Goal: Task Accomplishment & Management: Use online tool/utility

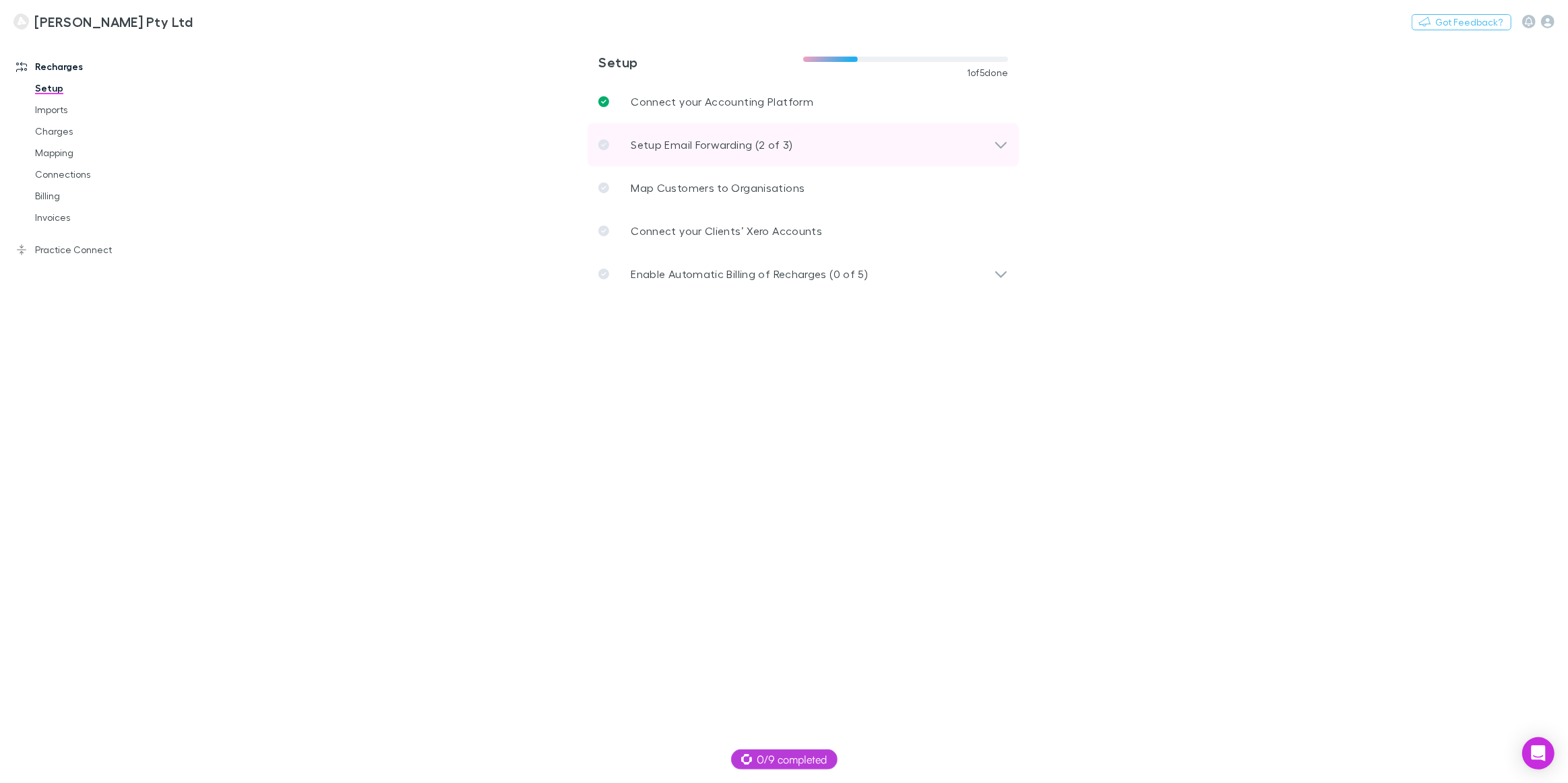
click at [707, 151] on p "Setup Email Forwarding (2 of 3)" at bounding box center [712, 144] width 162 height 16
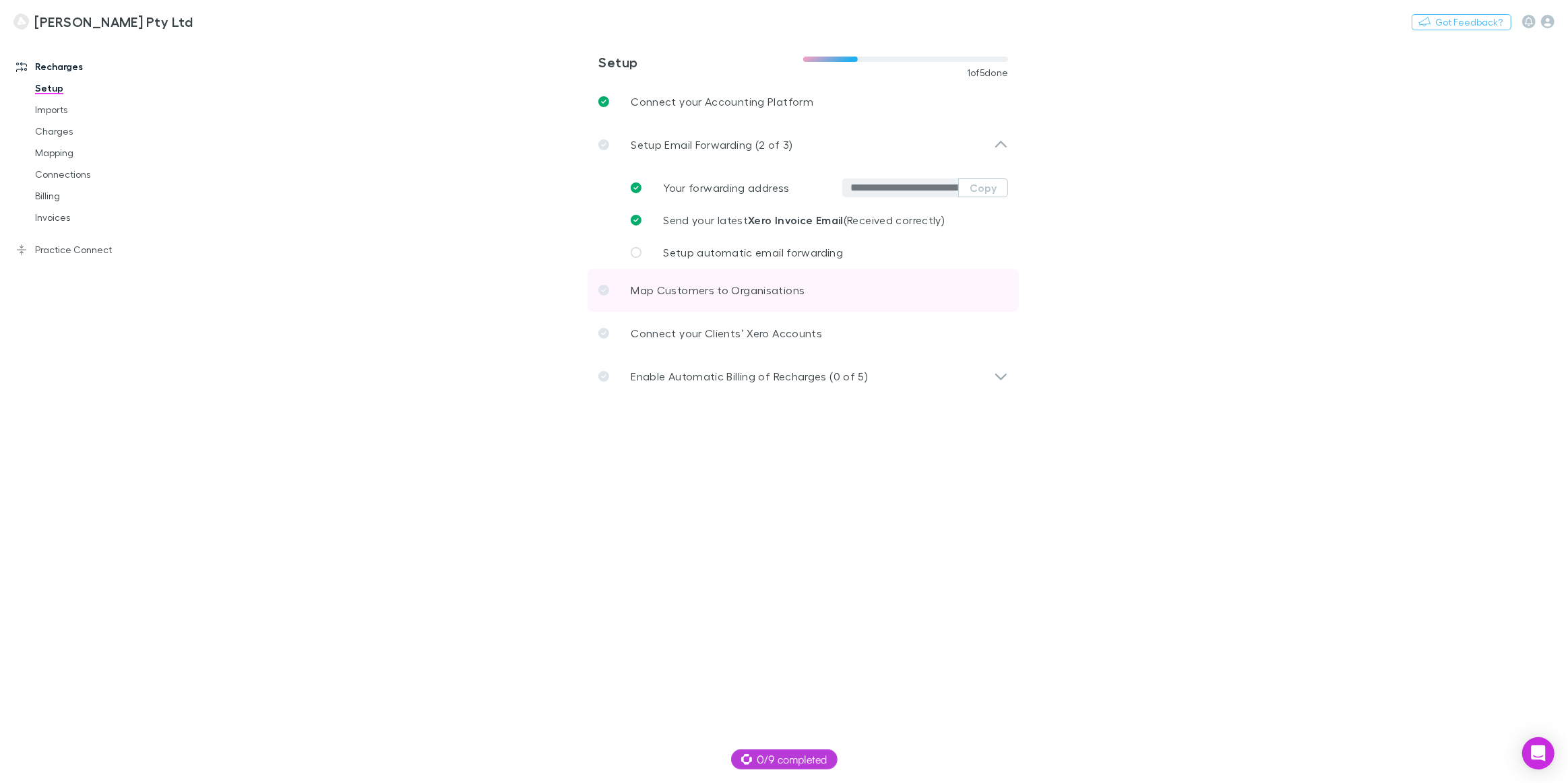
click at [726, 297] on p "Map Customers to Organisations" at bounding box center [717, 290] width 174 height 16
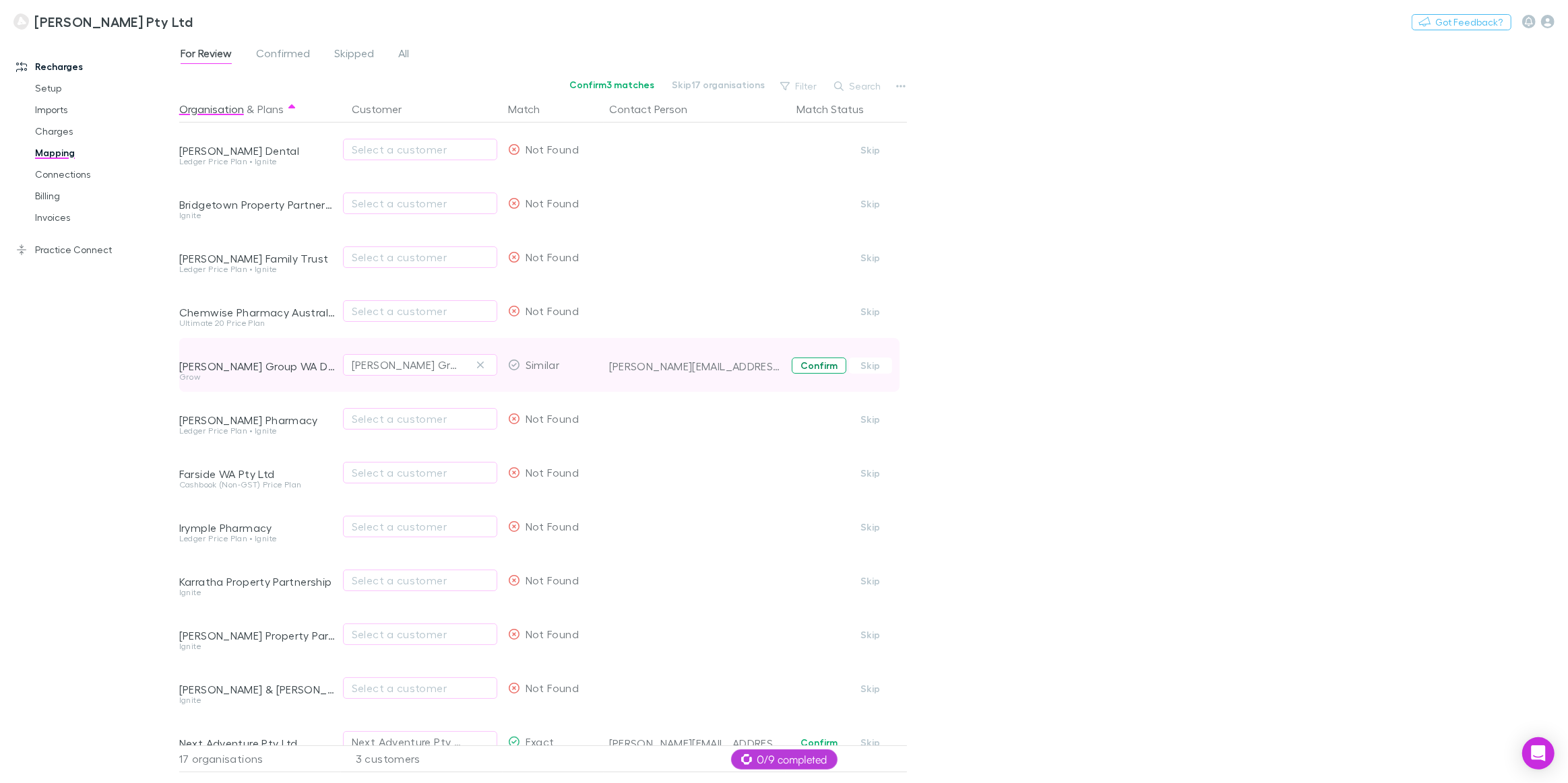
click at [819, 367] on button "Confirm" at bounding box center [819, 366] width 55 height 16
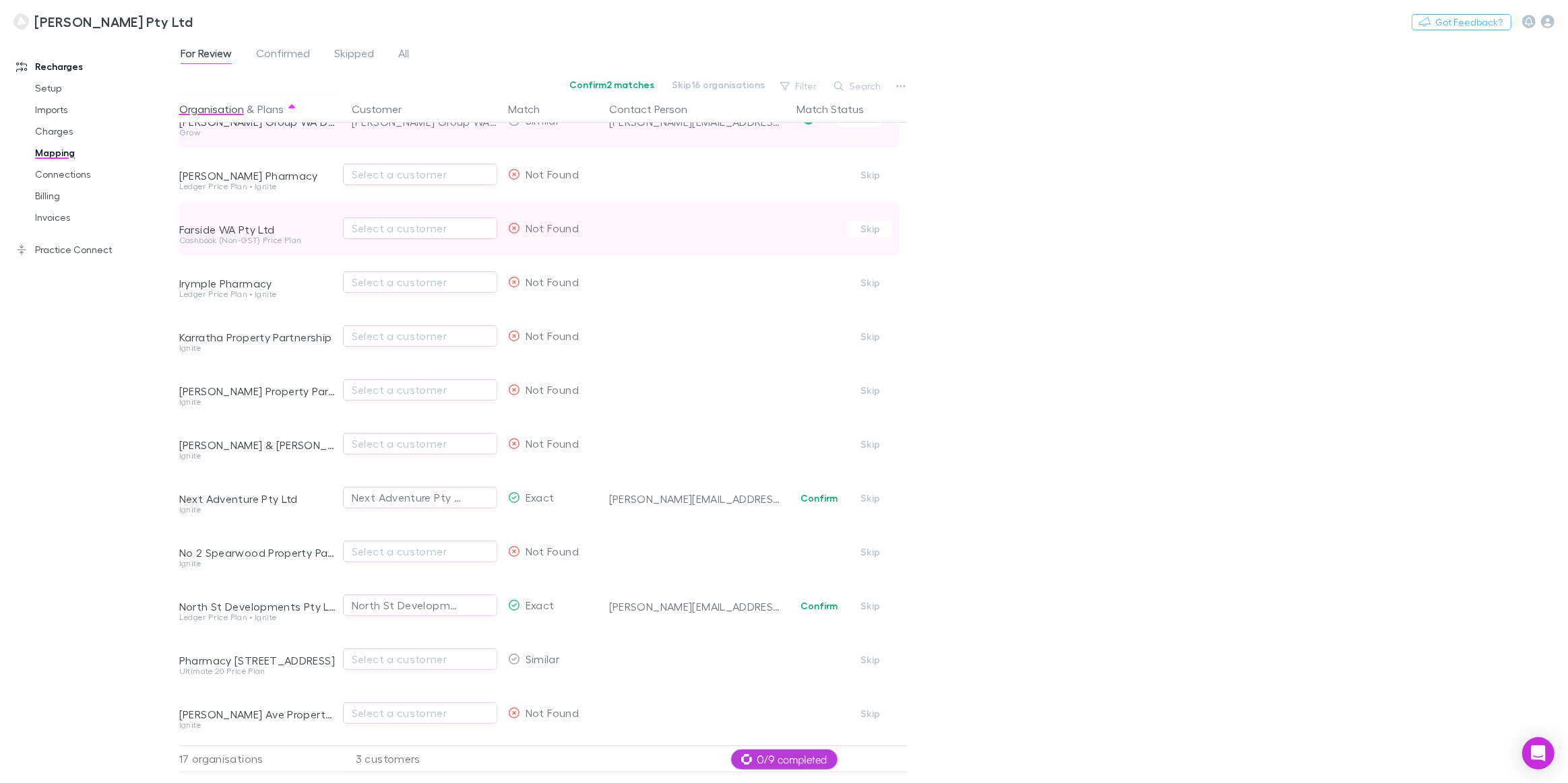
scroll to position [303, 0]
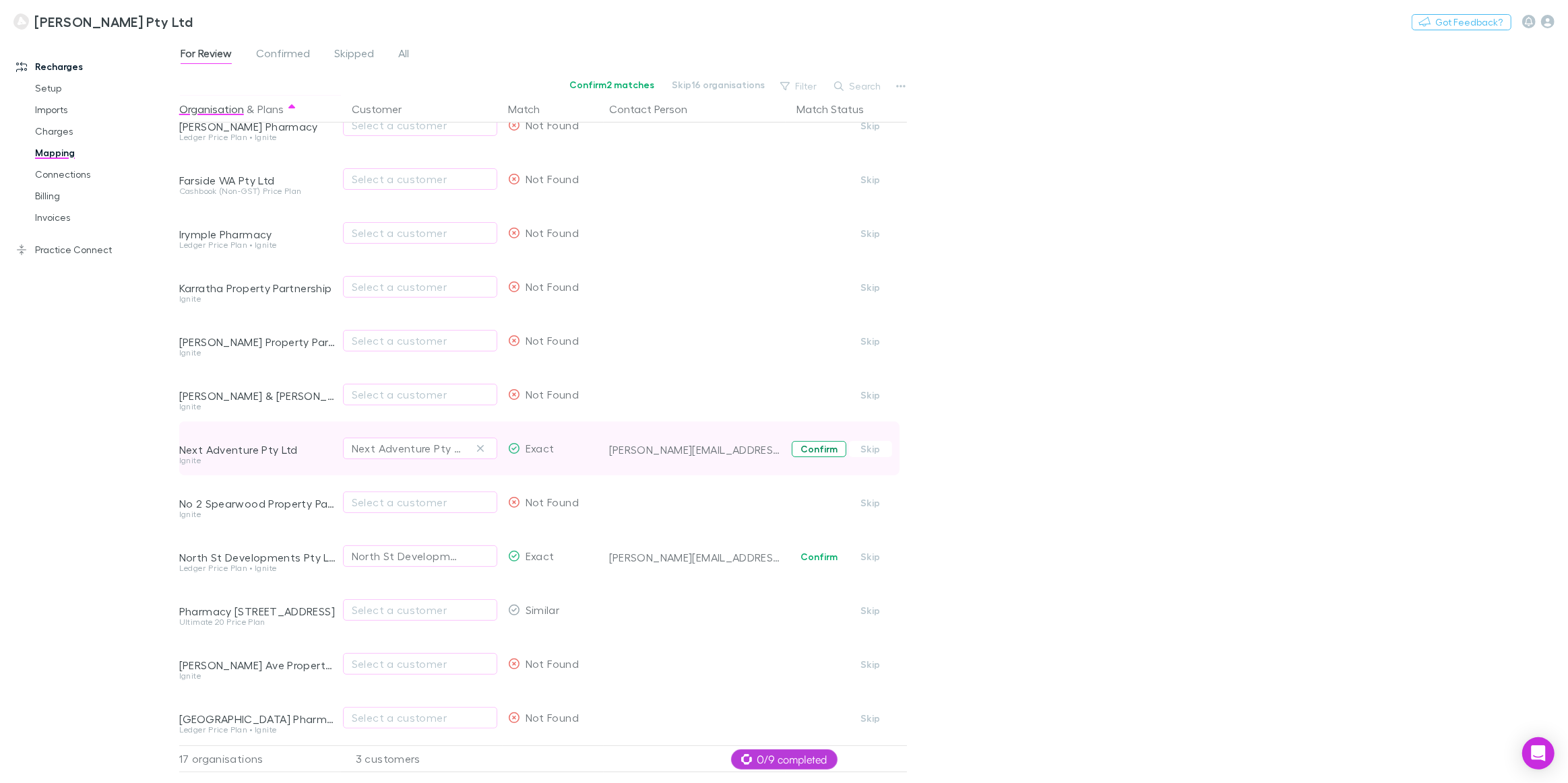
click at [812, 441] on button "Confirm" at bounding box center [819, 449] width 55 height 16
click at [882, 551] on button "Skip" at bounding box center [870, 557] width 43 height 16
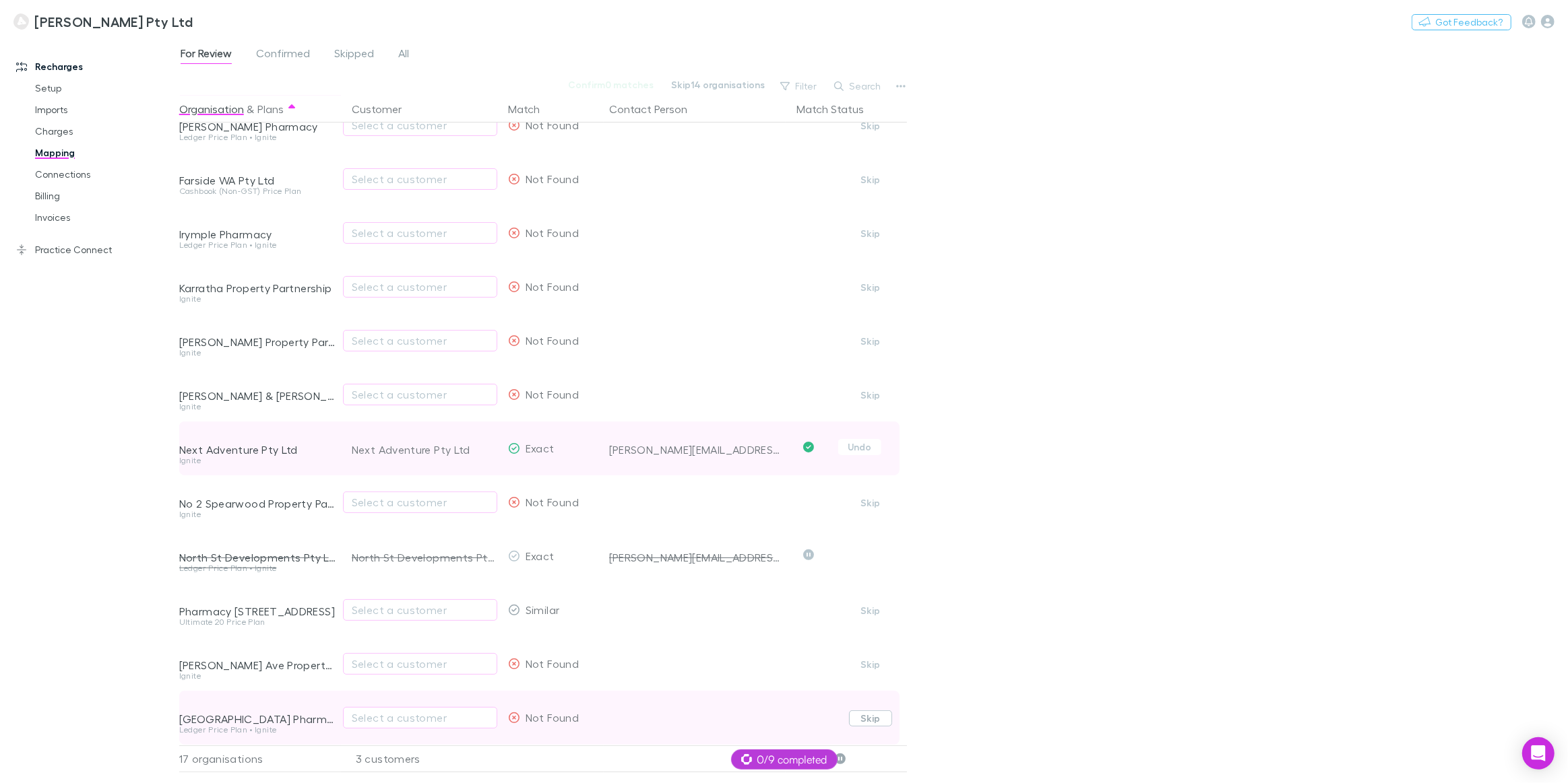
click at [863, 716] on button "Skip" at bounding box center [870, 719] width 43 height 16
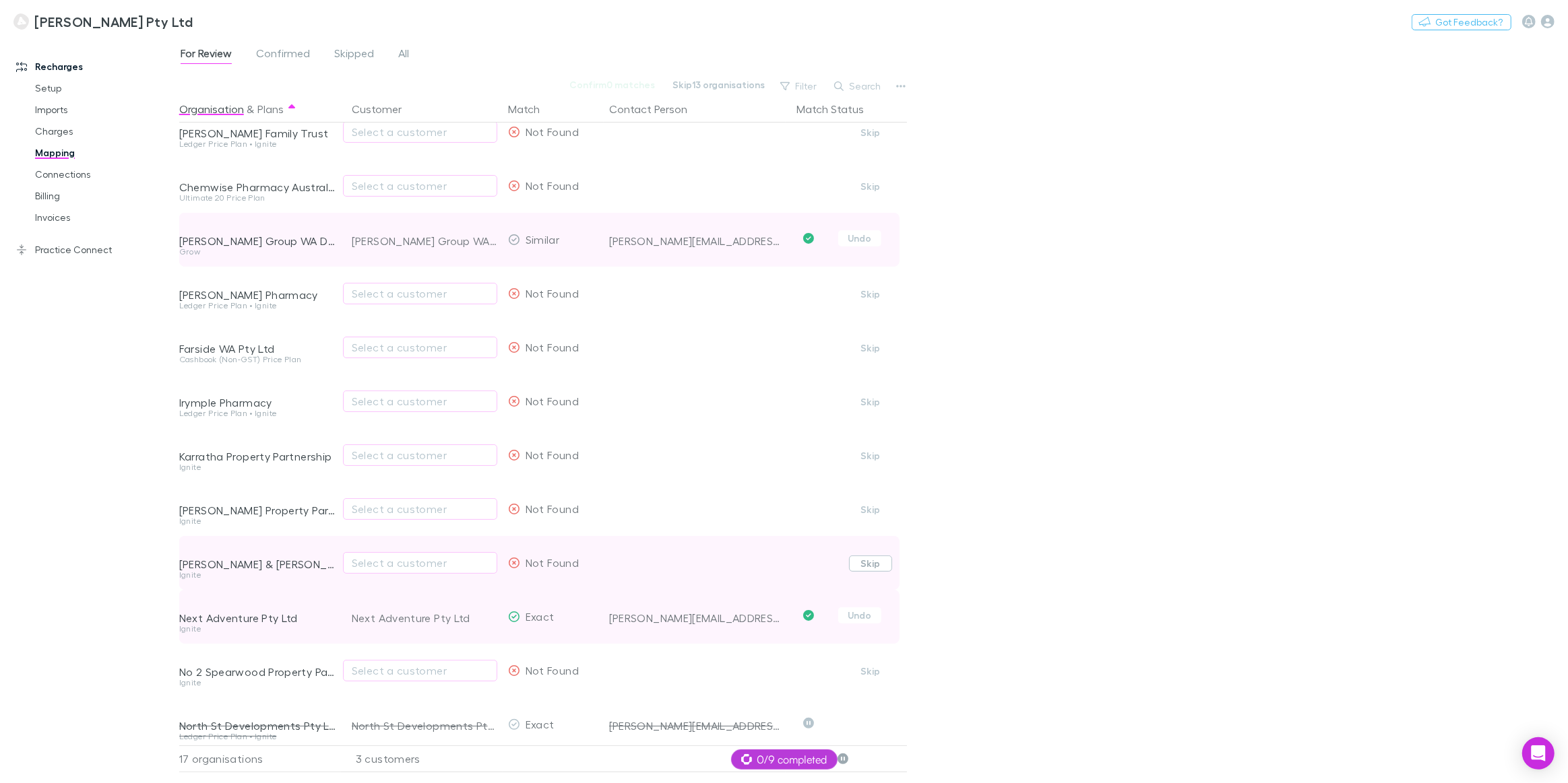
scroll to position [0, 0]
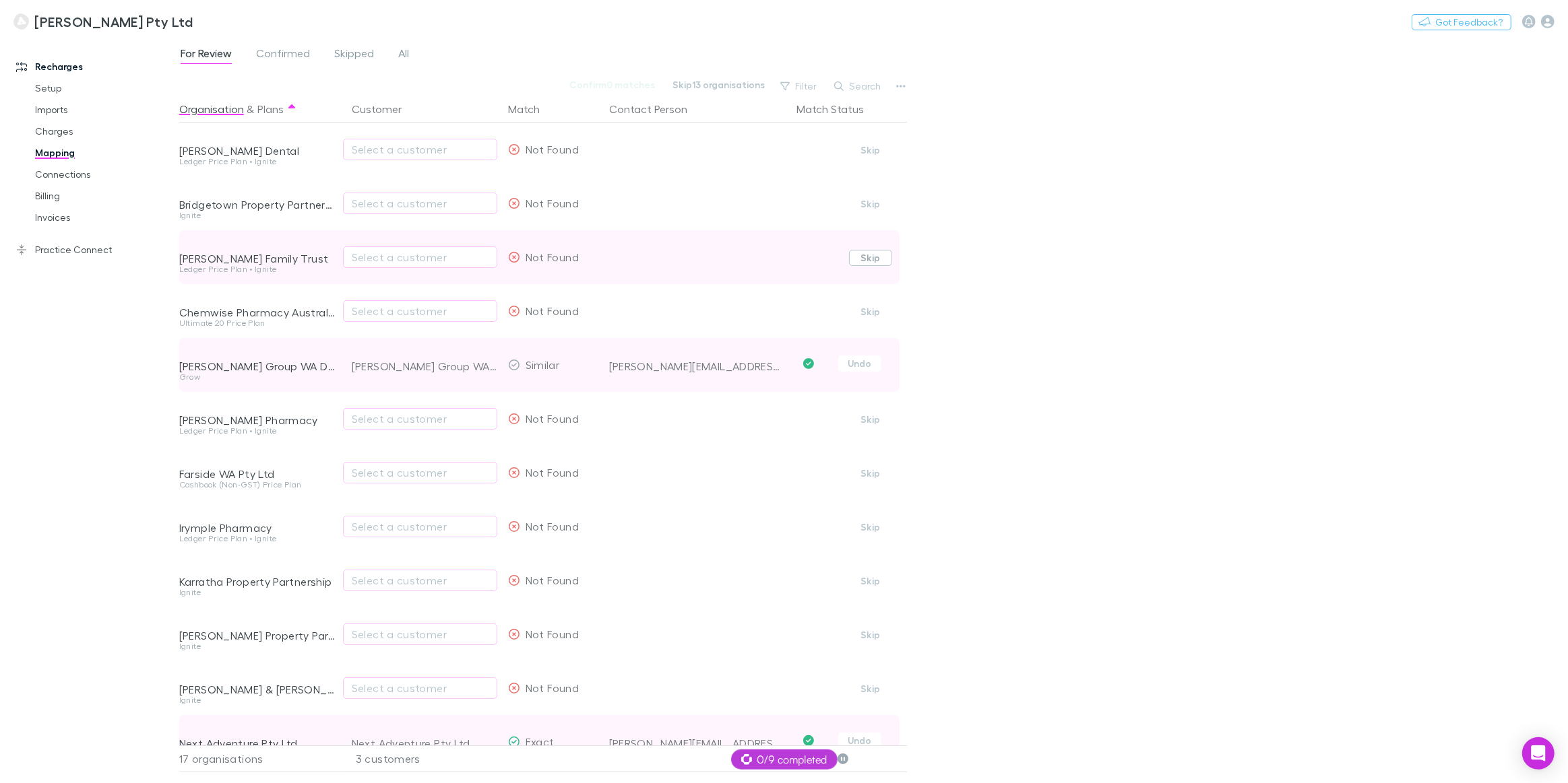
click at [878, 261] on button "Skip" at bounding box center [870, 258] width 43 height 16
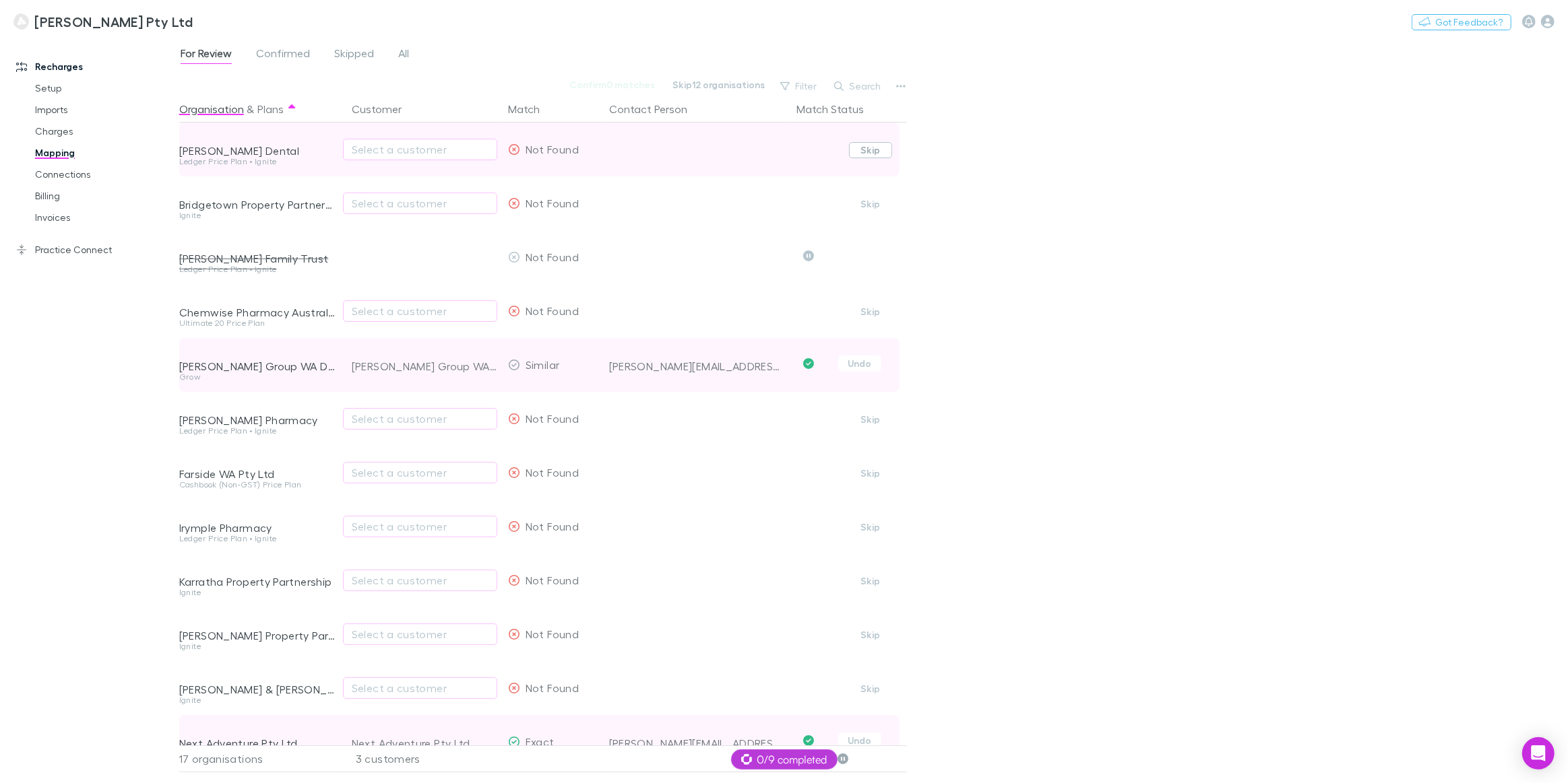
click at [877, 153] on button "Skip" at bounding box center [870, 150] width 43 height 16
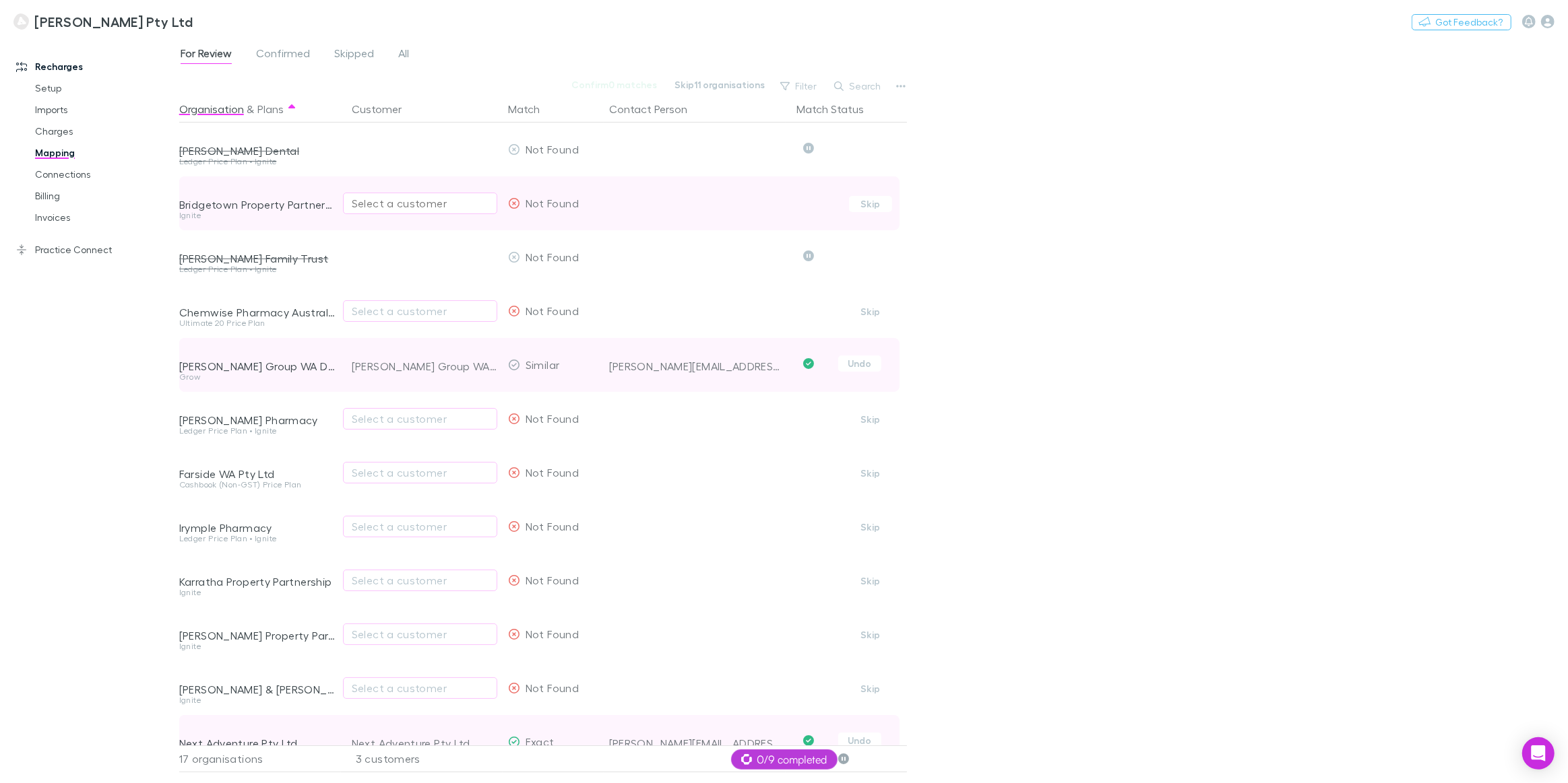
click at [372, 205] on div "Select a customer" at bounding box center [420, 203] width 136 height 16
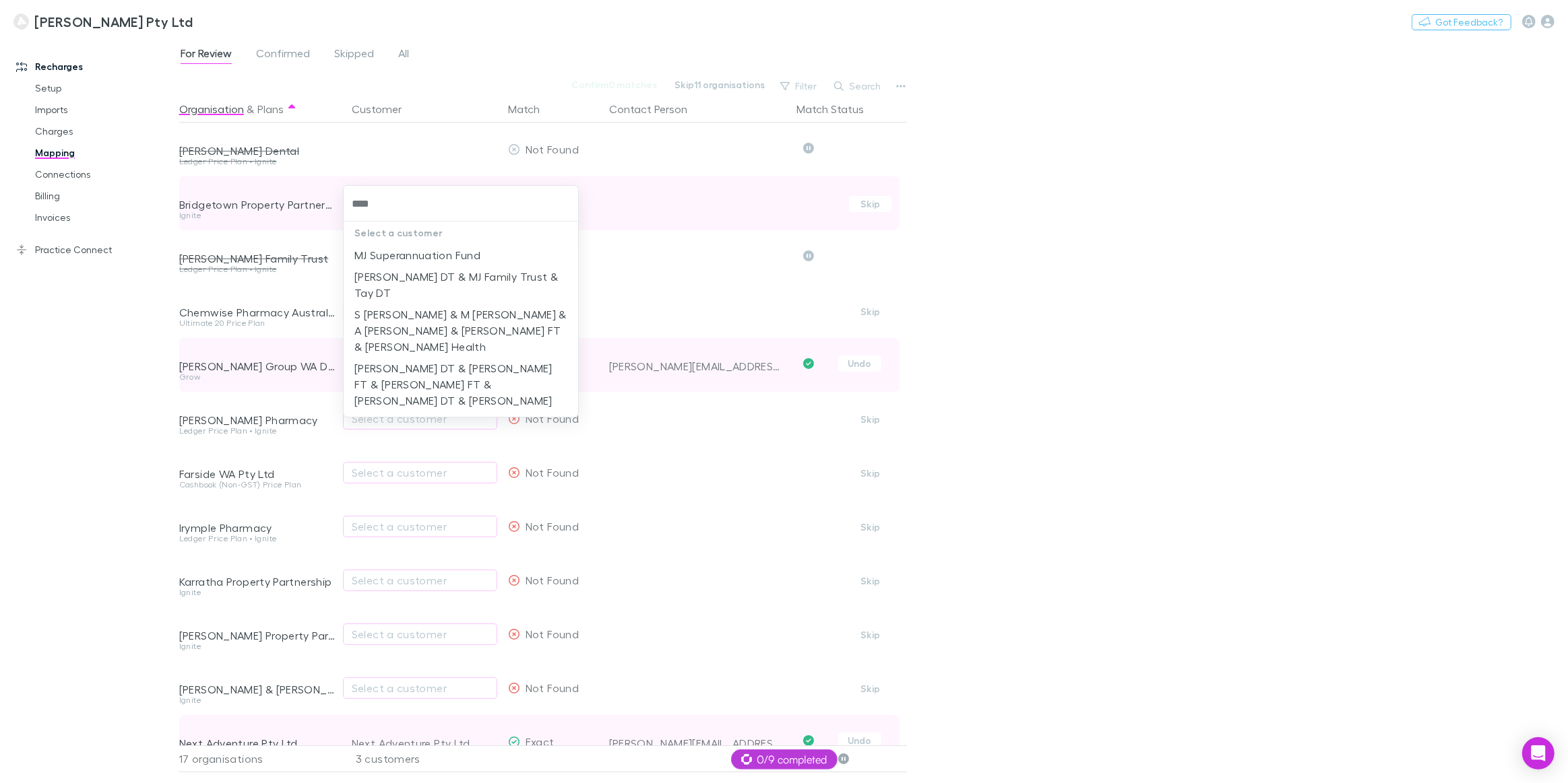
type input "*****"
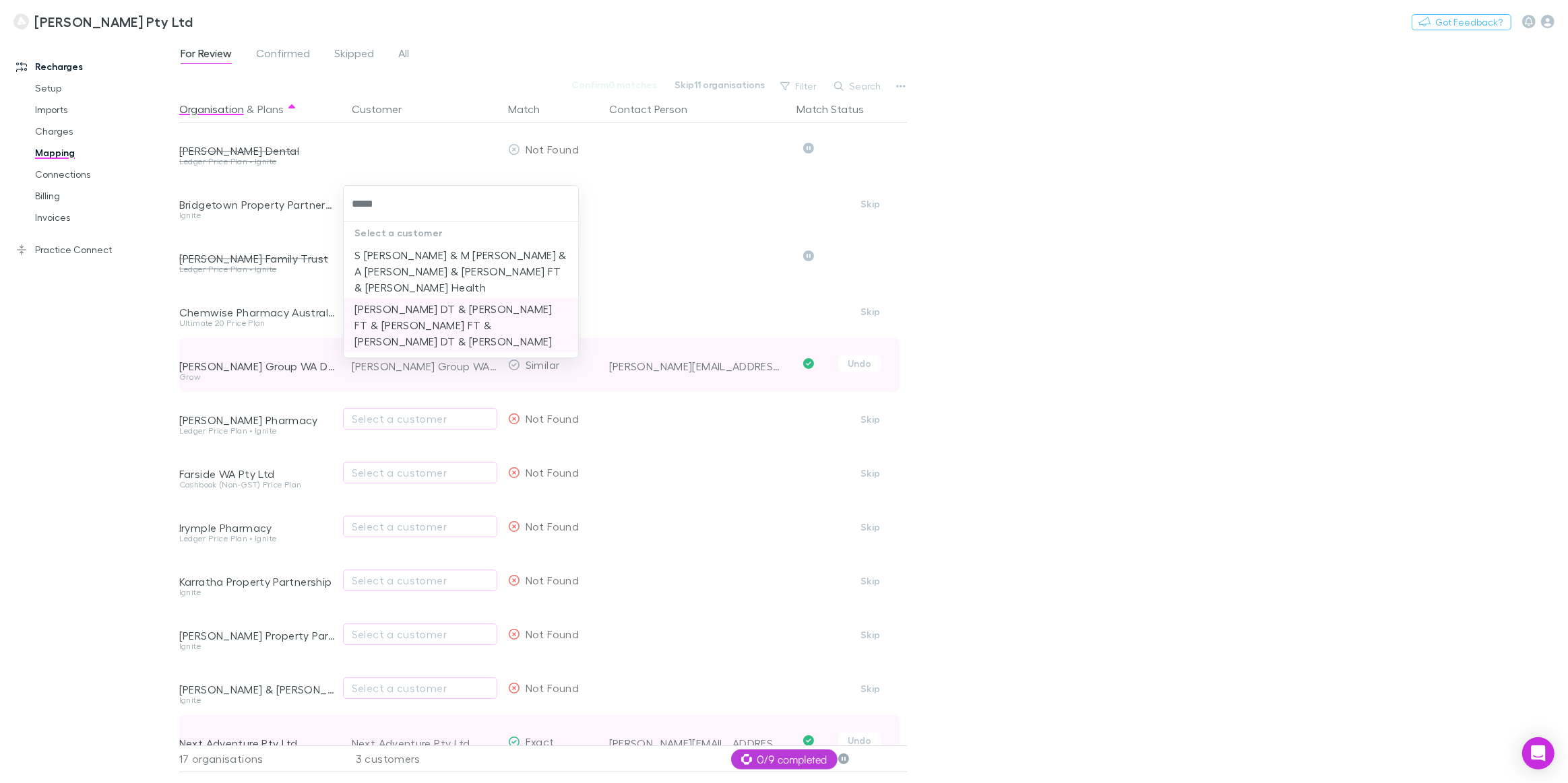
click at [394, 298] on li "[PERSON_NAME] DT & [PERSON_NAME] FT & [PERSON_NAME] FT & [PERSON_NAME] DT & [PE…" at bounding box center [460, 325] width 234 height 54
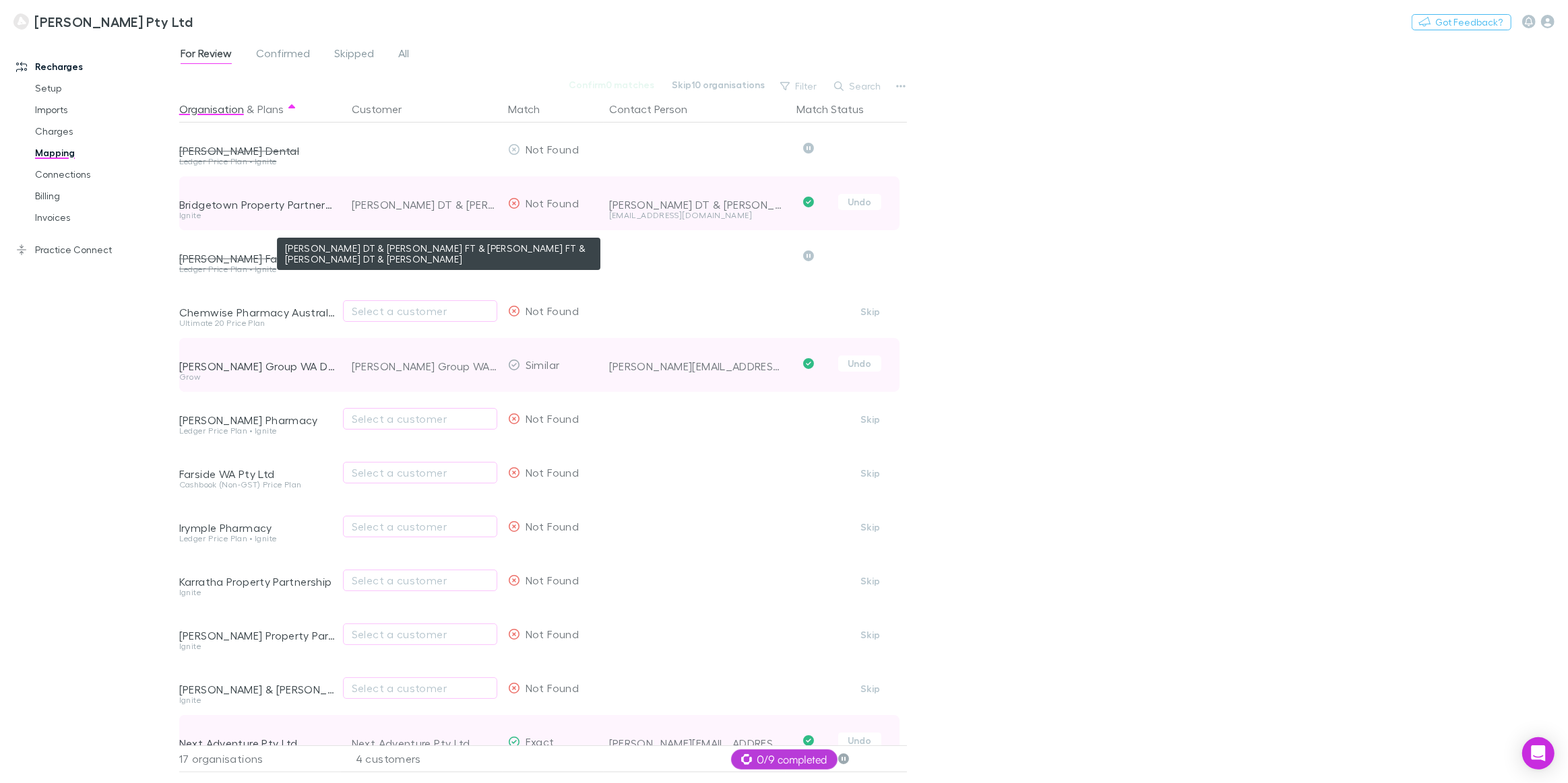
click at [431, 203] on div "[PERSON_NAME] DT & [PERSON_NAME] FT & [PERSON_NAME] FT & [PERSON_NAME] DT & [PE…" at bounding box center [424, 205] width 145 height 54
click at [516, 202] on icon at bounding box center [513, 204] width 12 height 11
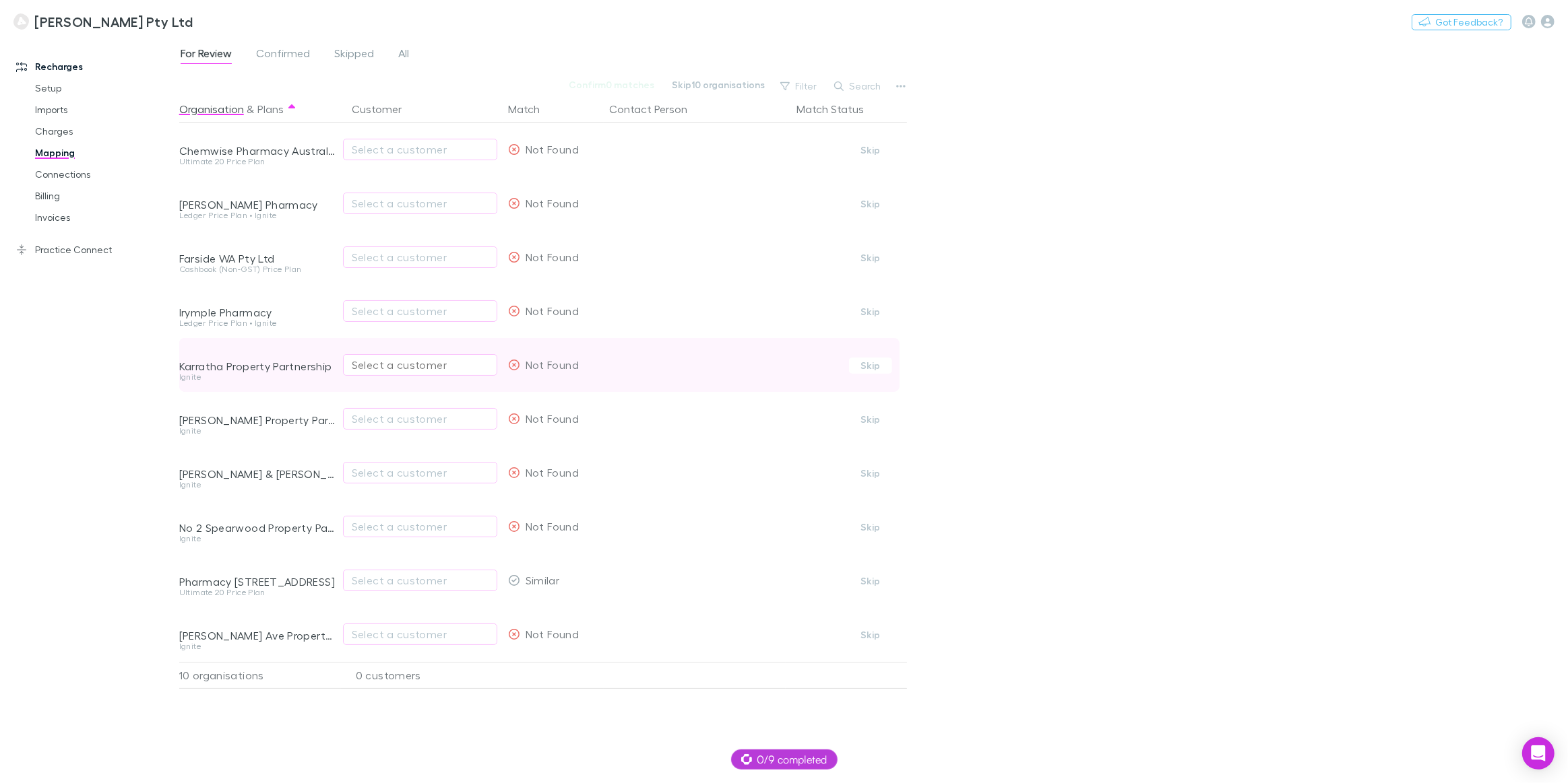
click at [382, 367] on div "Select a customer" at bounding box center [420, 365] width 136 height 16
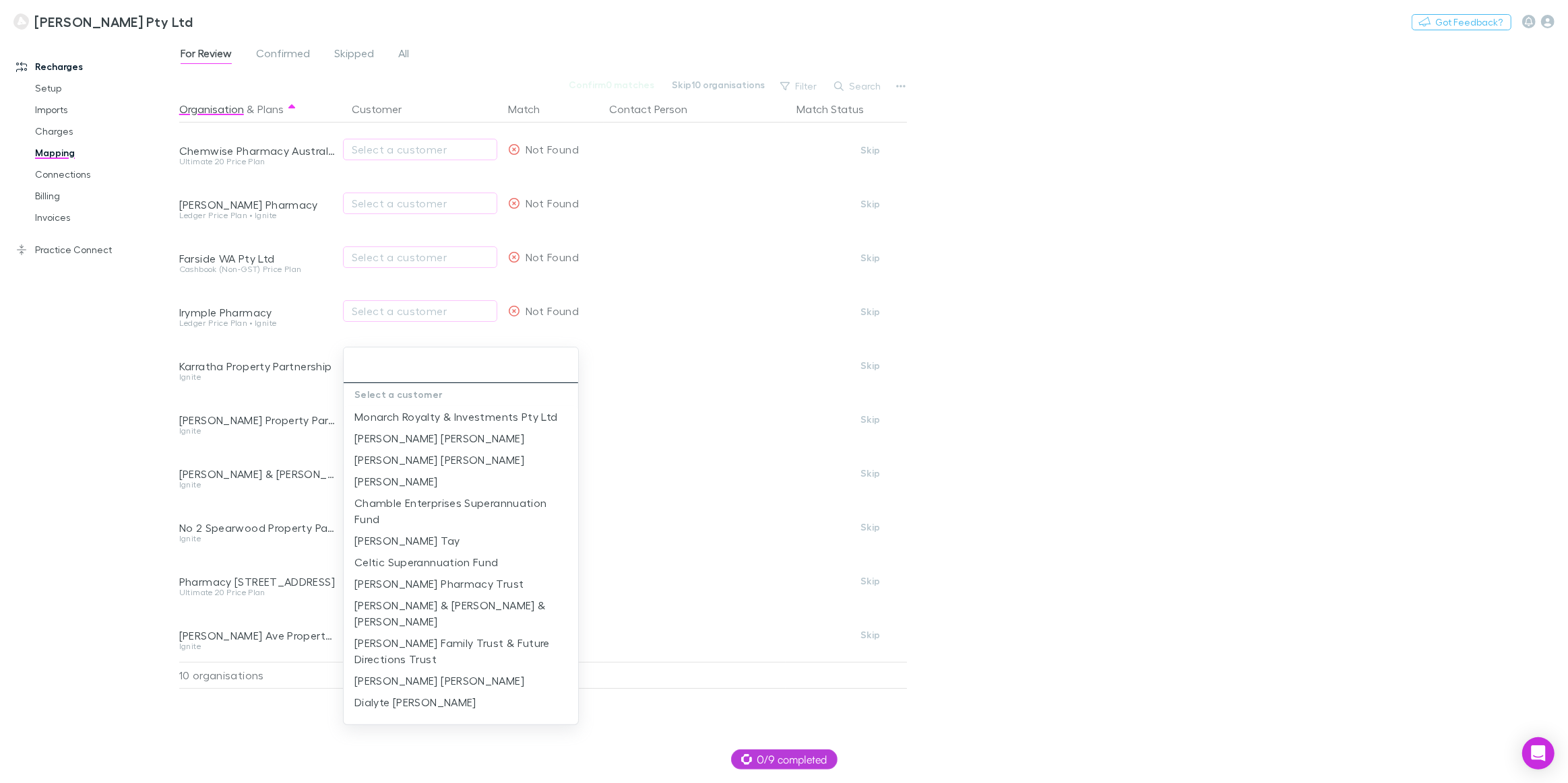
click at [366, 363] on input "text" at bounding box center [461, 365] width 224 height 25
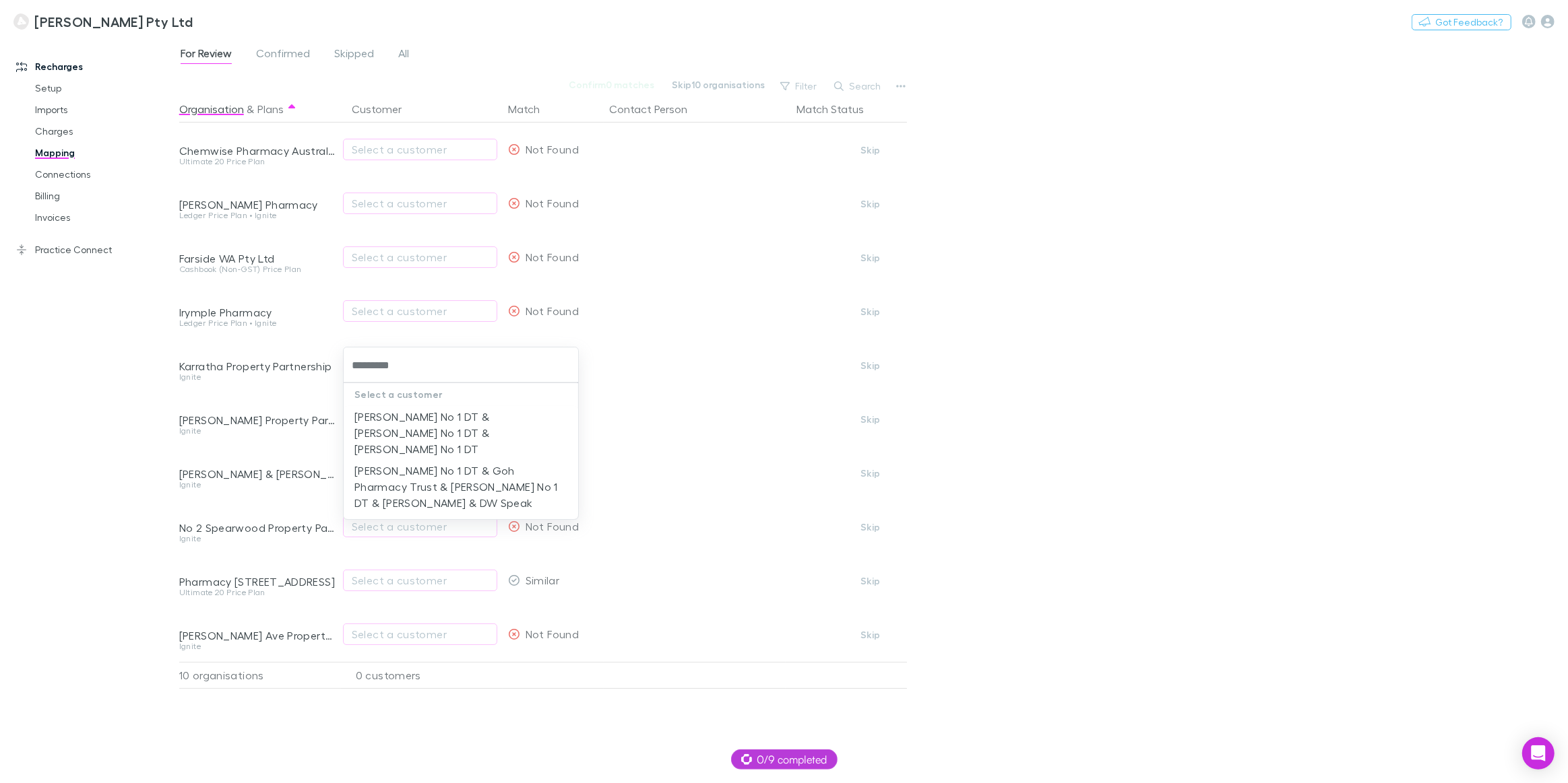
type input "**********"
click at [403, 470] on li "[PERSON_NAME] No 1 DT & Goh Pharmacy Trust & [PERSON_NAME] No 1 DT & [PERSON_NA…" at bounding box center [460, 487] width 234 height 54
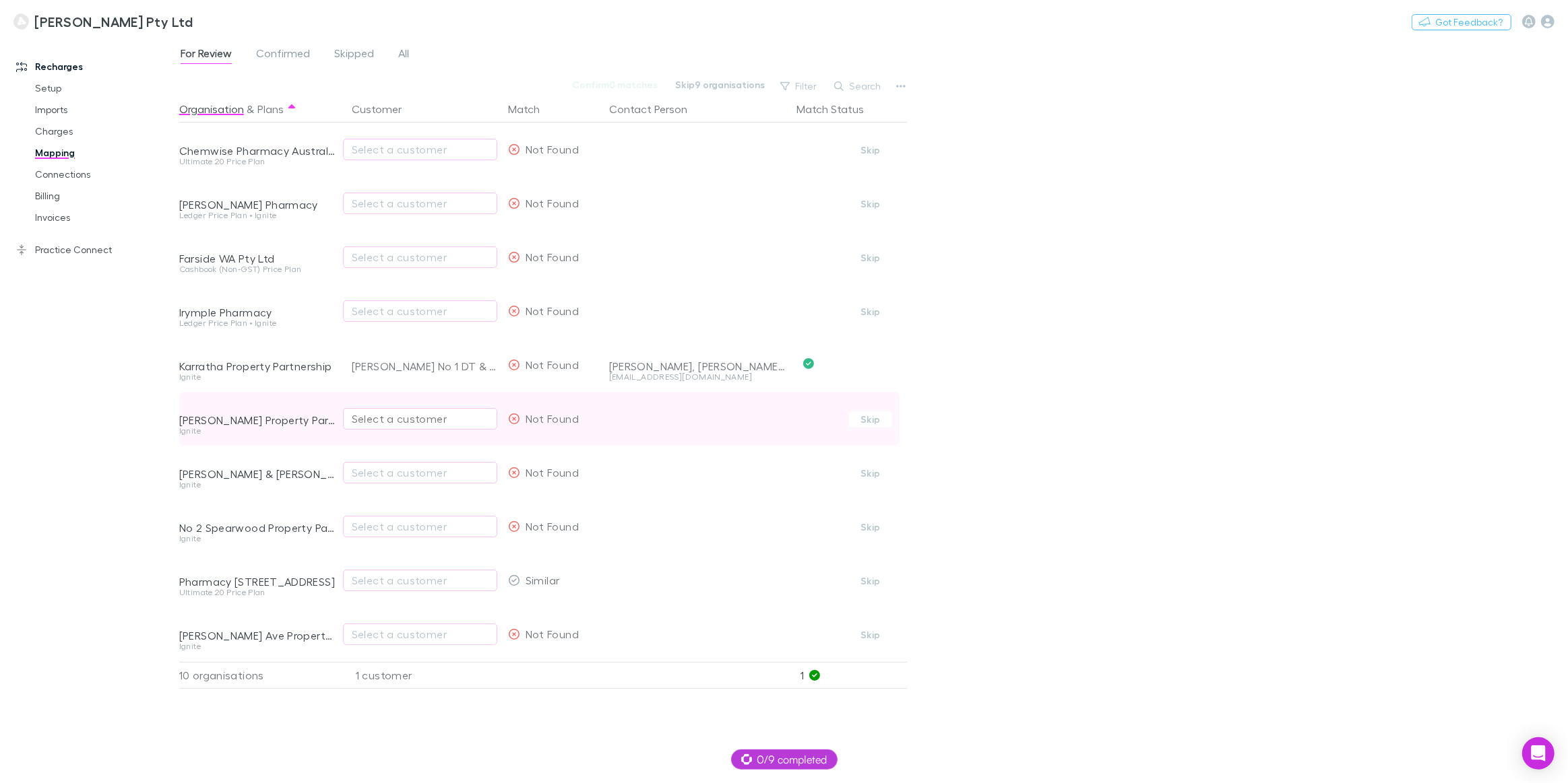
click at [382, 420] on div "Select a customer" at bounding box center [420, 419] width 136 height 16
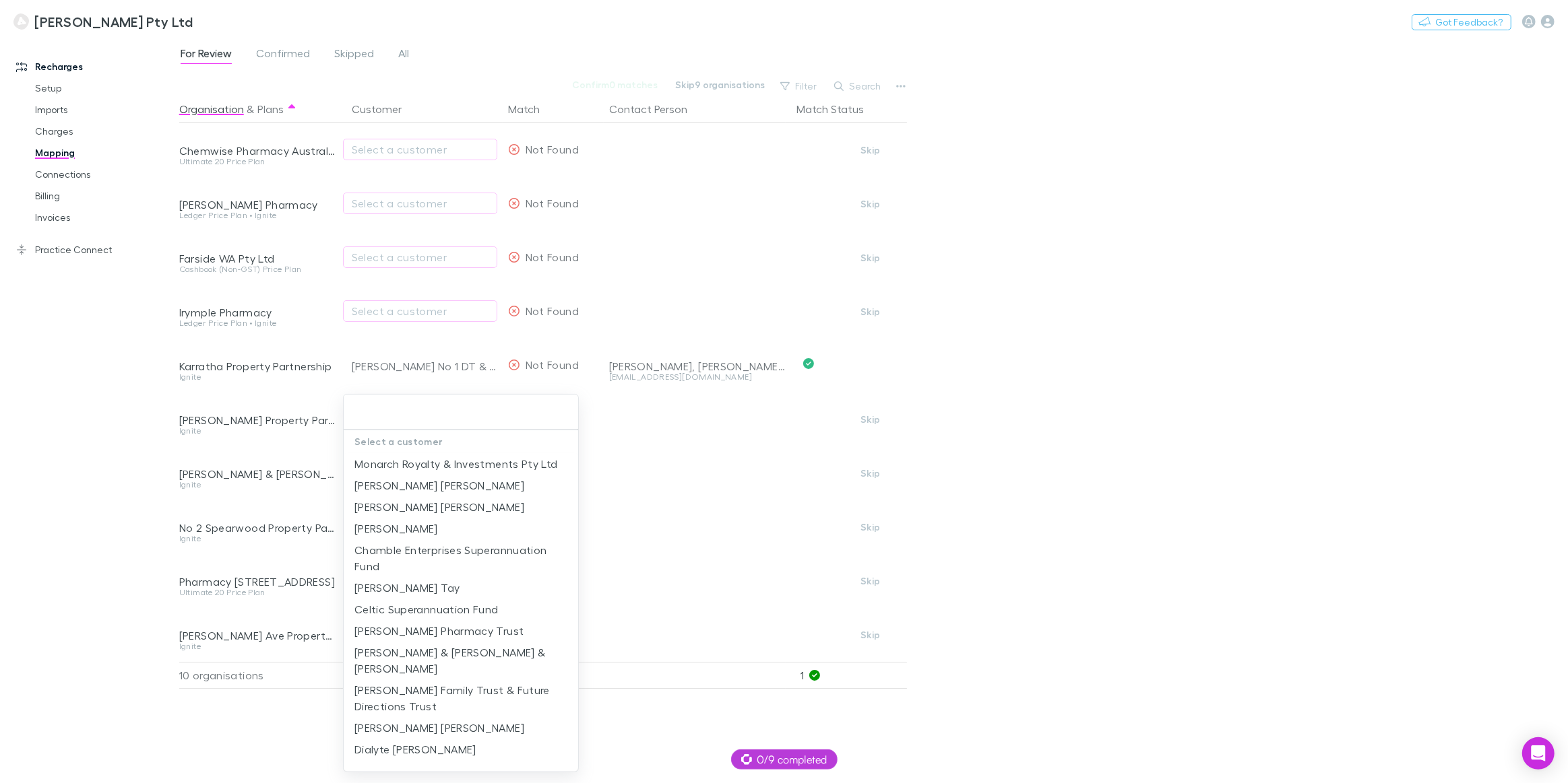
click at [390, 413] on input "text" at bounding box center [461, 412] width 224 height 25
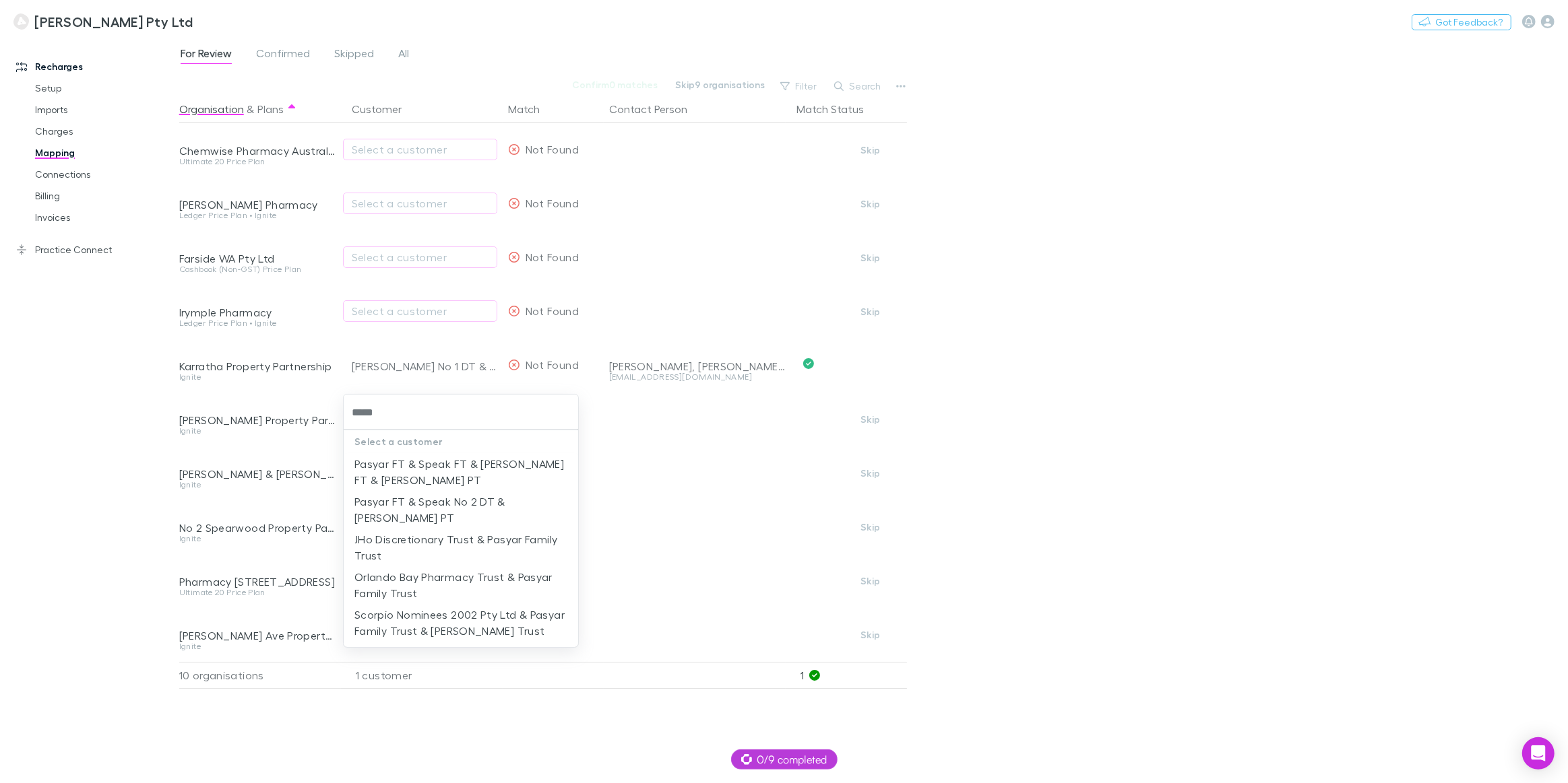
type input "******"
click at [386, 469] on li "Pasyar FT & Speak FT & [PERSON_NAME] FT & [PERSON_NAME] PT" at bounding box center [460, 472] width 234 height 38
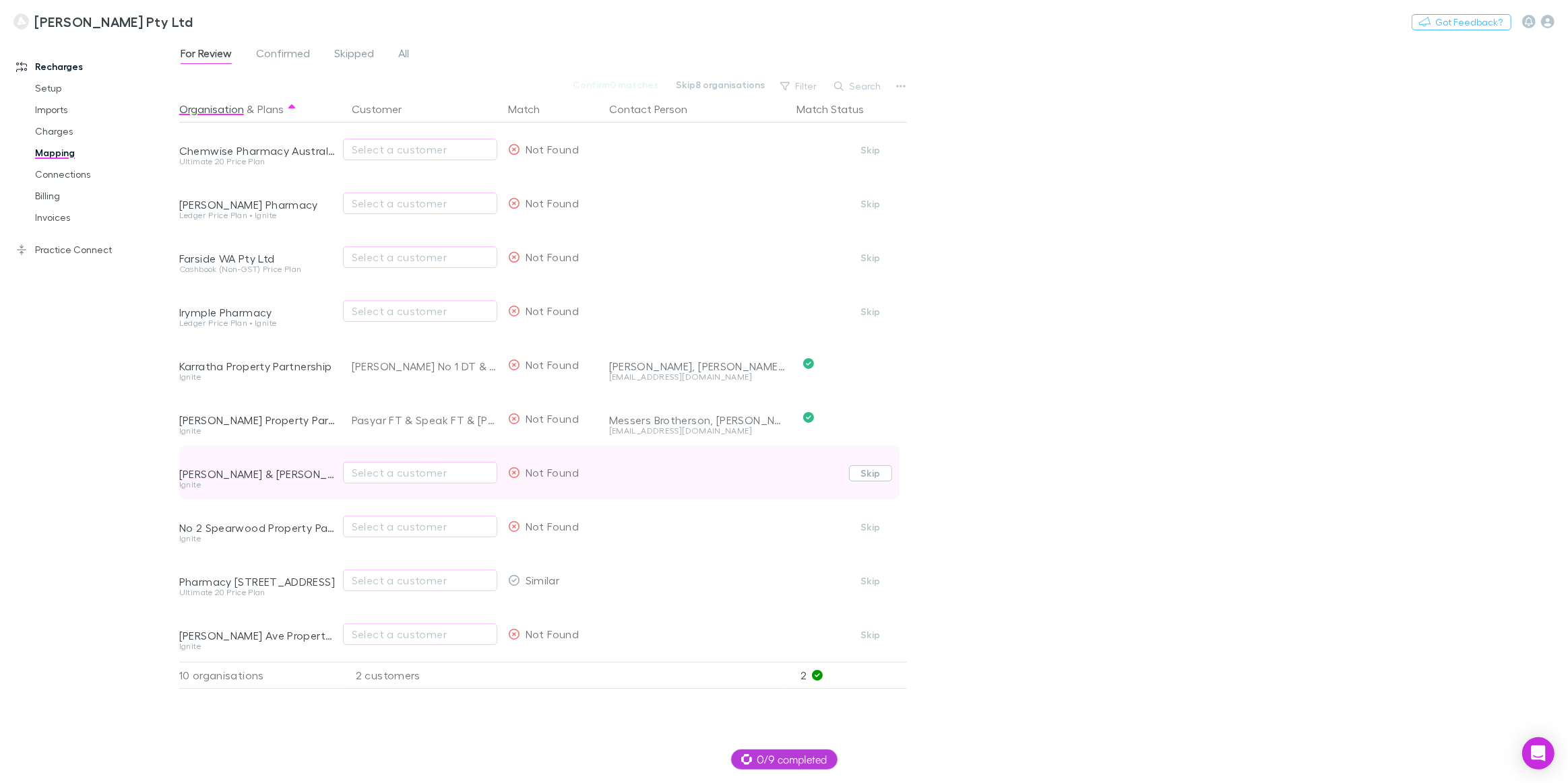
click at [869, 475] on button "Skip" at bounding box center [870, 474] width 43 height 16
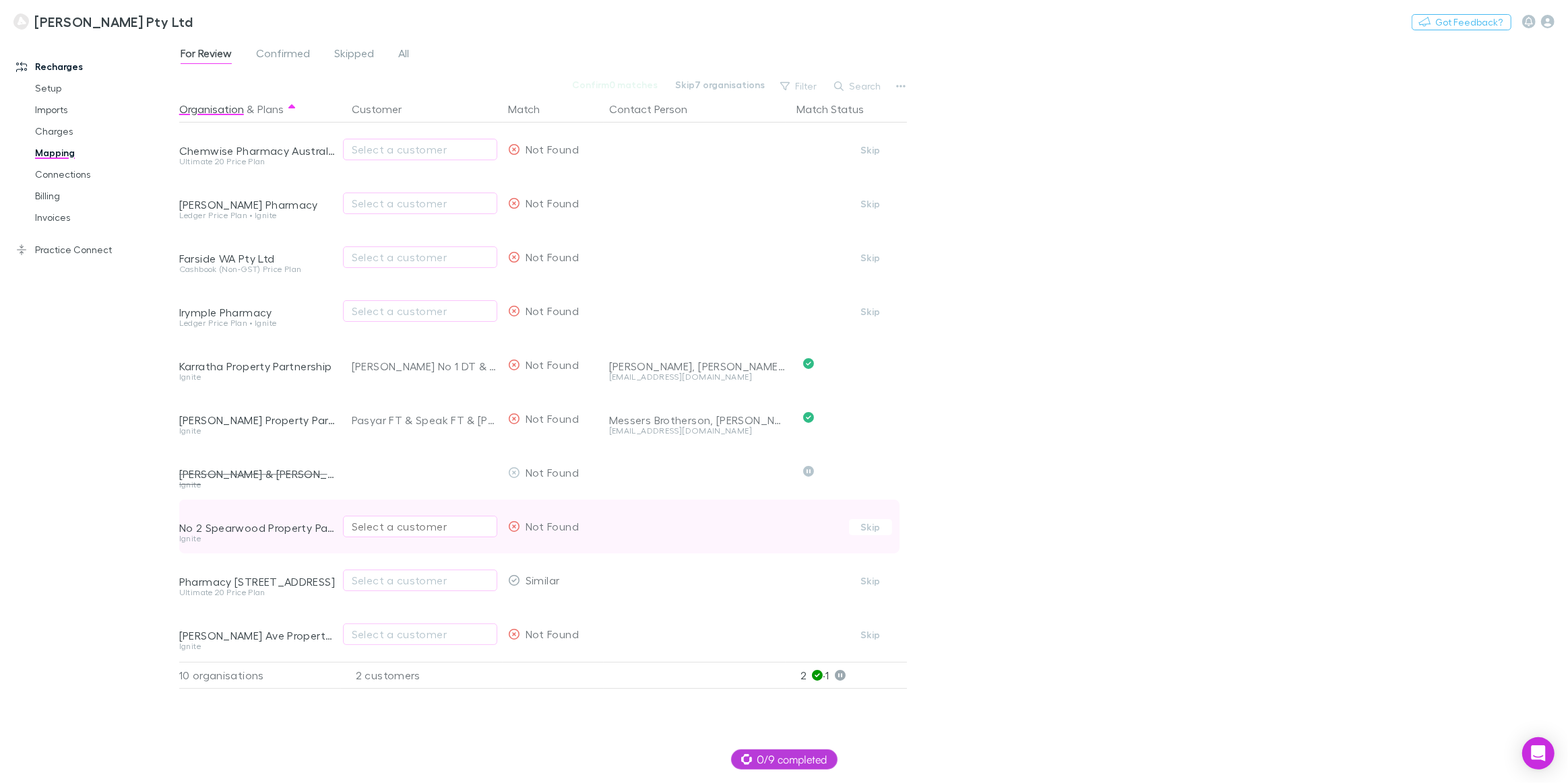
click at [390, 530] on div "Select a customer" at bounding box center [420, 527] width 136 height 16
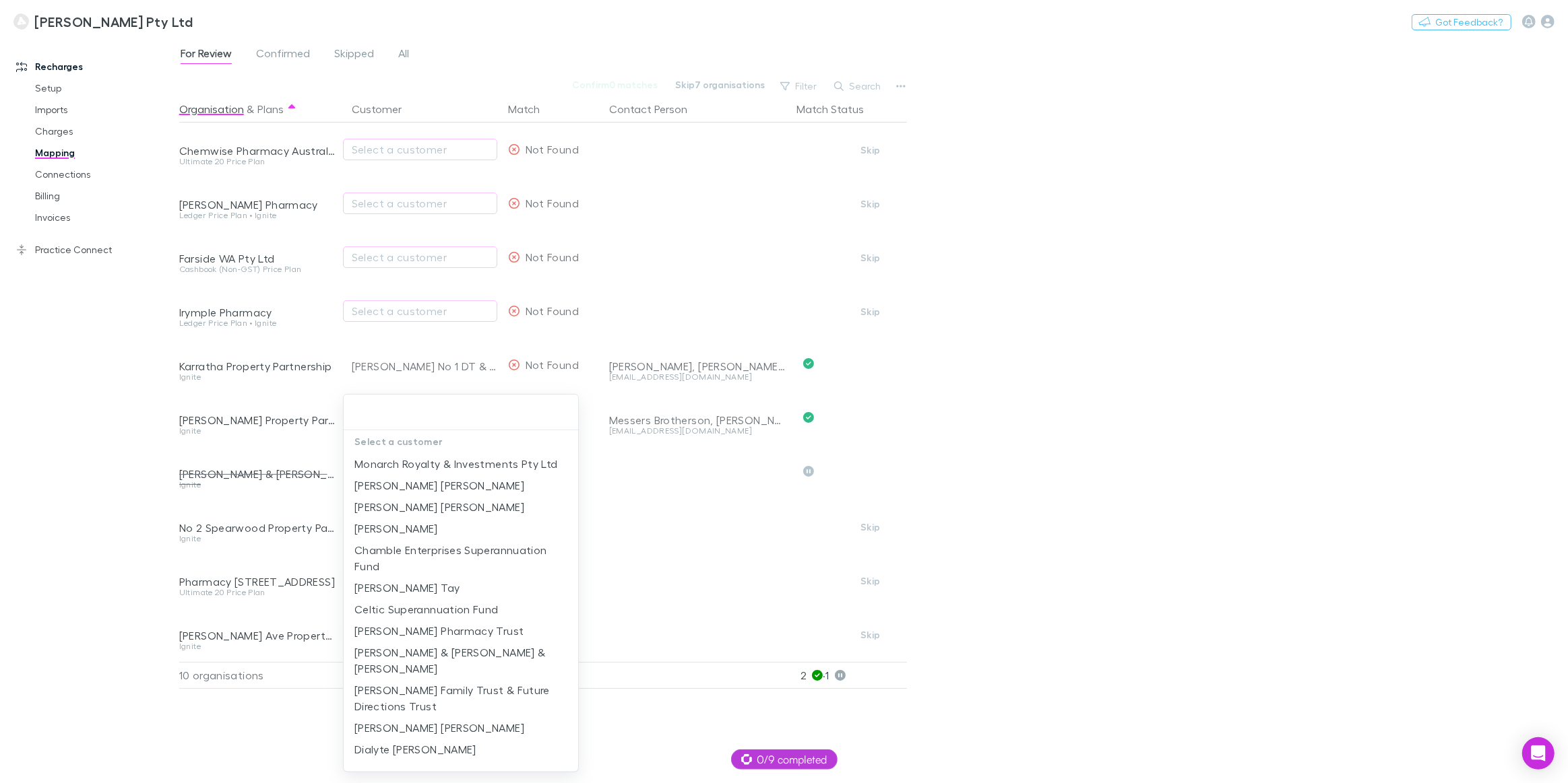
click at [102, 539] on div at bounding box center [784, 391] width 1568 height 783
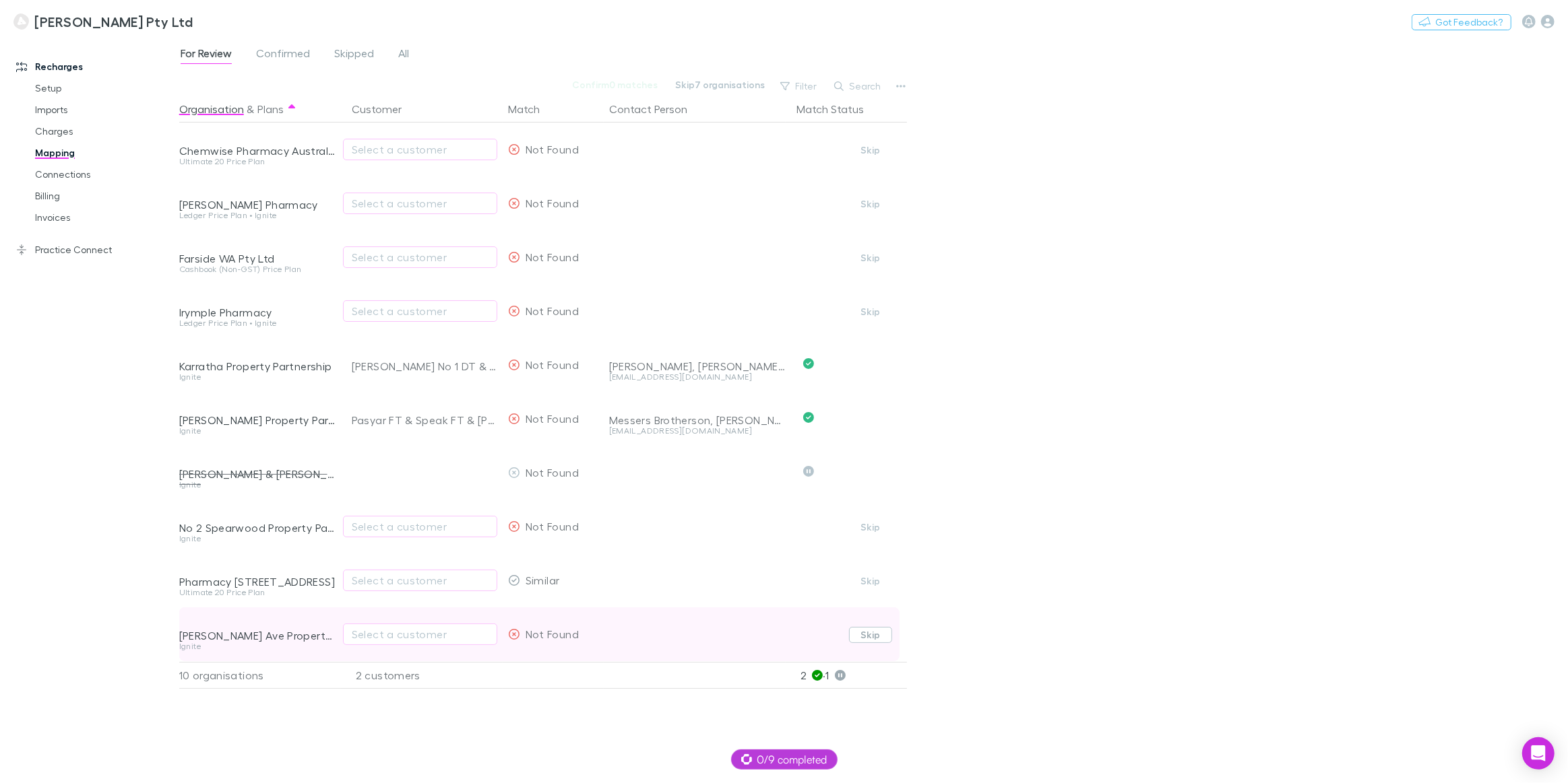
click at [876, 638] on button "Skip" at bounding box center [870, 635] width 43 height 16
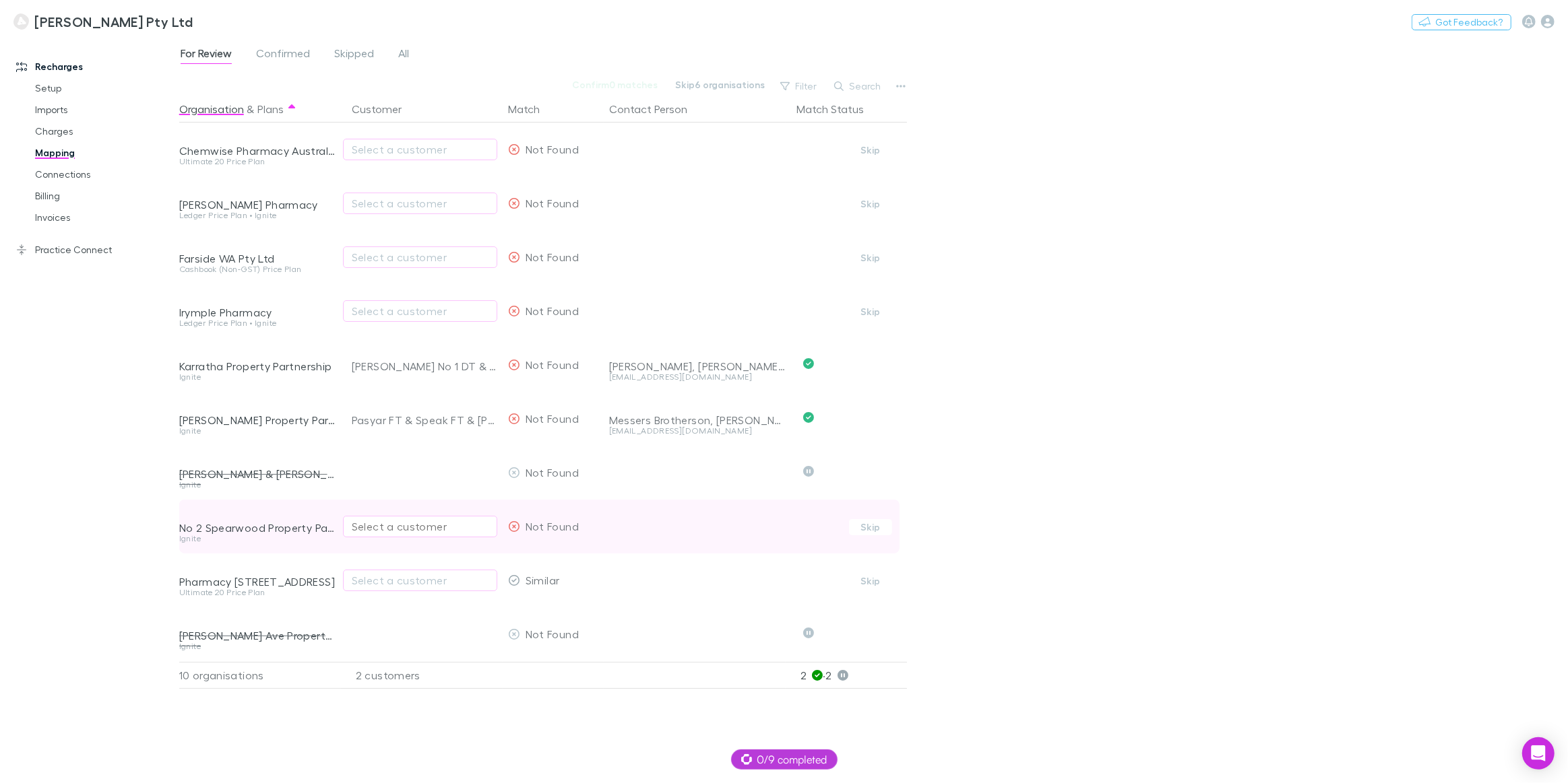
click at [371, 524] on div "Select a customer" at bounding box center [420, 527] width 136 height 16
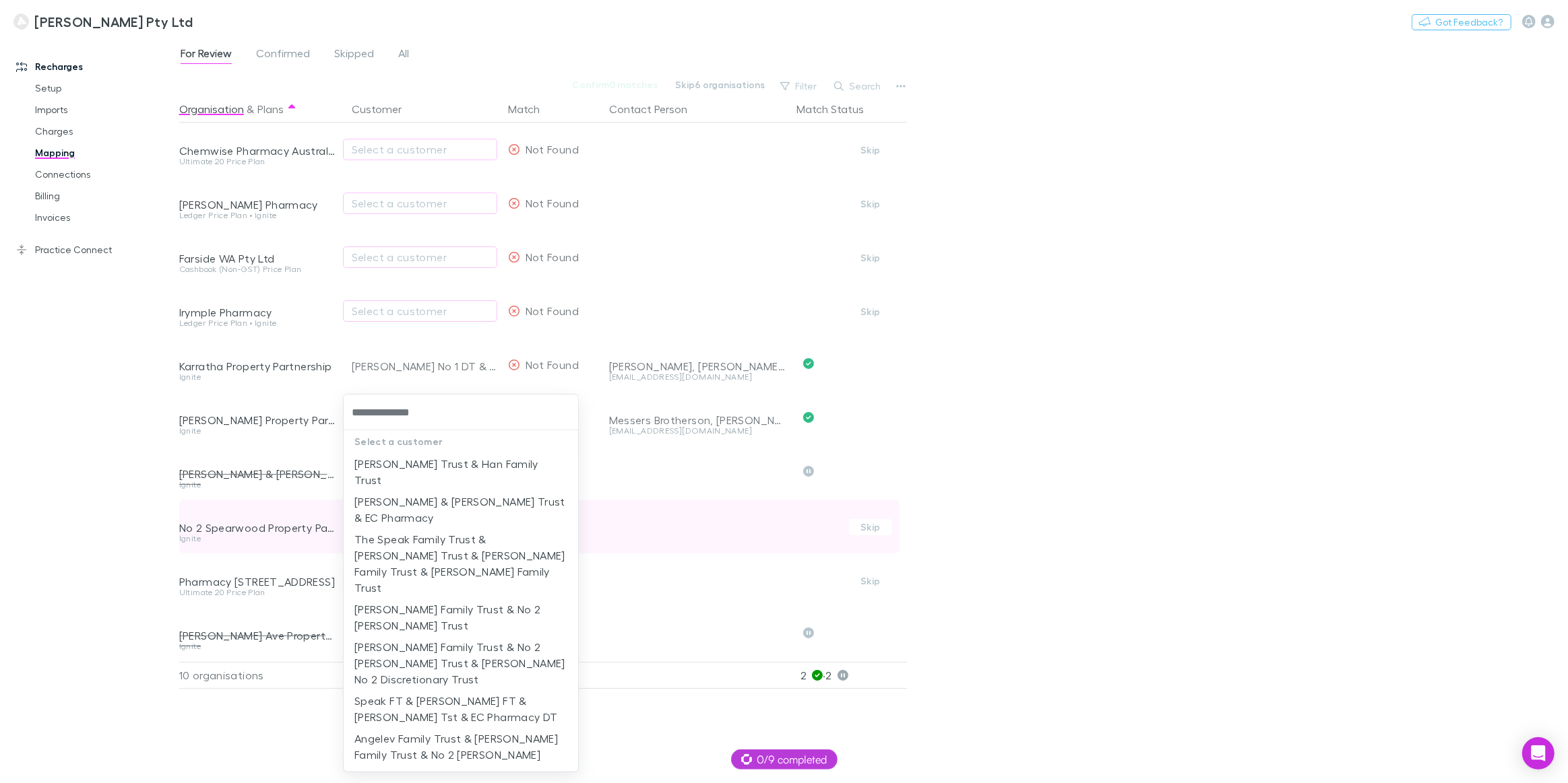
type input "**********"
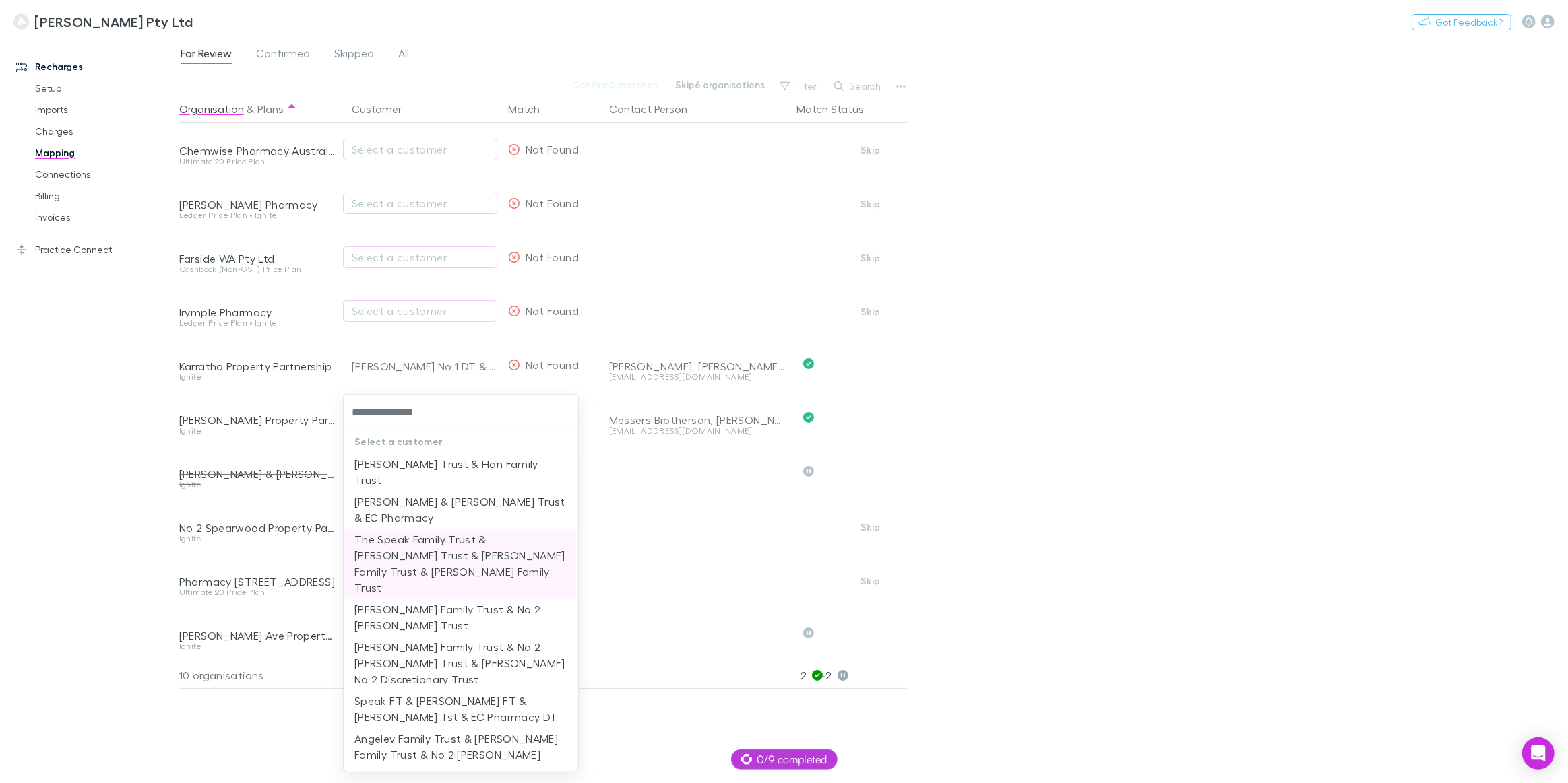
click at [387, 545] on li "The Speak Family Trust & [PERSON_NAME] Trust & [PERSON_NAME] Family Trust & [PE…" at bounding box center [460, 563] width 234 height 70
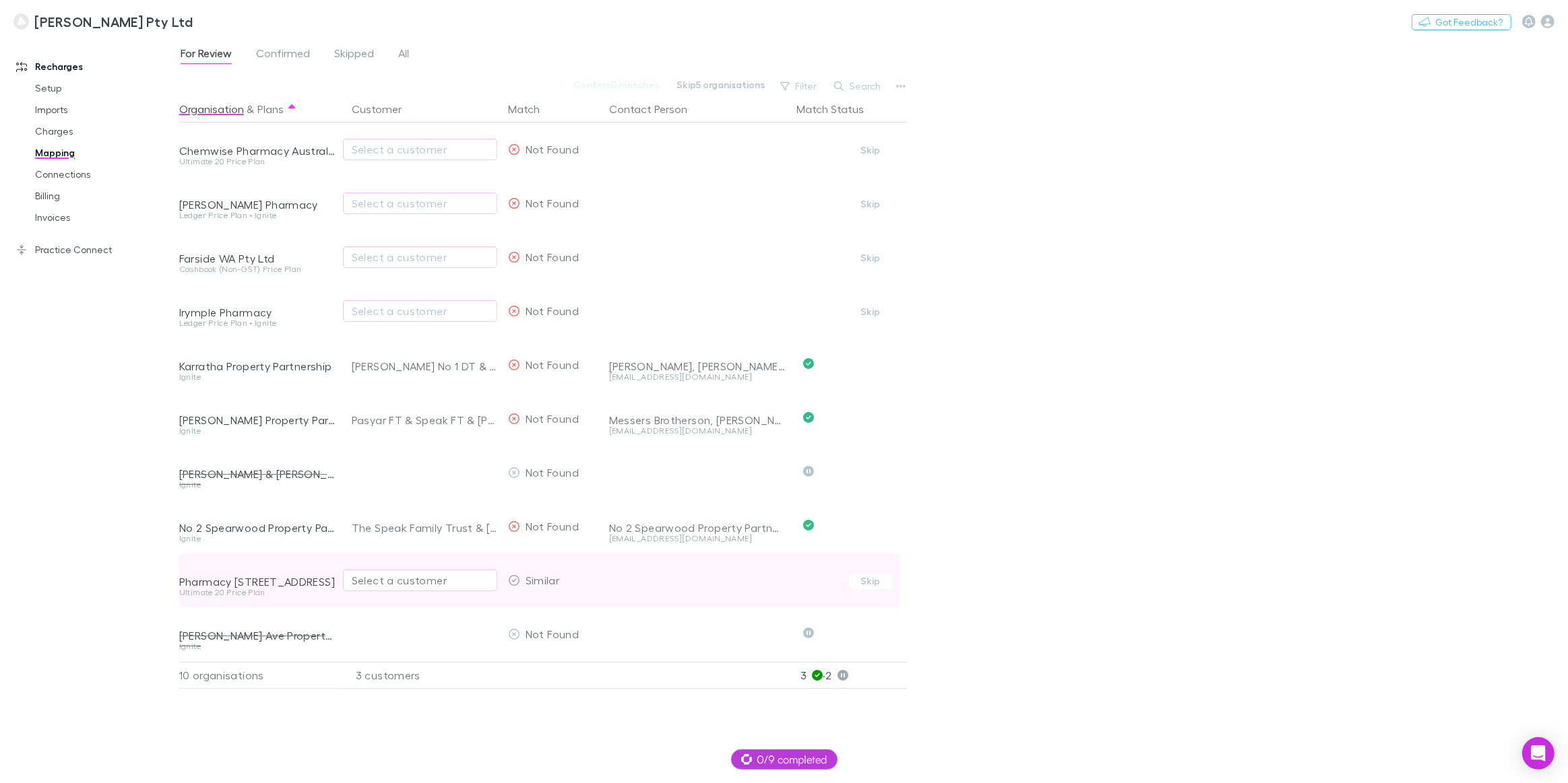
click at [379, 583] on div "Select a customer" at bounding box center [420, 581] width 136 height 16
type input "******"
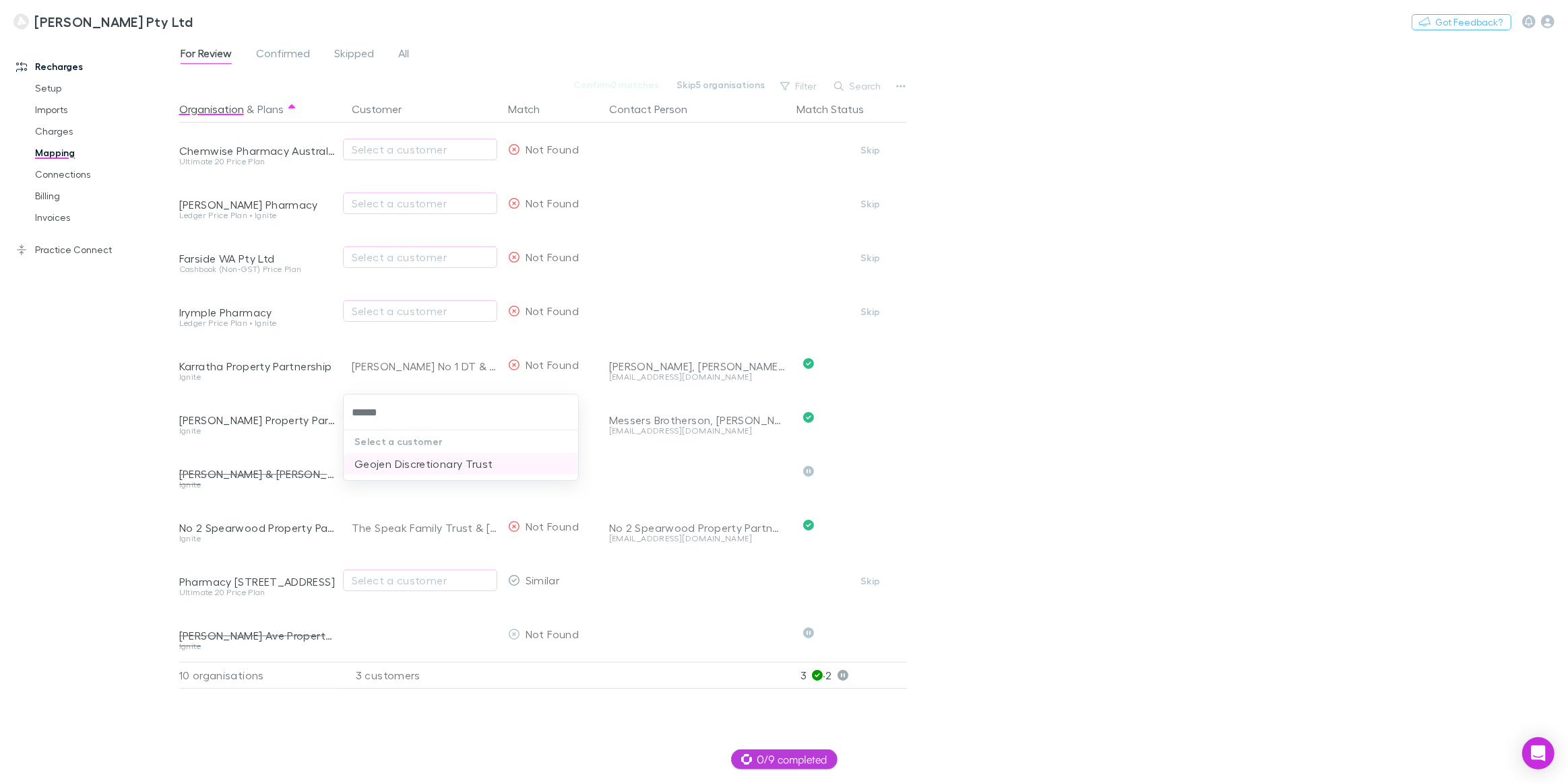
click at [417, 461] on li "Geojen Discretionary Trust" at bounding box center [460, 463] width 234 height 21
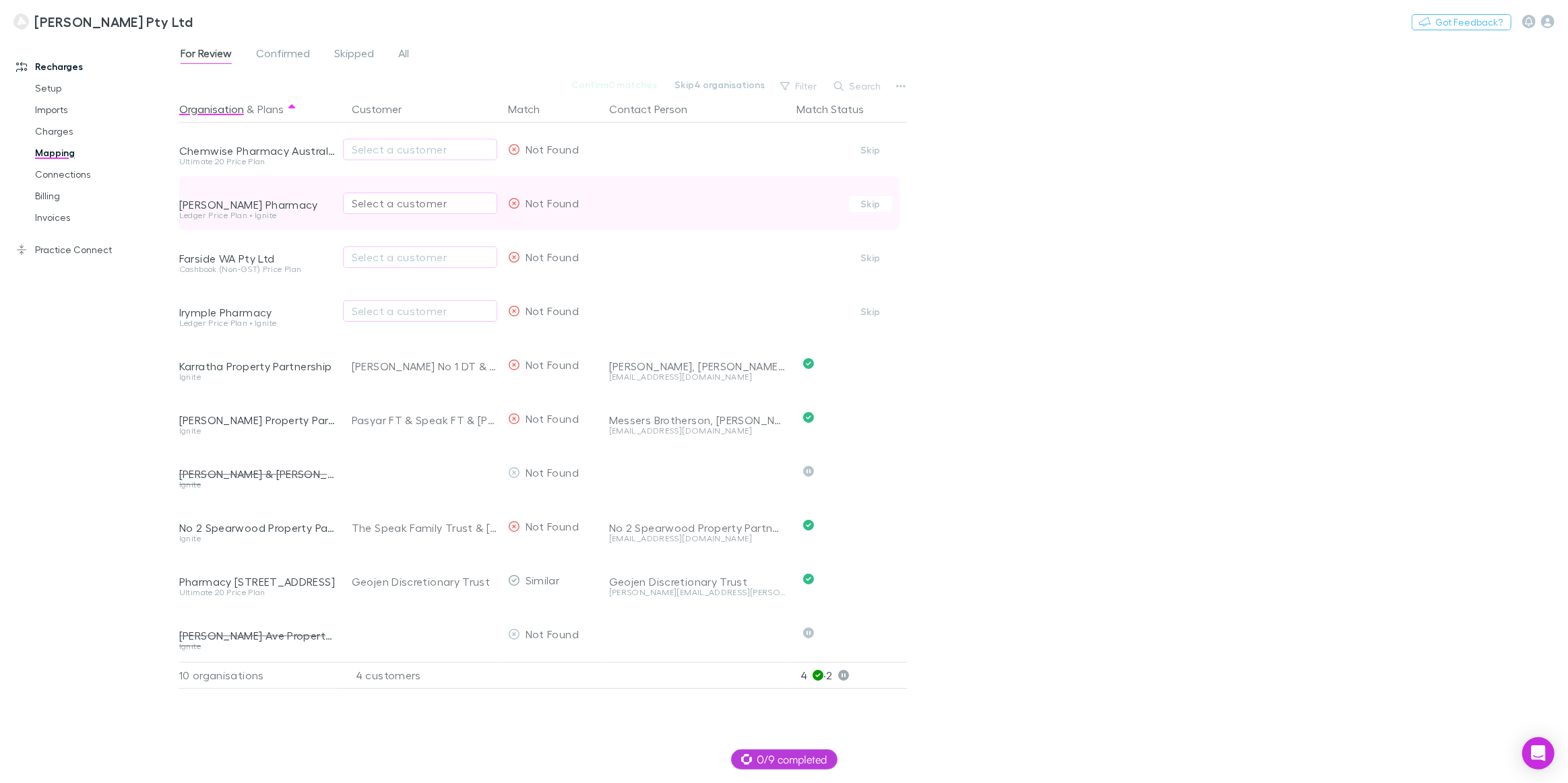
click at [368, 205] on div "Select a customer" at bounding box center [420, 203] width 136 height 16
type input "****"
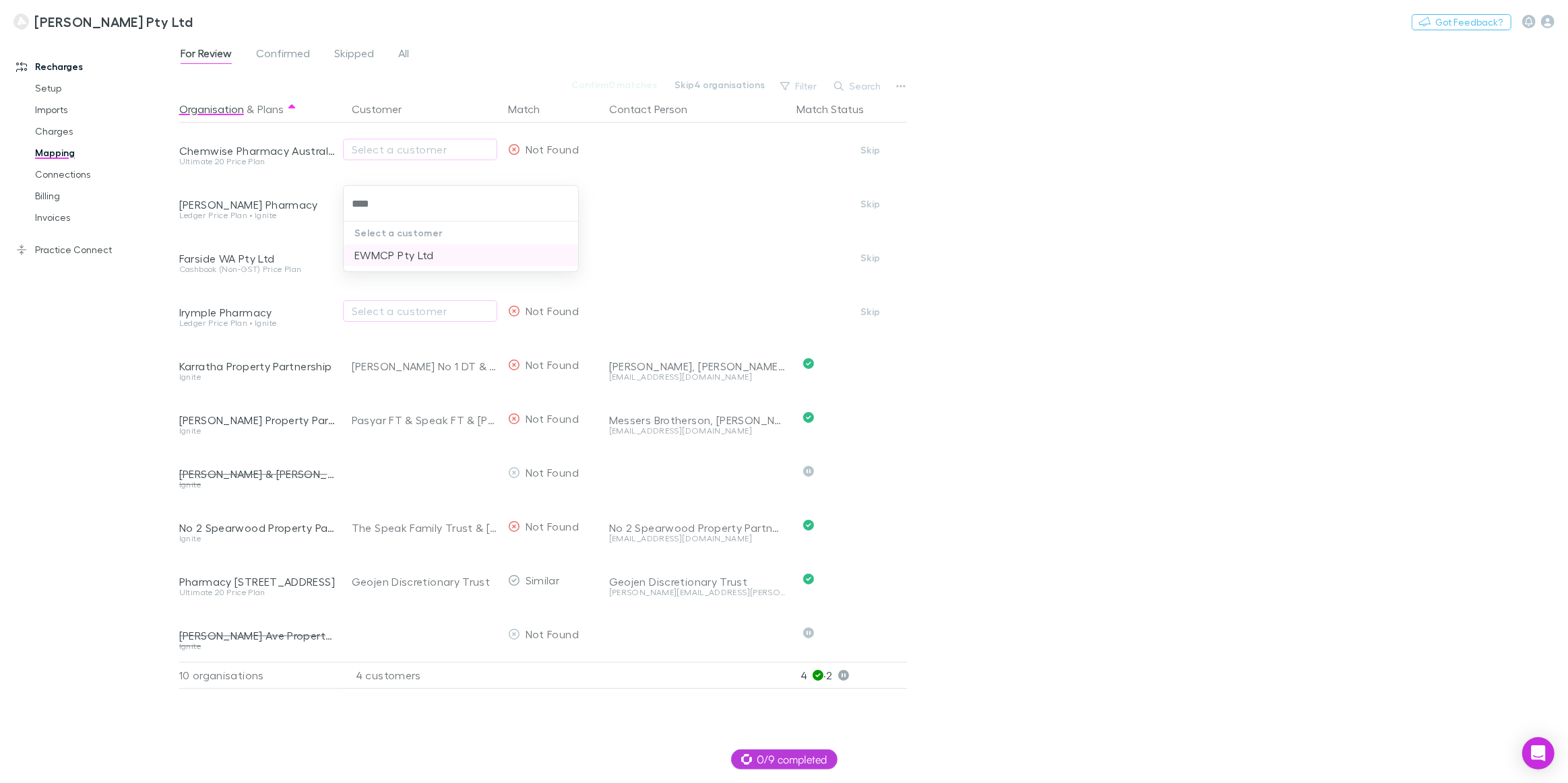
click at [402, 256] on li "EWMCP Pty Ltd" at bounding box center [460, 255] width 234 height 21
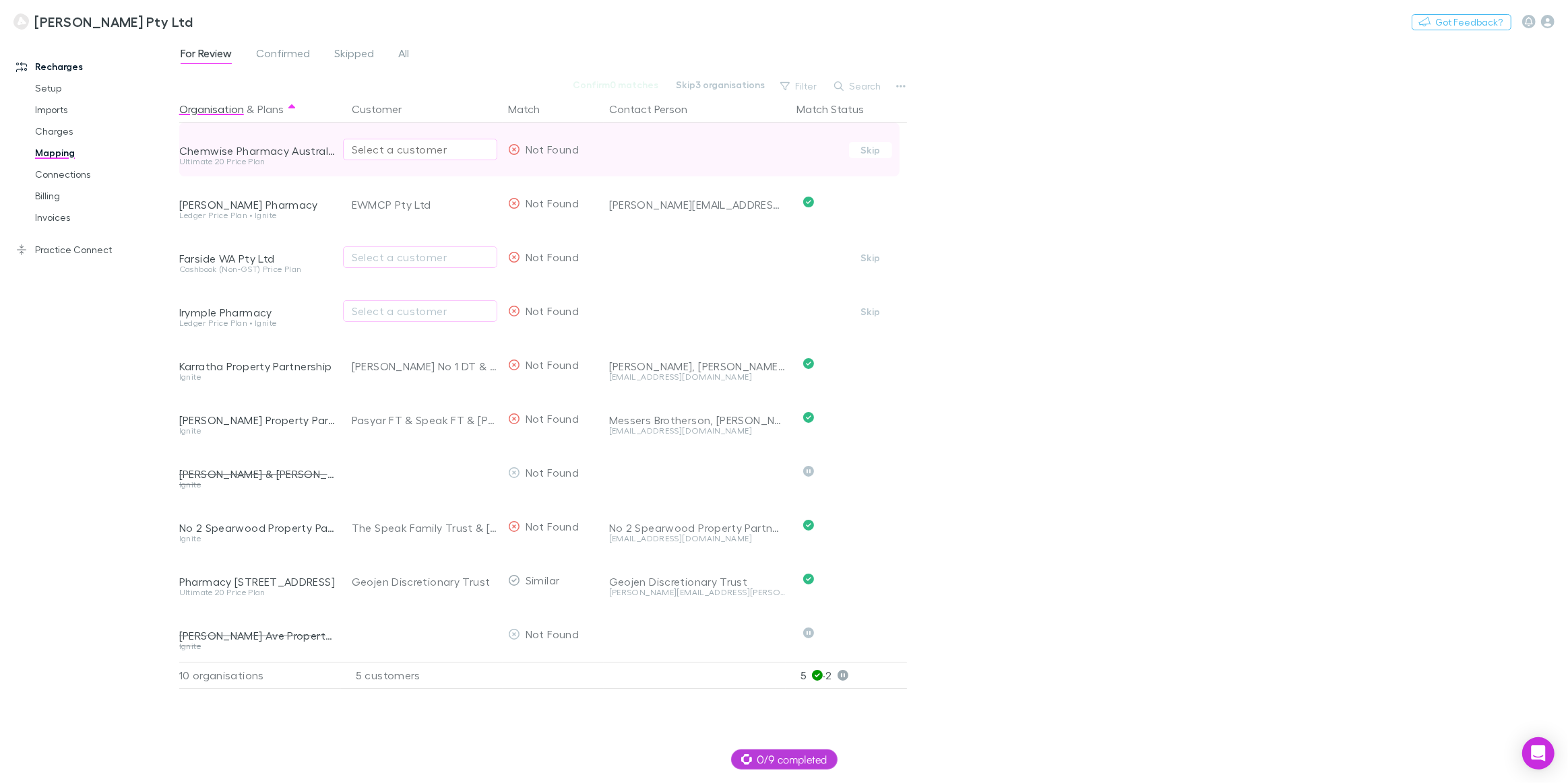
click at [392, 154] on div "Select a customer" at bounding box center [420, 149] width 136 height 16
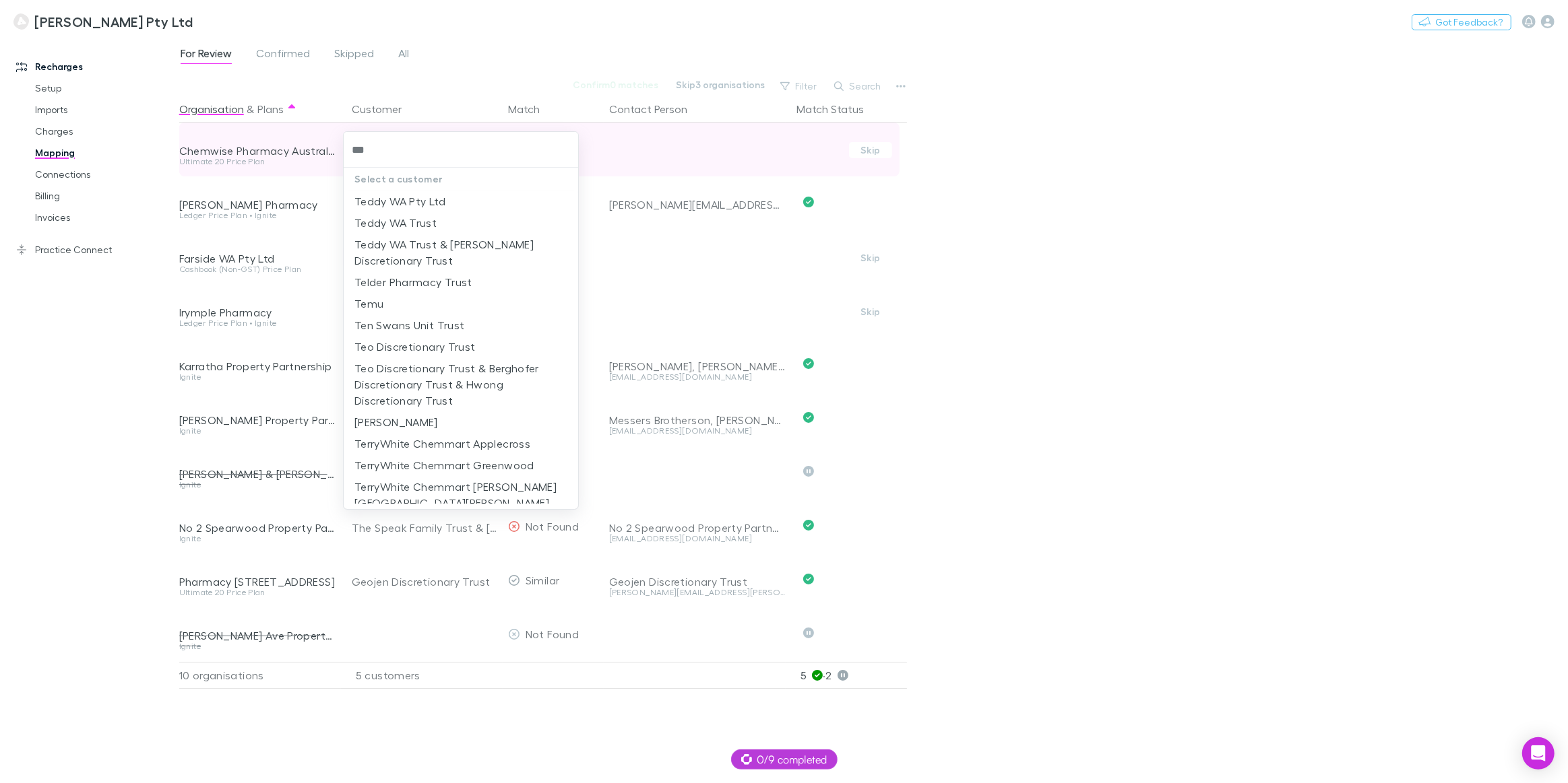
type input "****"
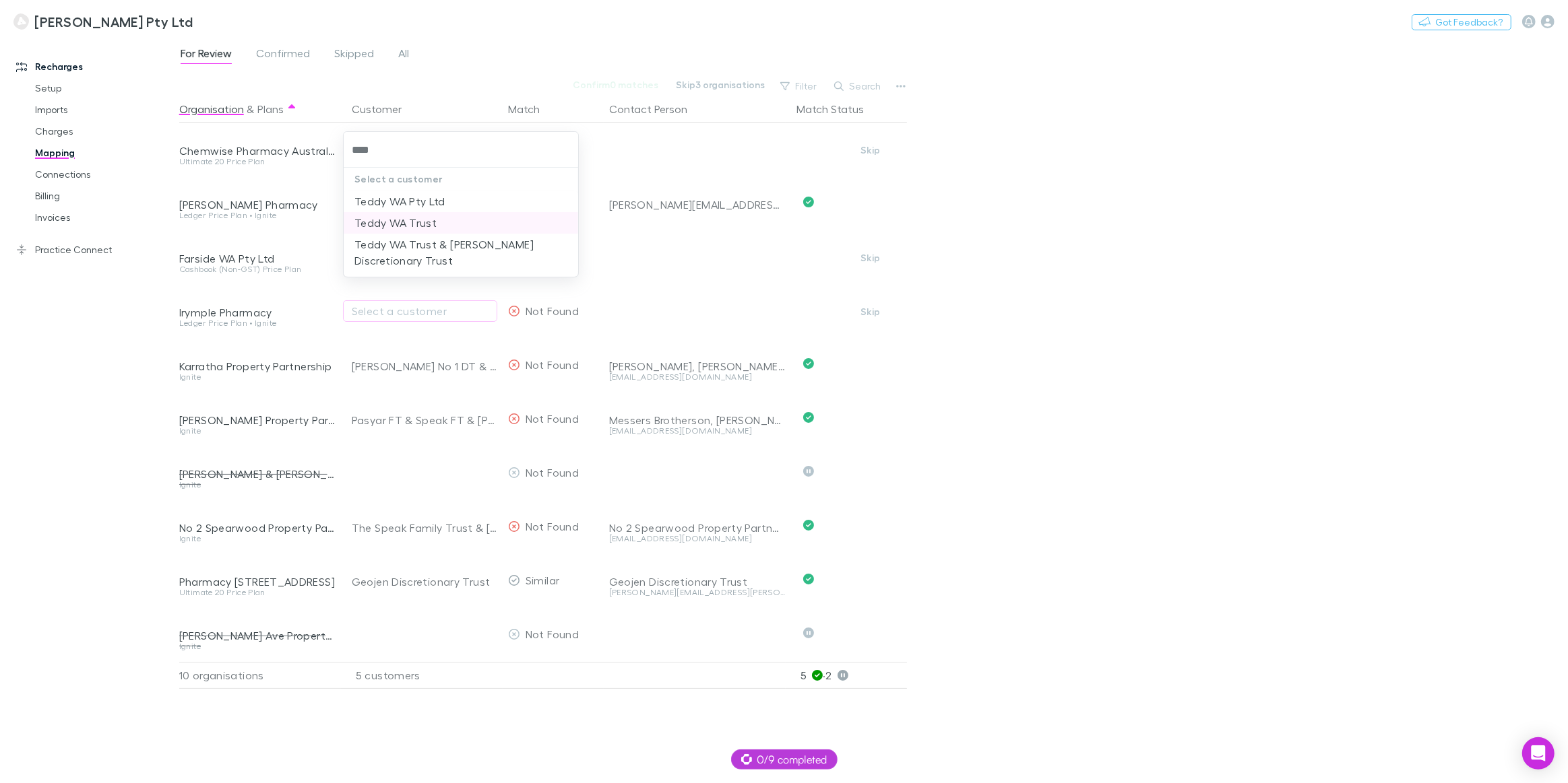
click at [390, 221] on li "Teddy WA Trust" at bounding box center [460, 222] width 234 height 21
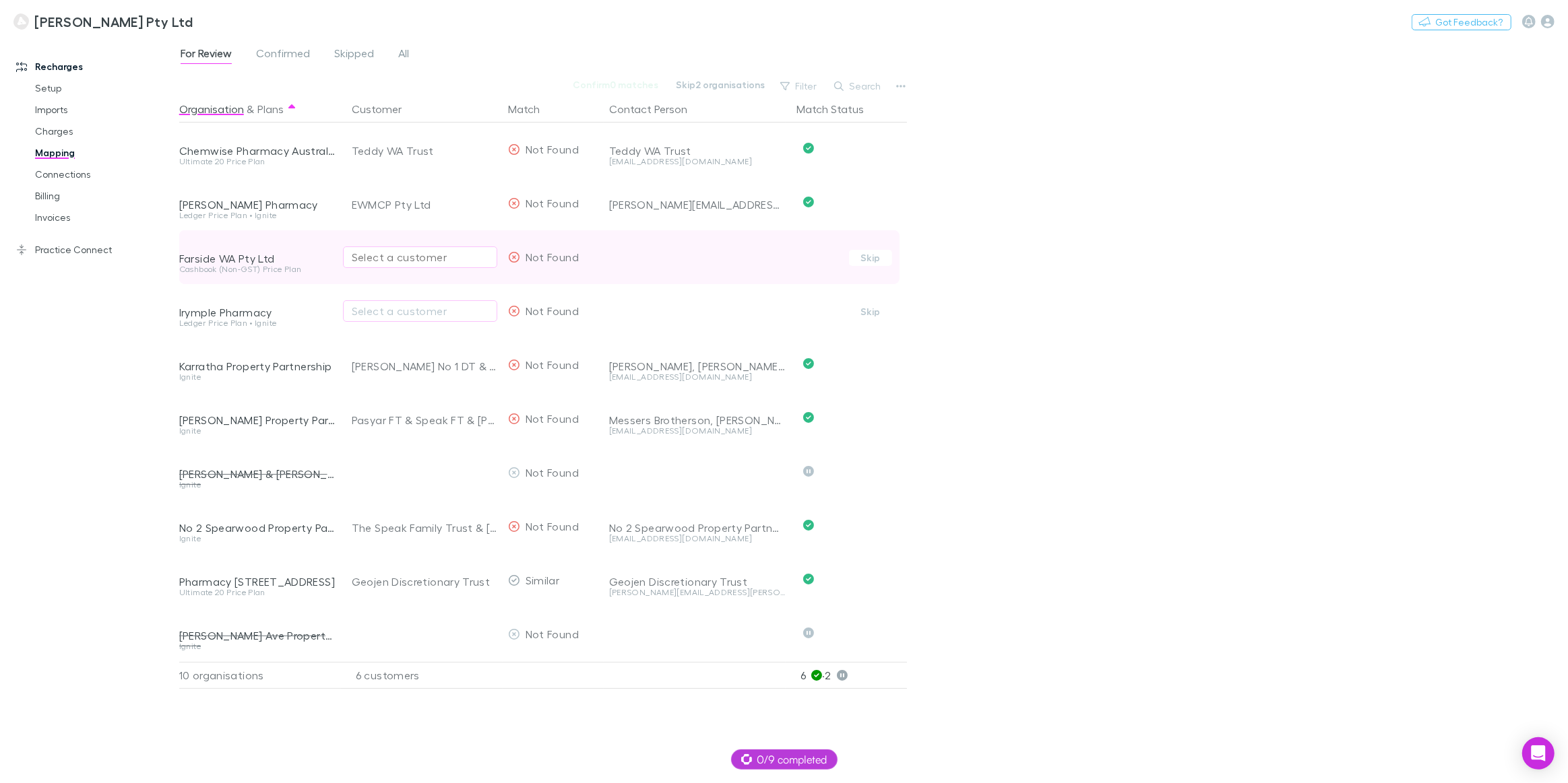
click at [395, 258] on div "Select a customer" at bounding box center [420, 257] width 136 height 16
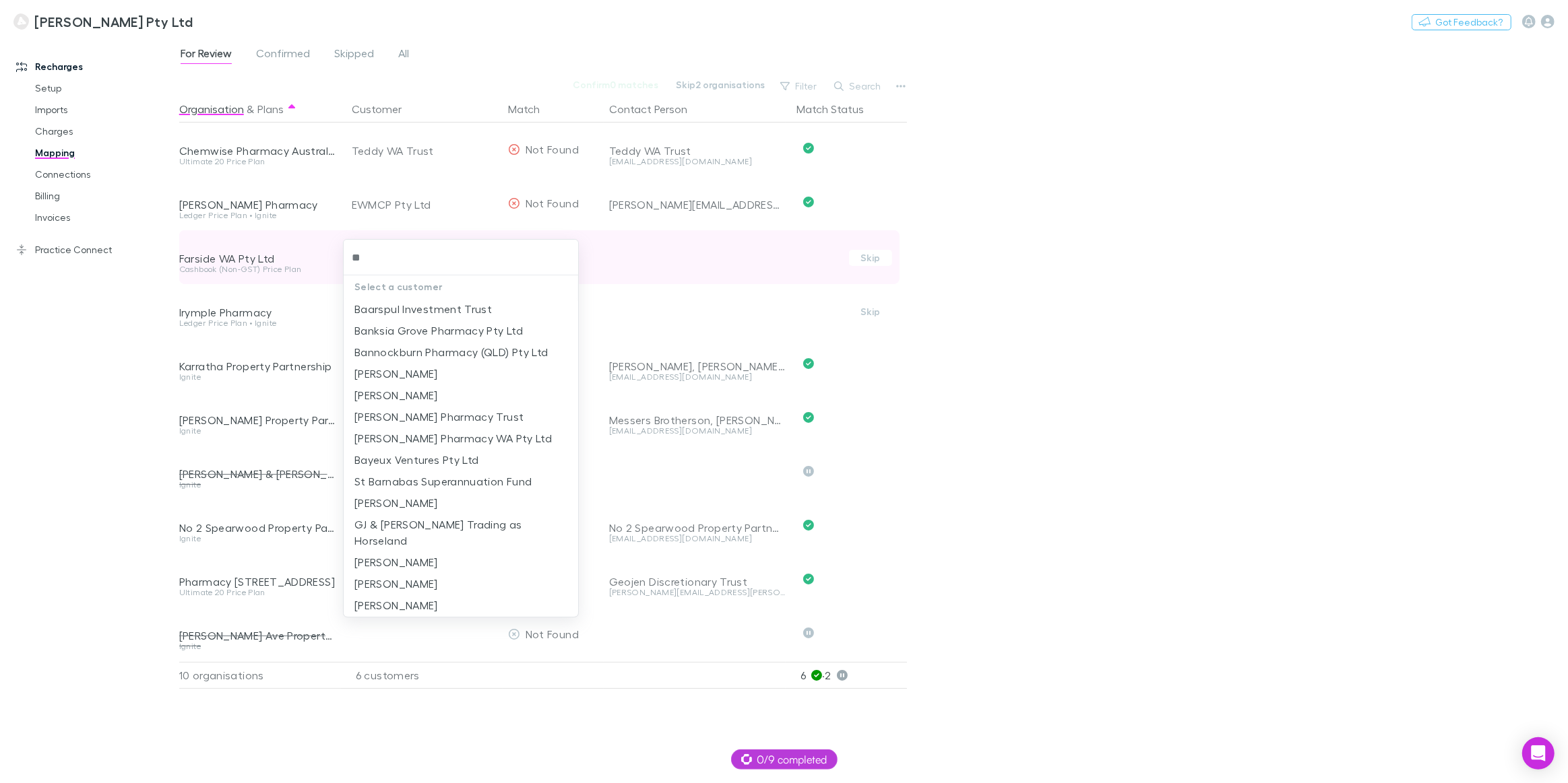
type input "*"
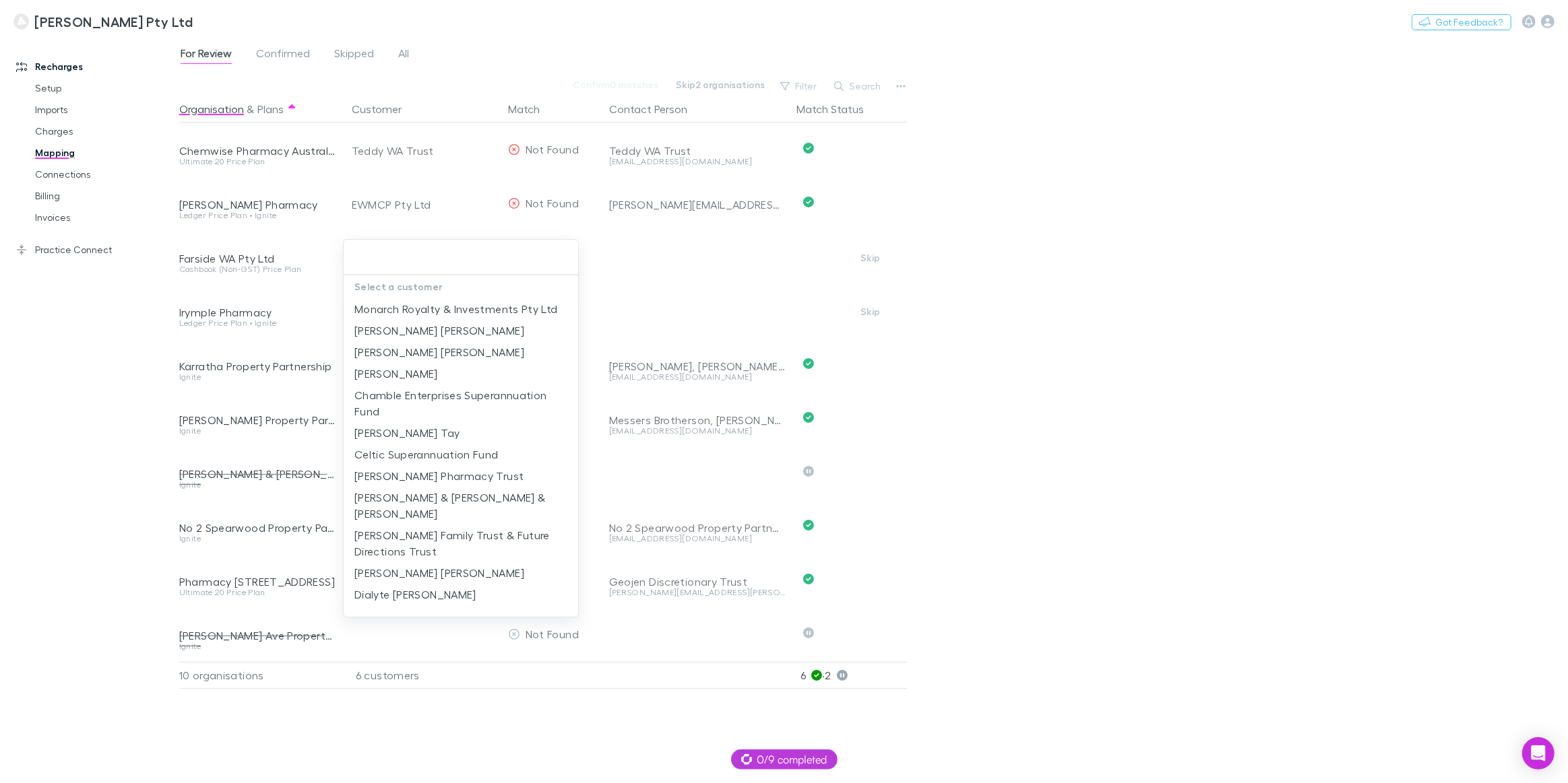
click at [410, 255] on input "text" at bounding box center [461, 257] width 224 height 25
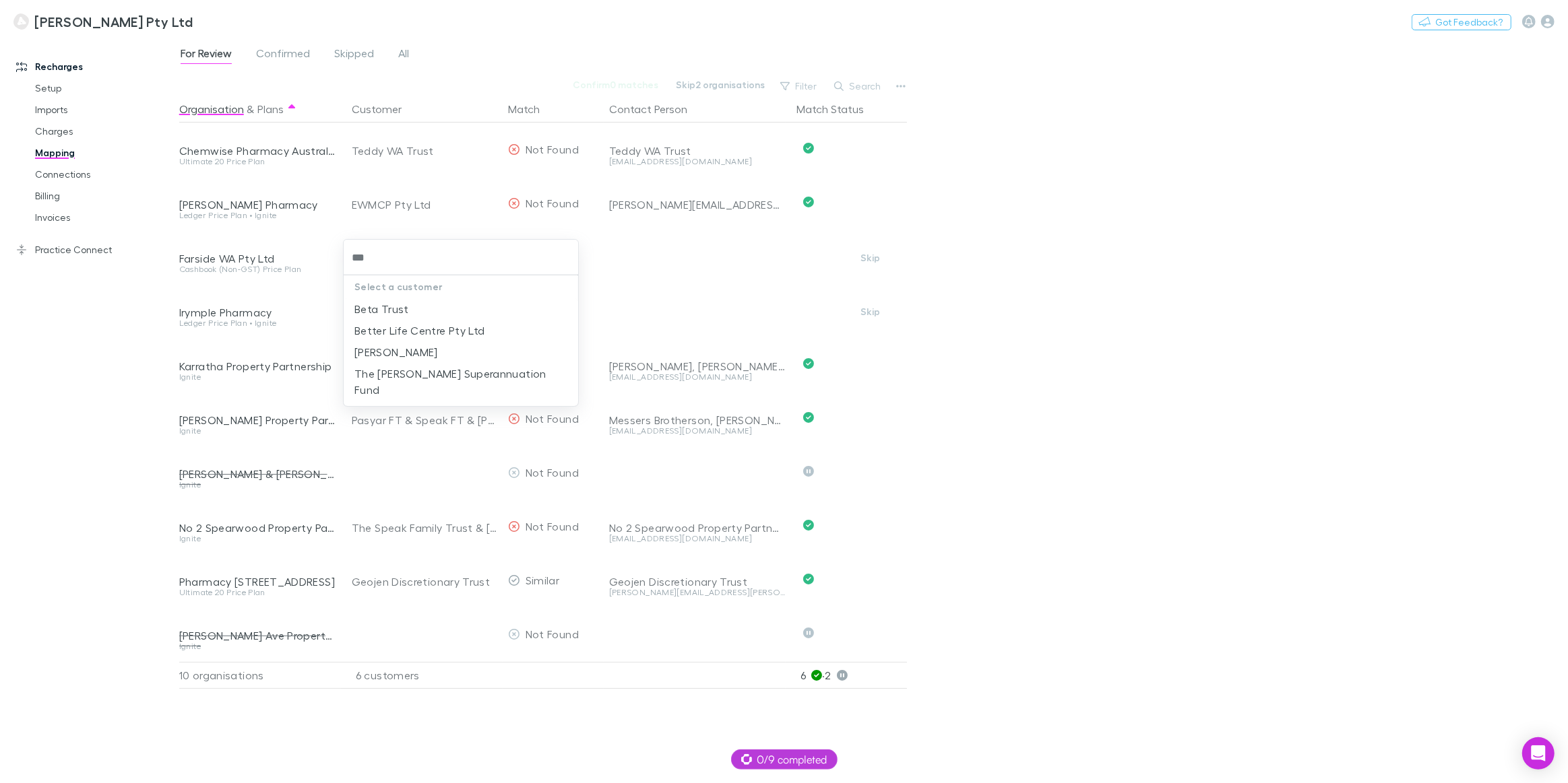
type input "****"
click at [384, 310] on li "Beta Trust" at bounding box center [460, 309] width 234 height 21
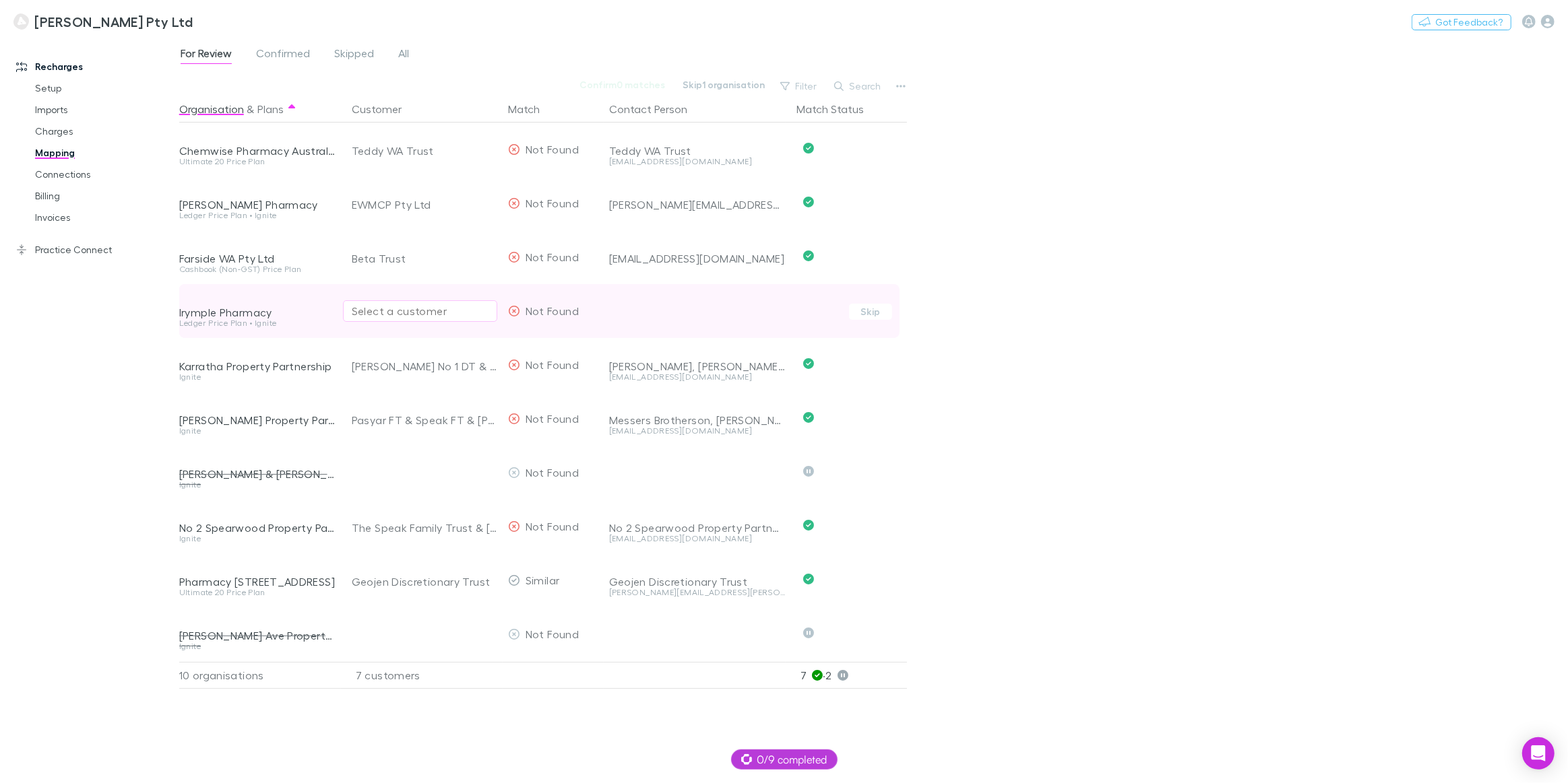
click at [394, 313] on div "Select a customer" at bounding box center [420, 311] width 136 height 16
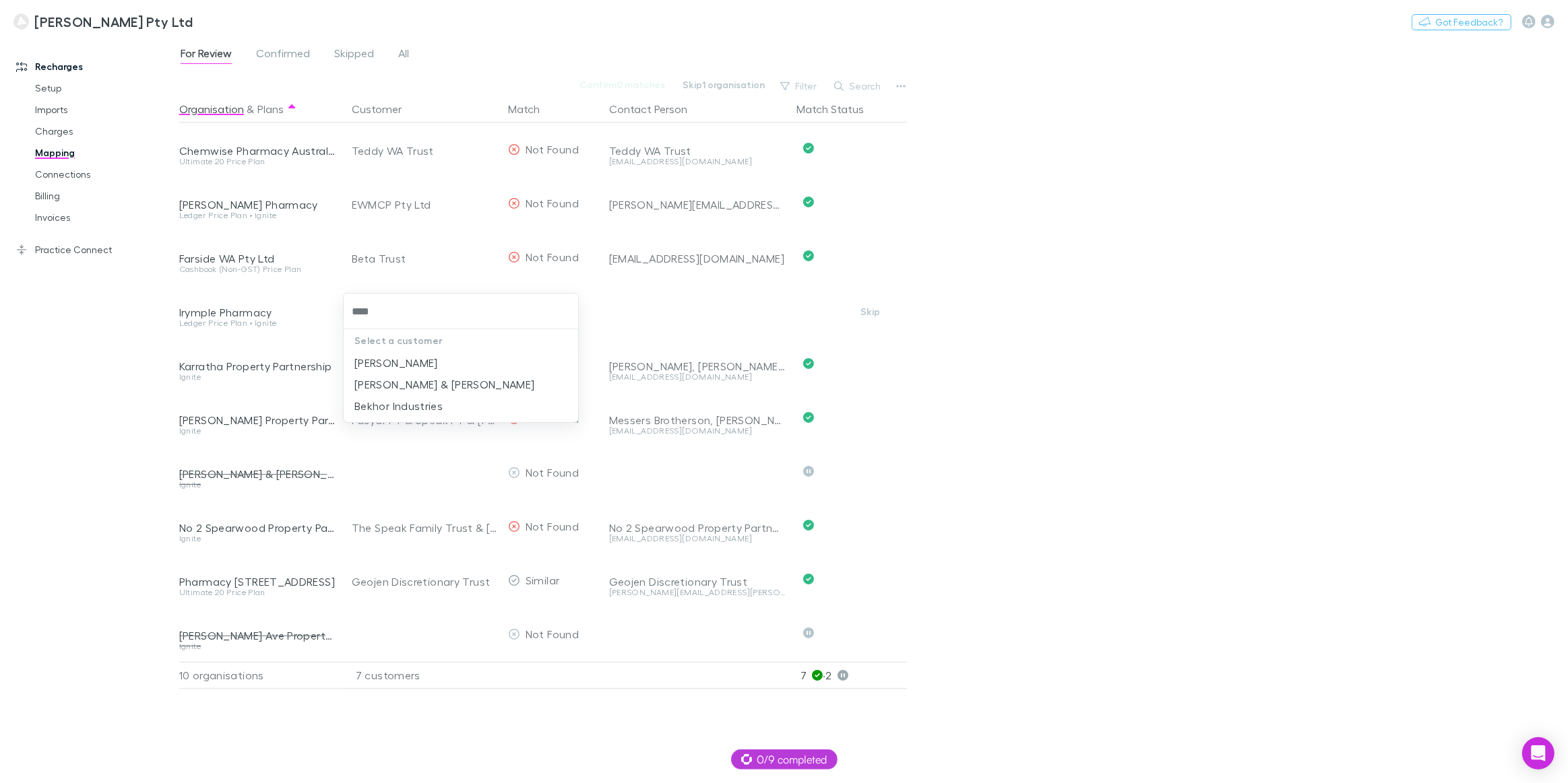
type input "****"
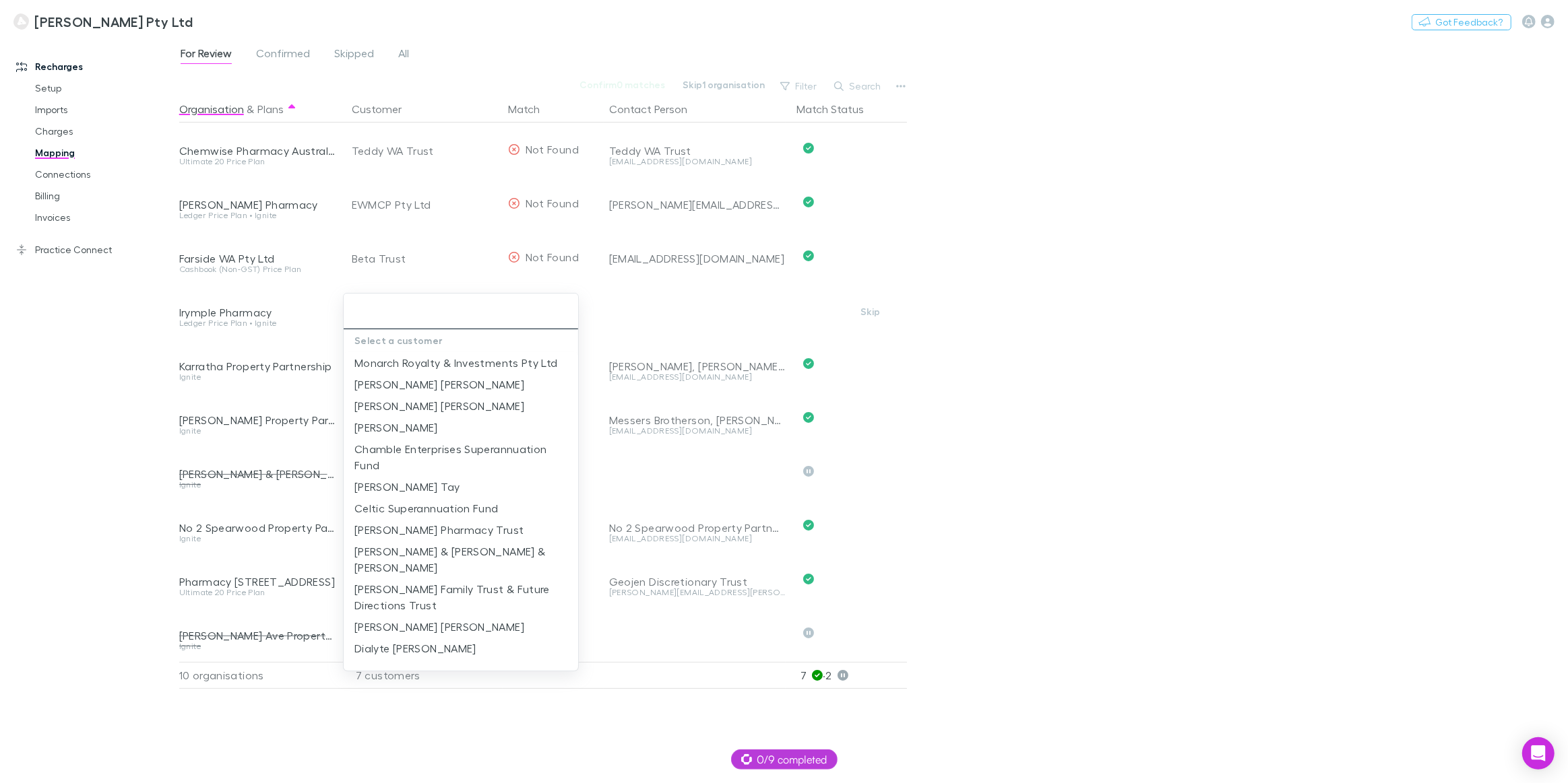
click at [388, 314] on input "text" at bounding box center [461, 311] width 224 height 25
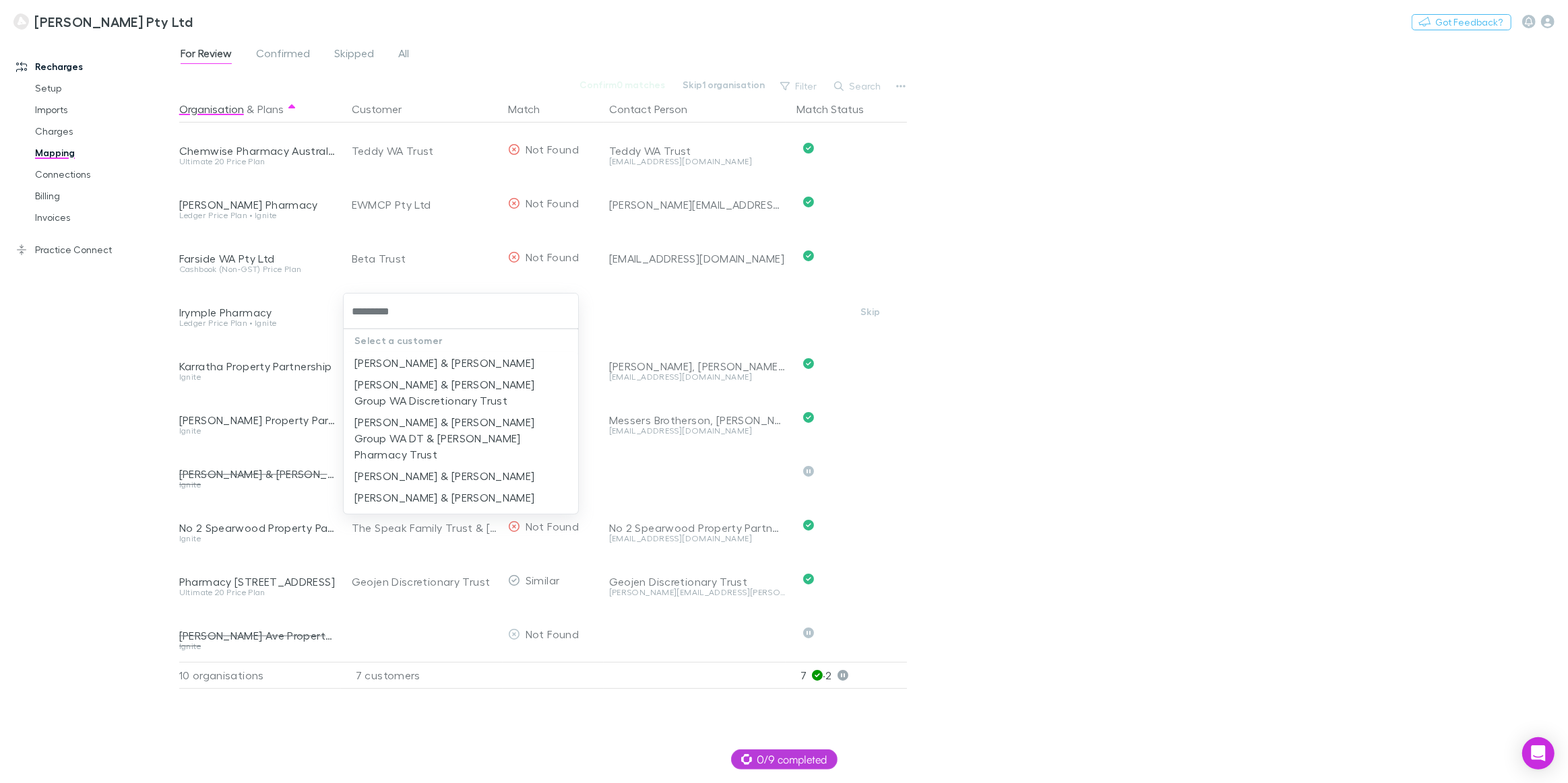
type input "**********"
click at [388, 357] on li "[PERSON_NAME] & [PERSON_NAME]" at bounding box center [460, 363] width 234 height 21
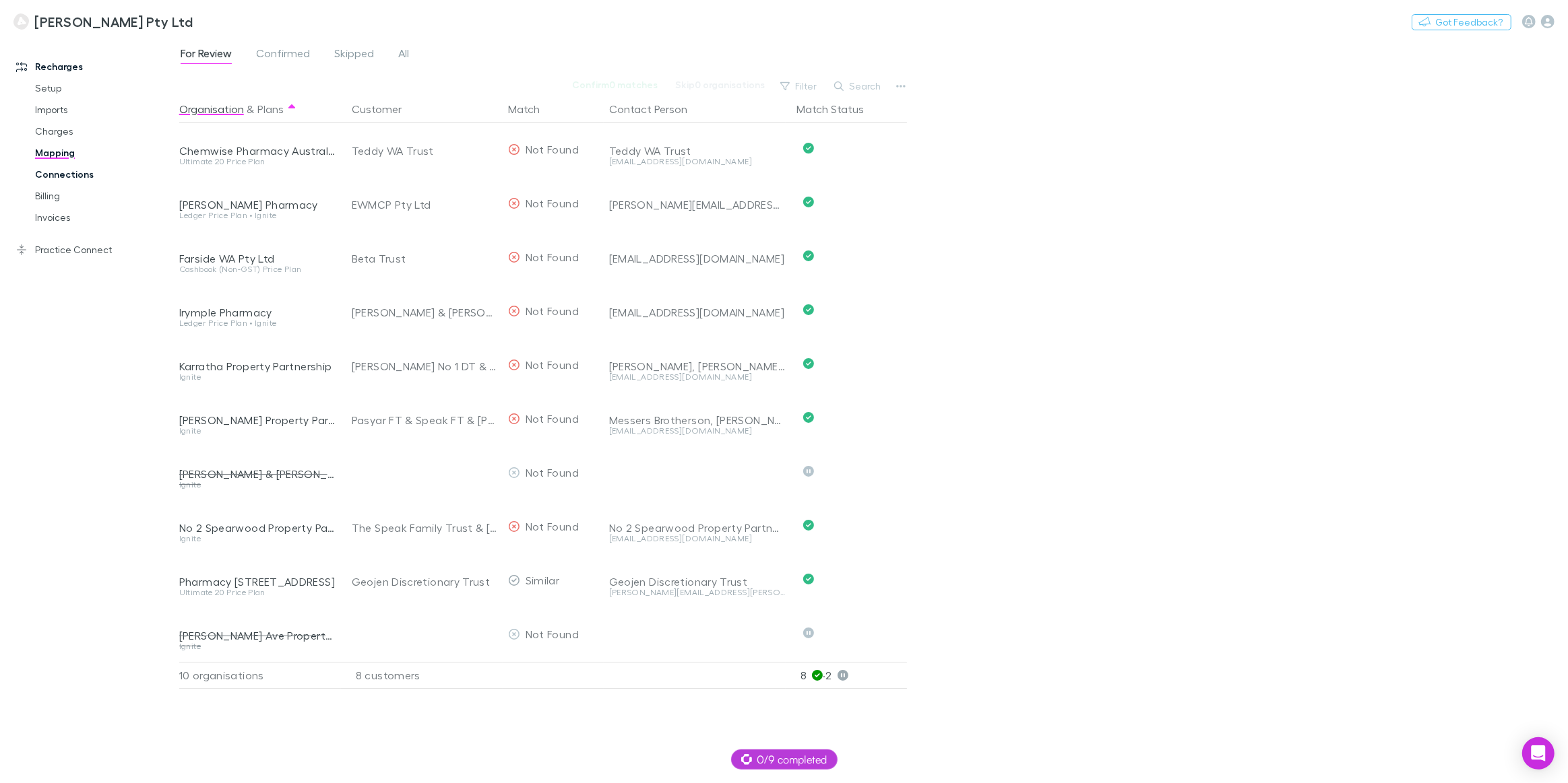
click at [64, 175] on link "Connections" at bounding box center [103, 174] width 164 height 21
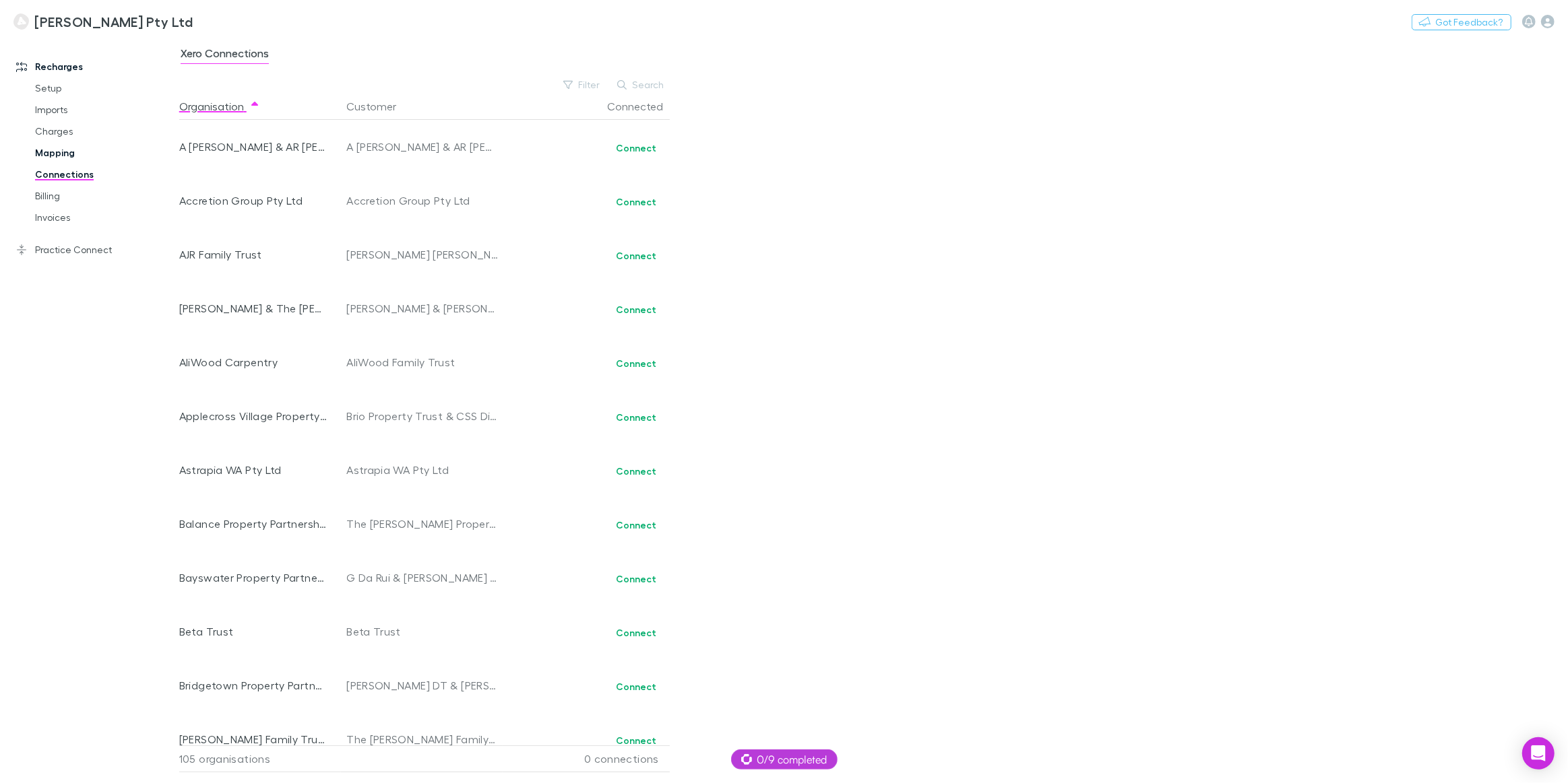
click at [46, 154] on link "Mapping" at bounding box center [103, 152] width 164 height 21
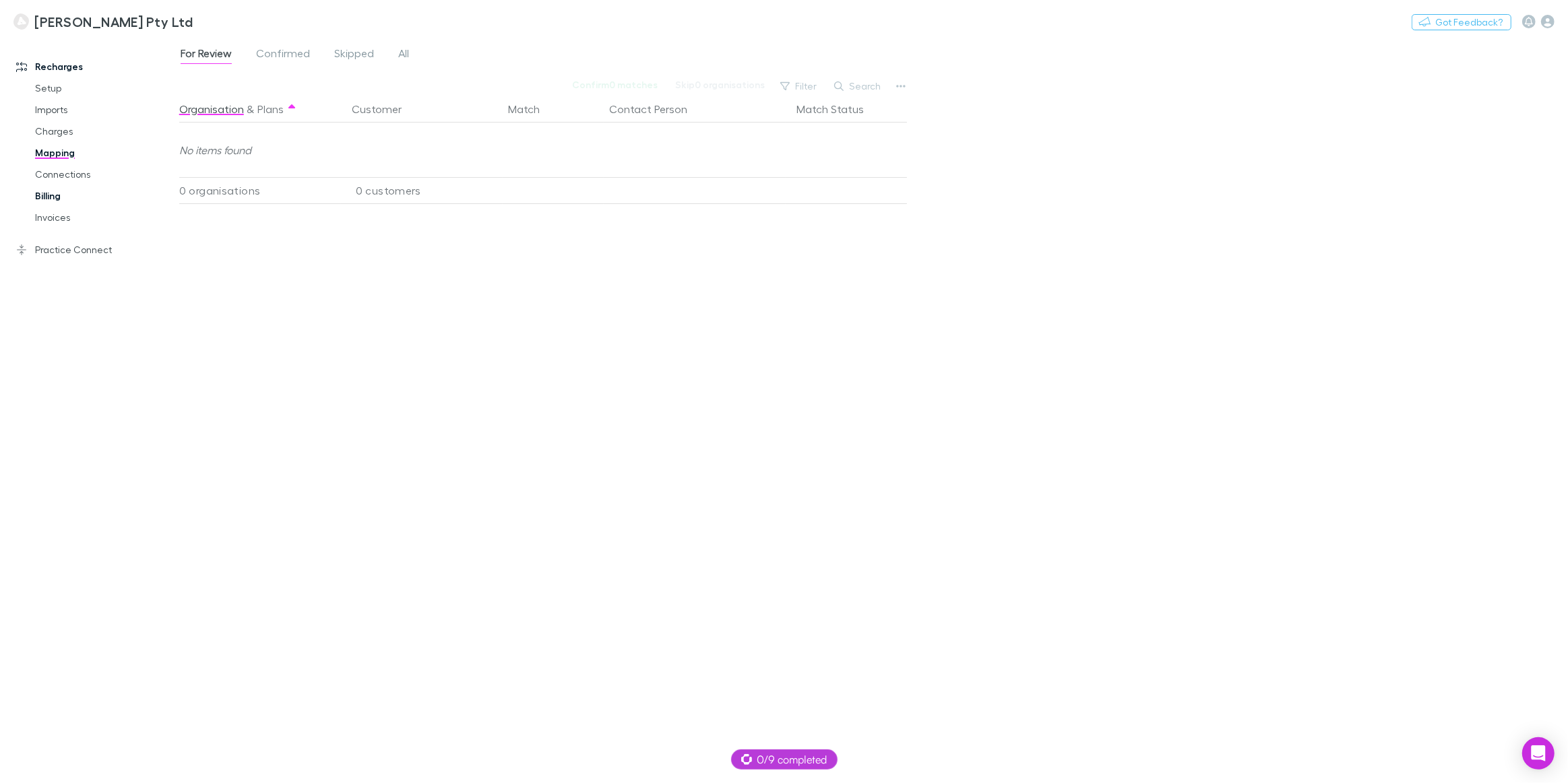
click at [51, 198] on link "Billing" at bounding box center [103, 195] width 164 height 21
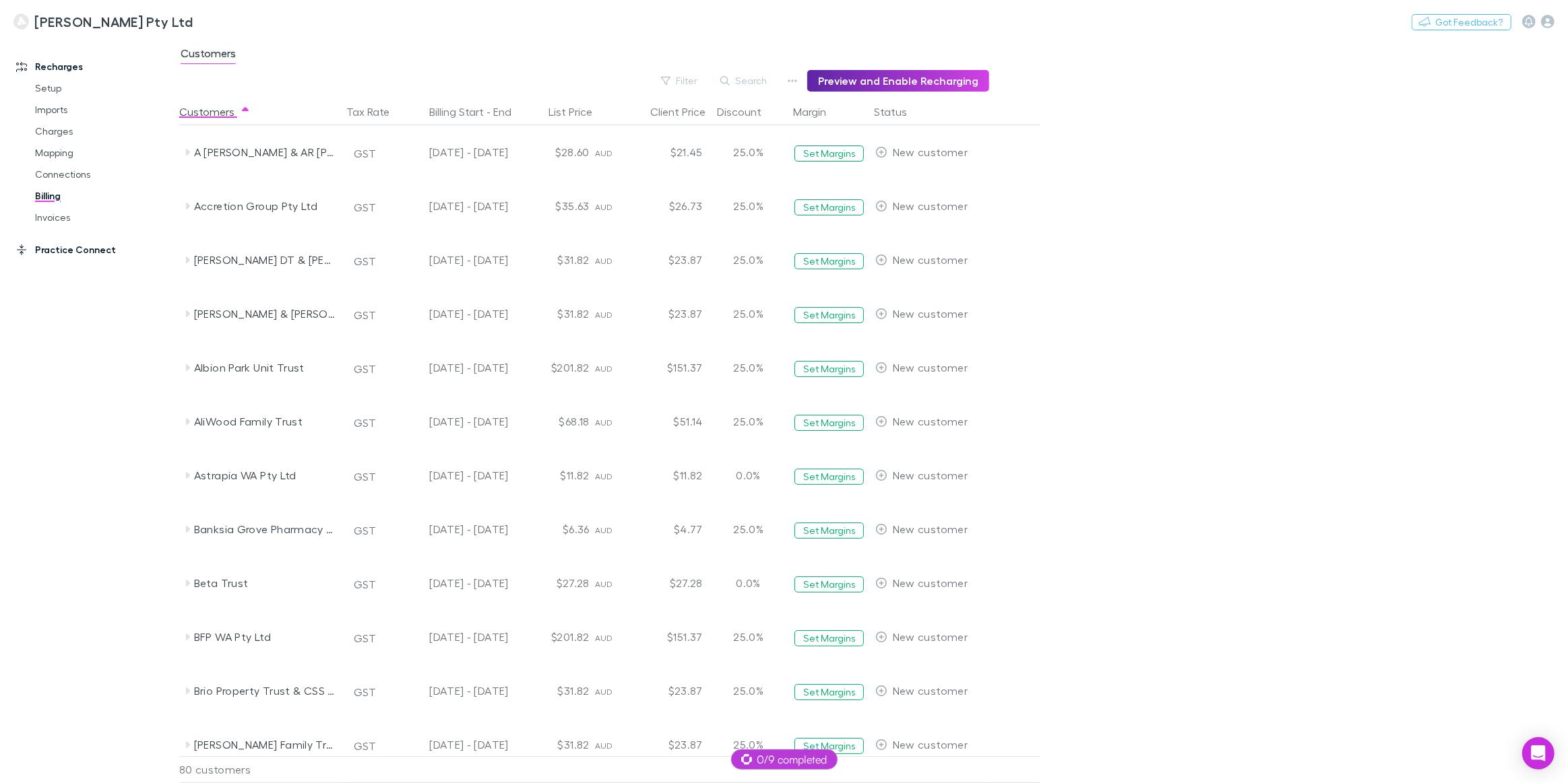
click at [57, 249] on link "Practice Connect" at bounding box center [94, 249] width 183 height 21
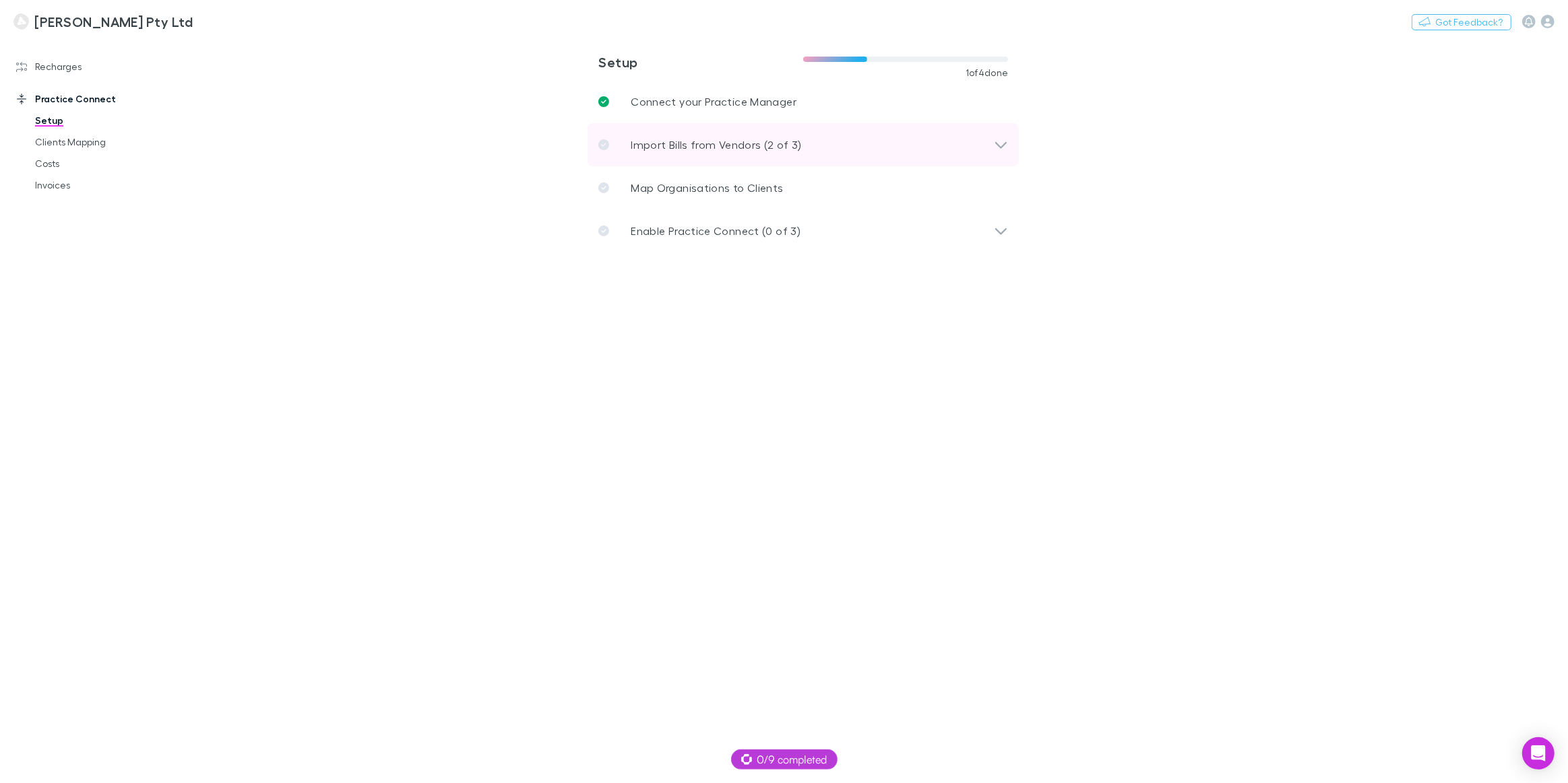
click at [713, 141] on p "Import Bills from Vendors (2 of 3)" at bounding box center [717, 144] width 171 height 16
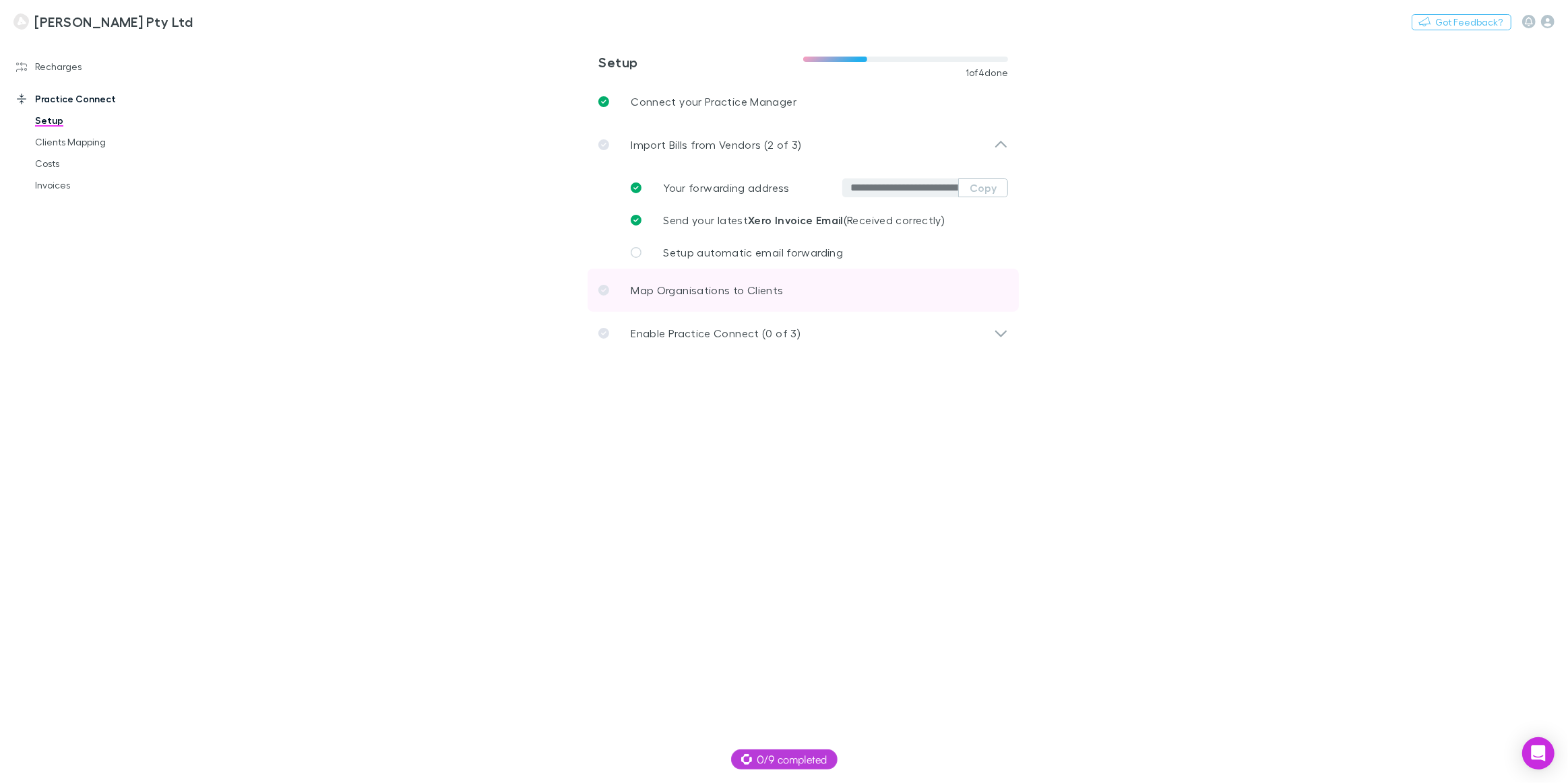
click at [709, 294] on p "Map Organisations to Clients" at bounding box center [707, 290] width 152 height 16
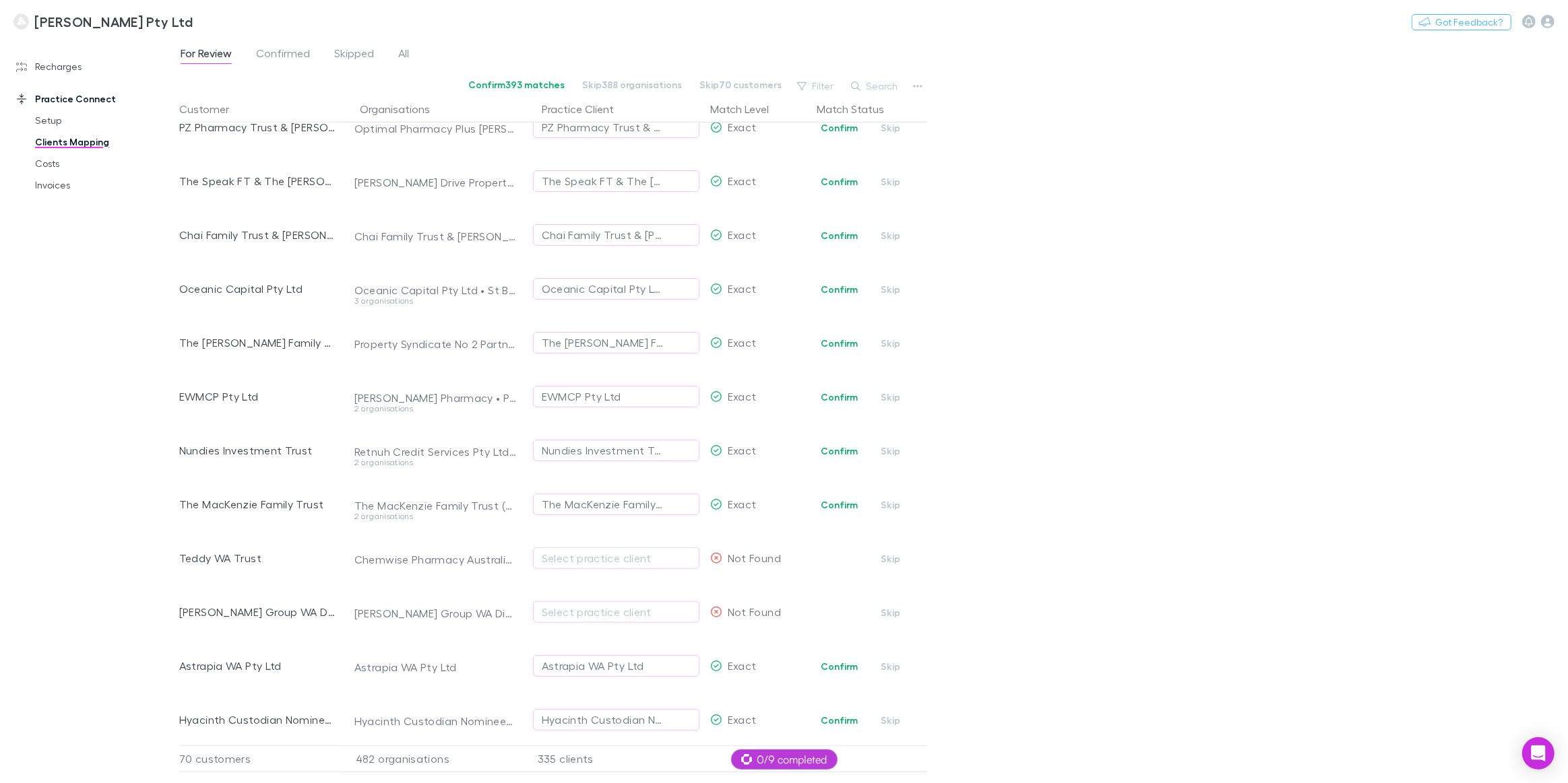
scroll to position [1407, 0]
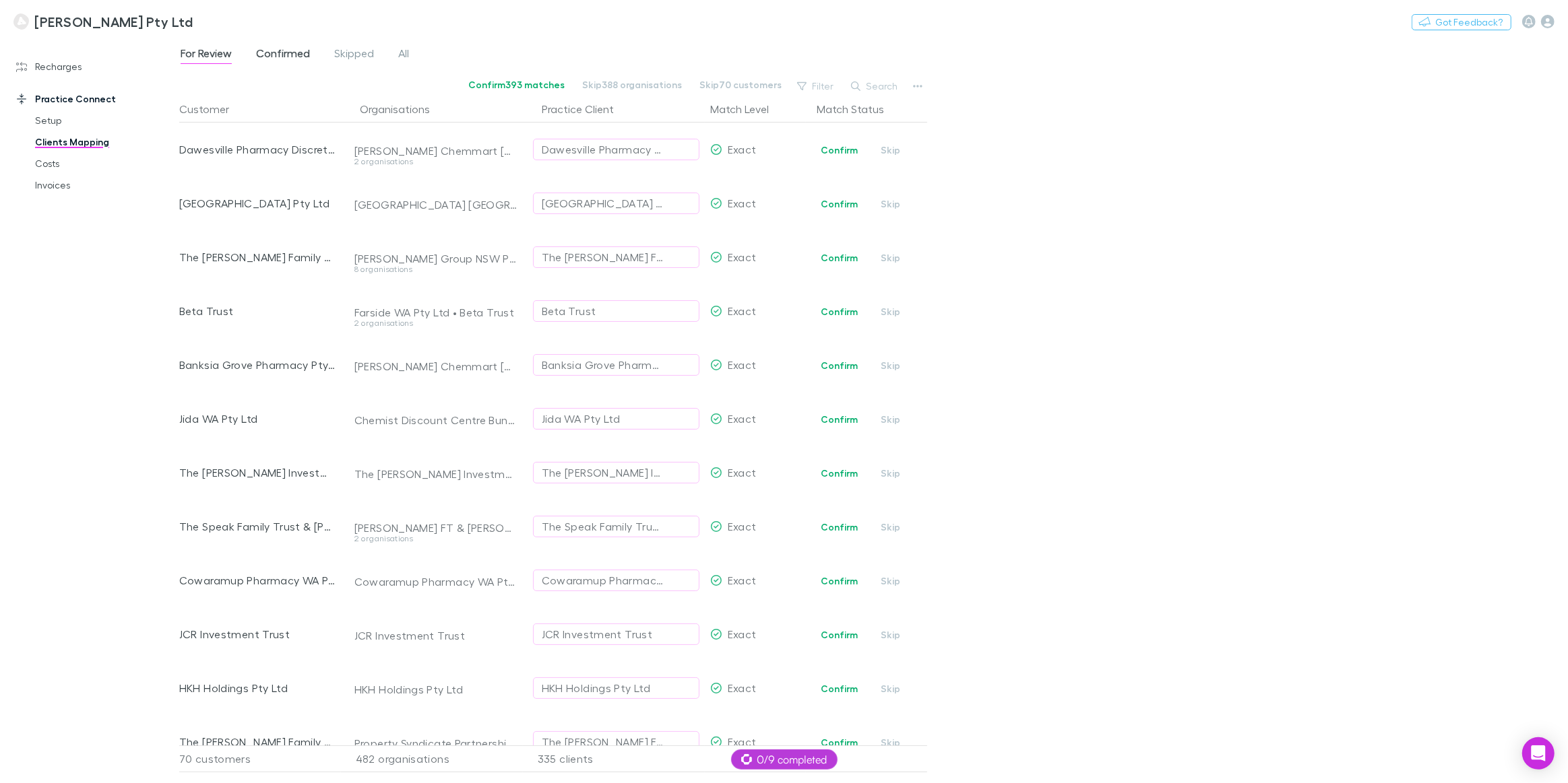
click at [294, 49] on span "Confirmed" at bounding box center [283, 56] width 54 height 17
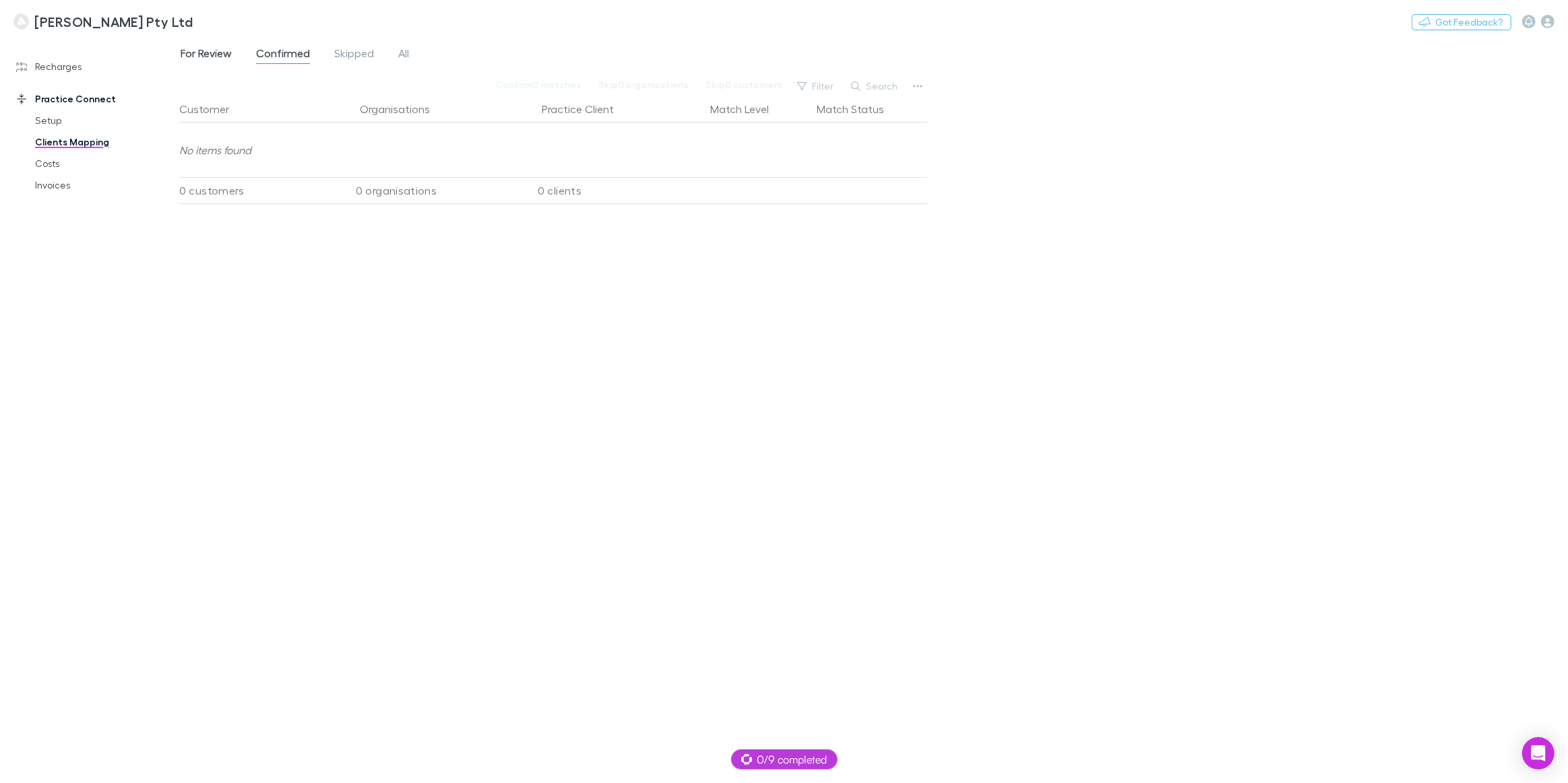
click at [209, 54] on span "For Review" at bounding box center [206, 56] width 52 height 17
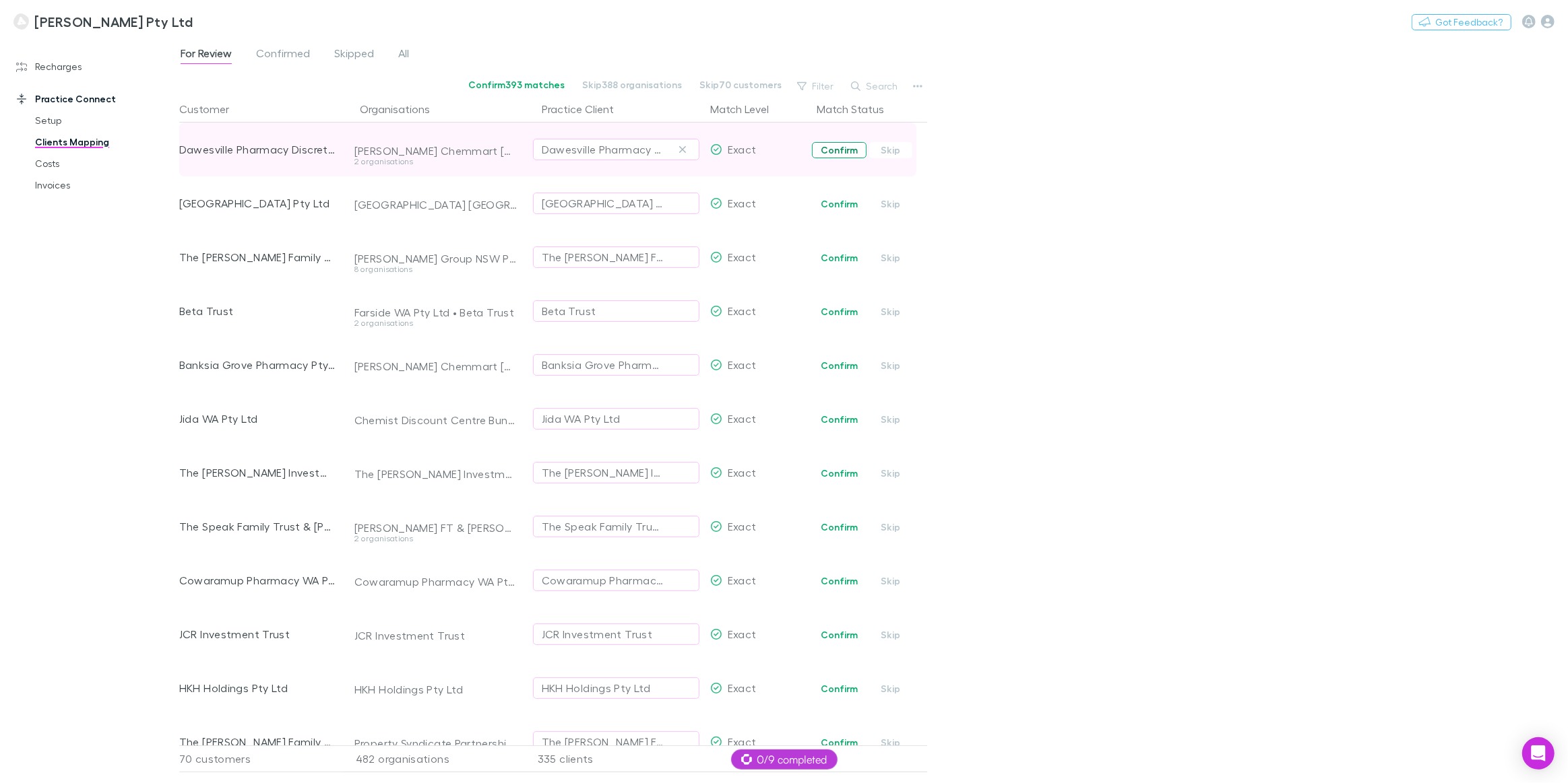
click at [840, 154] on button "Confirm" at bounding box center [839, 150] width 55 height 16
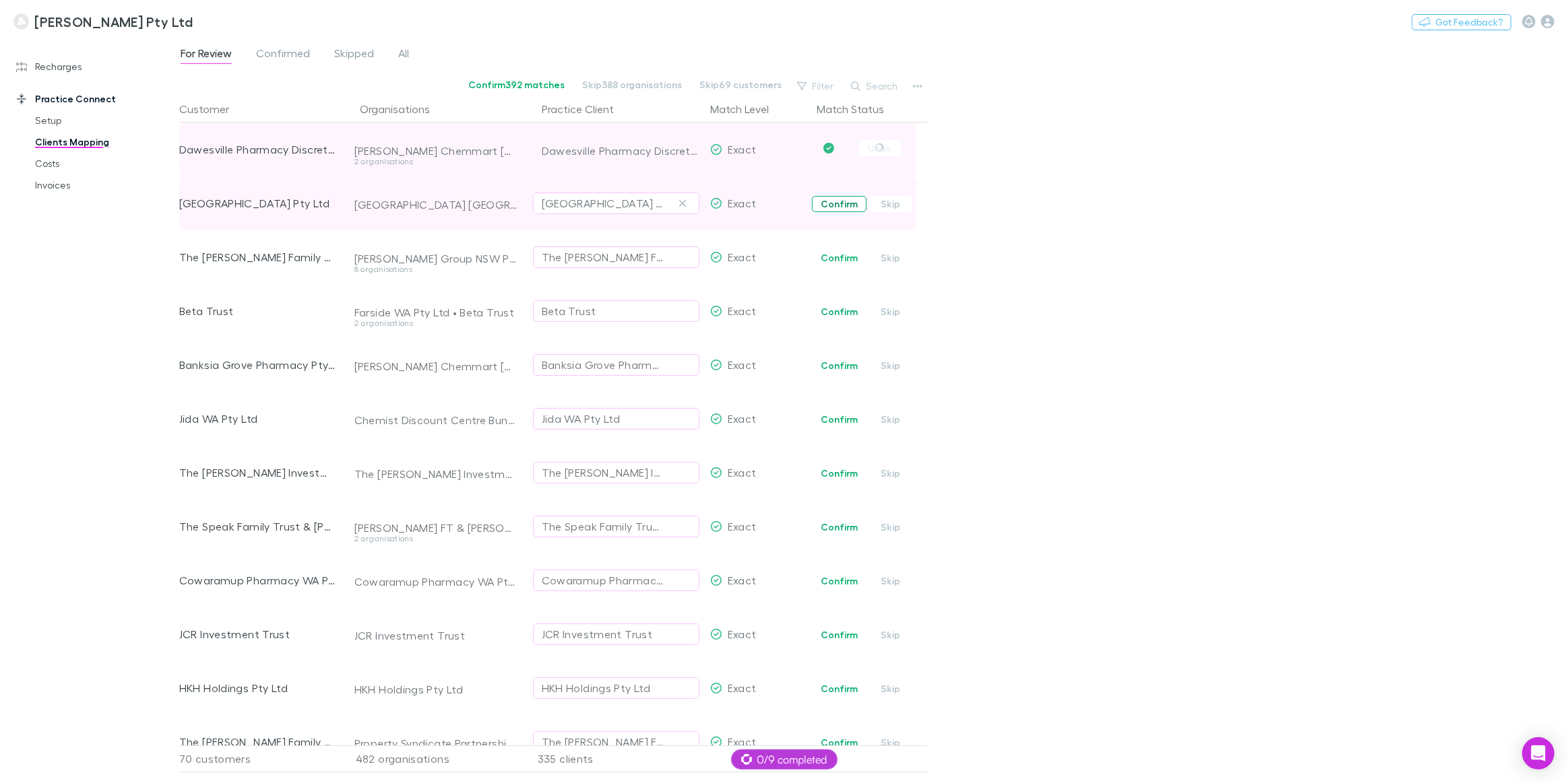
click at [836, 202] on button "Confirm" at bounding box center [839, 204] width 55 height 16
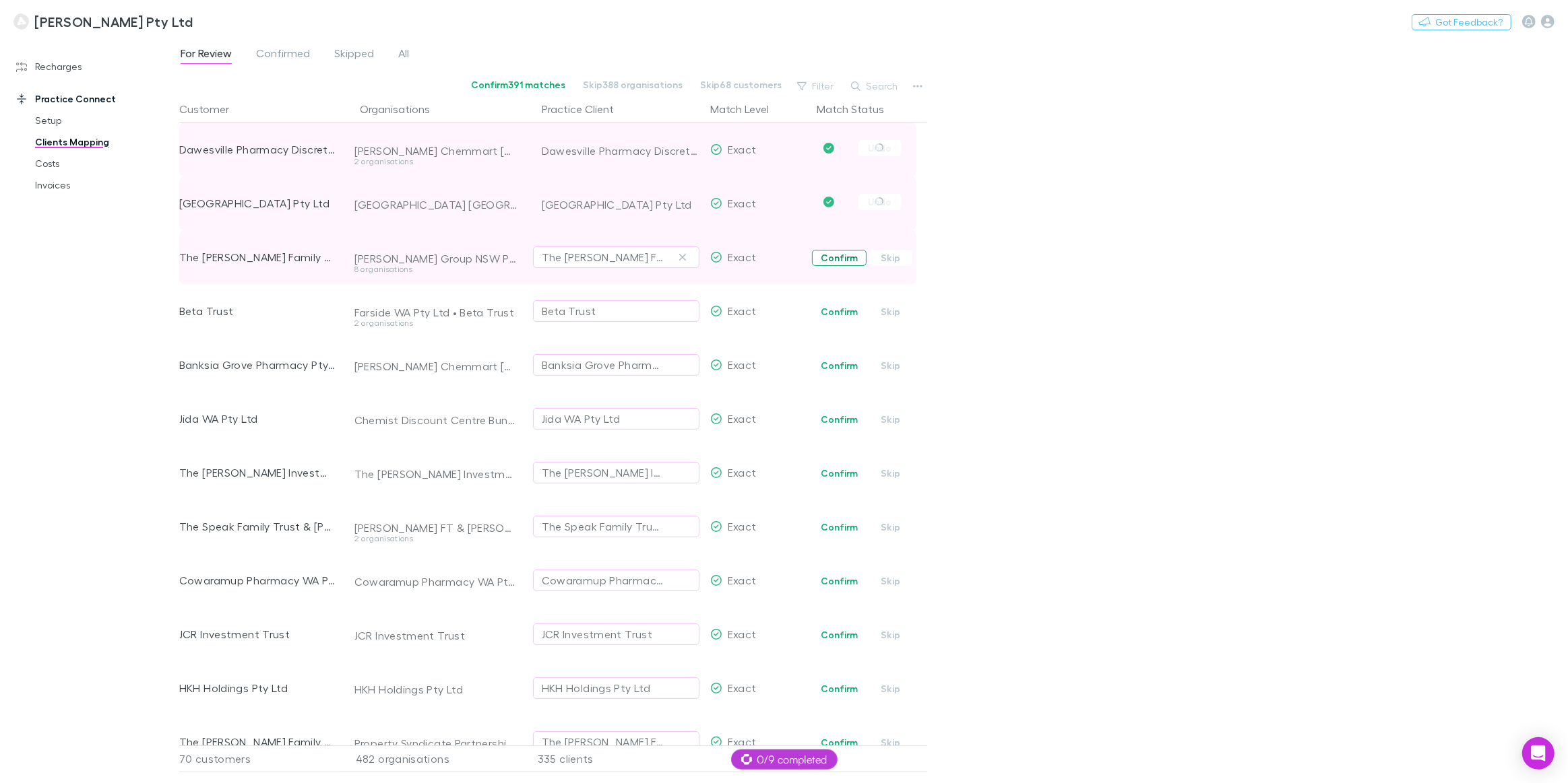
click at [833, 261] on button "Confirm" at bounding box center [839, 258] width 55 height 16
click at [836, 317] on button "Confirm" at bounding box center [839, 312] width 55 height 16
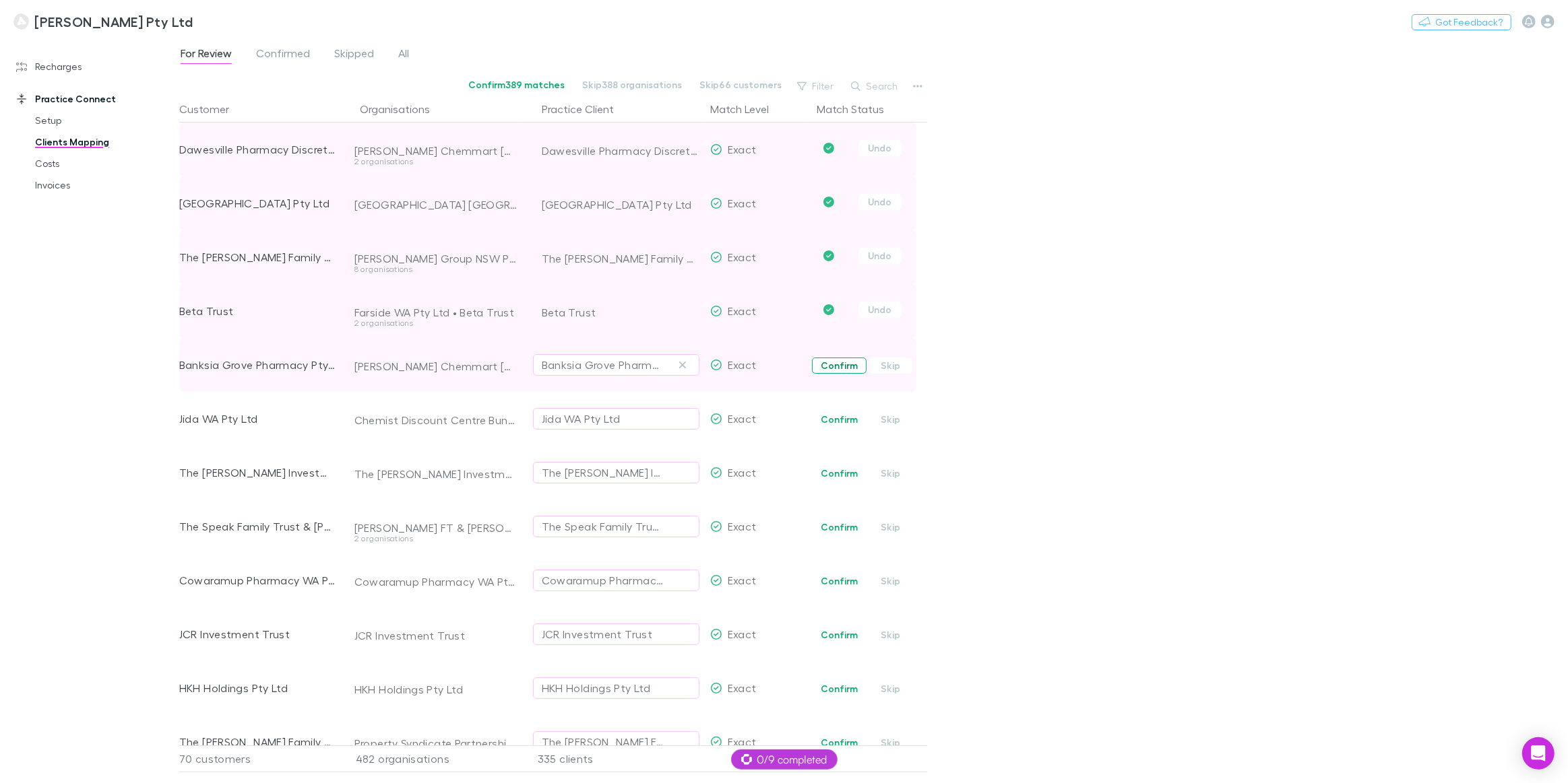
click at [845, 367] on button "Confirm" at bounding box center [839, 366] width 55 height 16
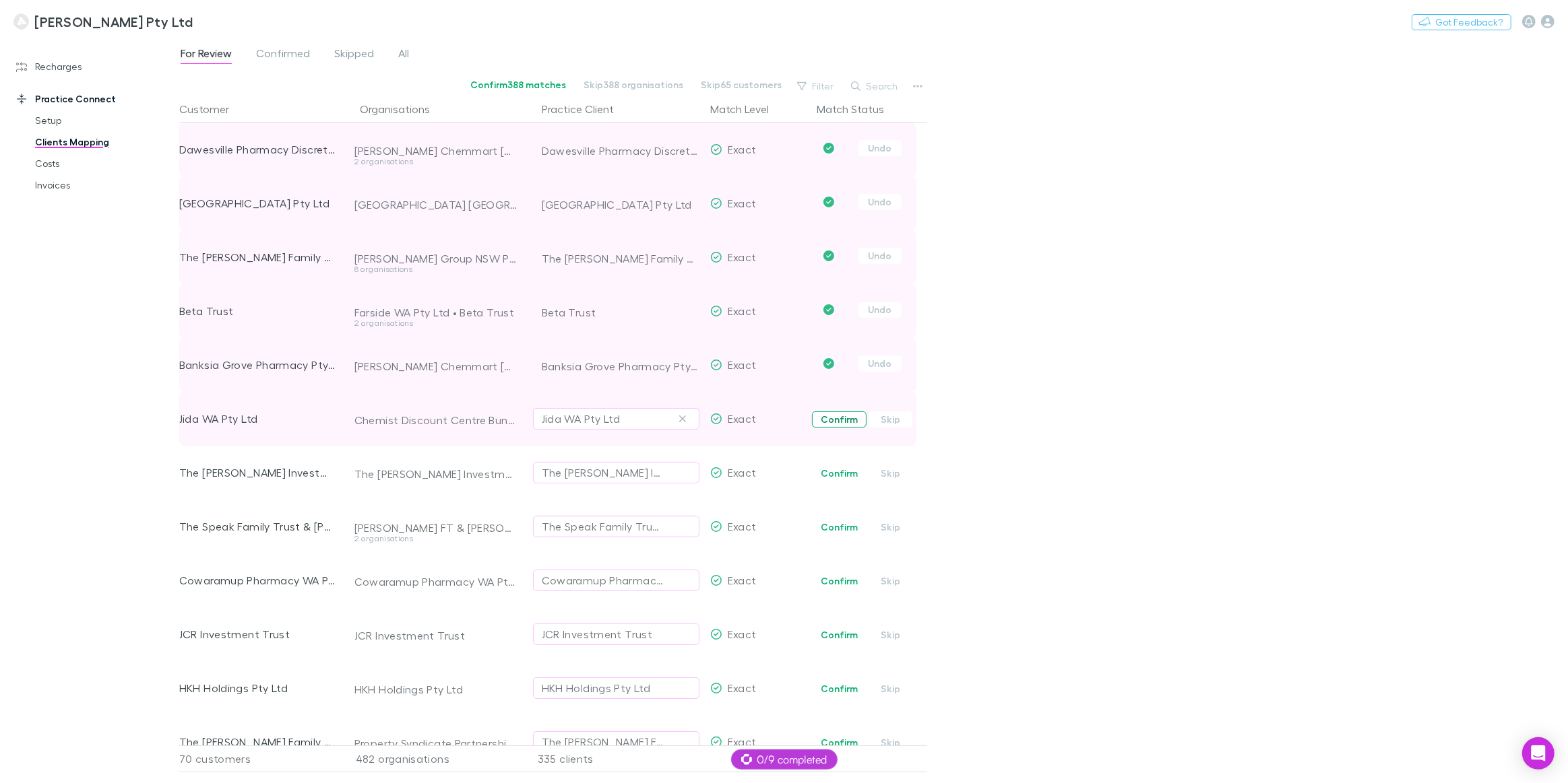
click at [840, 418] on button "Confirm" at bounding box center [839, 420] width 55 height 16
click at [836, 475] on button "Confirm" at bounding box center [839, 474] width 55 height 16
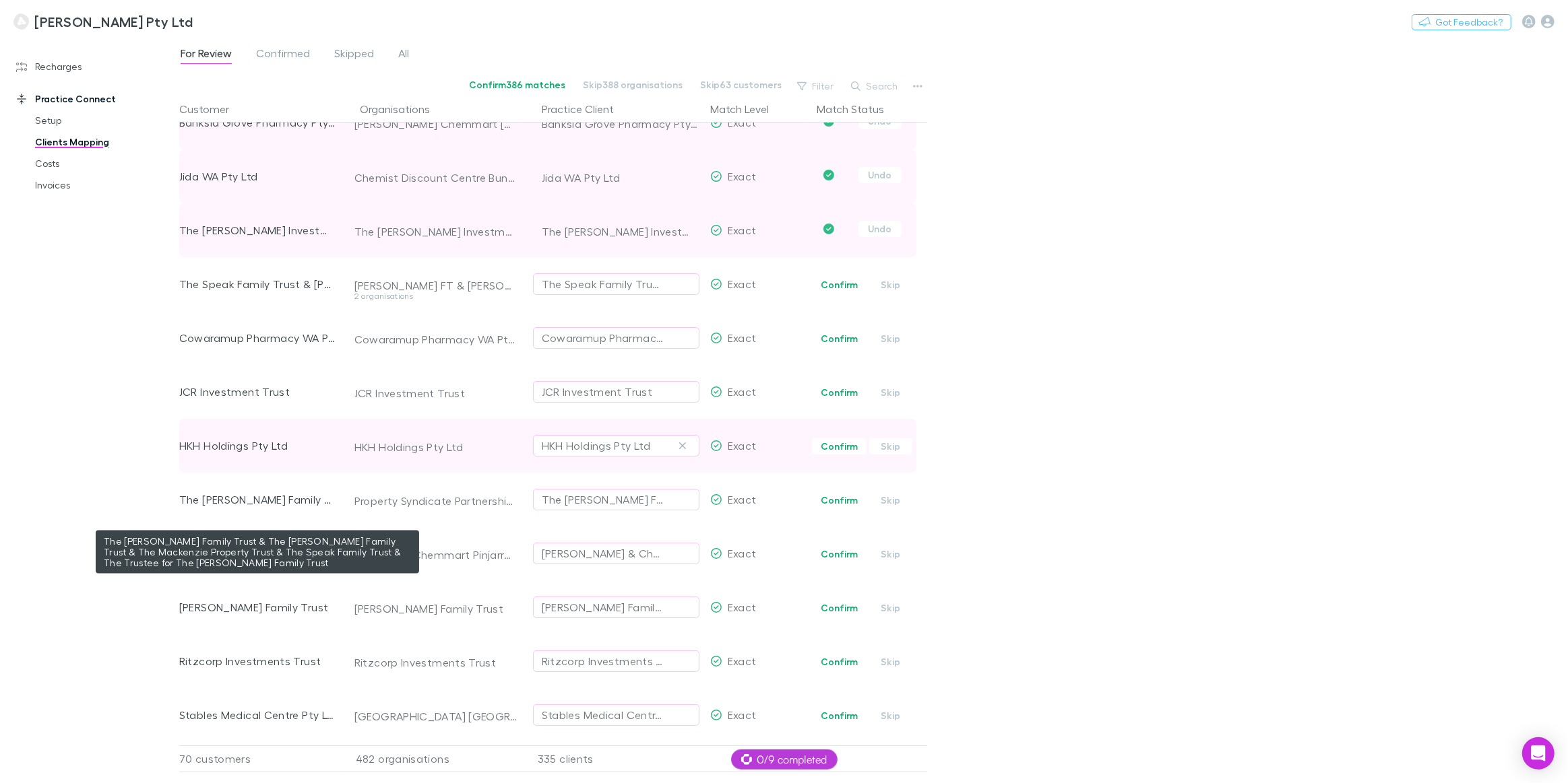
scroll to position [244, 0]
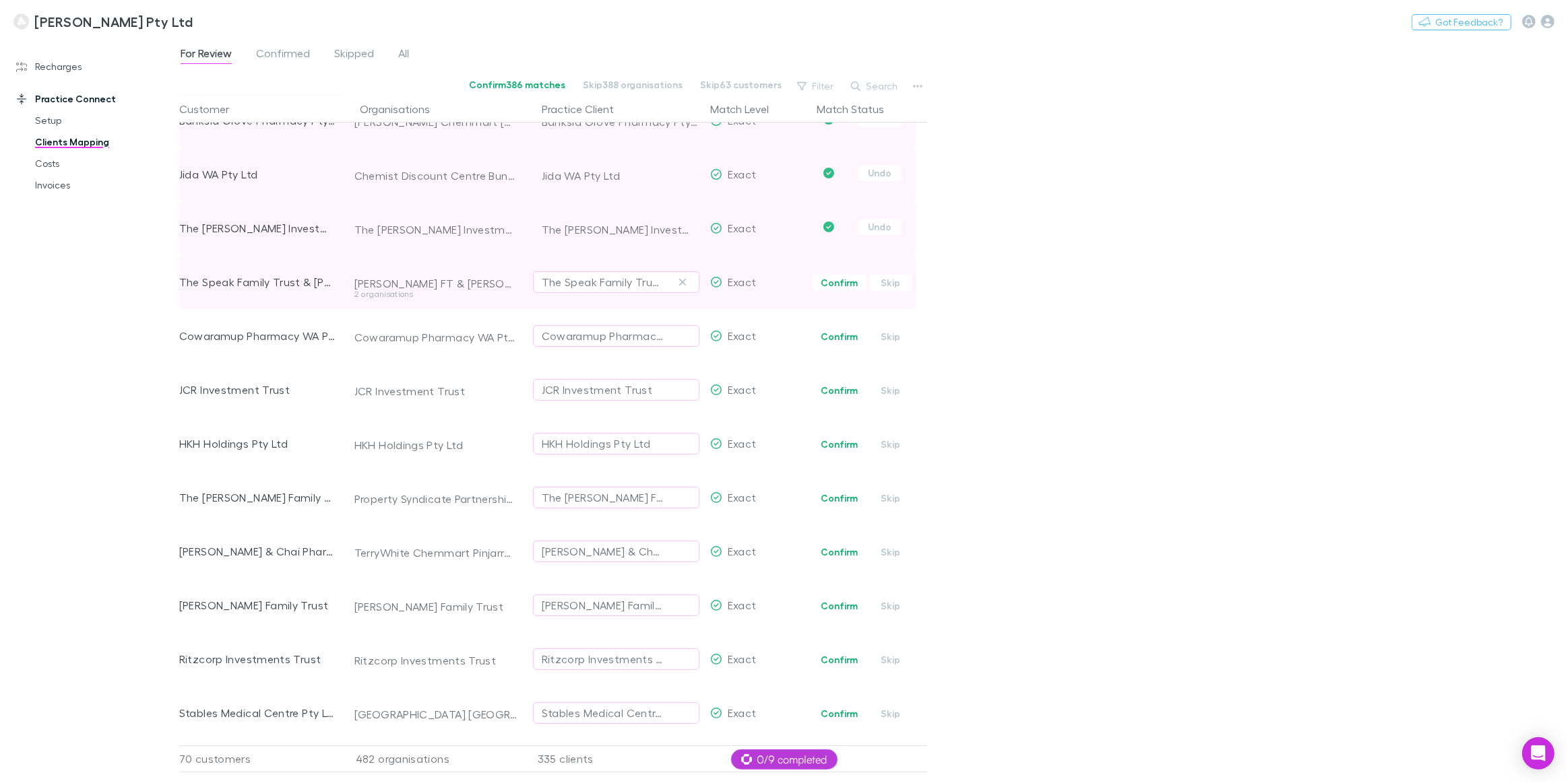
click at [402, 297] on div "2 organisations" at bounding box center [436, 294] width 163 height 8
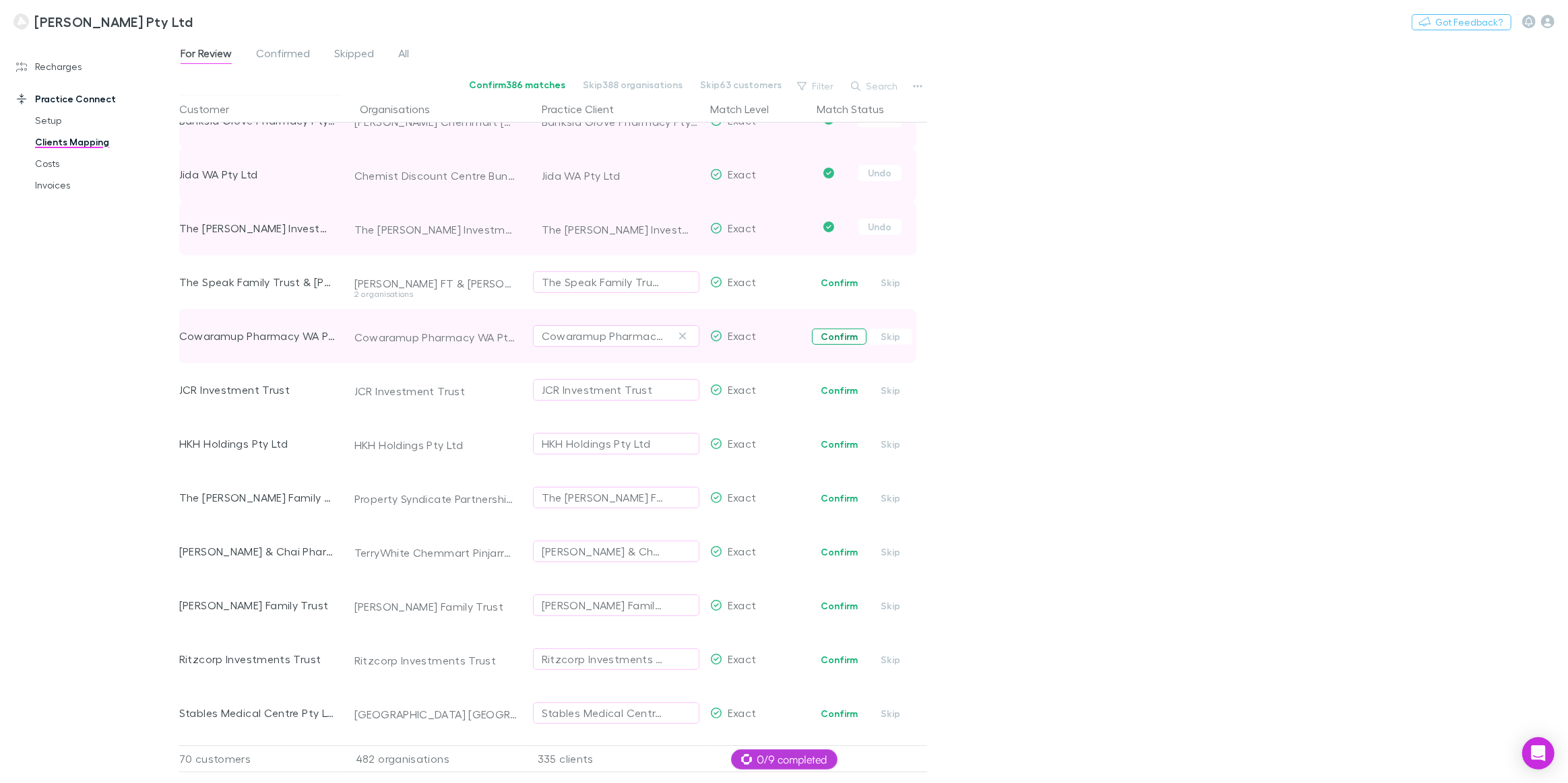
click at [836, 340] on button "Confirm" at bounding box center [839, 336] width 55 height 16
click at [842, 389] on button "Confirm" at bounding box center [839, 390] width 55 height 16
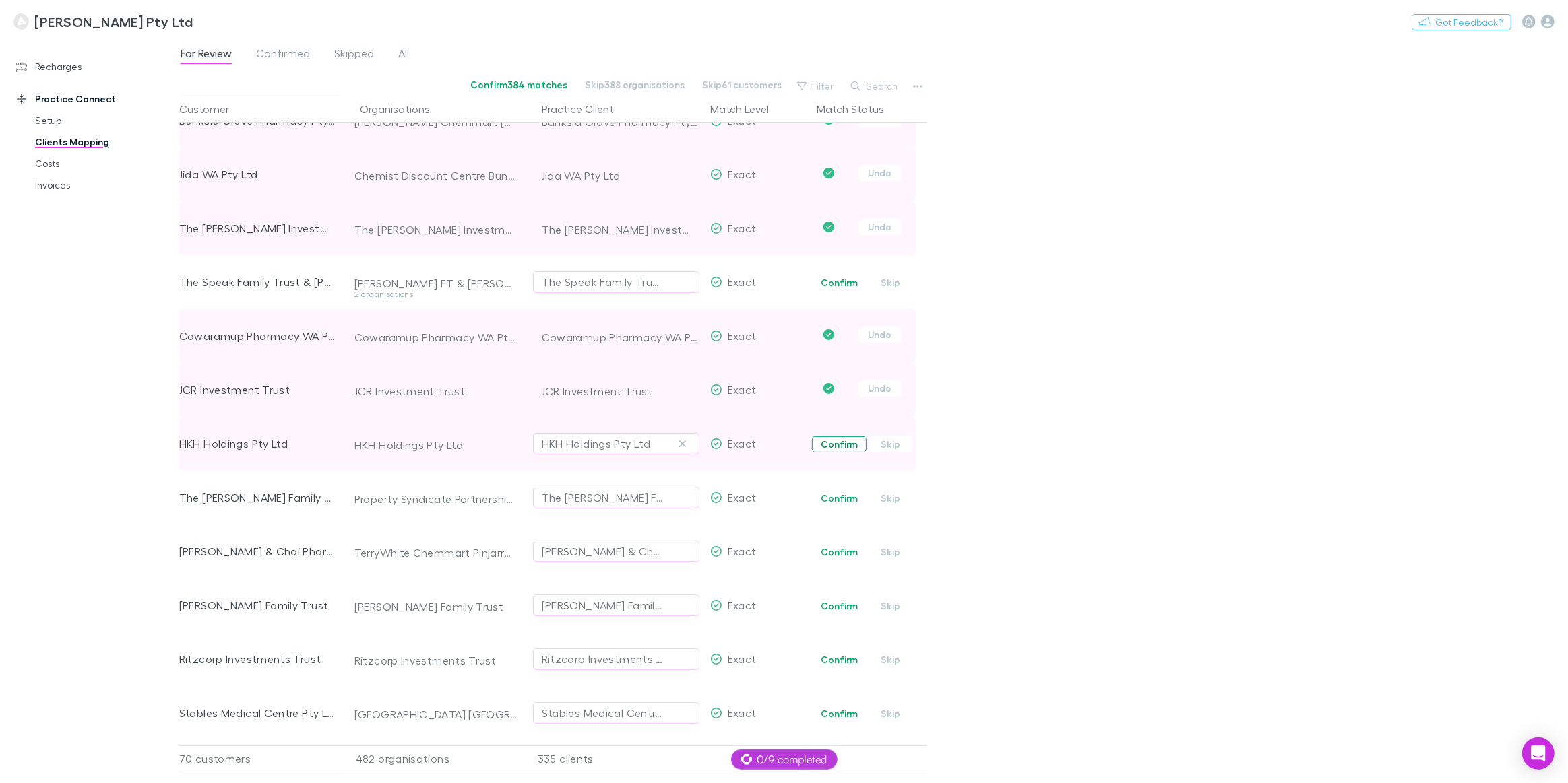
click at [833, 447] on button "Confirm" at bounding box center [839, 444] width 55 height 16
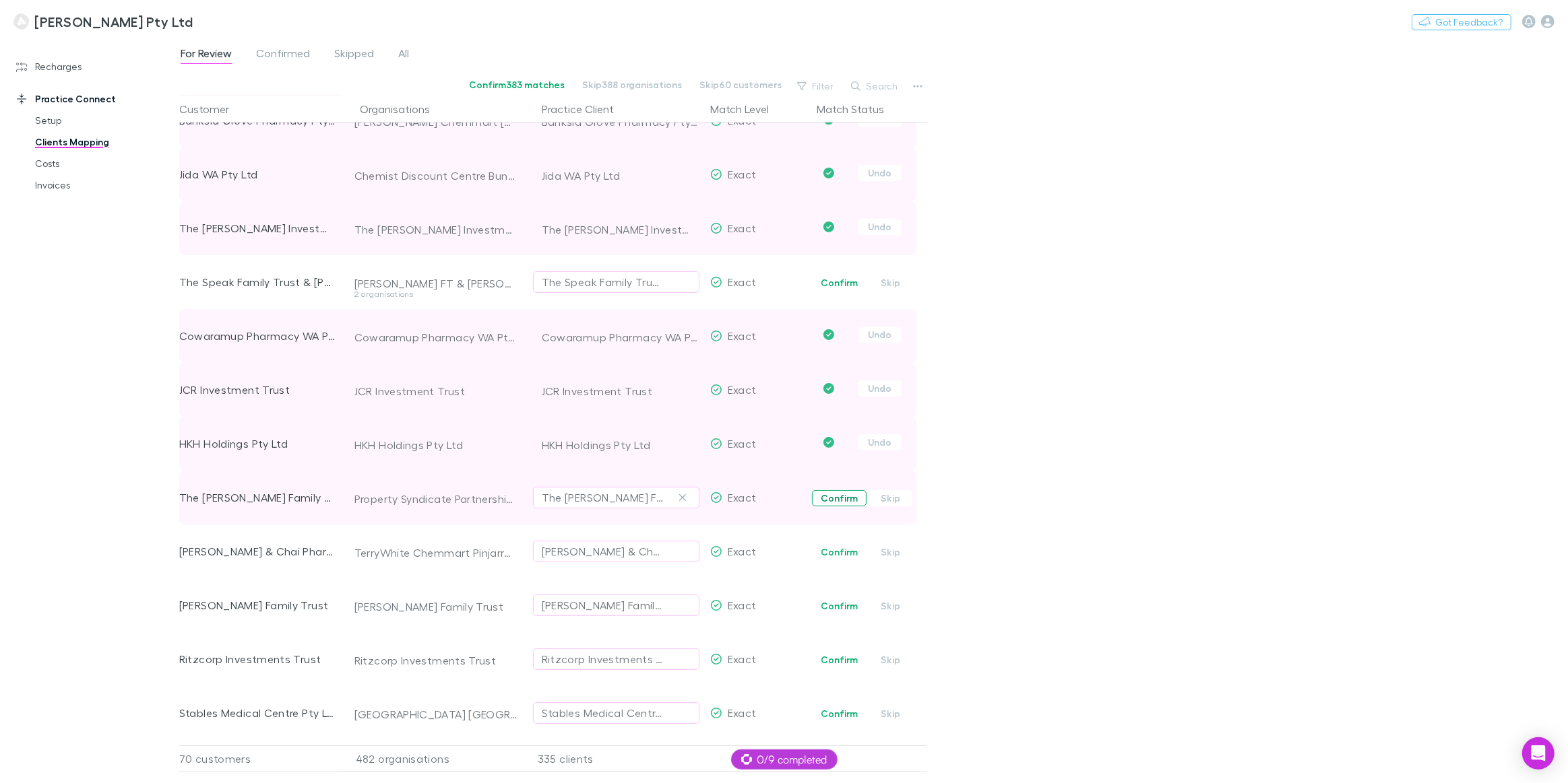
click at [841, 501] on button "Confirm" at bounding box center [839, 498] width 55 height 16
click at [834, 553] on button "Confirm" at bounding box center [839, 552] width 55 height 16
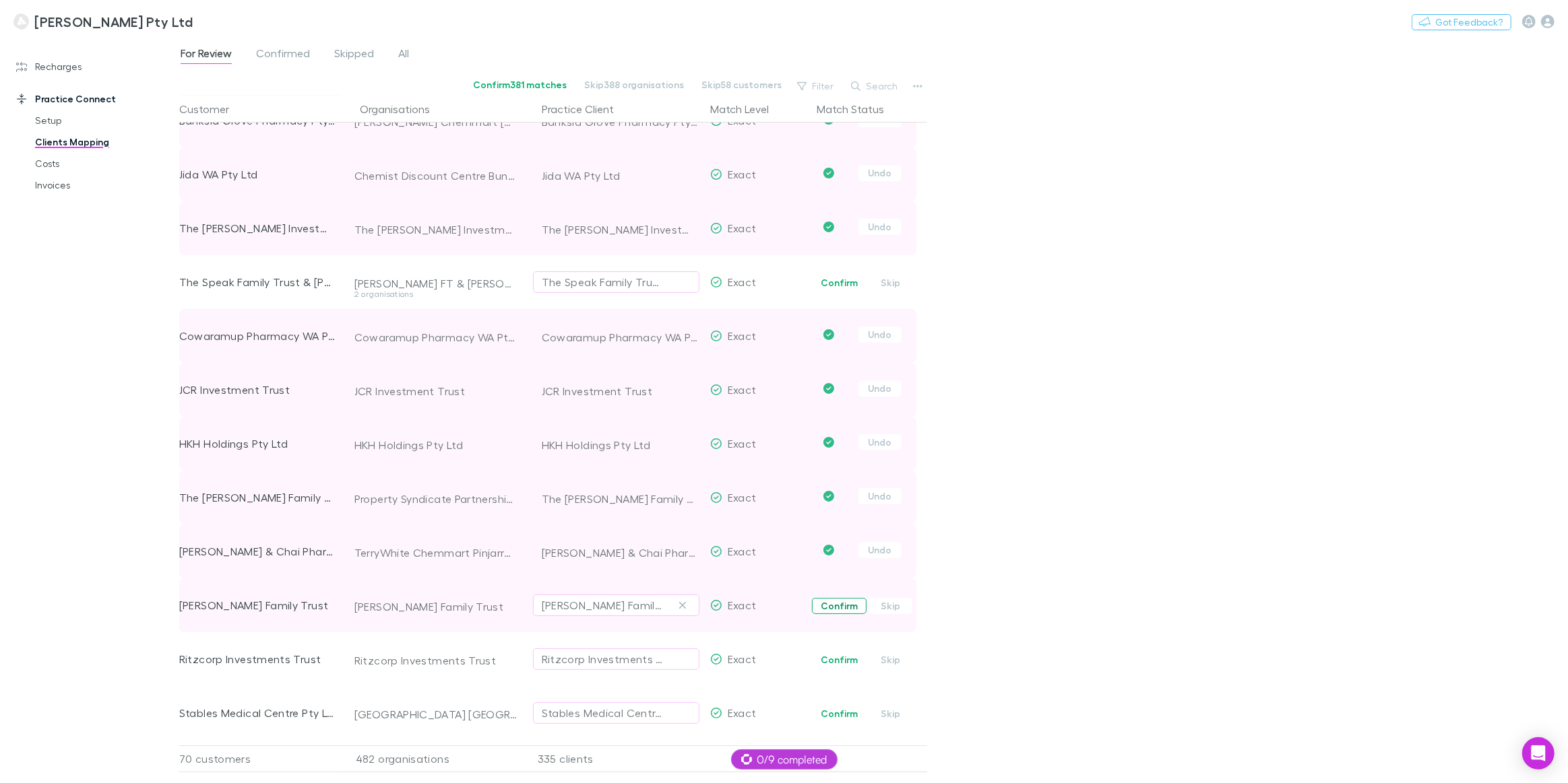
click at [845, 605] on button "Confirm" at bounding box center [839, 606] width 55 height 16
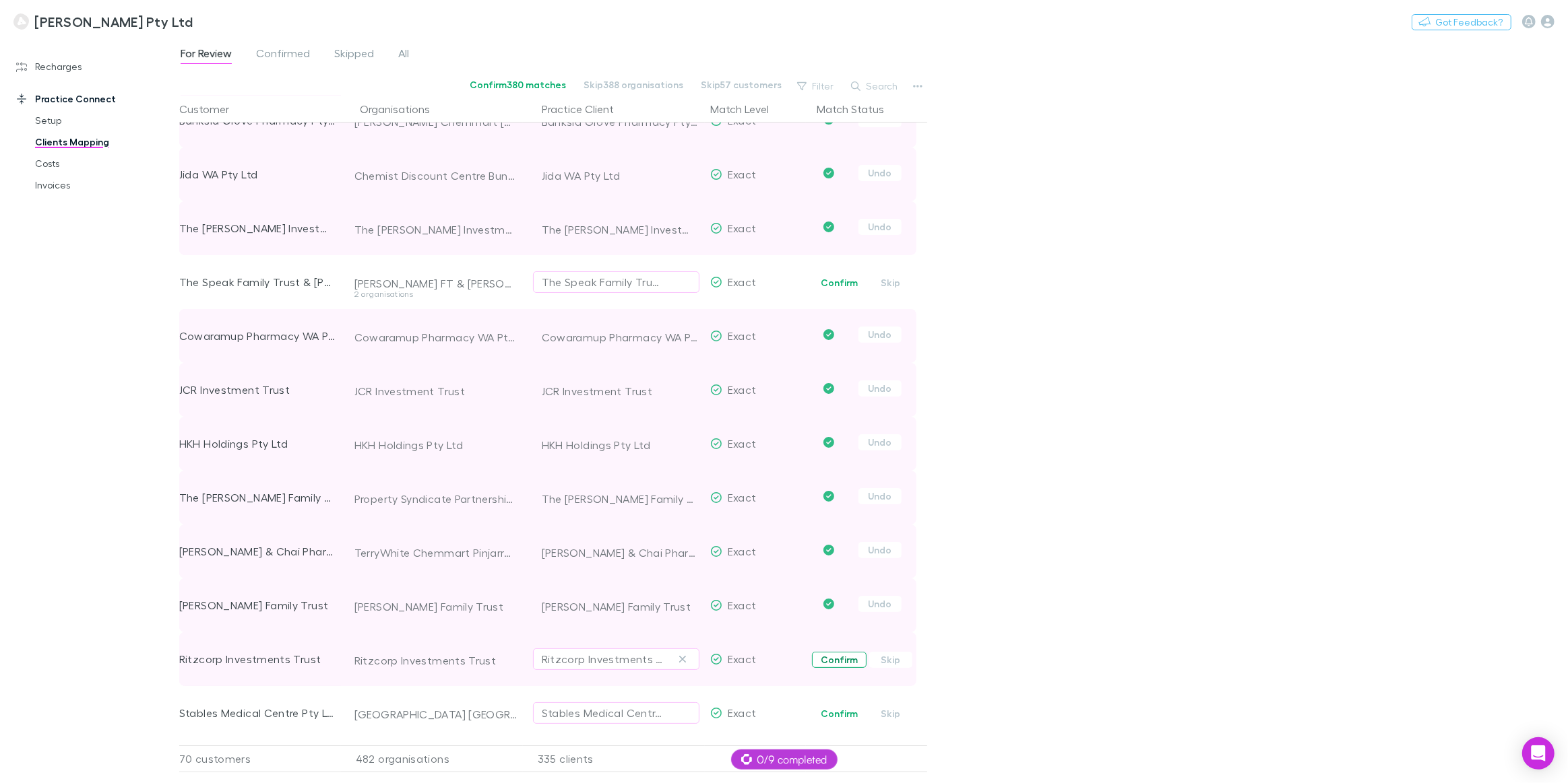
click at [842, 662] on button "Confirm" at bounding box center [839, 660] width 55 height 16
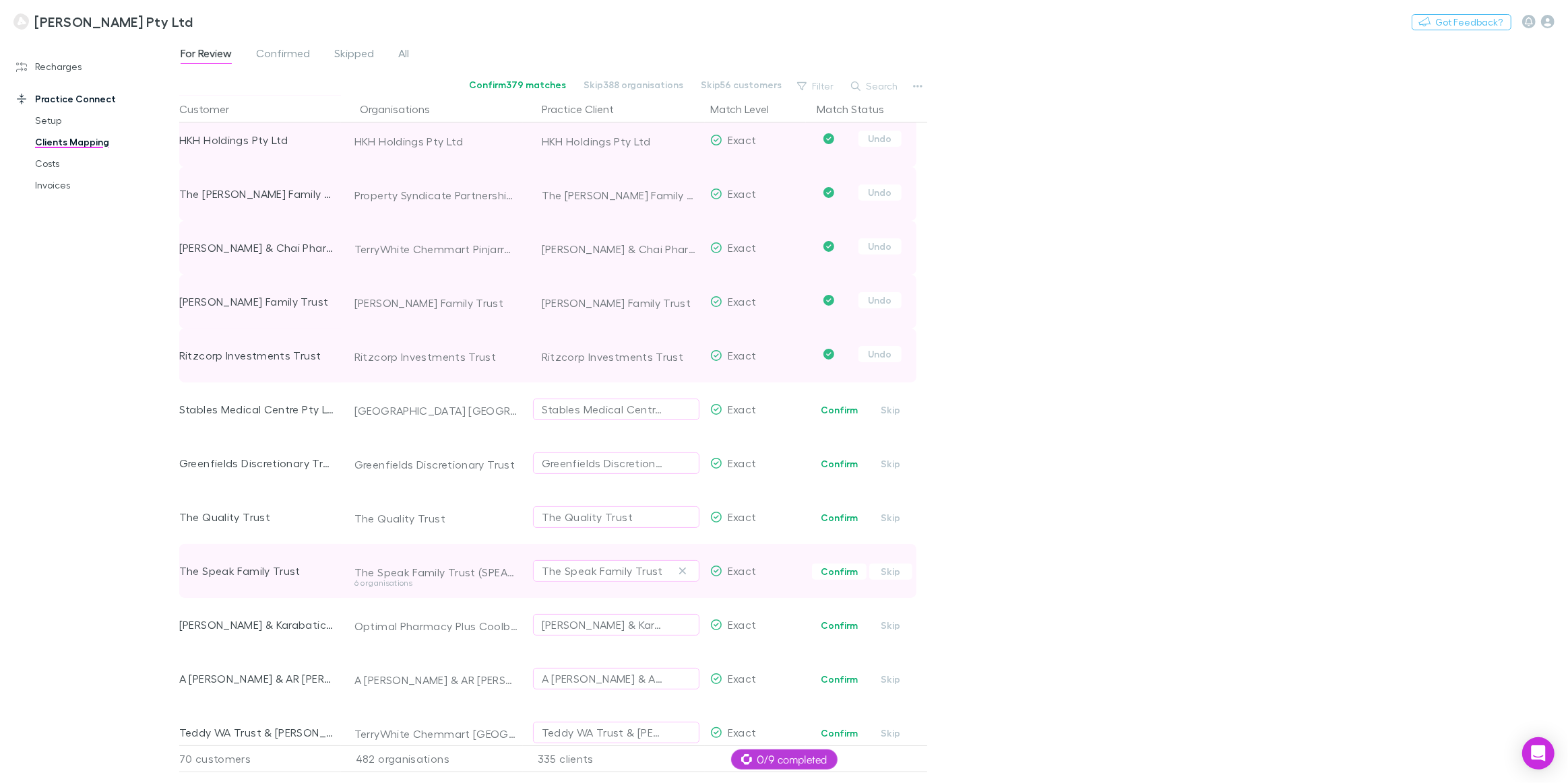
scroll to position [674, 0]
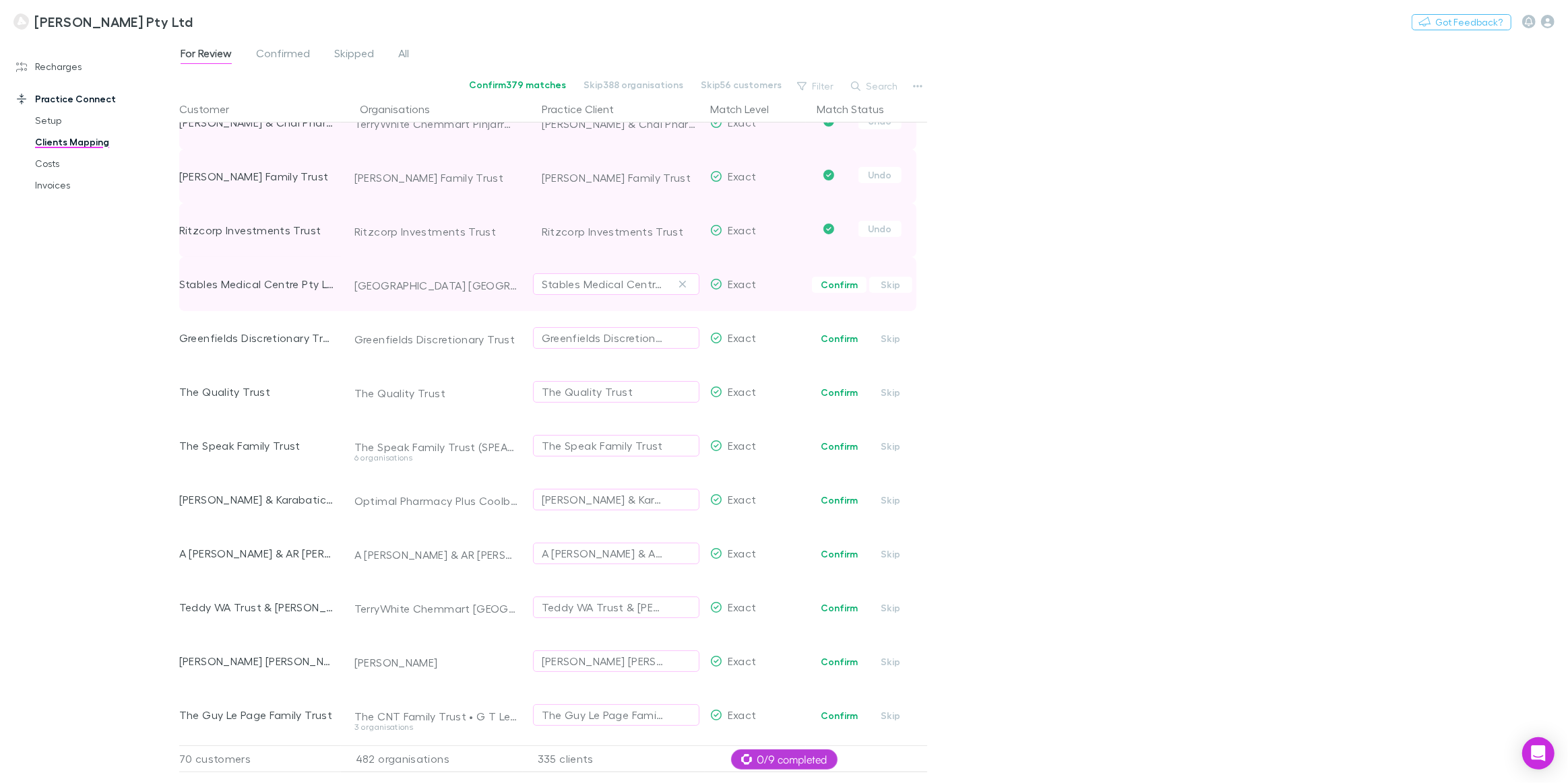
click at [839, 293] on span "Confirm Skip" at bounding box center [869, 284] width 116 height 54
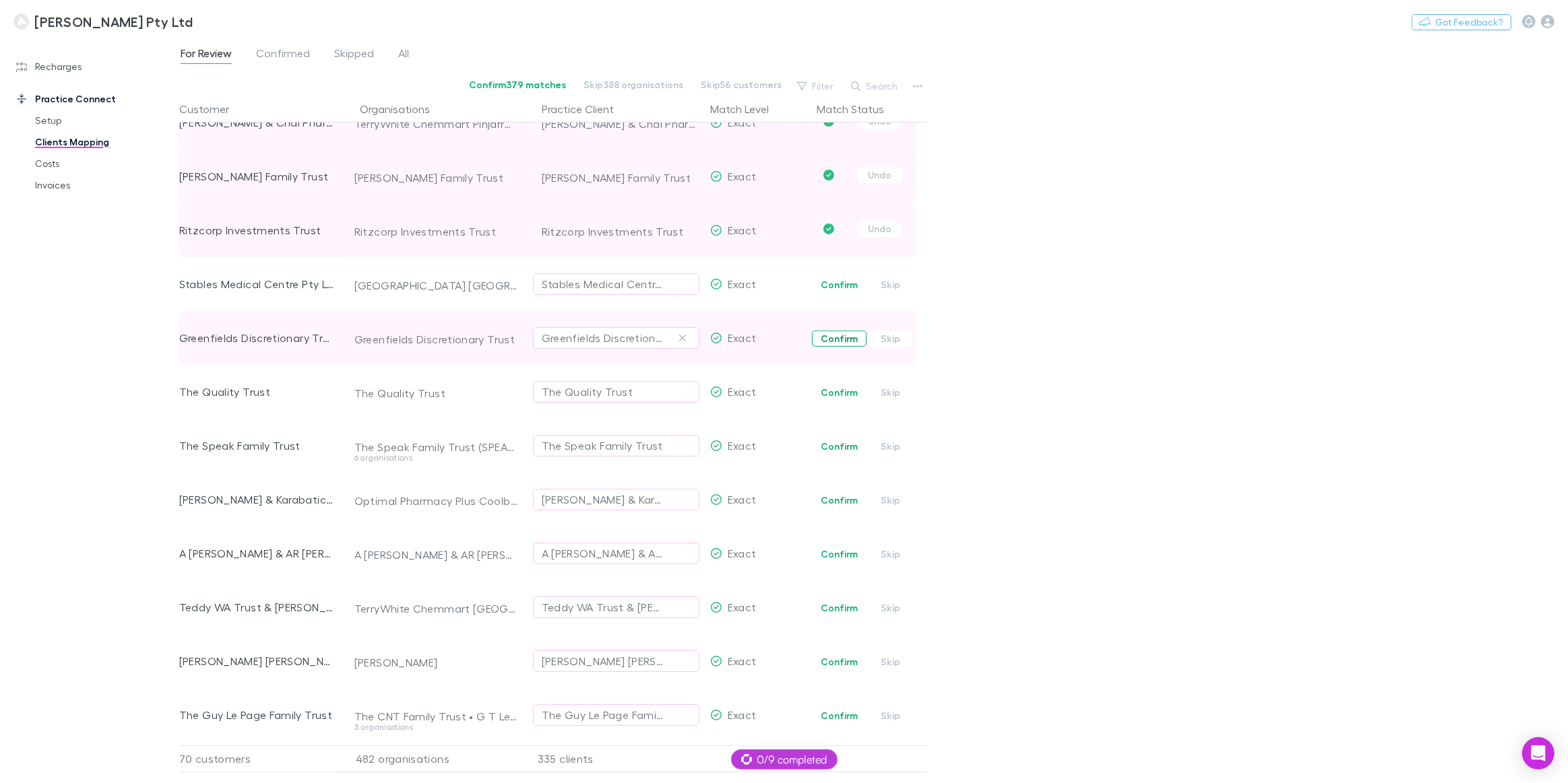
click at [840, 341] on button "Confirm" at bounding box center [839, 339] width 55 height 16
click at [840, 390] on button "Confirm" at bounding box center [839, 393] width 55 height 16
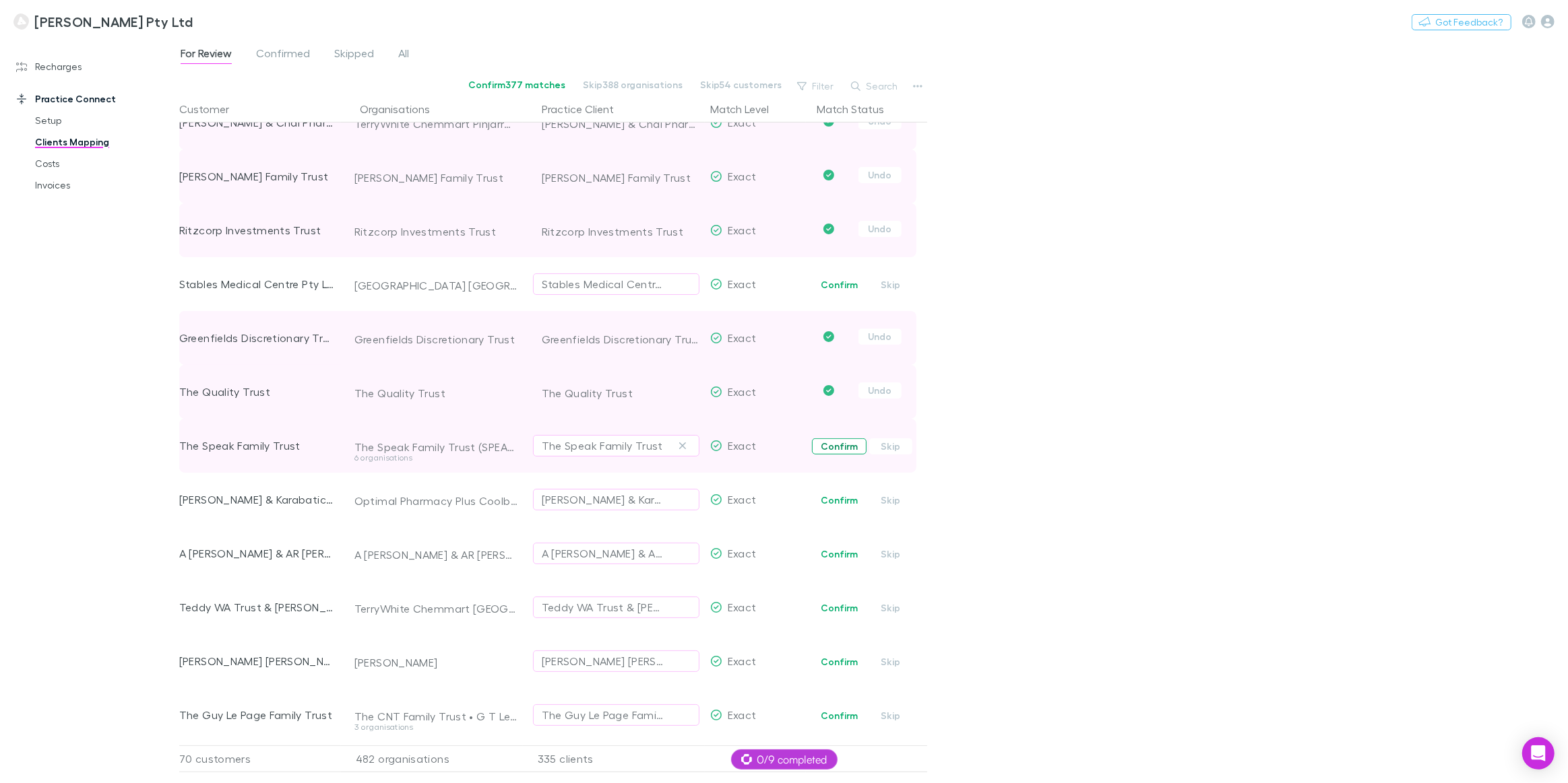
click at [847, 451] on button "Confirm" at bounding box center [839, 447] width 55 height 16
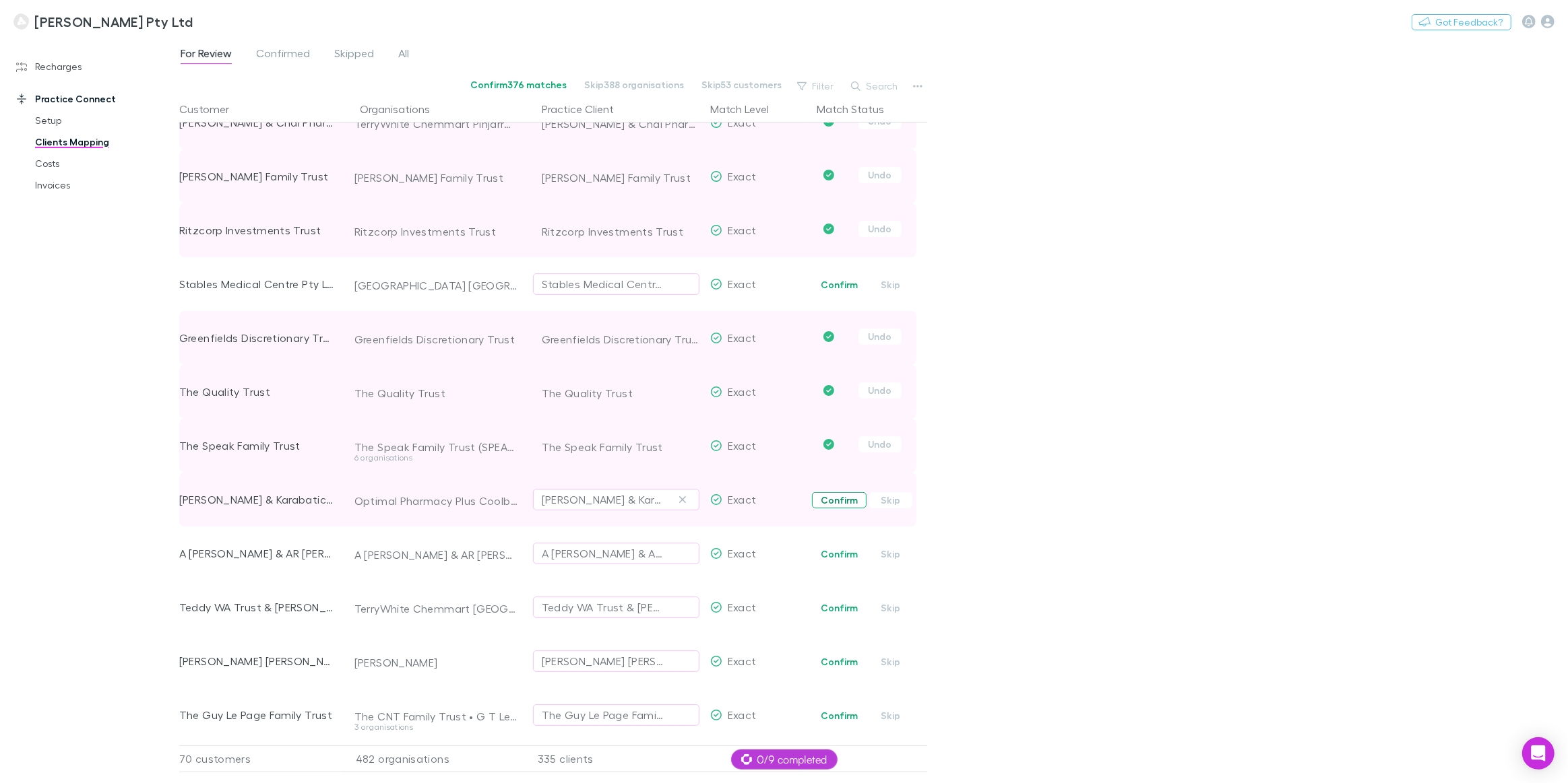
click at [841, 502] on button "Confirm" at bounding box center [839, 501] width 55 height 16
click at [844, 557] on button "Confirm" at bounding box center [839, 555] width 55 height 16
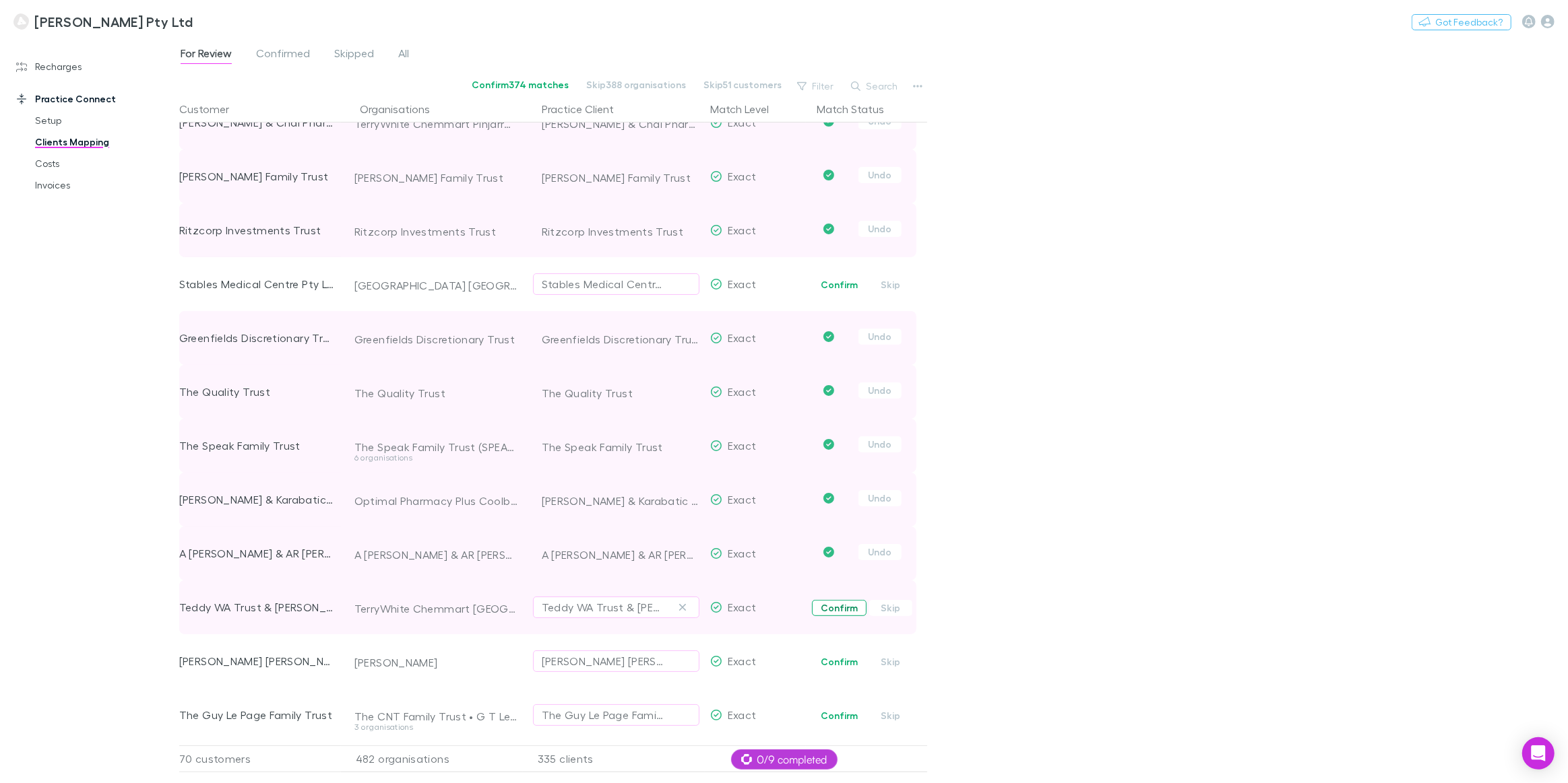
click at [833, 611] on button "Confirm" at bounding box center [839, 608] width 55 height 16
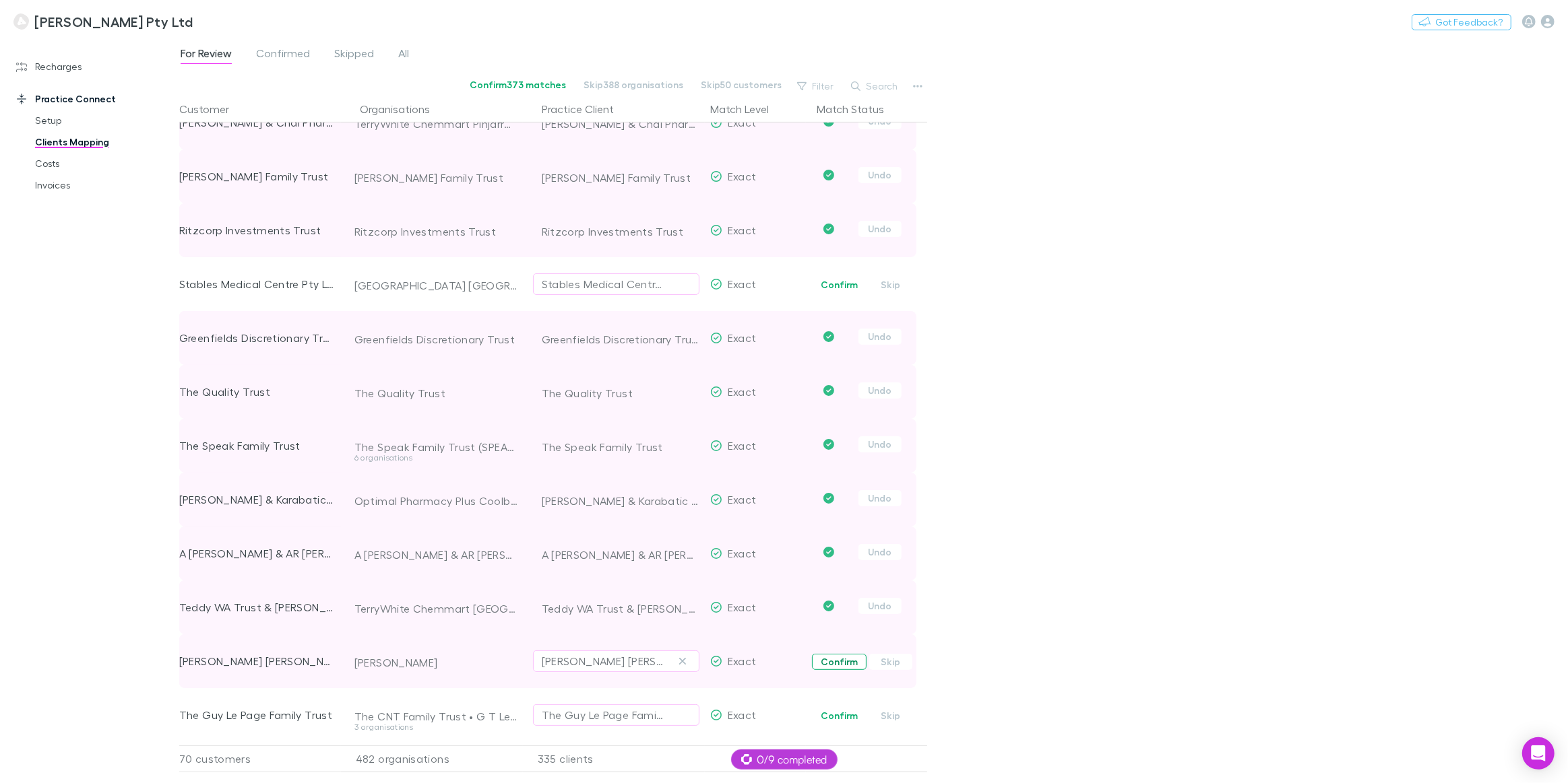
click at [837, 665] on button "Confirm" at bounding box center [839, 662] width 55 height 16
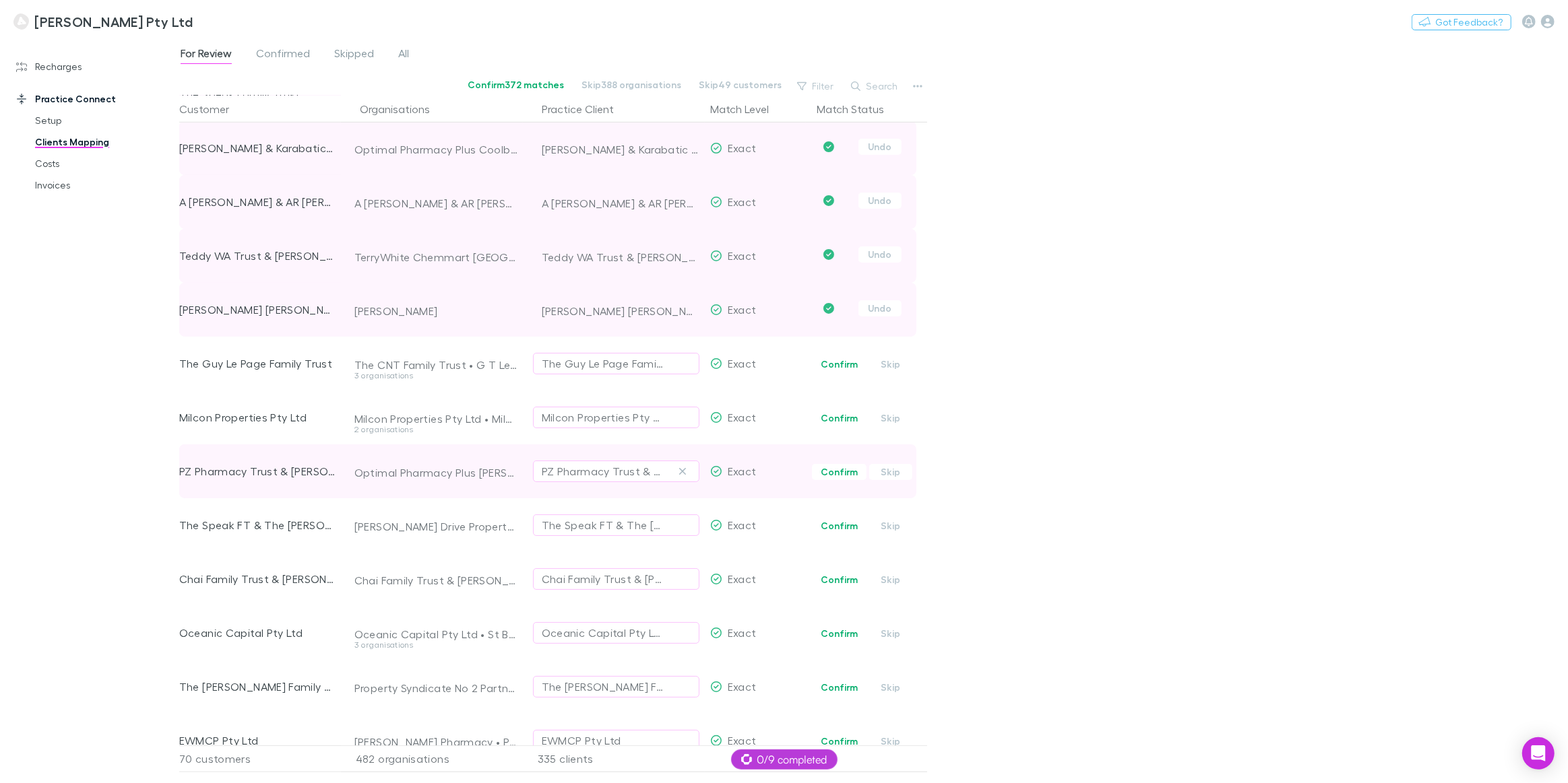
scroll to position [1041, 0]
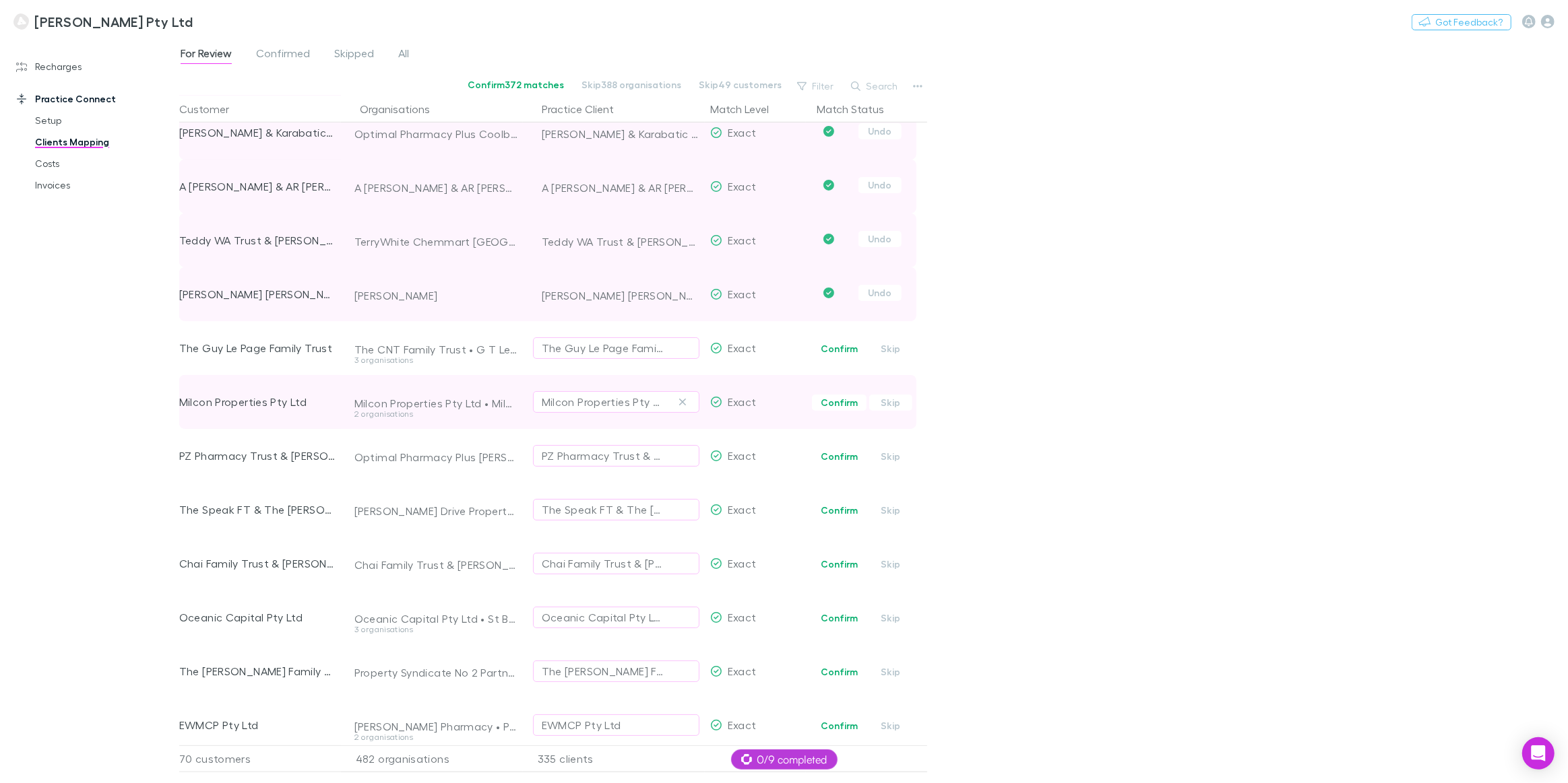
drag, startPoint x: 834, startPoint y: 351, endPoint x: 836, endPoint y: 382, distance: 31.1
click at [834, 351] on button "Confirm" at bounding box center [839, 349] width 55 height 16
click at [837, 405] on button "Confirm" at bounding box center [839, 403] width 55 height 16
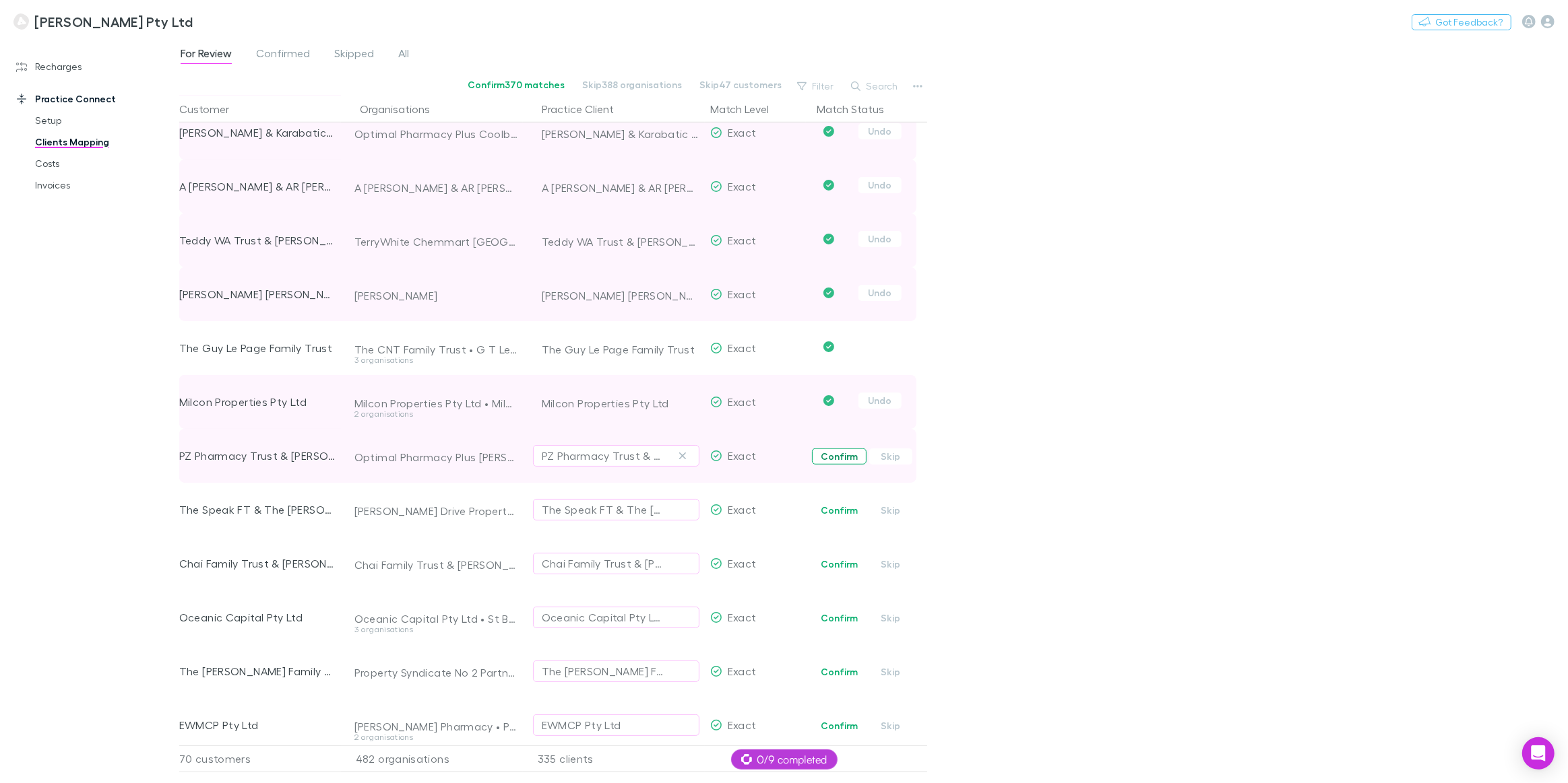
click at [832, 459] on button "Confirm" at bounding box center [839, 456] width 55 height 16
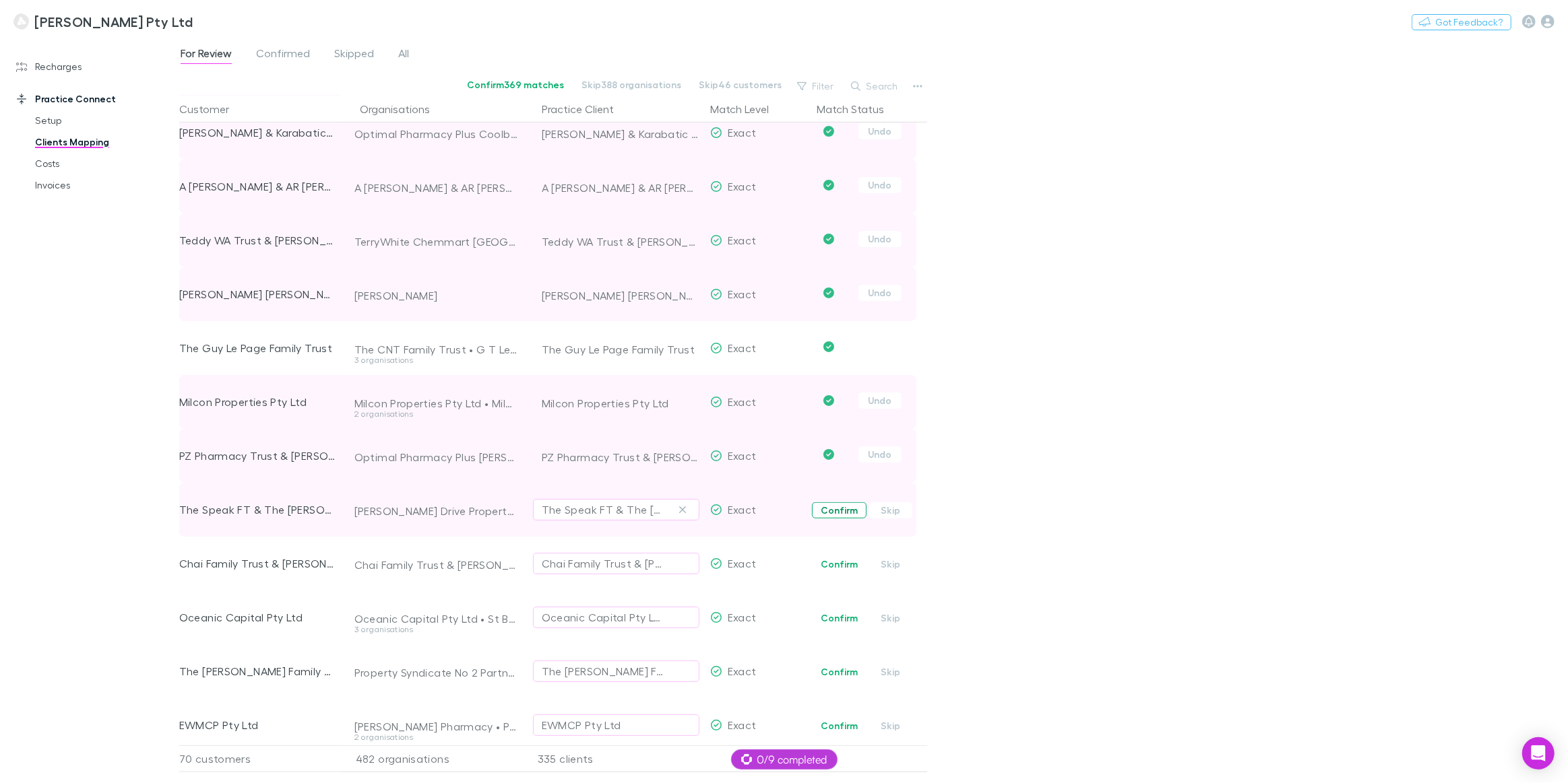
click at [836, 512] on button "Confirm" at bounding box center [839, 510] width 55 height 16
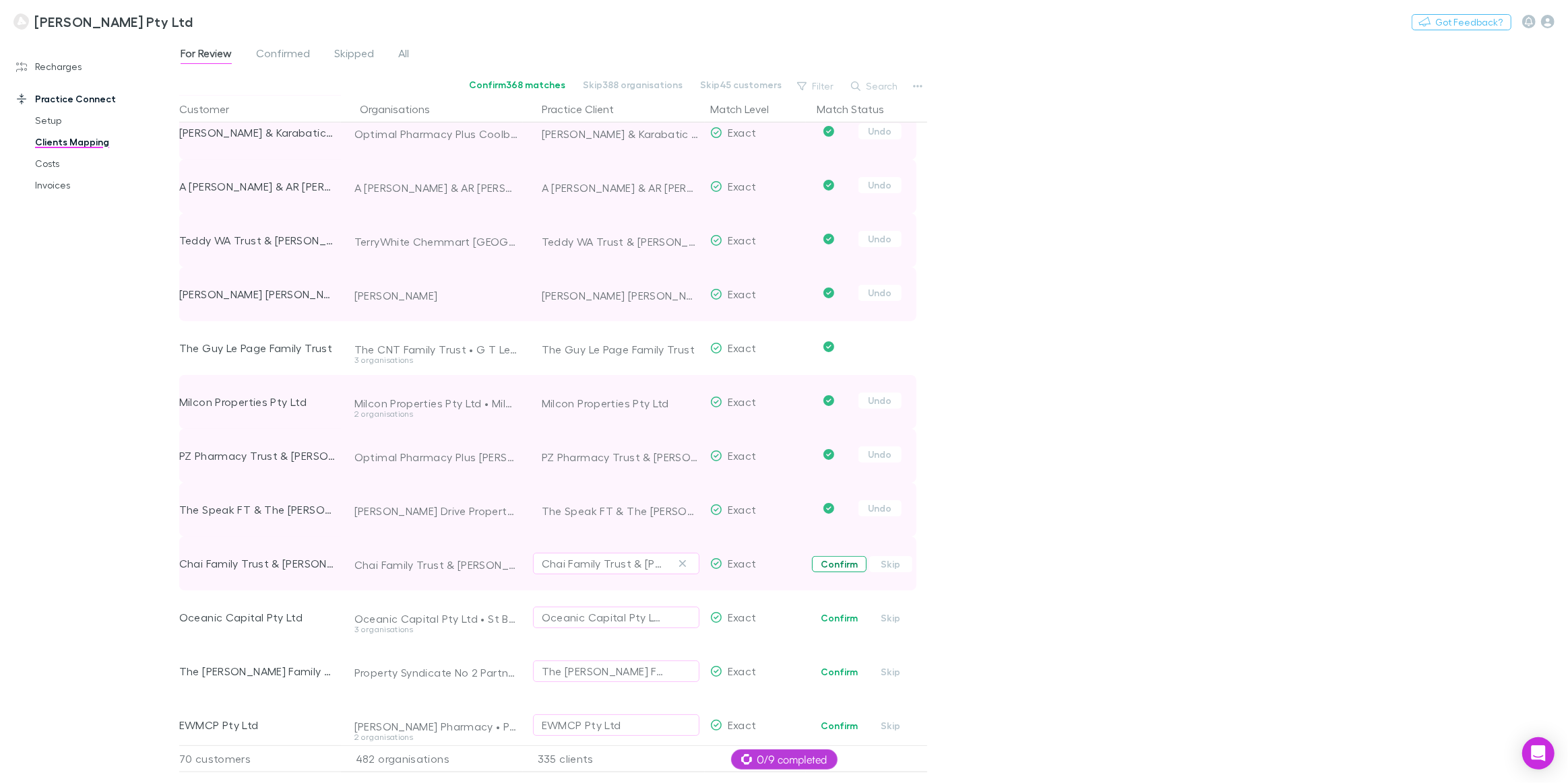
click at [837, 569] on button "Confirm" at bounding box center [839, 564] width 55 height 16
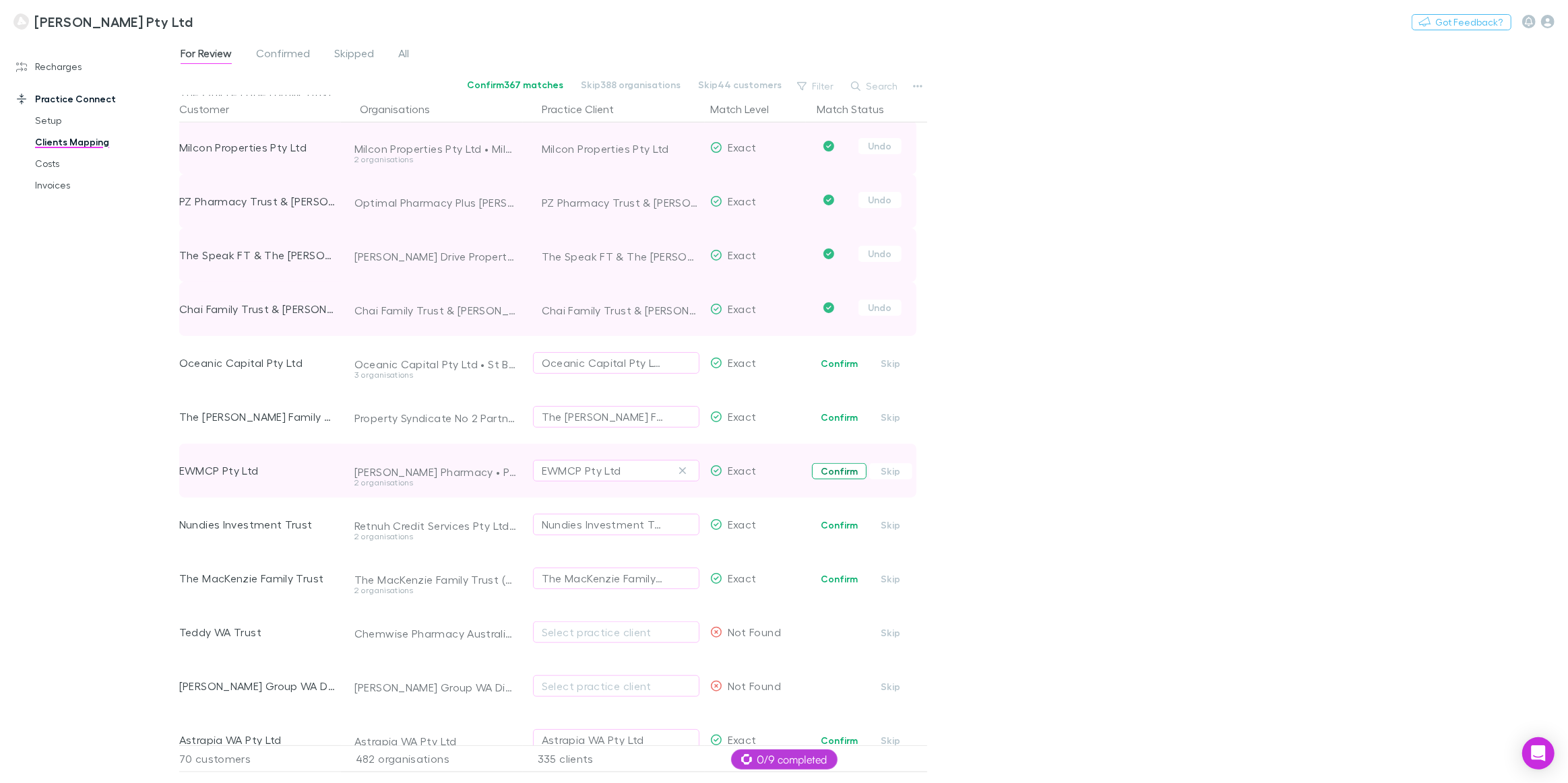
scroll to position [1407, 0]
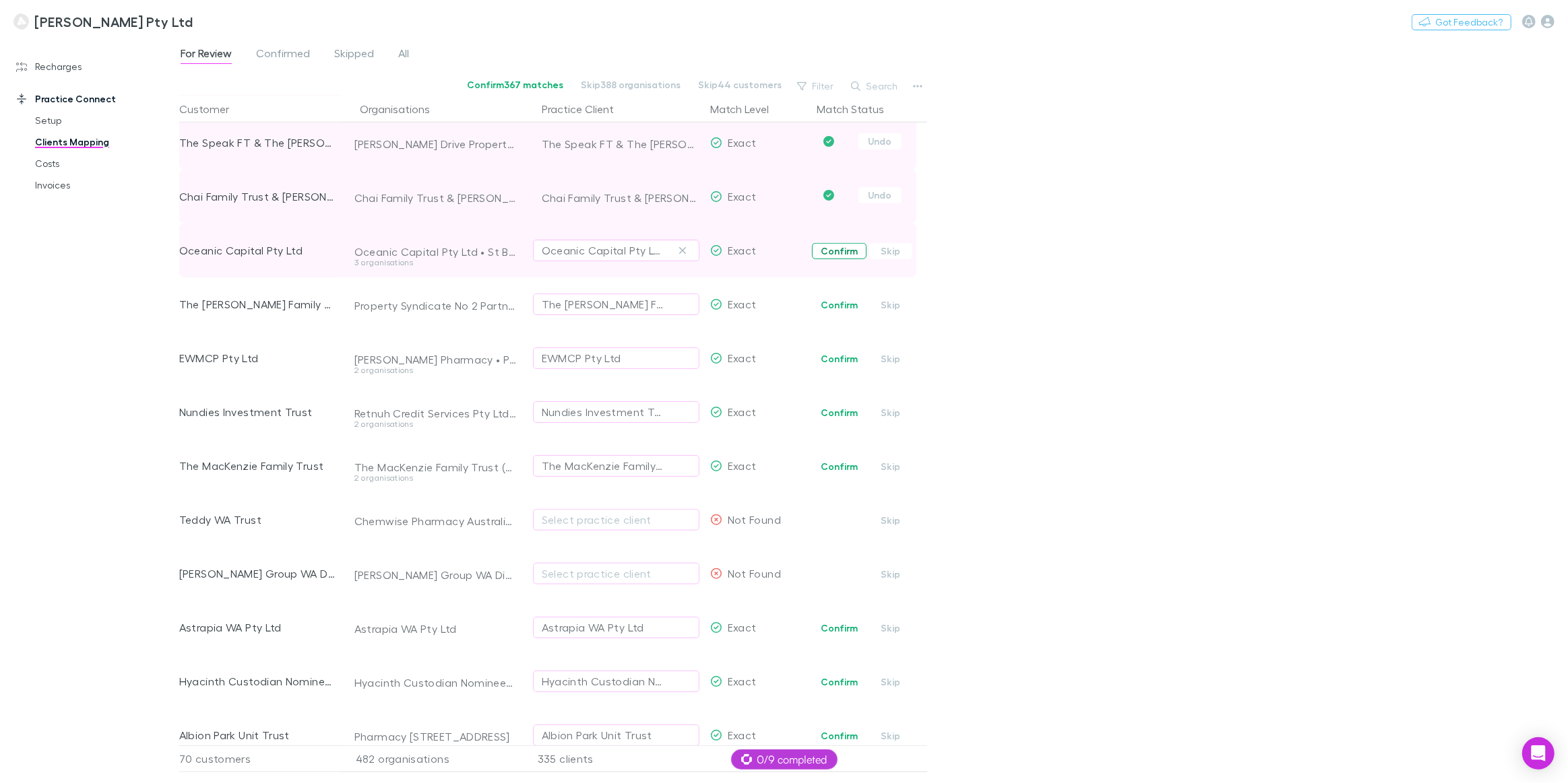
click at [833, 255] on button "Confirm" at bounding box center [839, 251] width 55 height 16
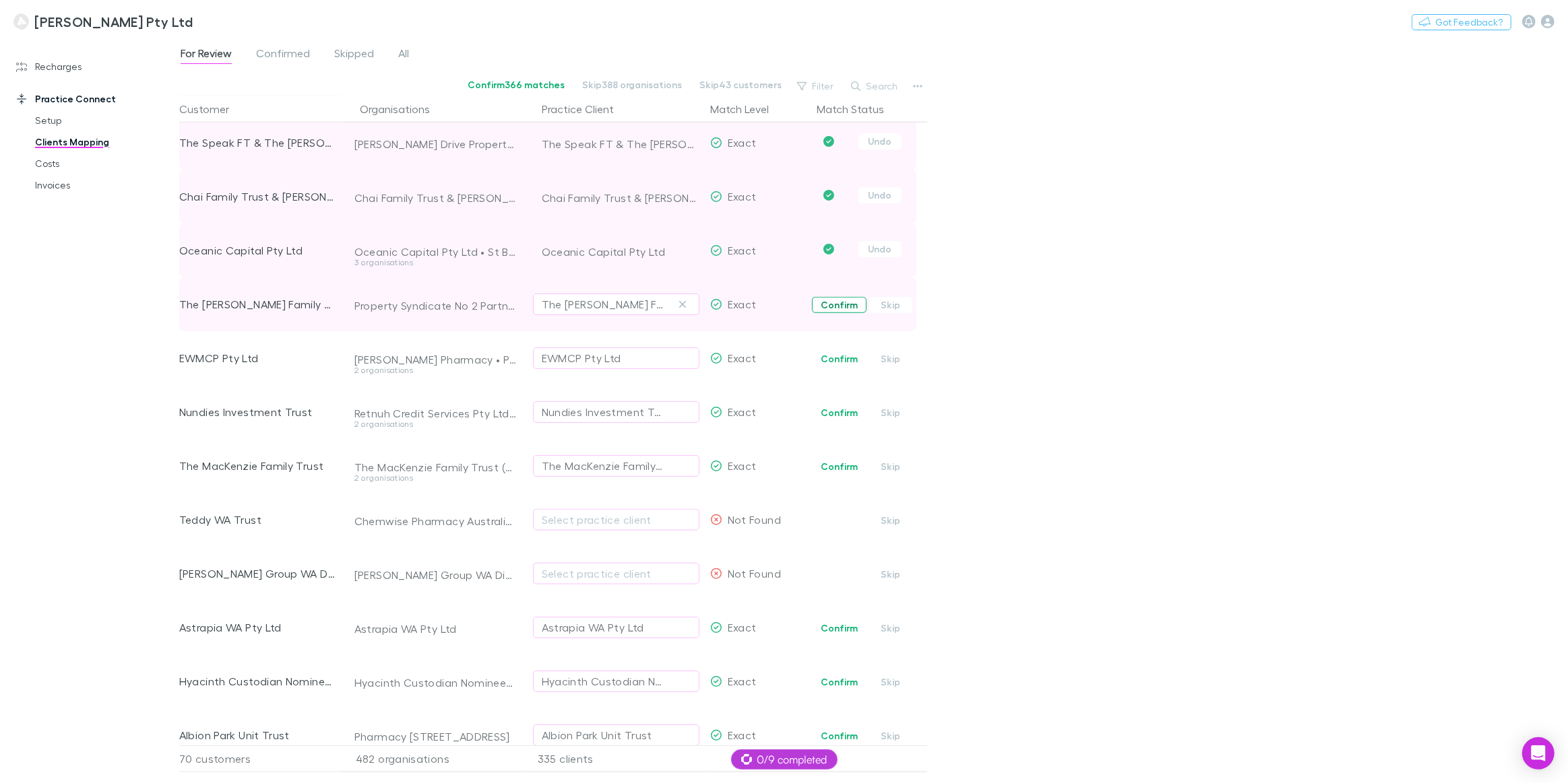
click at [832, 309] on button "Confirm" at bounding box center [839, 305] width 55 height 16
click at [834, 365] on button "Confirm" at bounding box center [839, 359] width 55 height 16
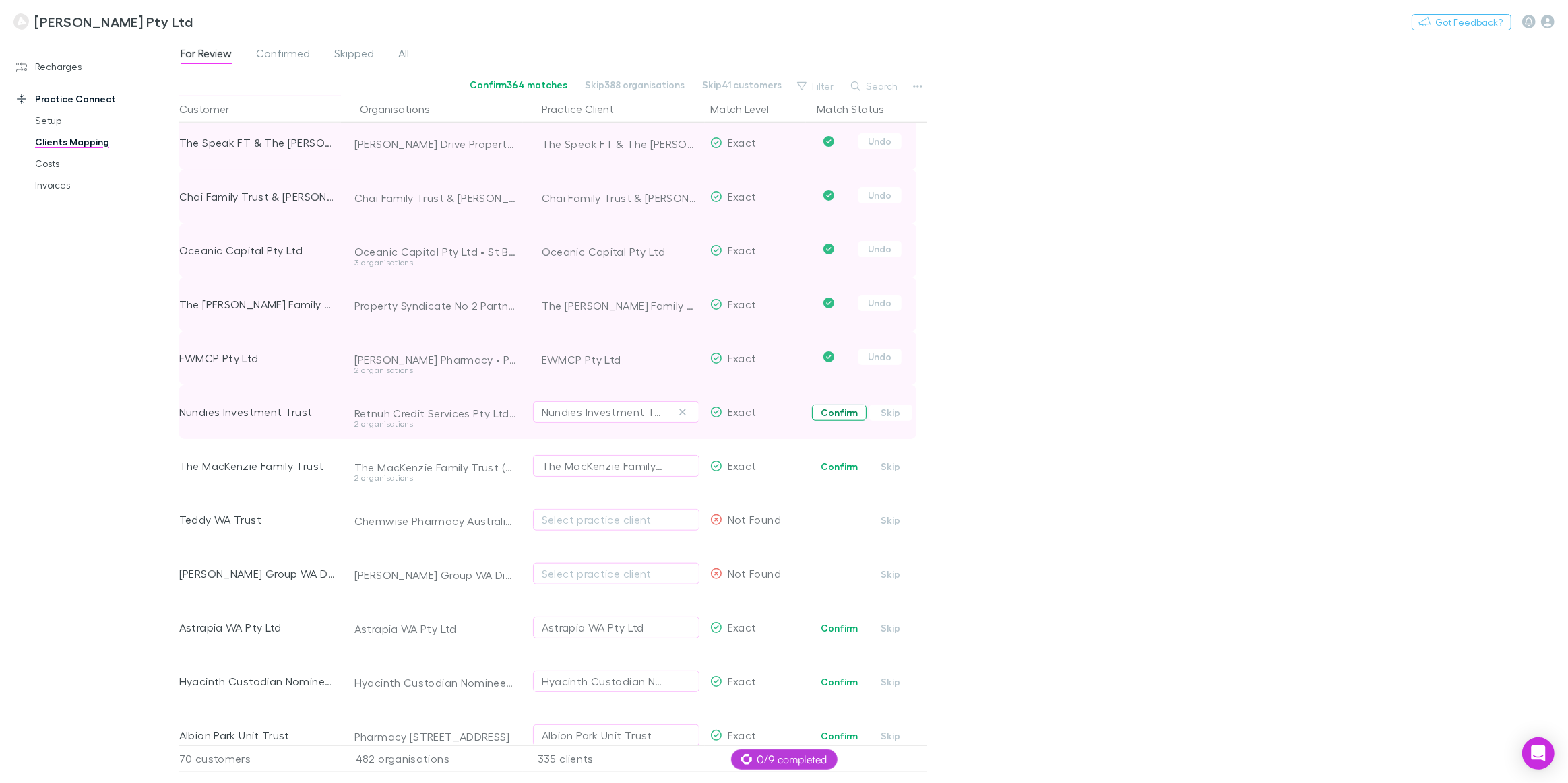
click at [836, 409] on button "Confirm" at bounding box center [839, 413] width 55 height 16
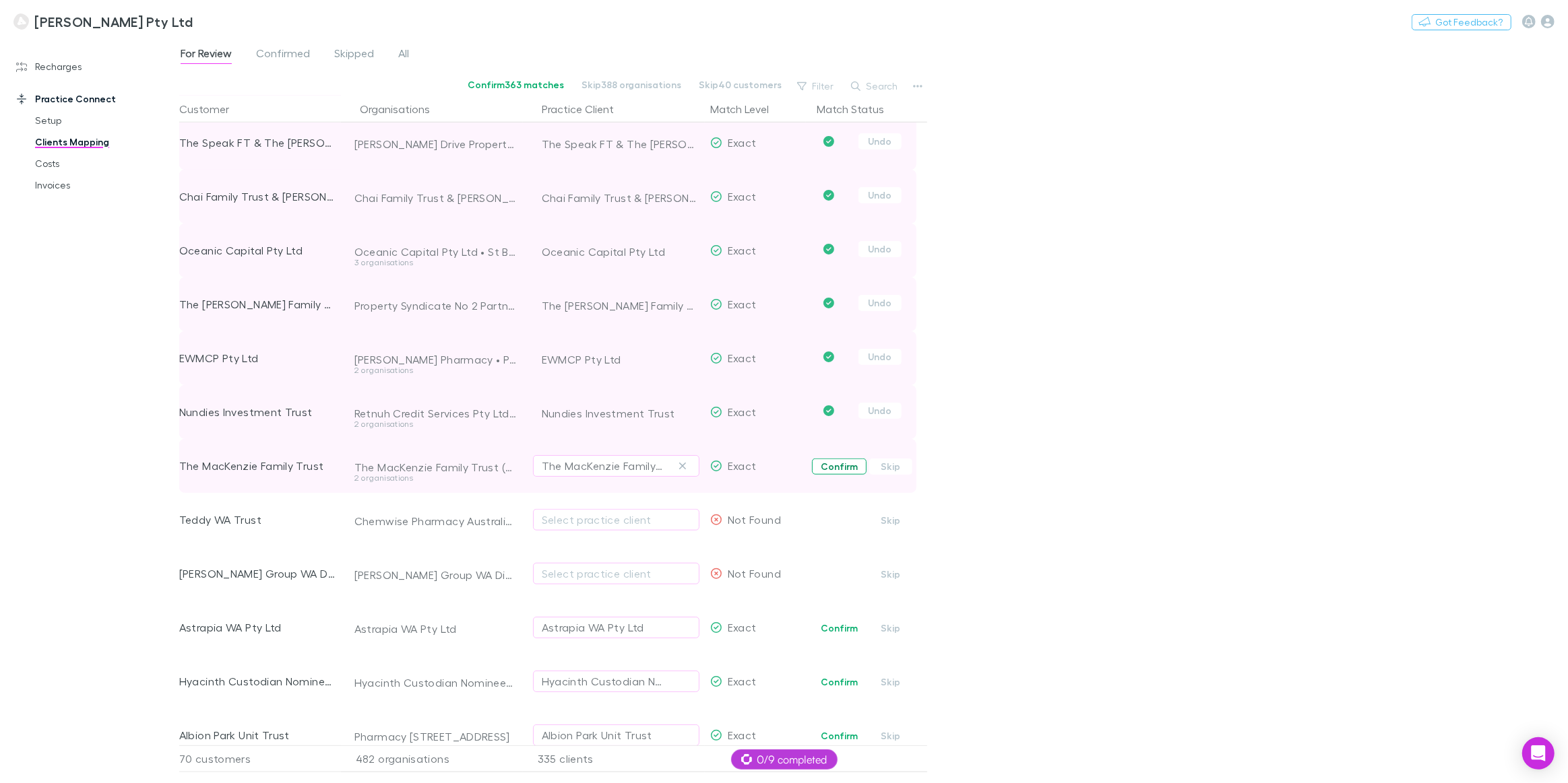
click at [833, 463] on button "Confirm" at bounding box center [839, 466] width 55 height 16
click at [609, 517] on div "Select practice client" at bounding box center [617, 520] width 149 height 16
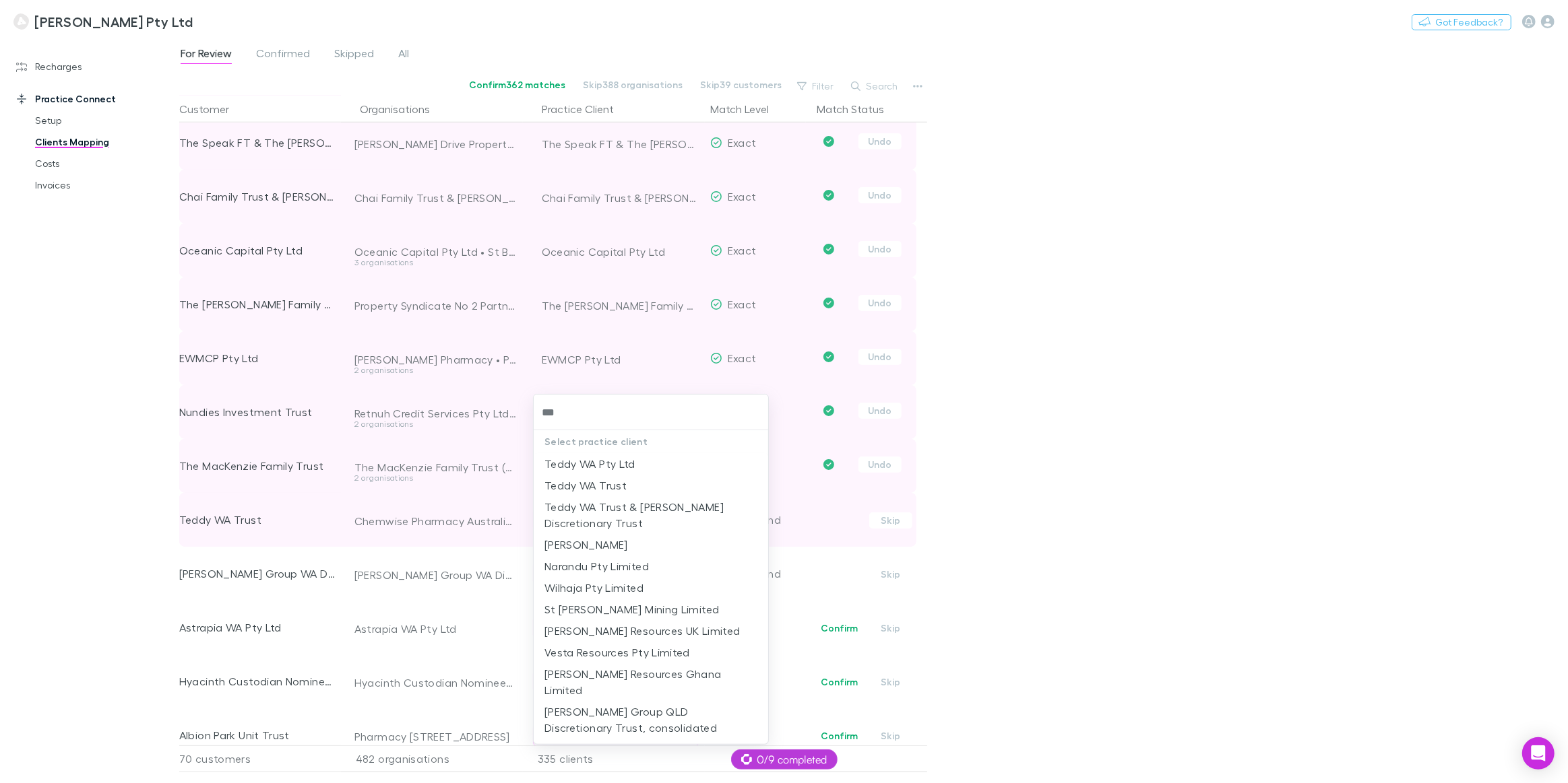
type input "****"
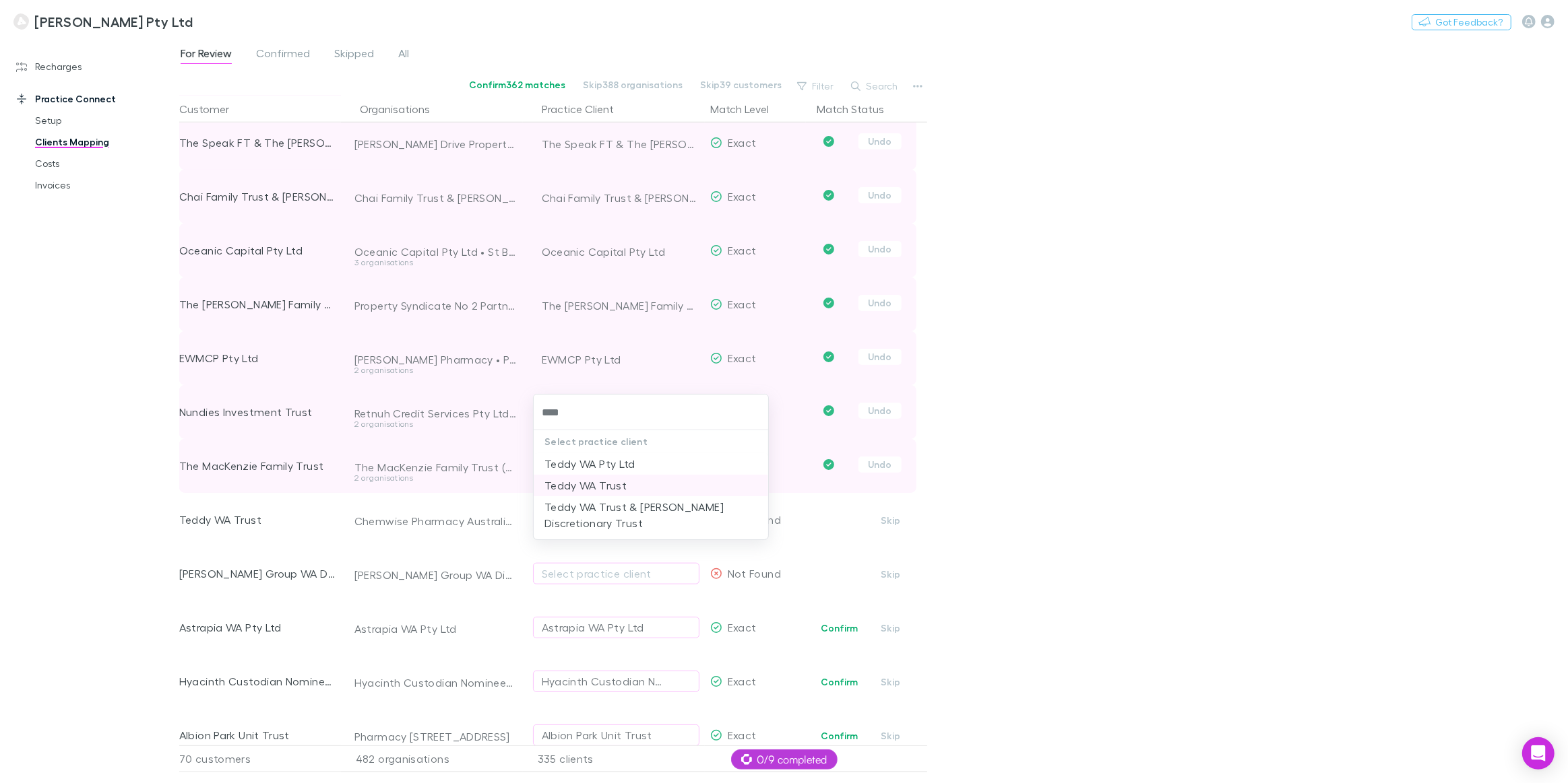
click at [621, 487] on li "Teddy WA Trust" at bounding box center [650, 486] width 234 height 21
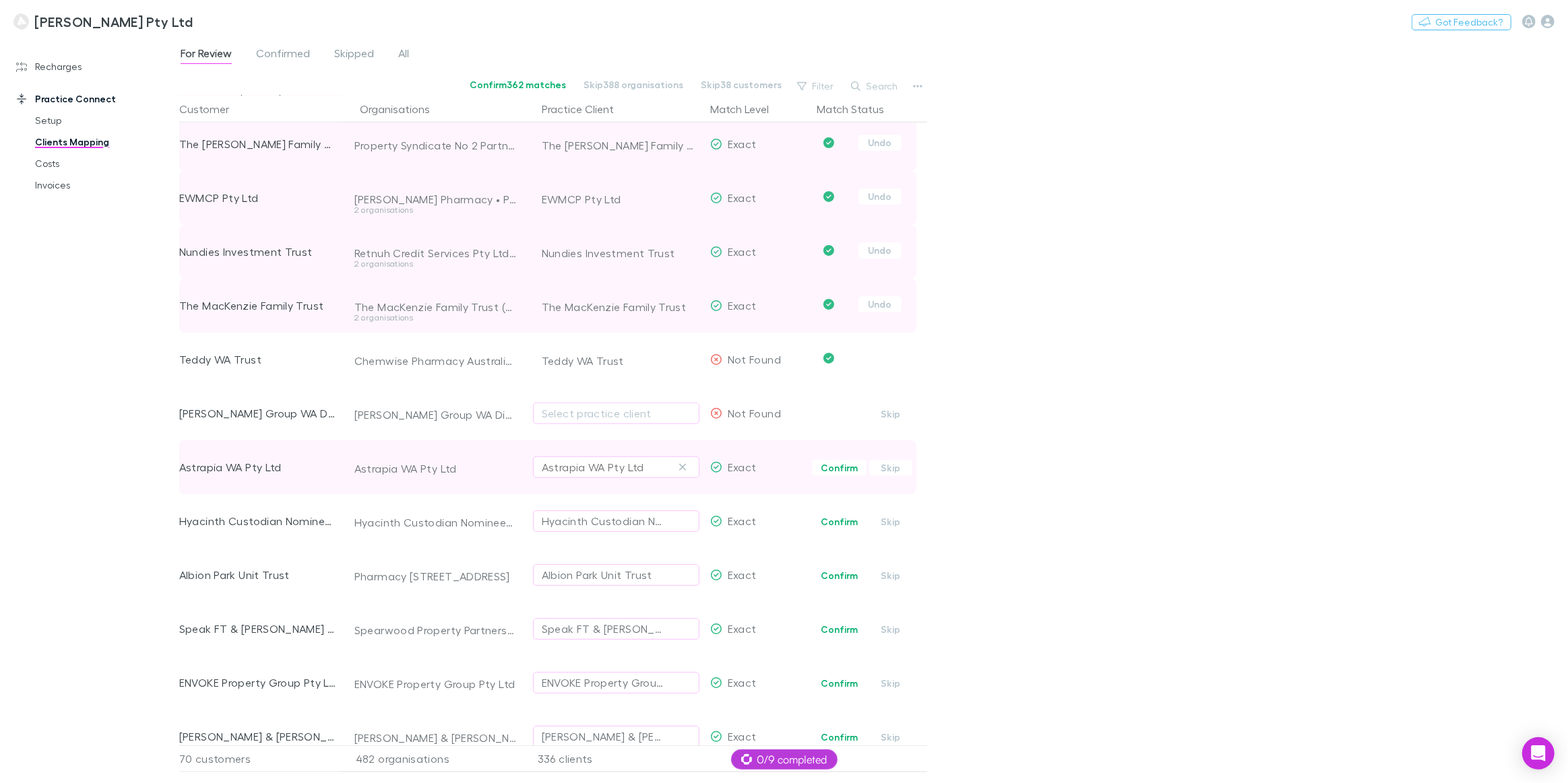
scroll to position [1591, 0]
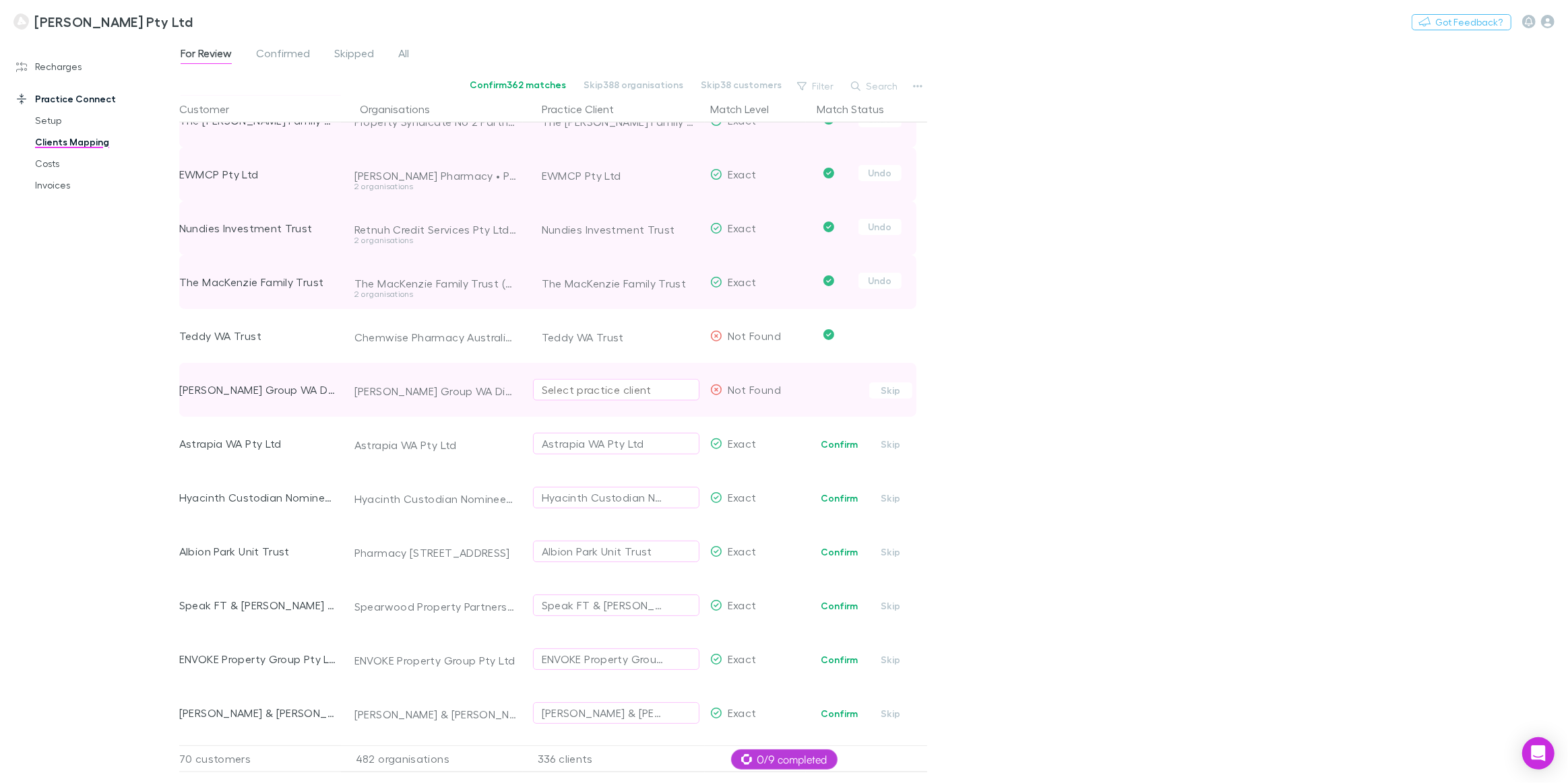
click at [613, 392] on div "Select practice client" at bounding box center [617, 390] width 149 height 16
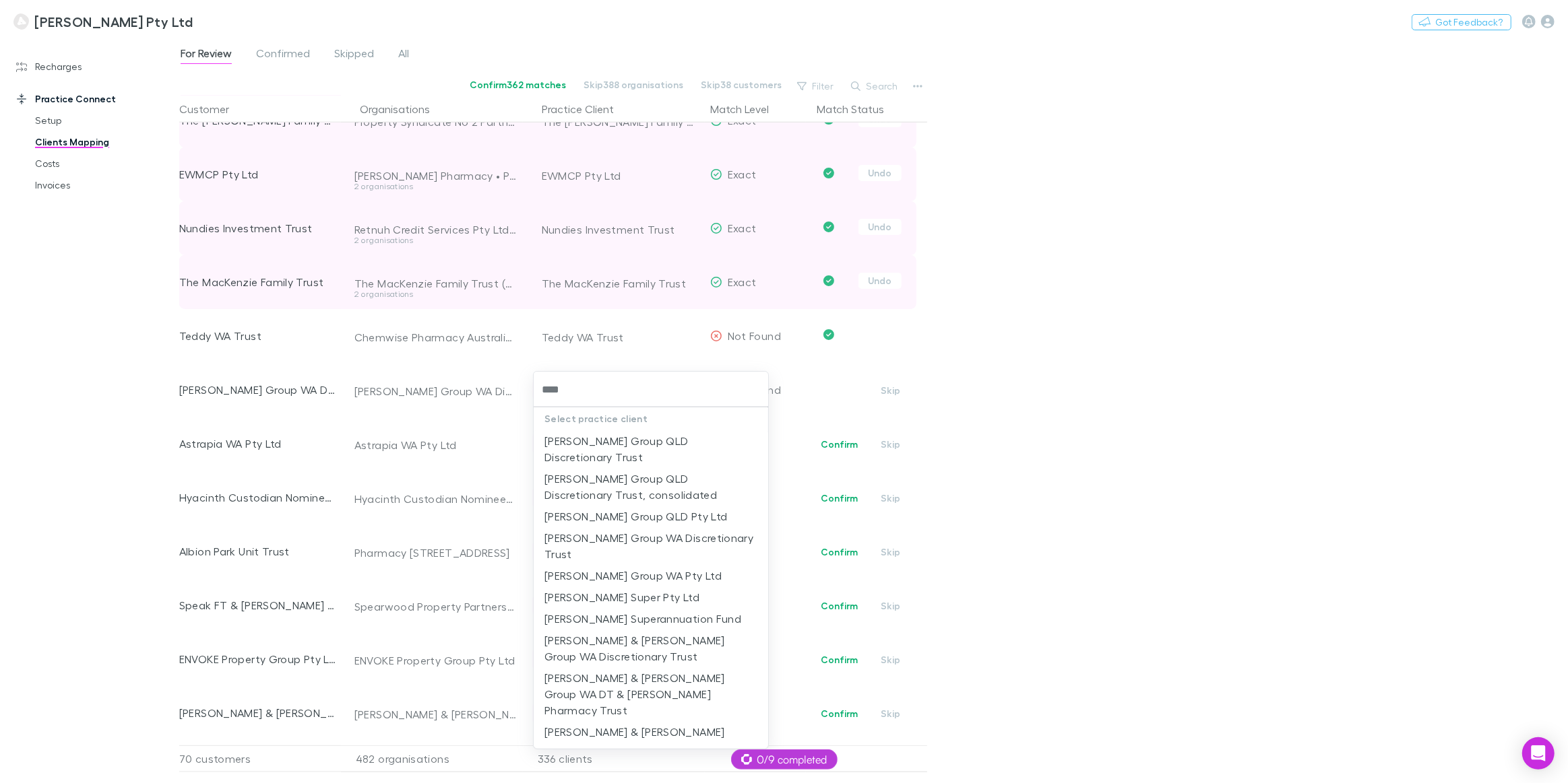
type input "*****"
click at [578, 466] on li "[PERSON_NAME] Group WA Discretionary Trust" at bounding box center [650, 486] width 234 height 38
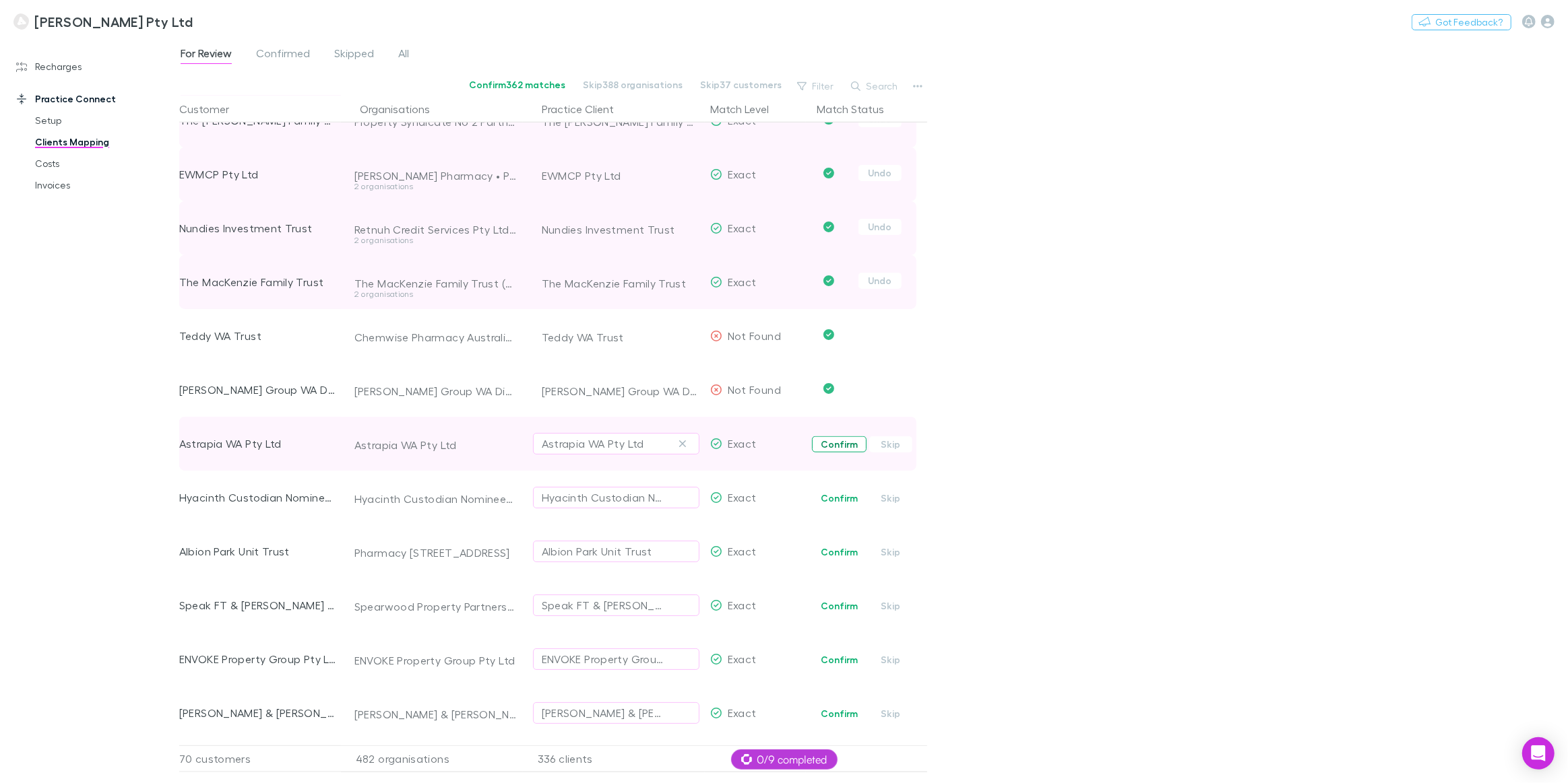
click at [832, 443] on button "Confirm" at bounding box center [839, 444] width 55 height 16
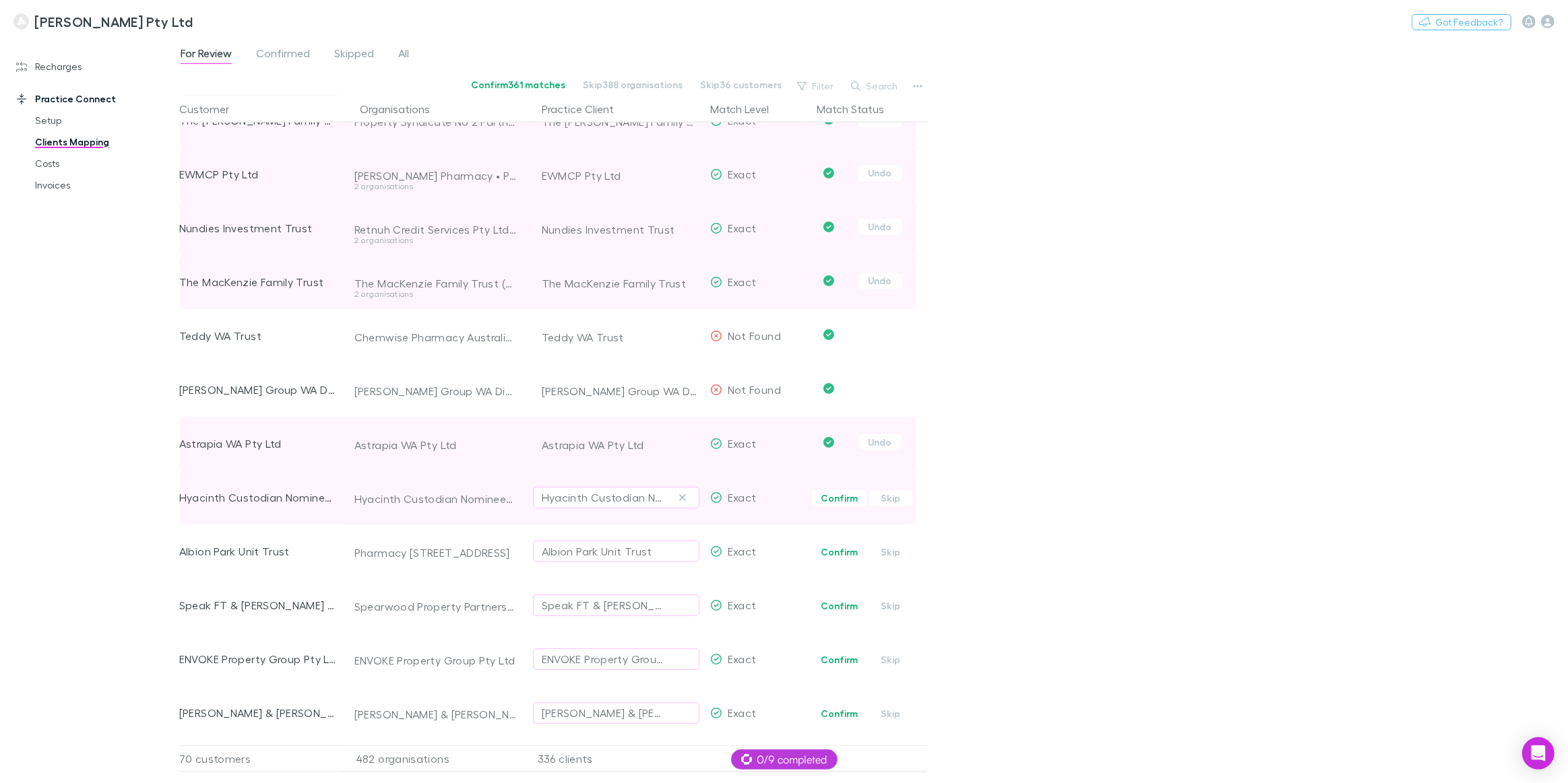
drag, startPoint x: 832, startPoint y: 496, endPoint x: 832, endPoint y: 506, distance: 10.0
click at [832, 497] on button "Confirm" at bounding box center [839, 498] width 55 height 16
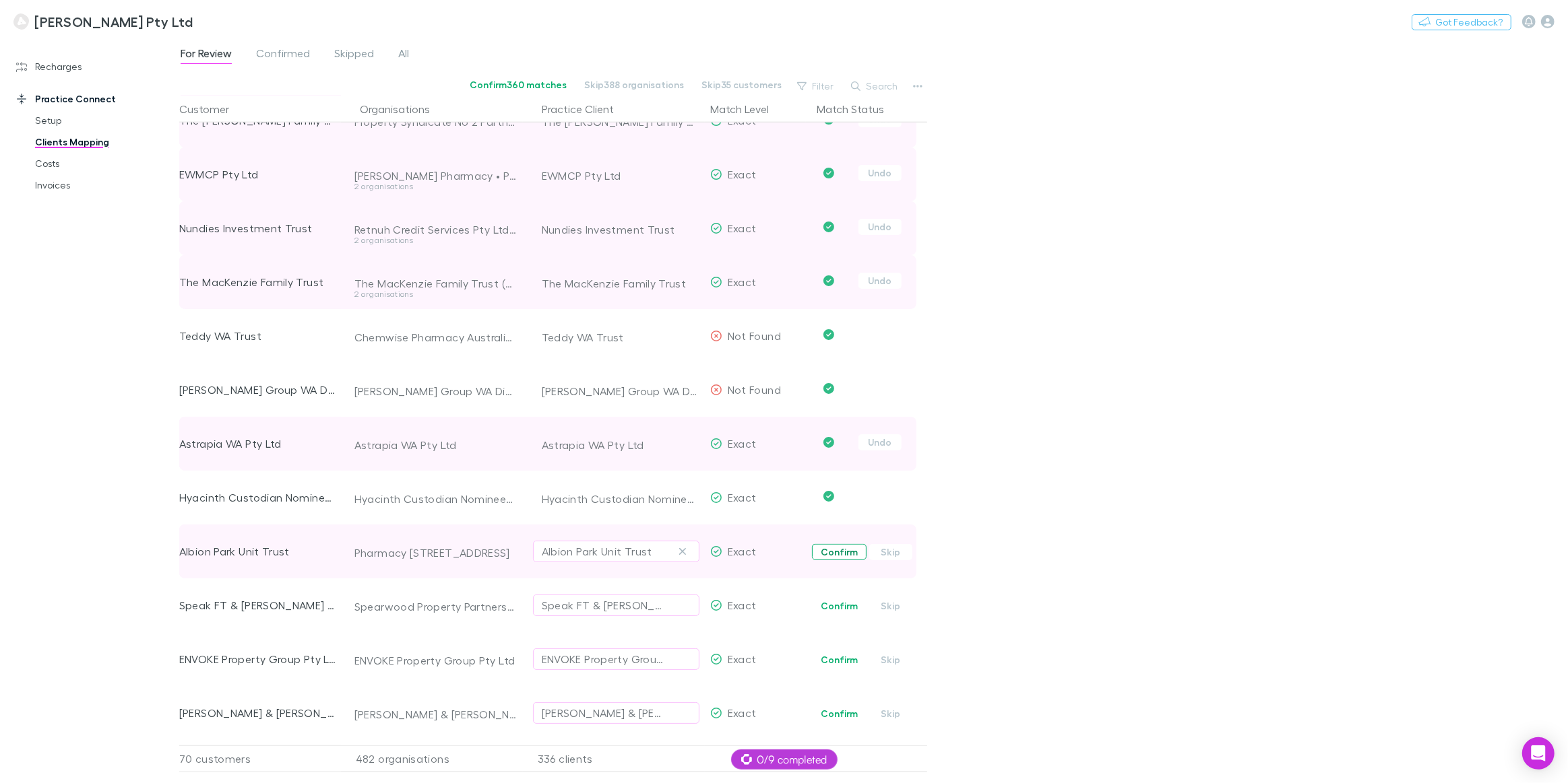
click at [830, 551] on button "Confirm" at bounding box center [839, 552] width 55 height 16
click at [829, 602] on button "Confirm" at bounding box center [839, 606] width 55 height 16
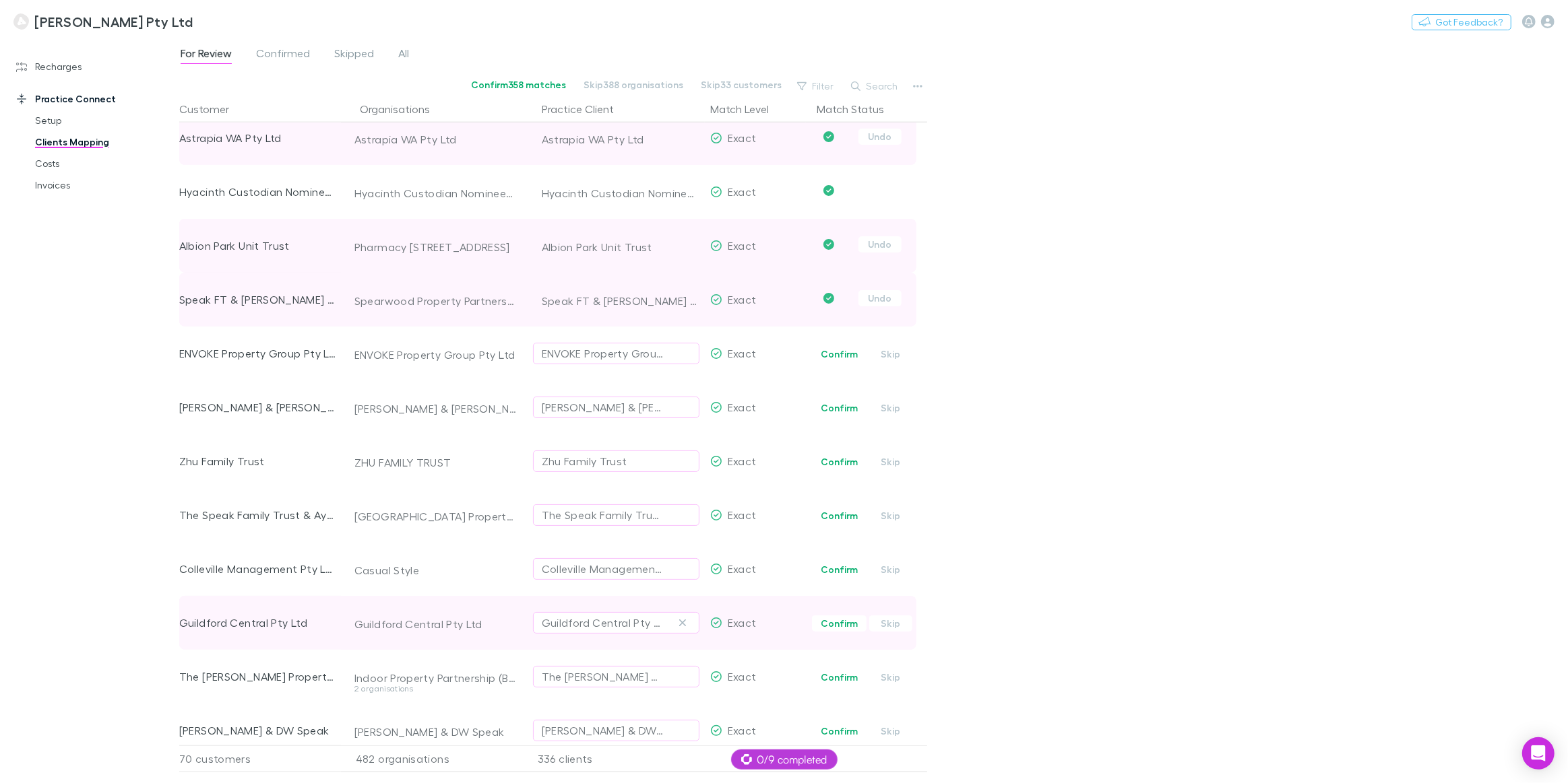
scroll to position [1898, 0]
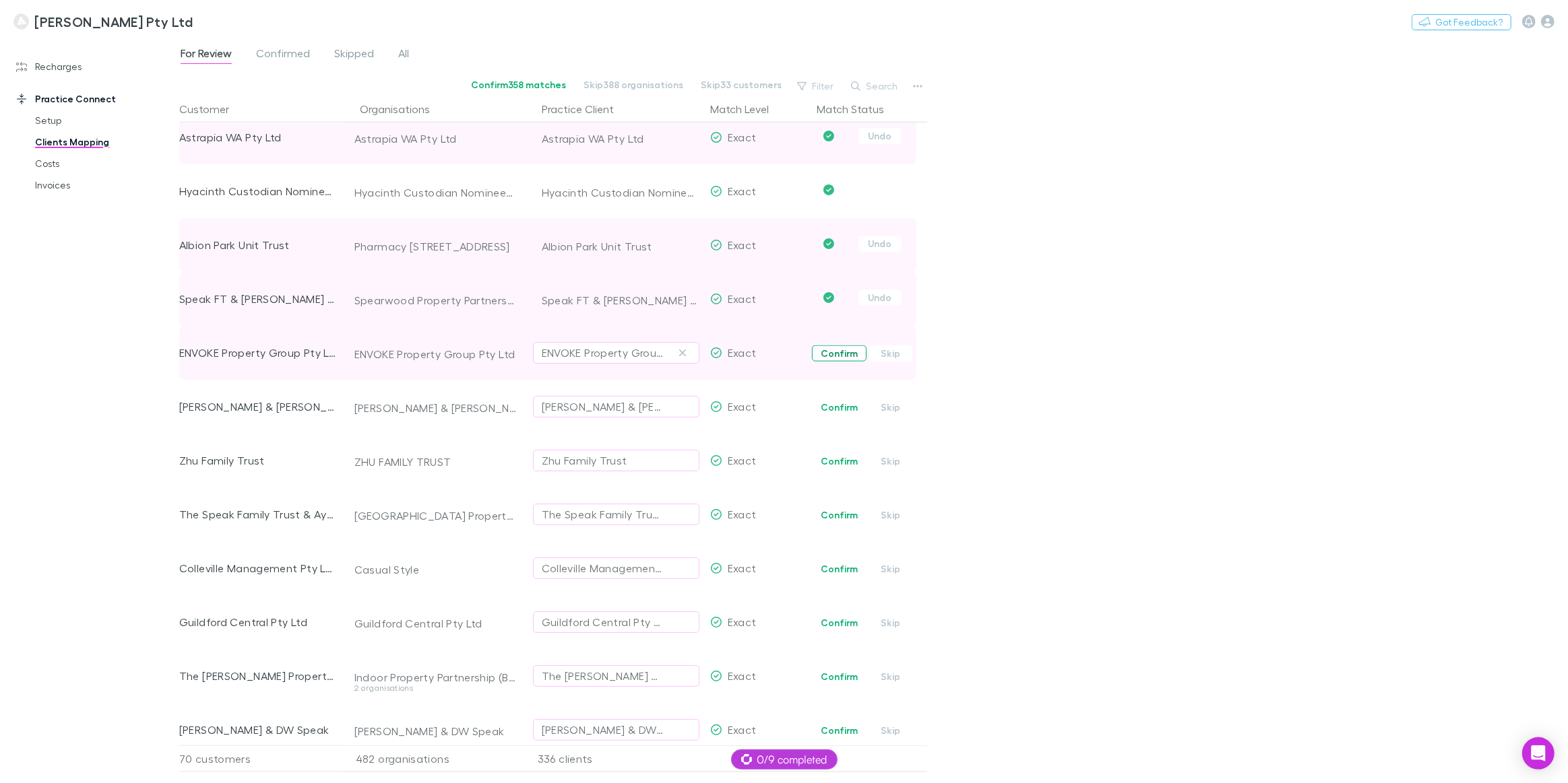
click at [845, 357] on button "Confirm" at bounding box center [839, 354] width 55 height 16
click at [842, 409] on button "Confirm" at bounding box center [839, 407] width 55 height 16
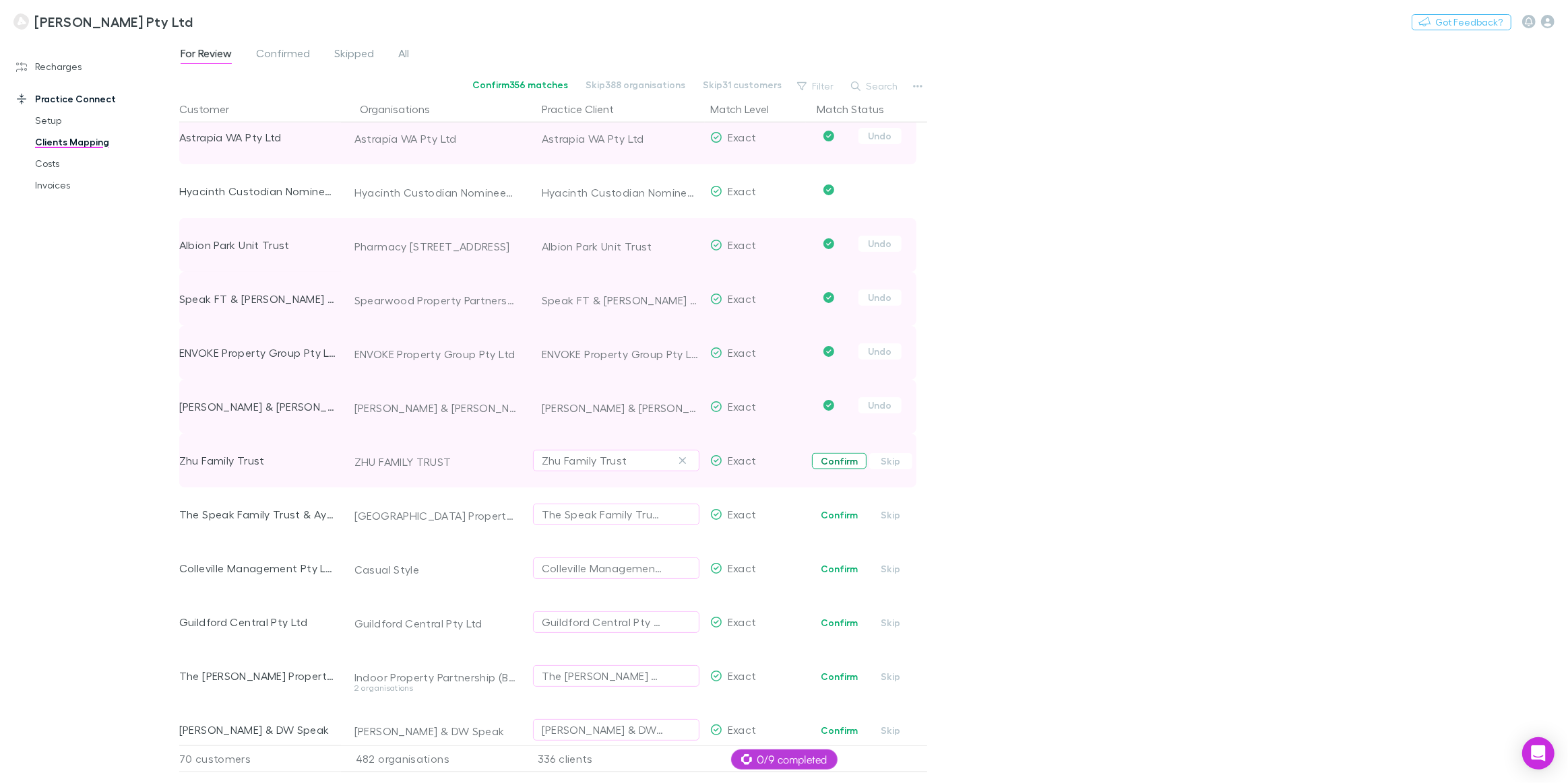
click at [838, 466] on button "Confirm" at bounding box center [839, 461] width 55 height 16
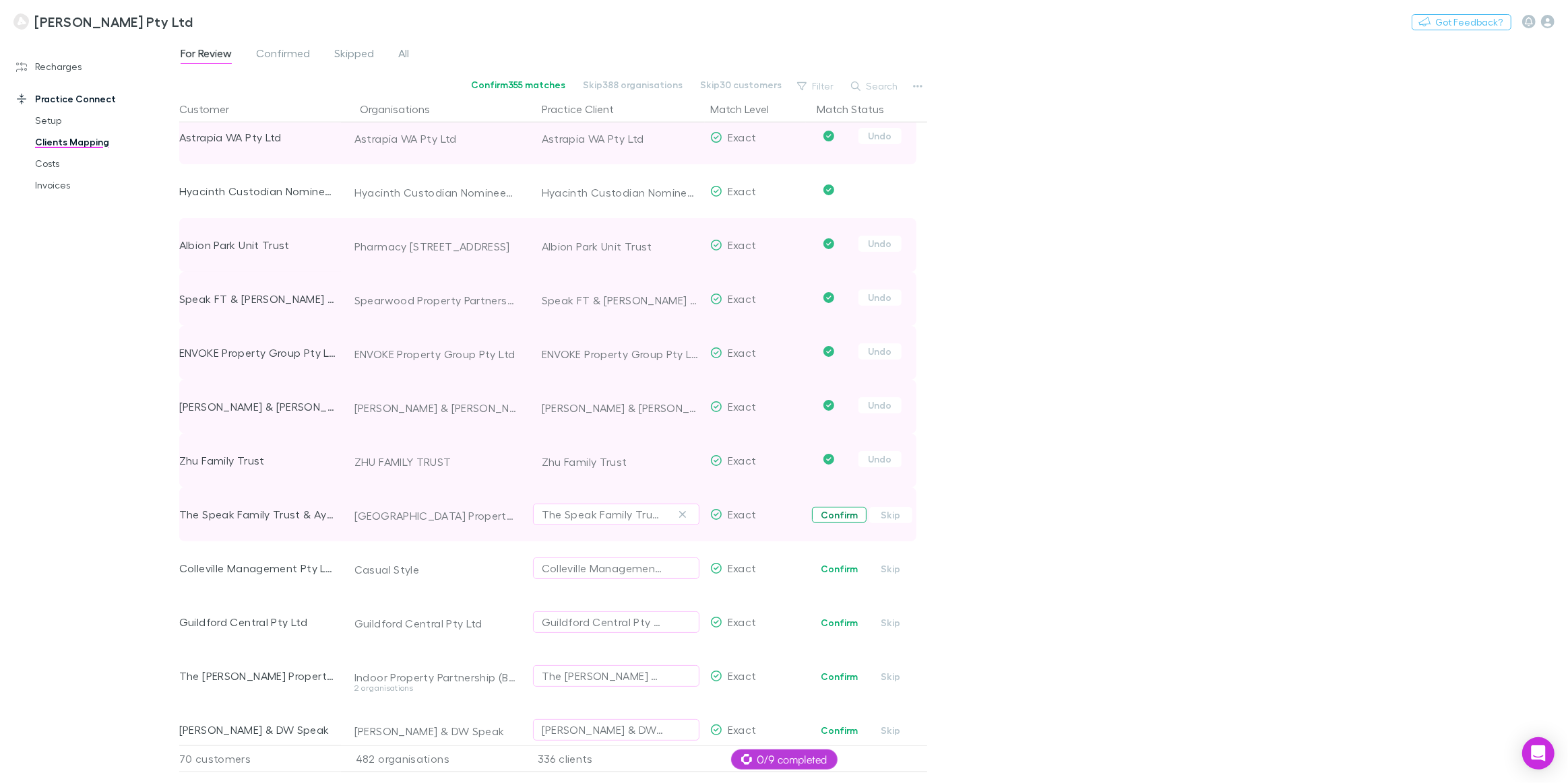
click at [840, 515] on button "Confirm" at bounding box center [839, 515] width 55 height 16
click at [836, 570] on button "Confirm" at bounding box center [839, 569] width 55 height 16
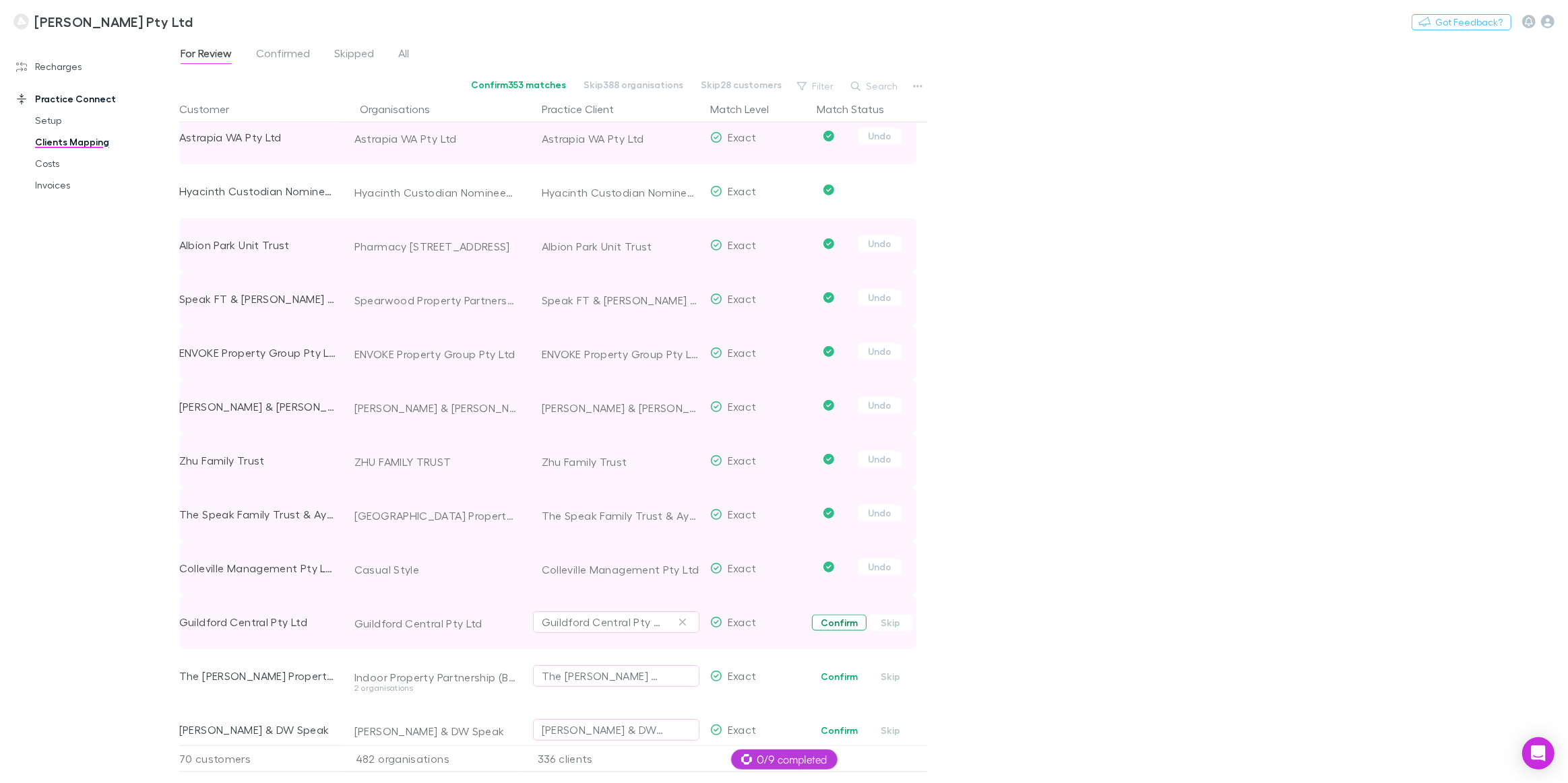
click at [832, 622] on button "Confirm" at bounding box center [839, 623] width 55 height 16
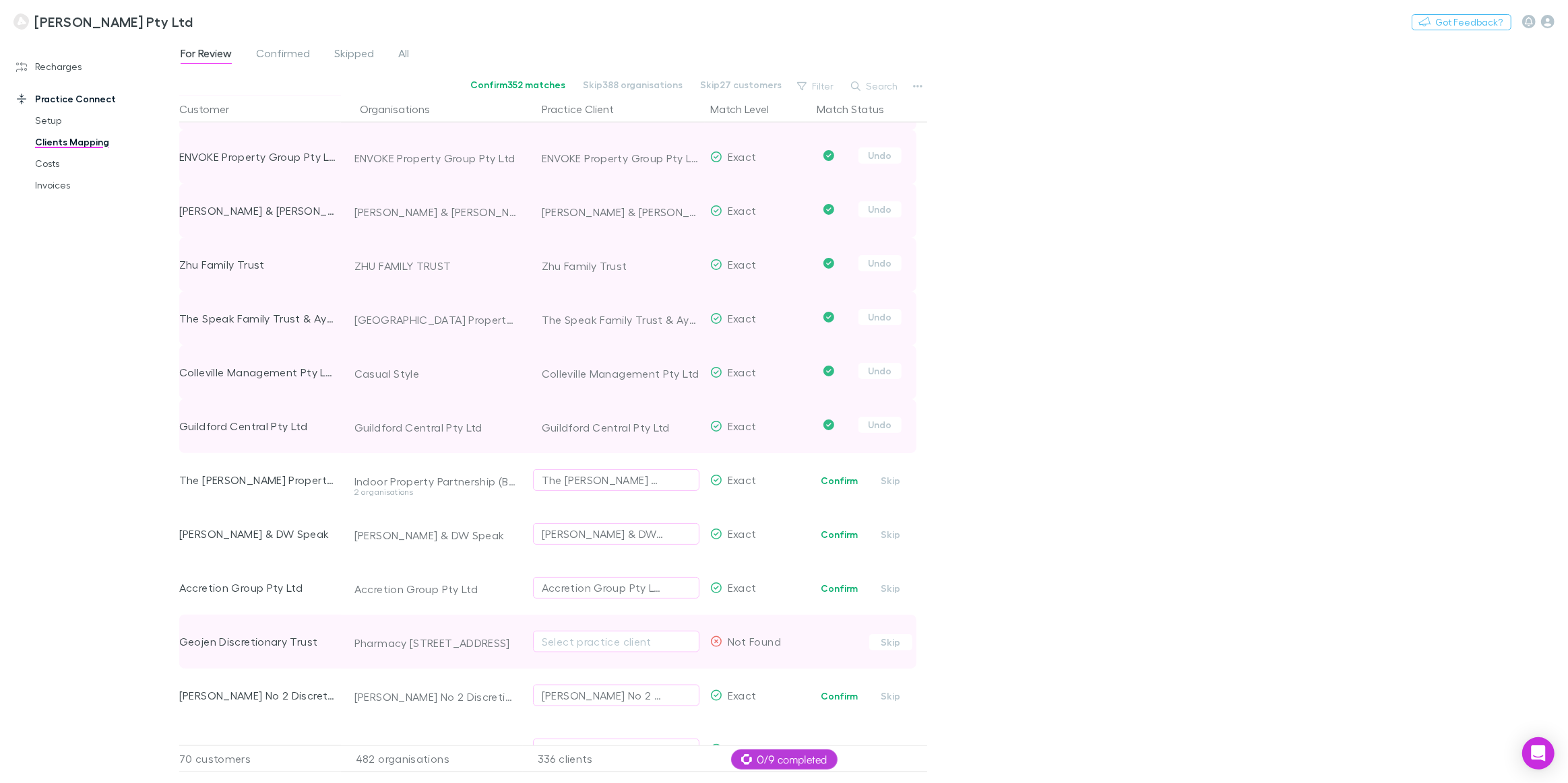
scroll to position [2143, 0]
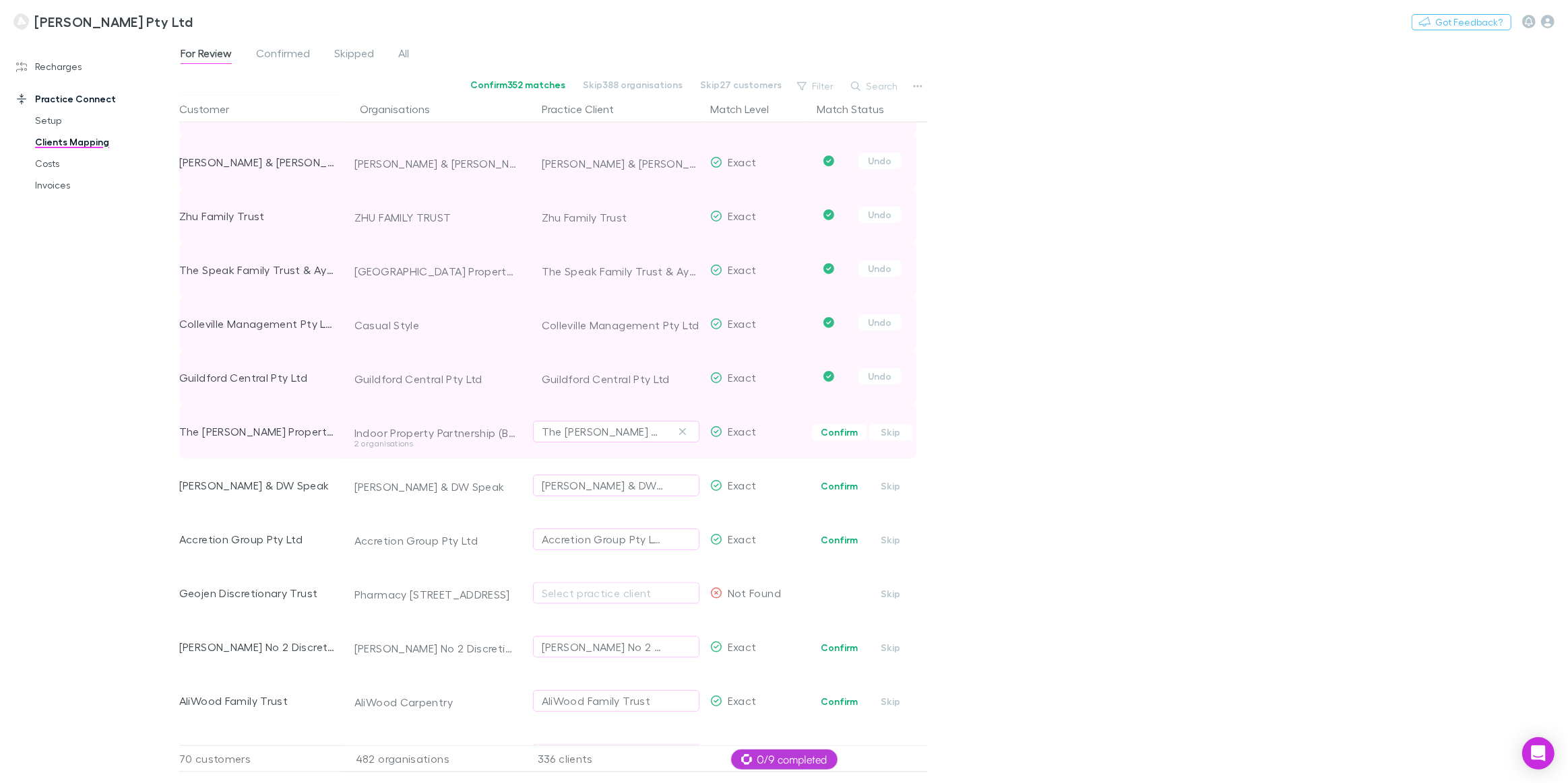
click at [372, 447] on div "2 organisations" at bounding box center [436, 443] width 163 height 8
click at [258, 426] on div "The [PERSON_NAME] Property Trust & The Speak Property Group Trust" at bounding box center [257, 432] width 156 height 54
click at [256, 430] on div "The [PERSON_NAME] Property Trust & The Speak Property Group Trust" at bounding box center [257, 432] width 156 height 54
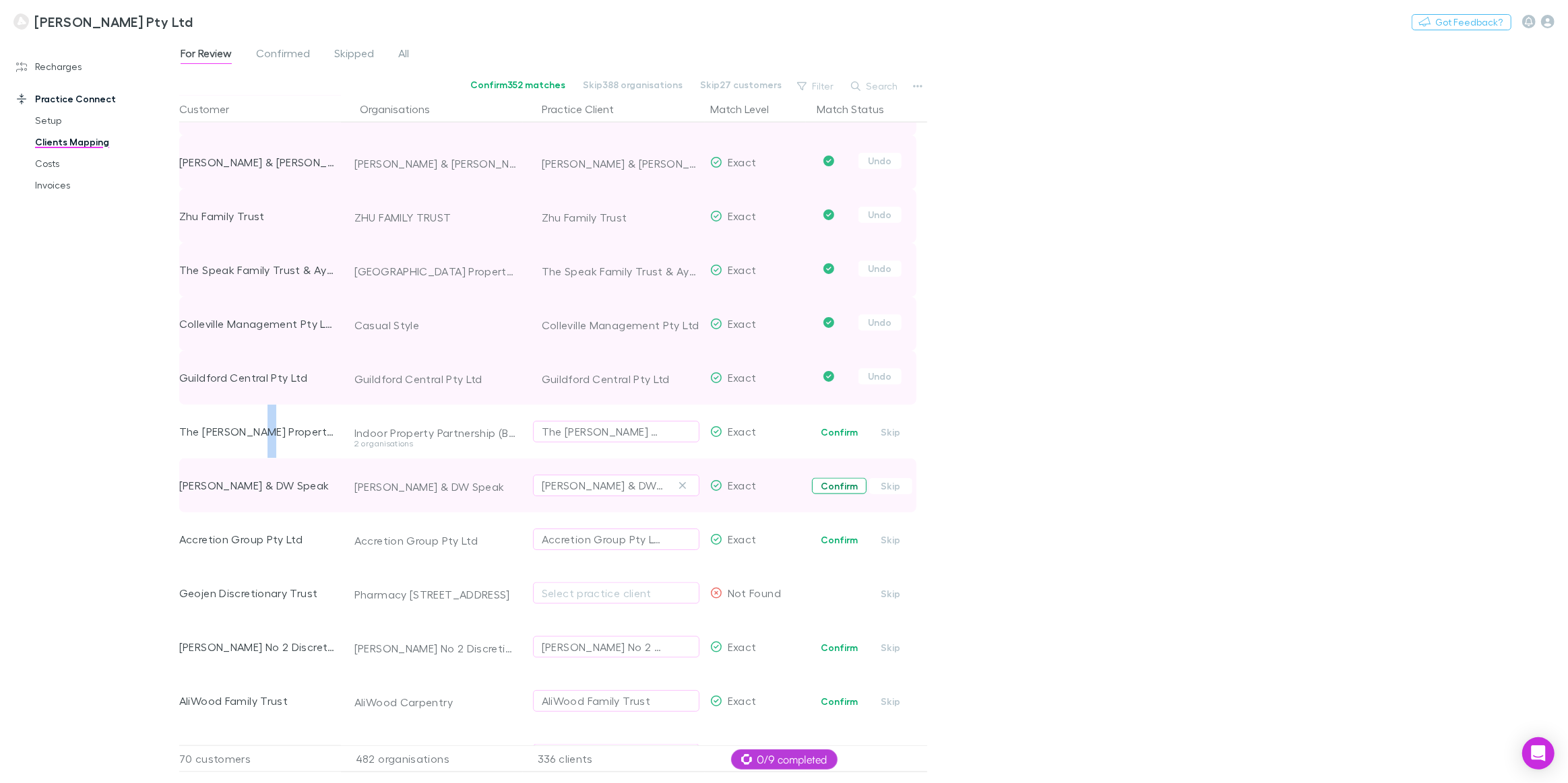
click at [836, 490] on button "Confirm" at bounding box center [839, 486] width 55 height 16
click at [836, 537] on button "Confirm" at bounding box center [839, 540] width 55 height 16
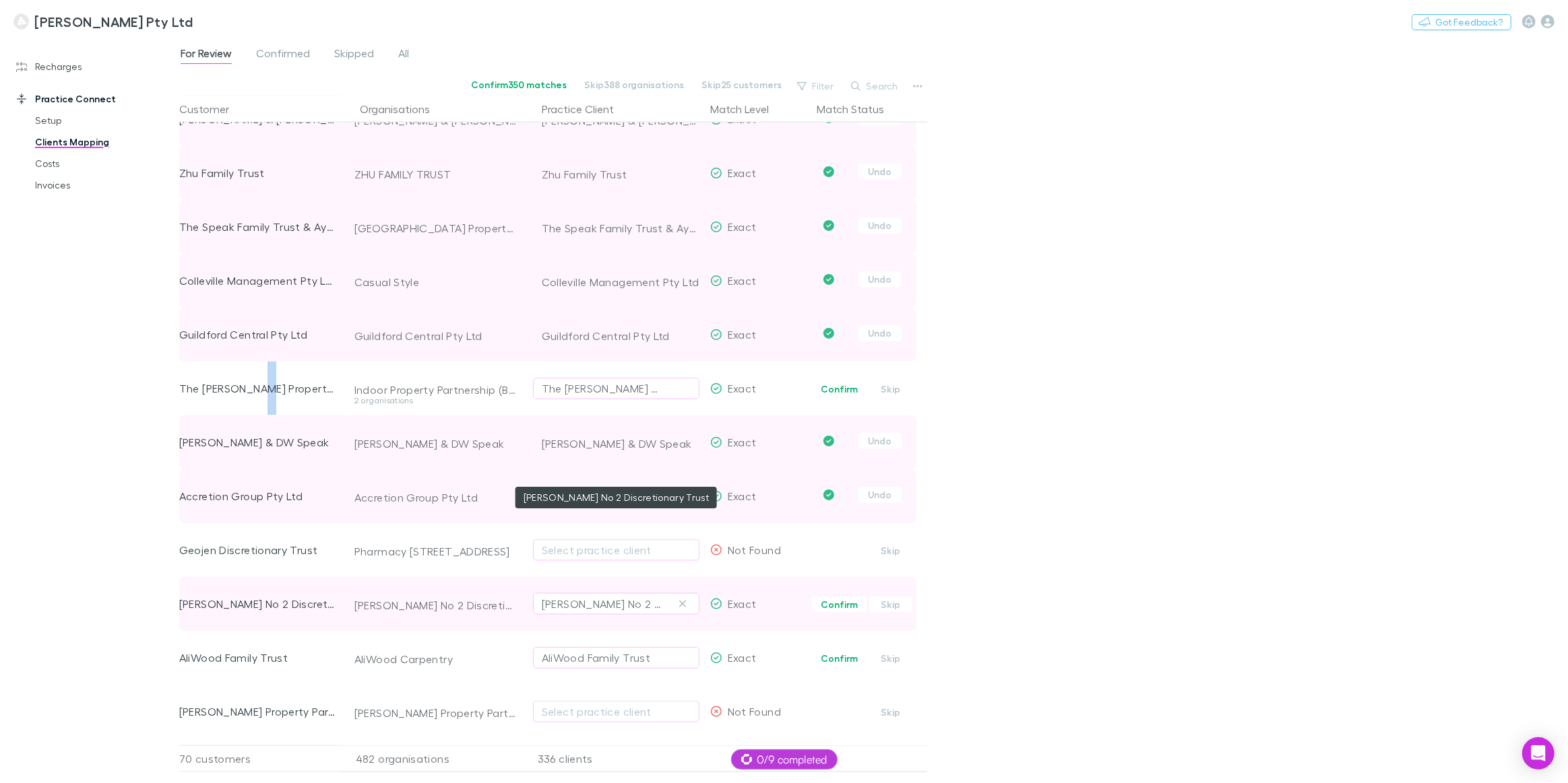
scroll to position [2326, 0]
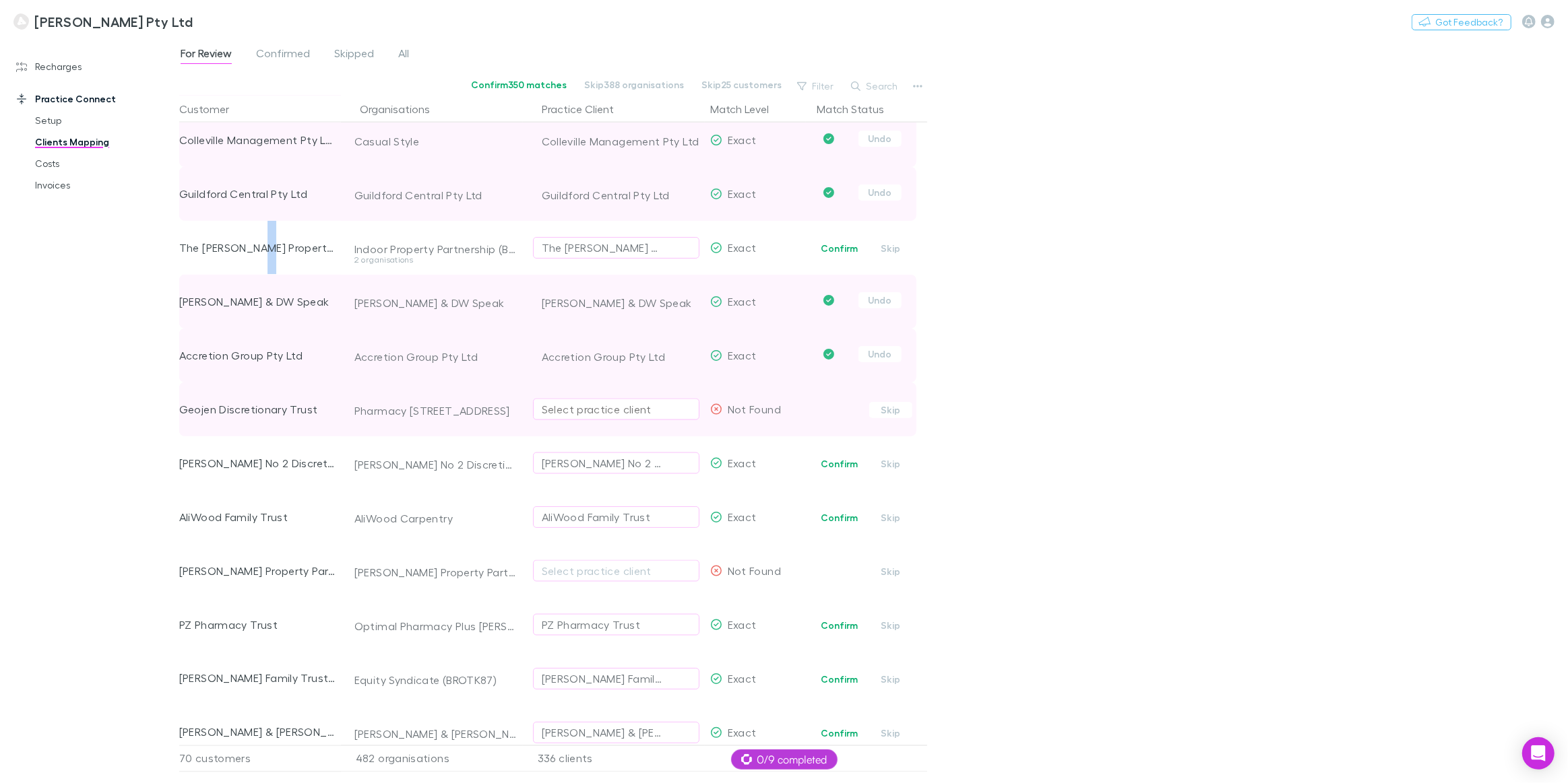
click at [618, 414] on div "Select practice client" at bounding box center [617, 409] width 149 height 16
type input "****"
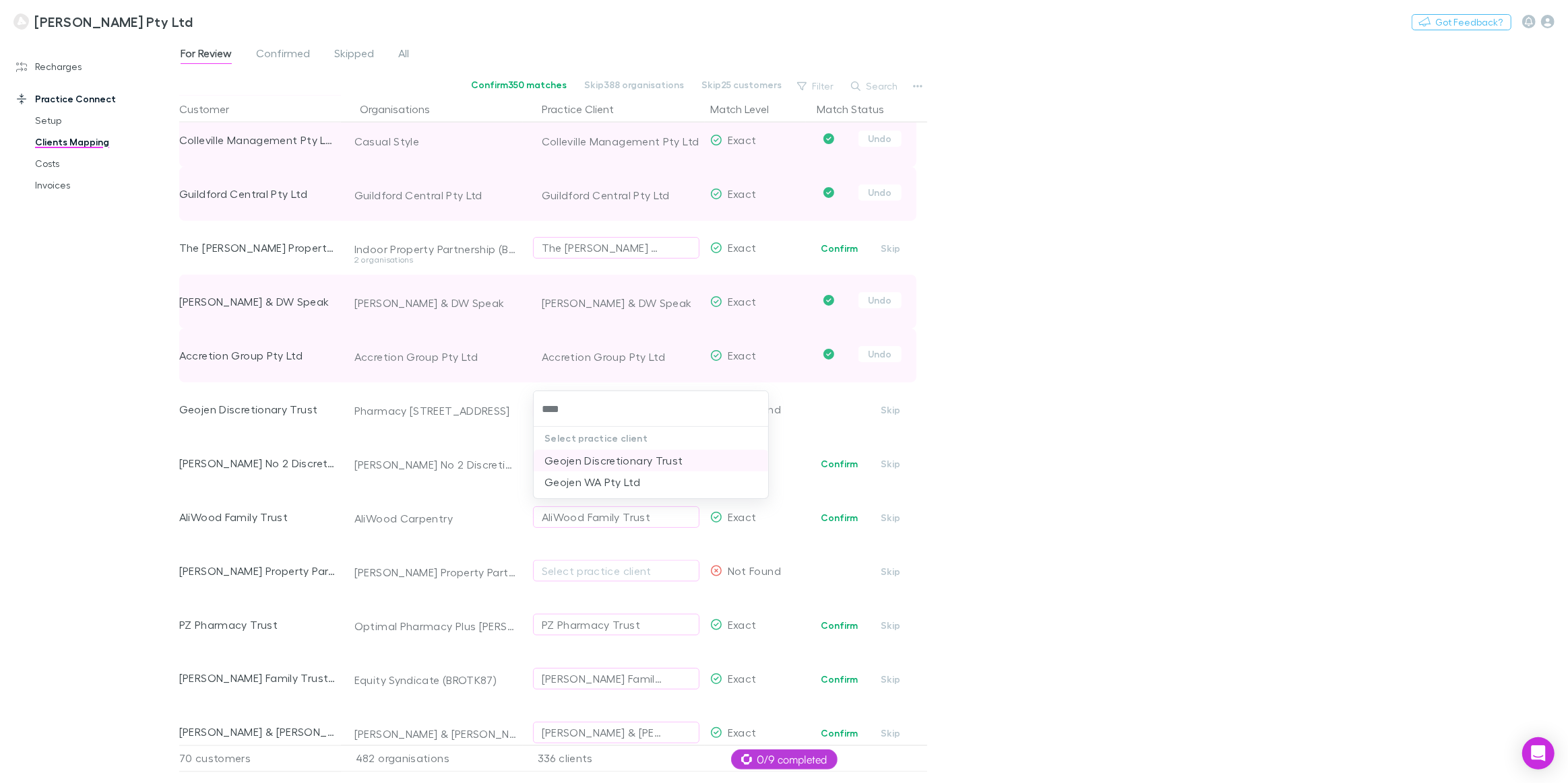
click at [625, 461] on li "Geojen Discretionary Trust" at bounding box center [650, 460] width 234 height 21
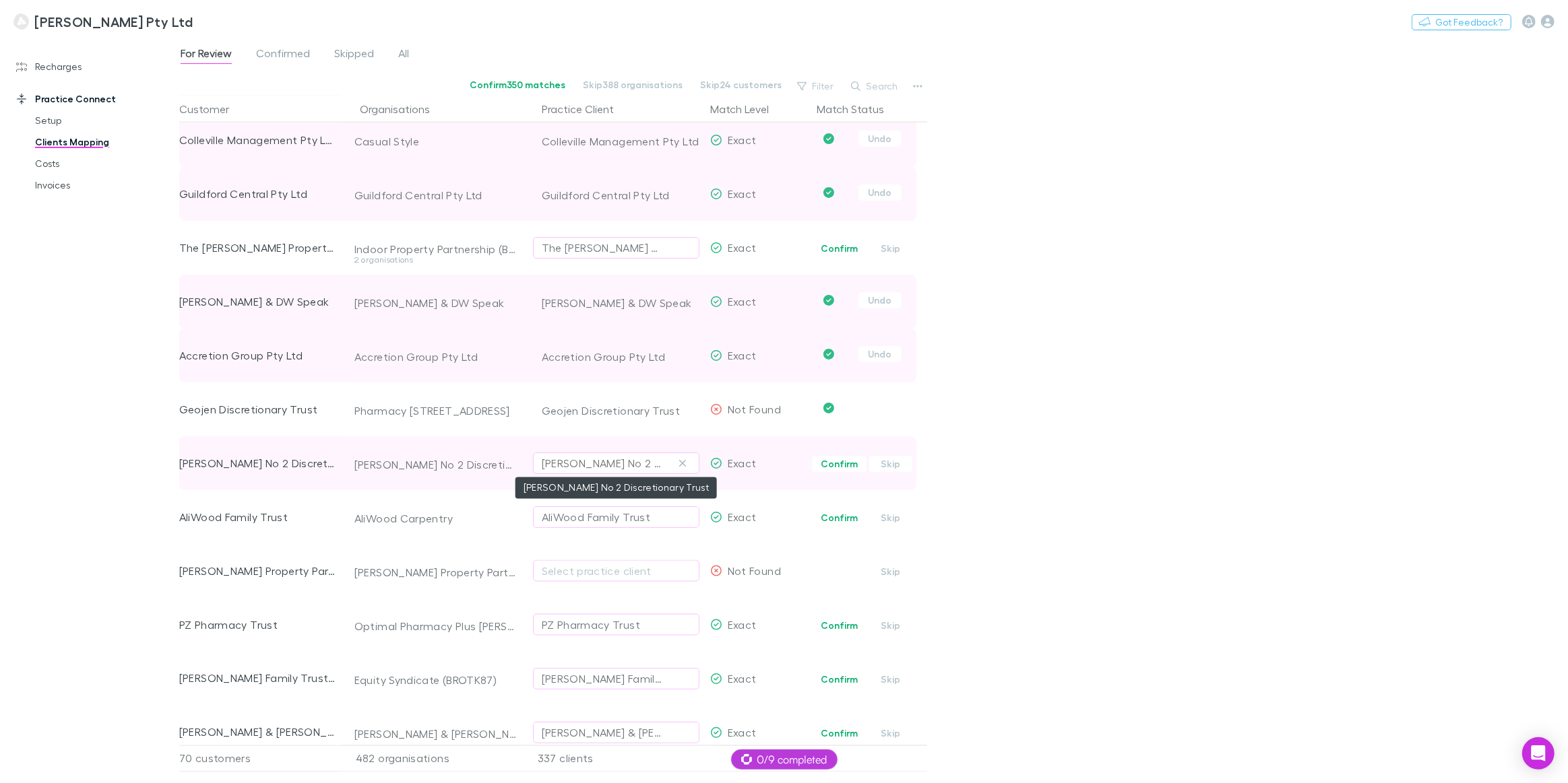
click at [571, 464] on div "[PERSON_NAME] No 2 Discretionary Trust" at bounding box center [603, 463] width 122 height 16
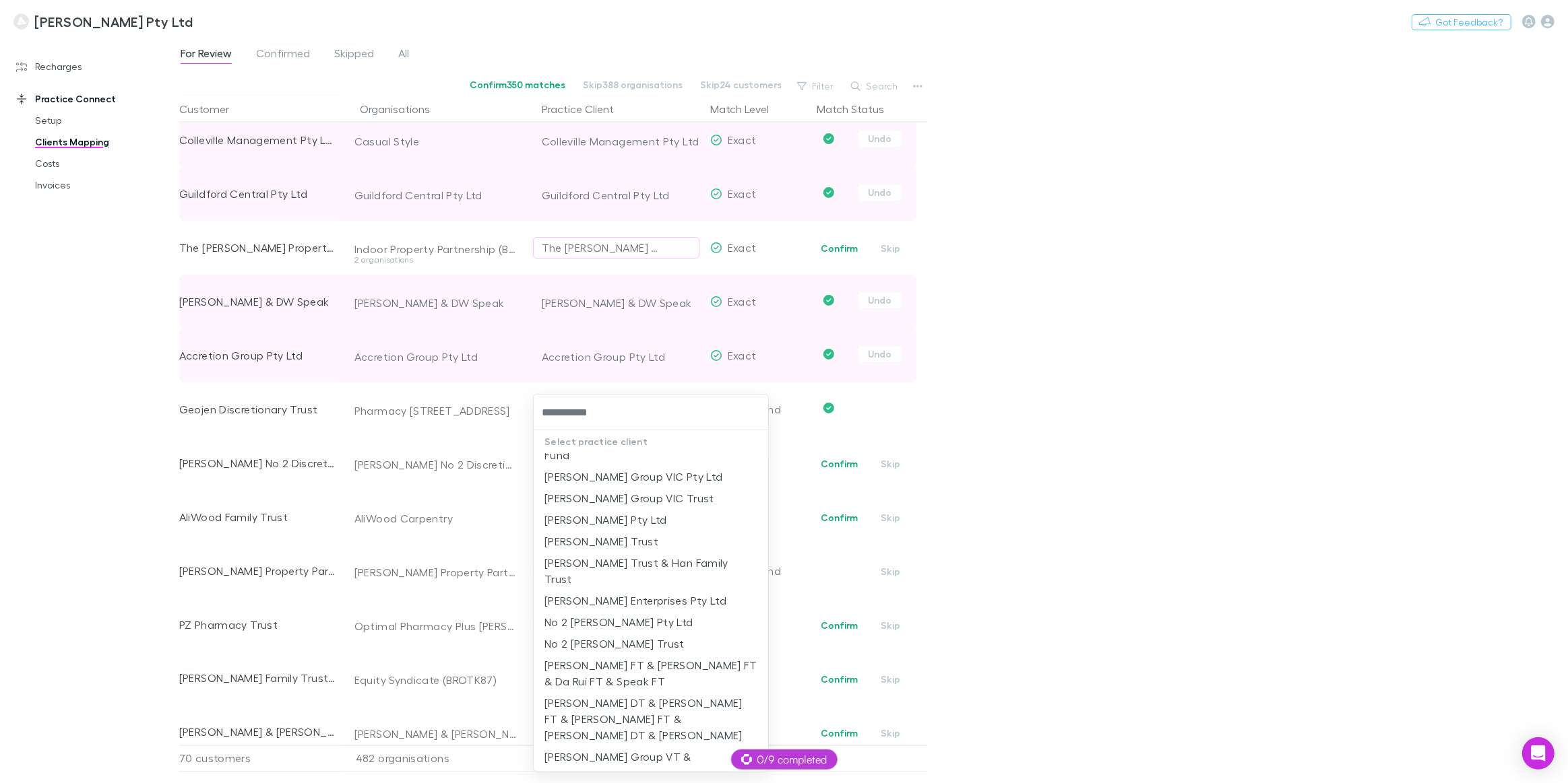
scroll to position [0, 0]
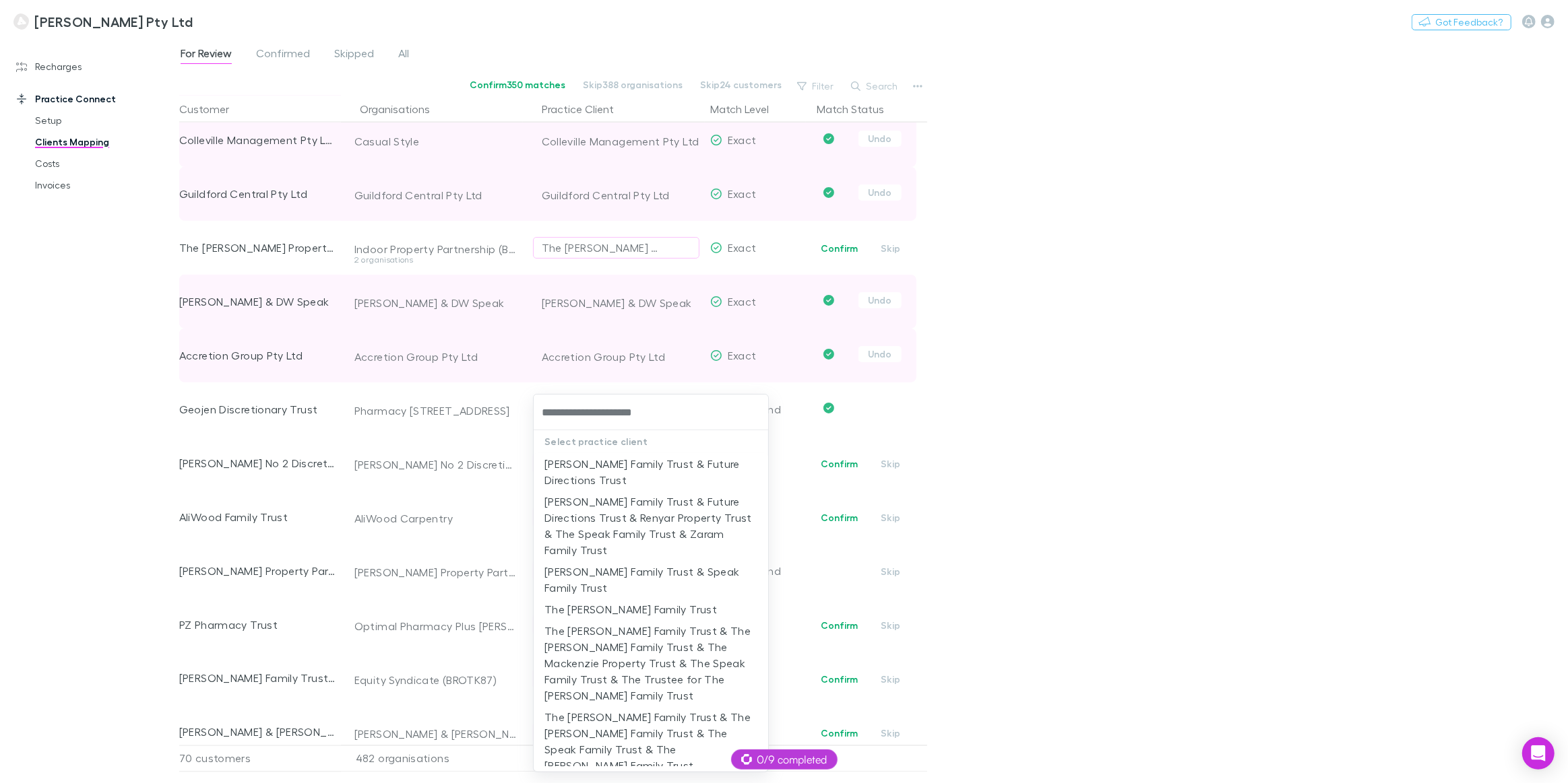
type input "**********"
click at [636, 605] on li "The [PERSON_NAME] Family Trust" at bounding box center [650, 609] width 234 height 21
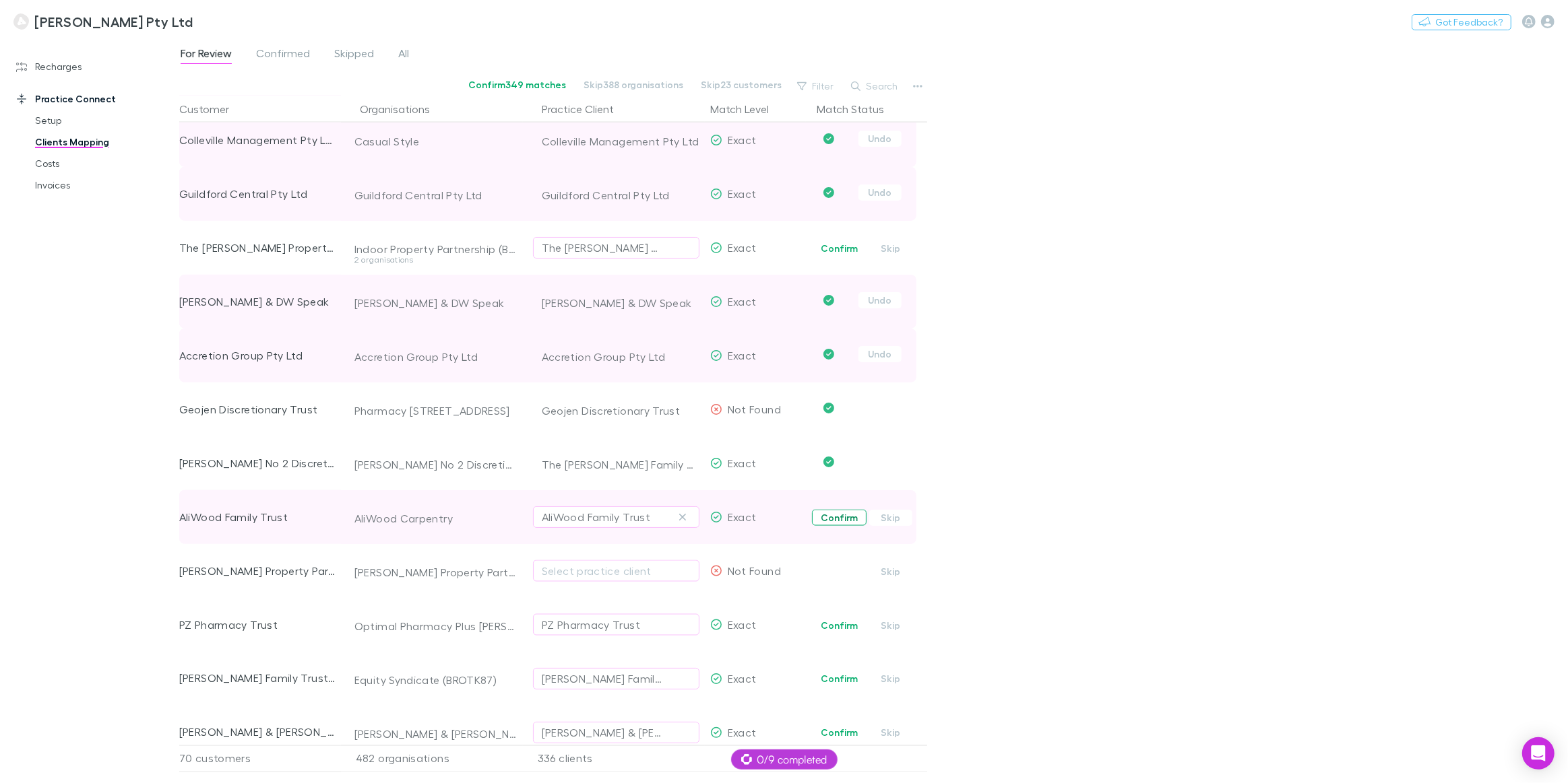
click at [841, 520] on button "Confirm" at bounding box center [839, 518] width 55 height 16
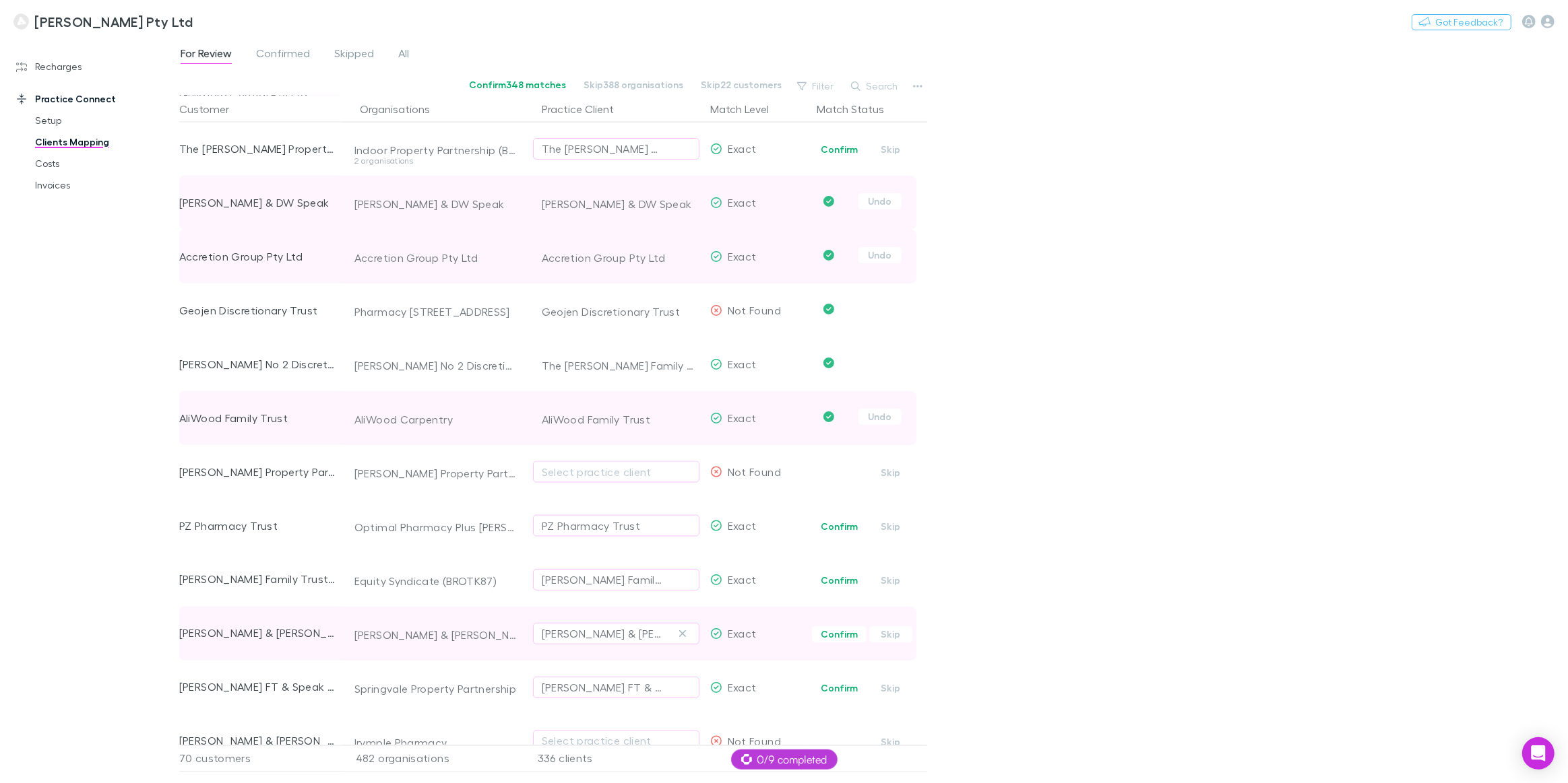
scroll to position [2510, 0]
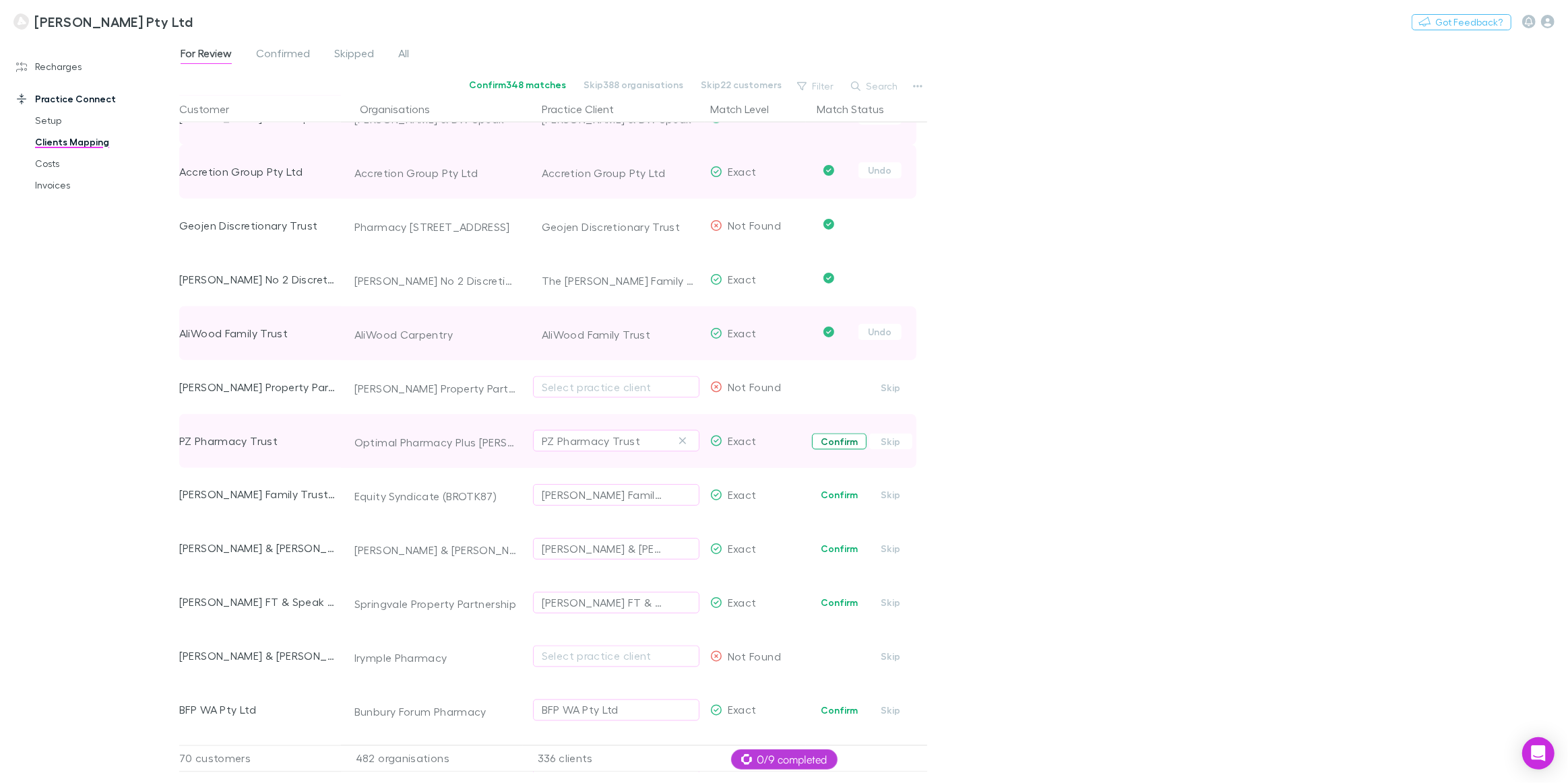
click at [844, 446] on button "Confirm" at bounding box center [839, 442] width 55 height 16
click at [844, 495] on button "Confirm" at bounding box center [839, 496] width 55 height 16
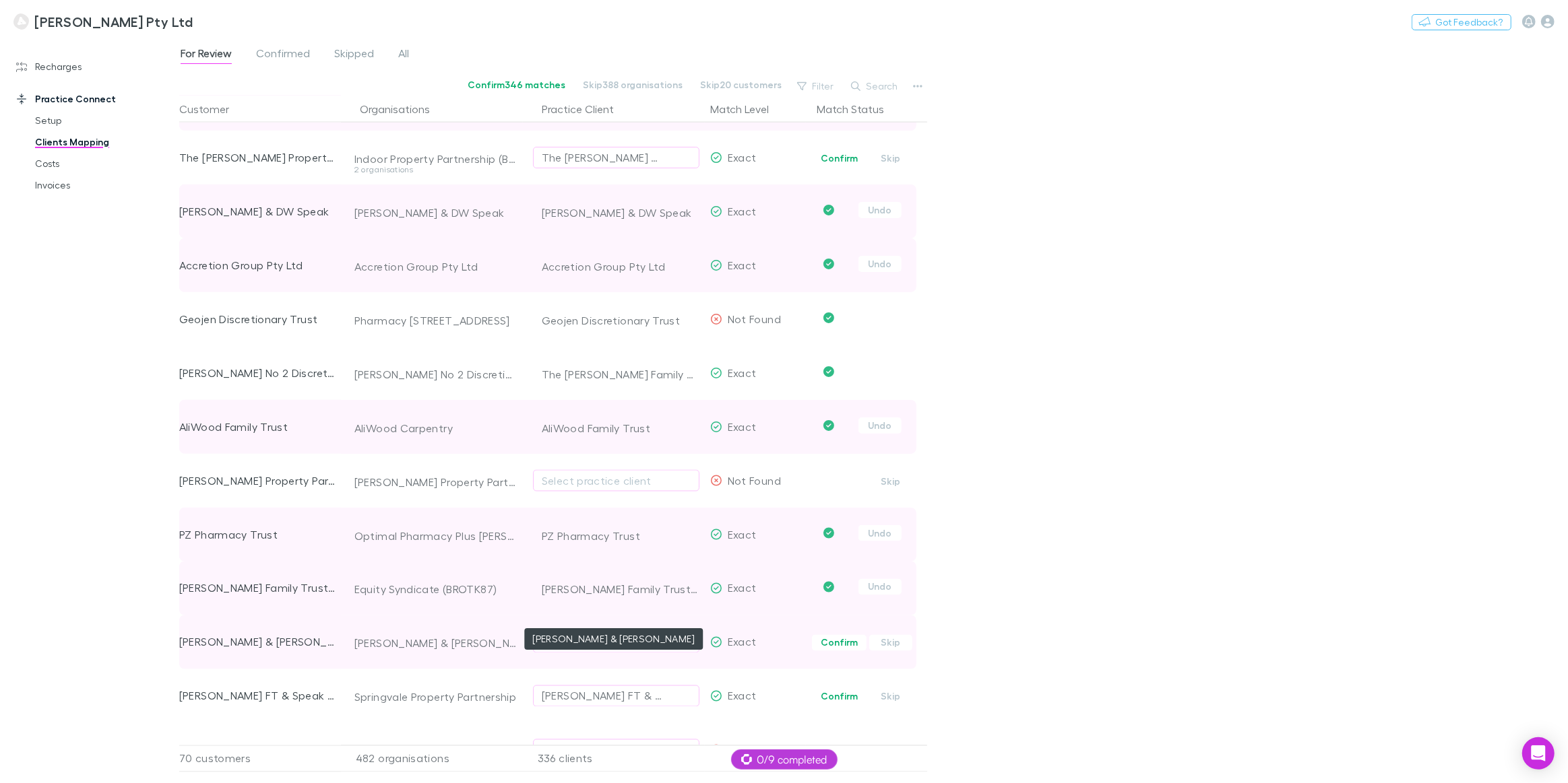
scroll to position [2388, 0]
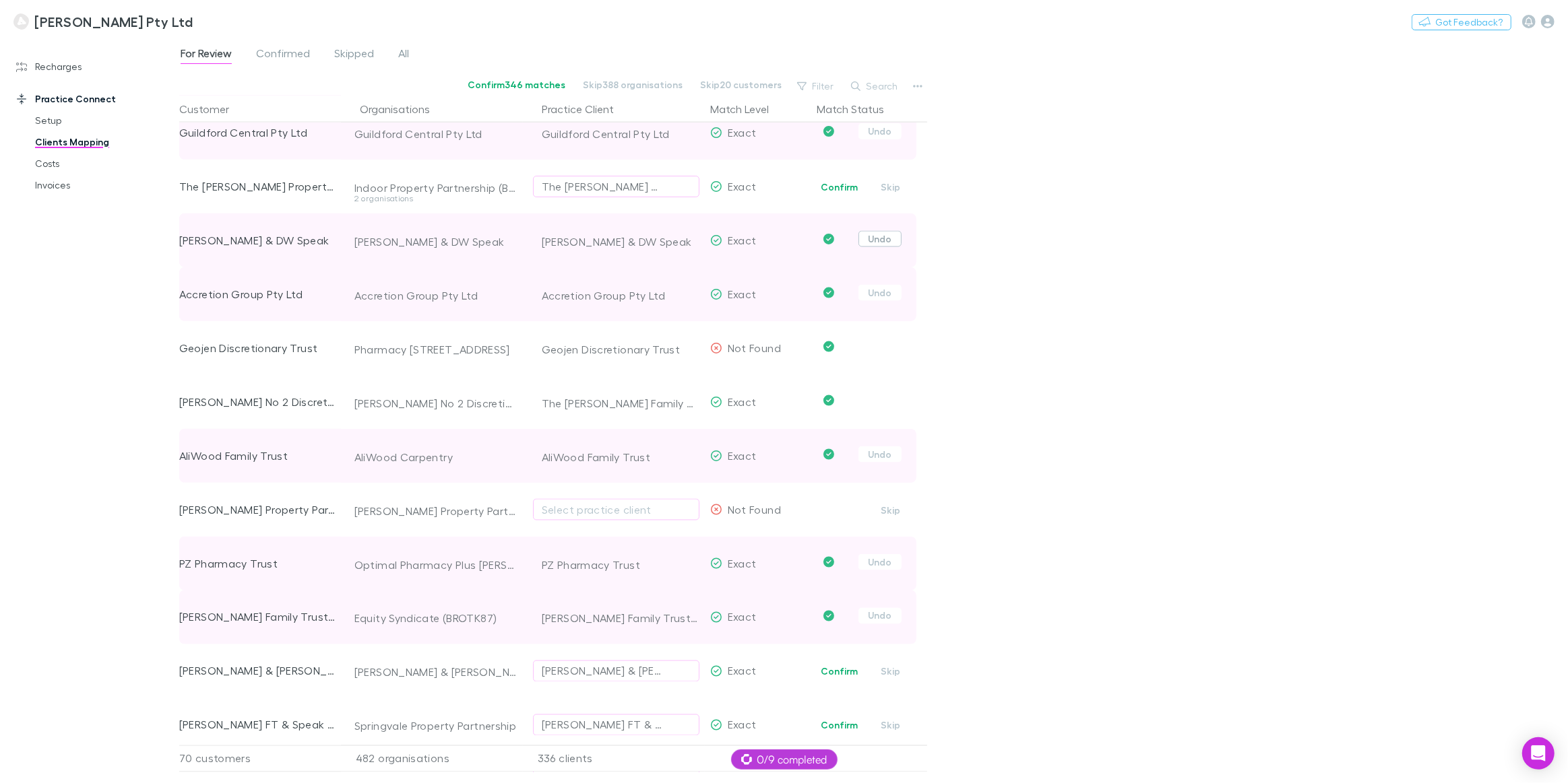
click at [891, 239] on button "Undo" at bounding box center [880, 239] width 43 height 16
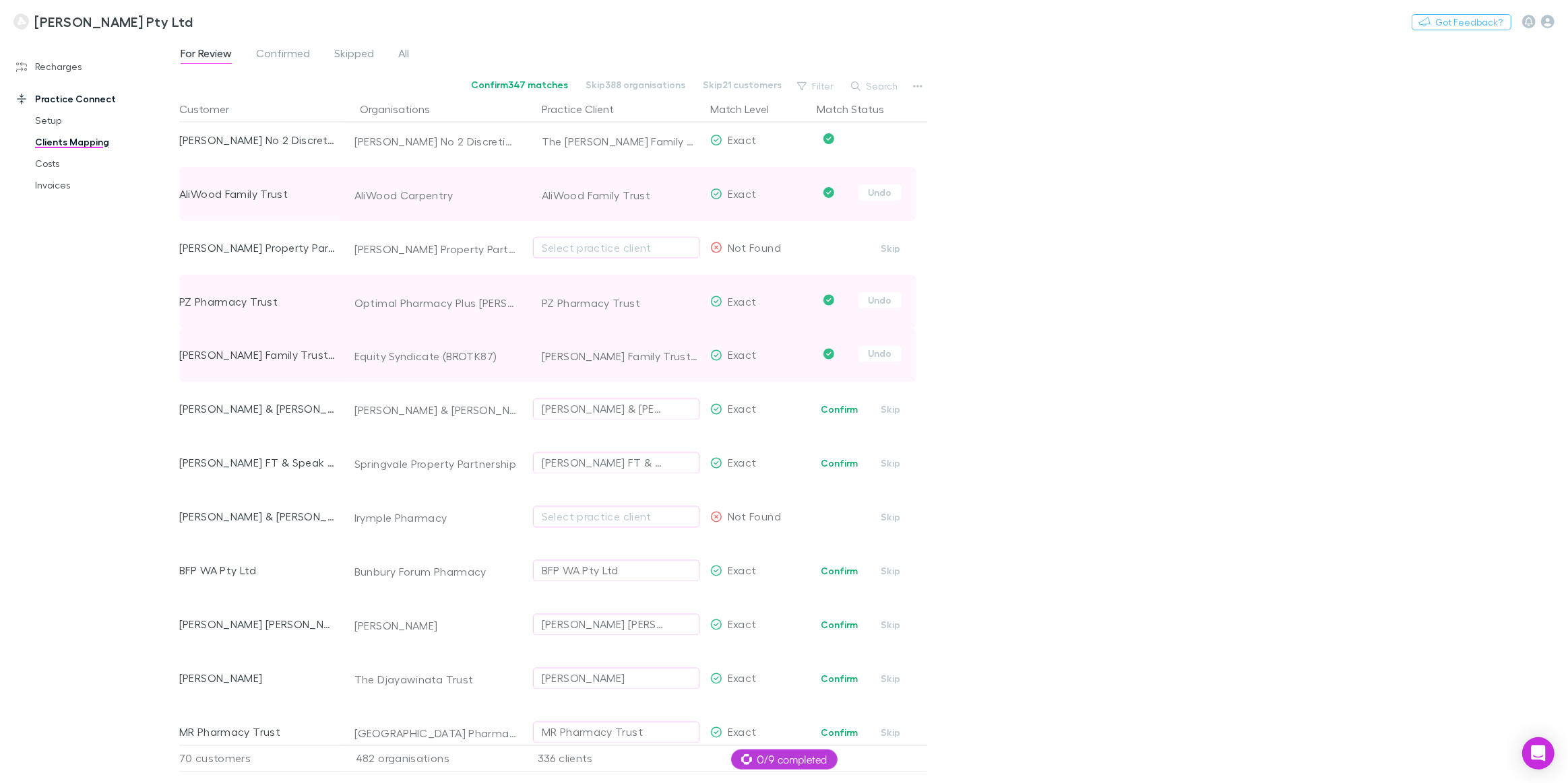
scroll to position [2754, 0]
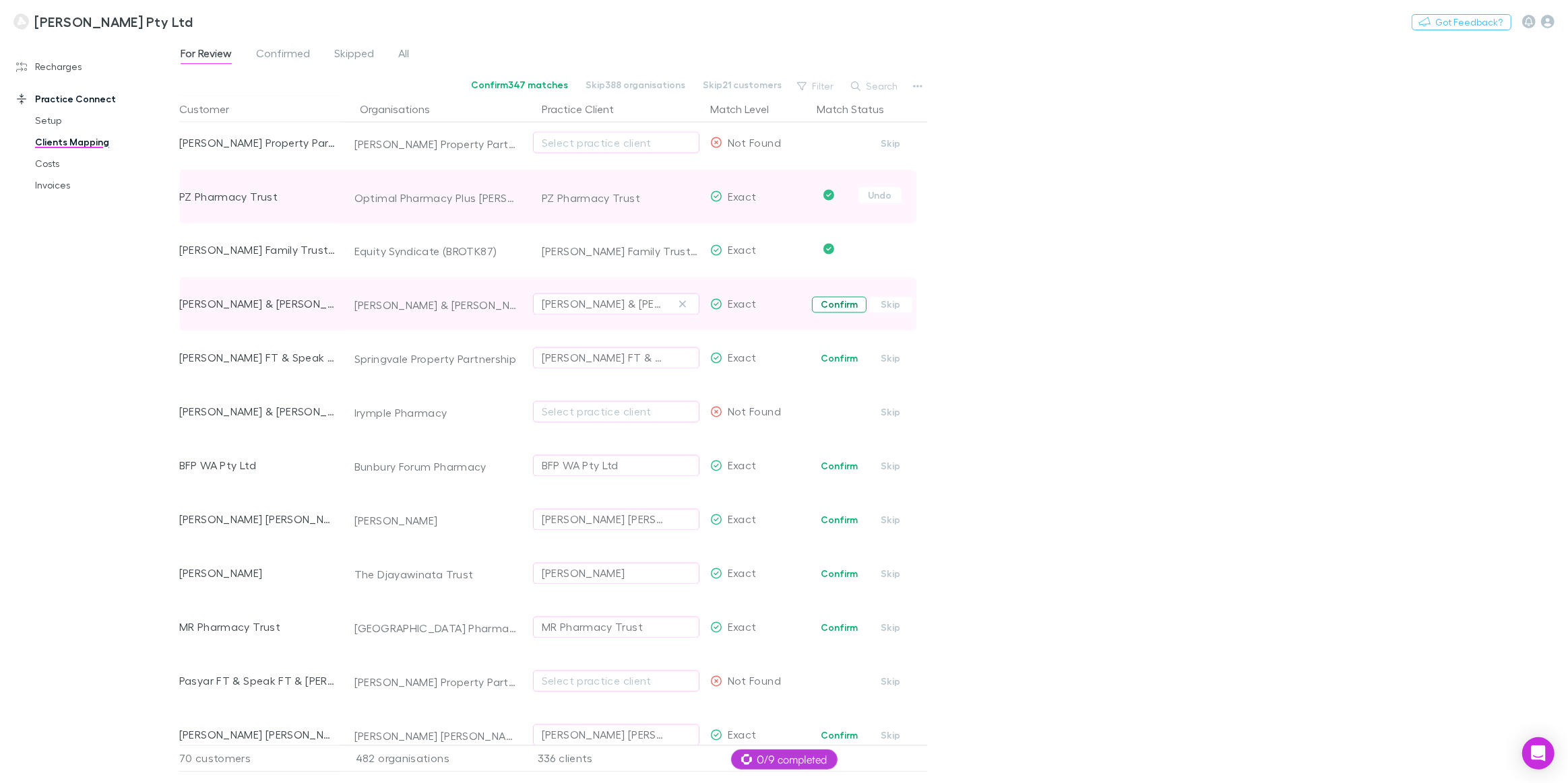
click at [846, 304] on button "Confirm" at bounding box center [839, 305] width 55 height 16
click at [844, 359] on button "Confirm" at bounding box center [839, 359] width 55 height 16
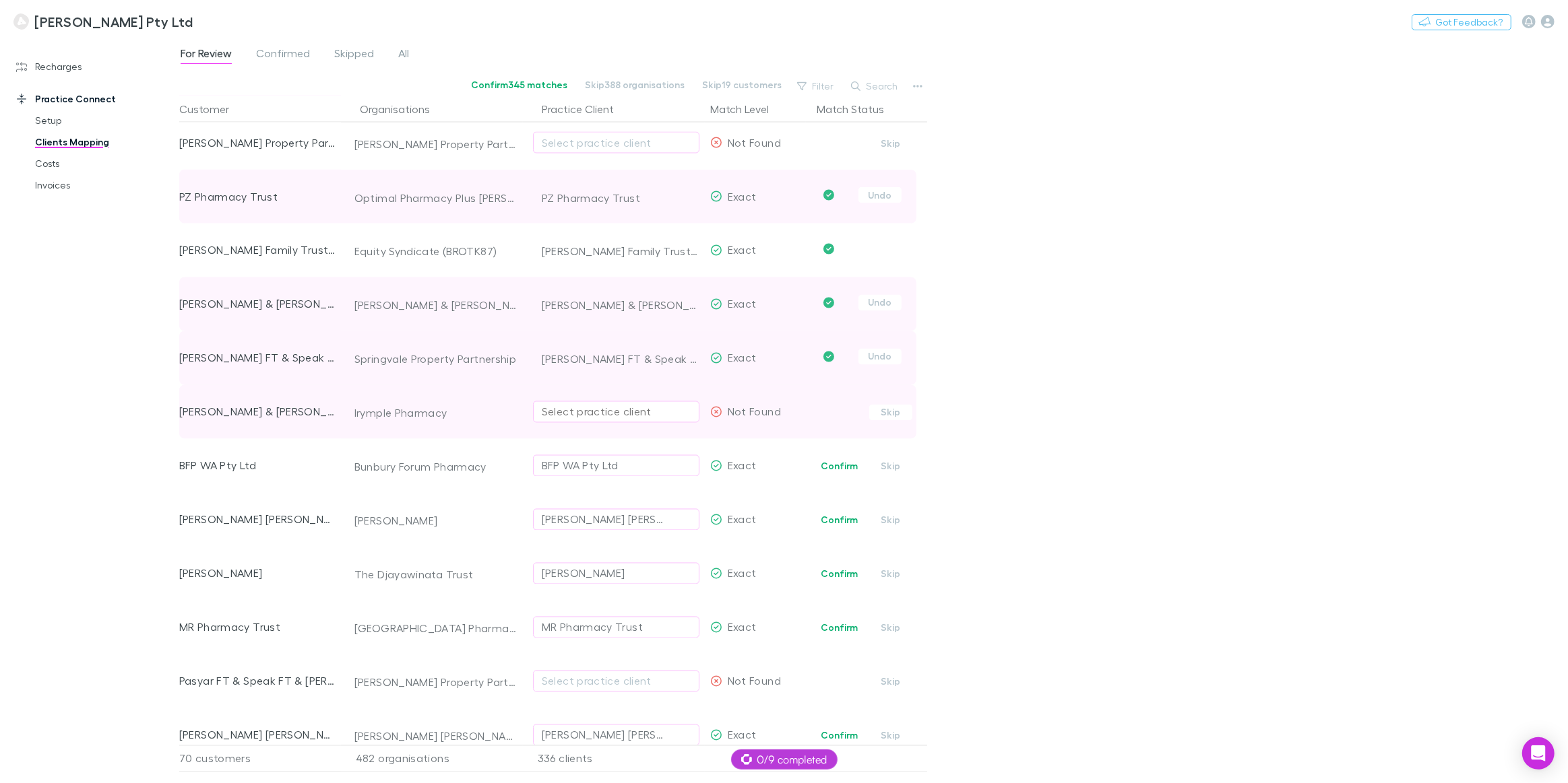
click at [592, 411] on div "Select practice client" at bounding box center [617, 412] width 149 height 16
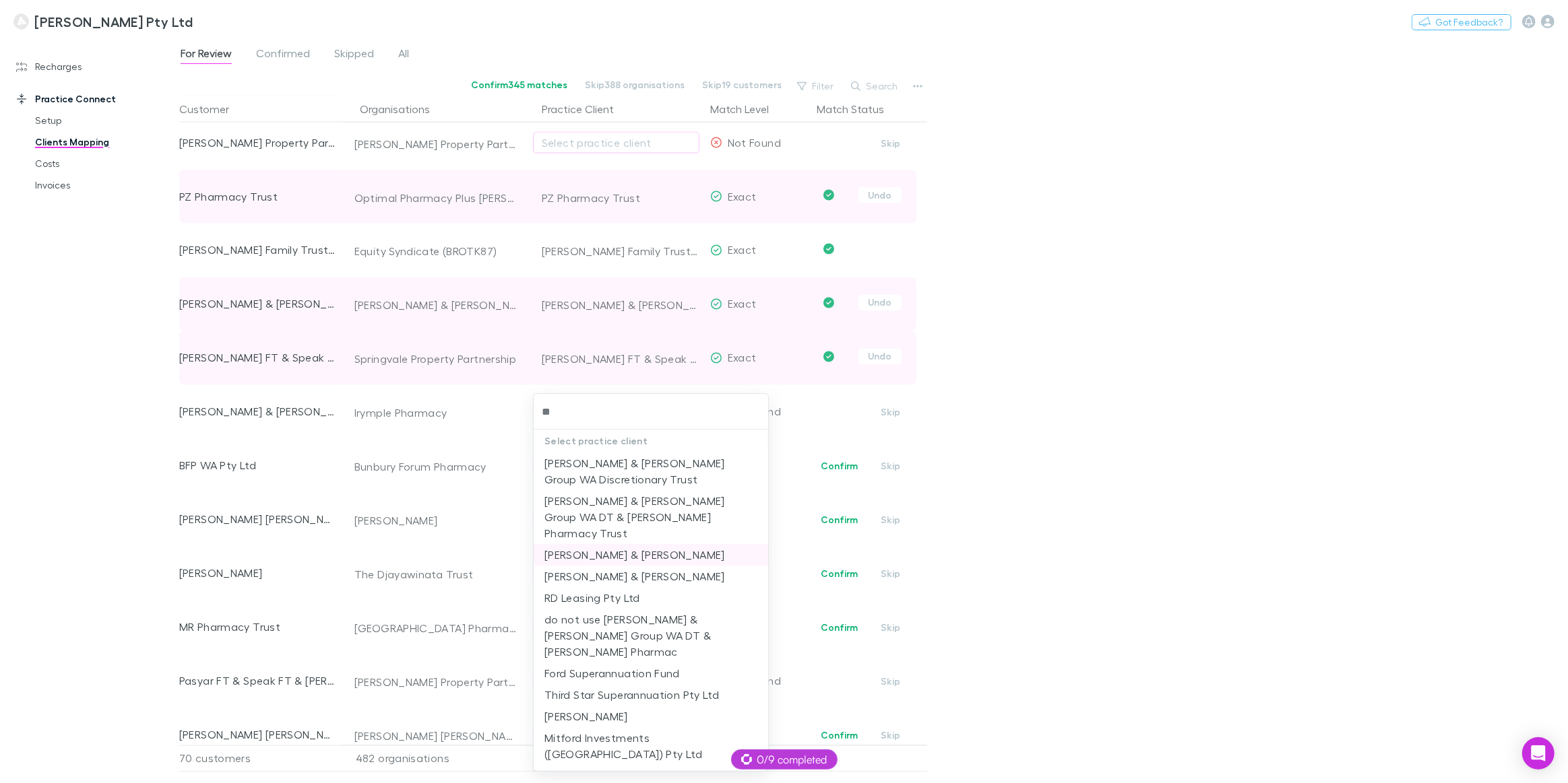
type input "*"
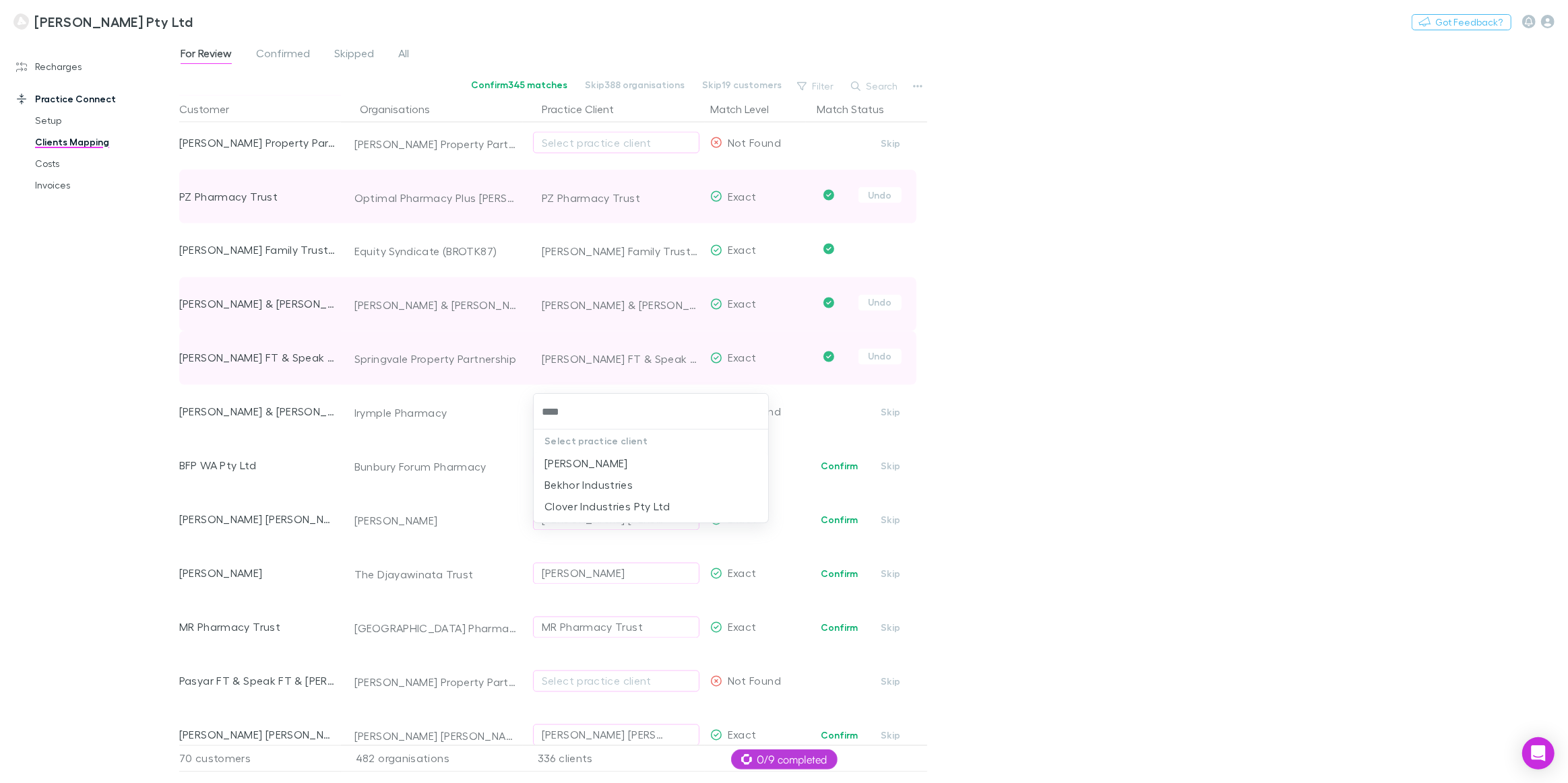
type input "****"
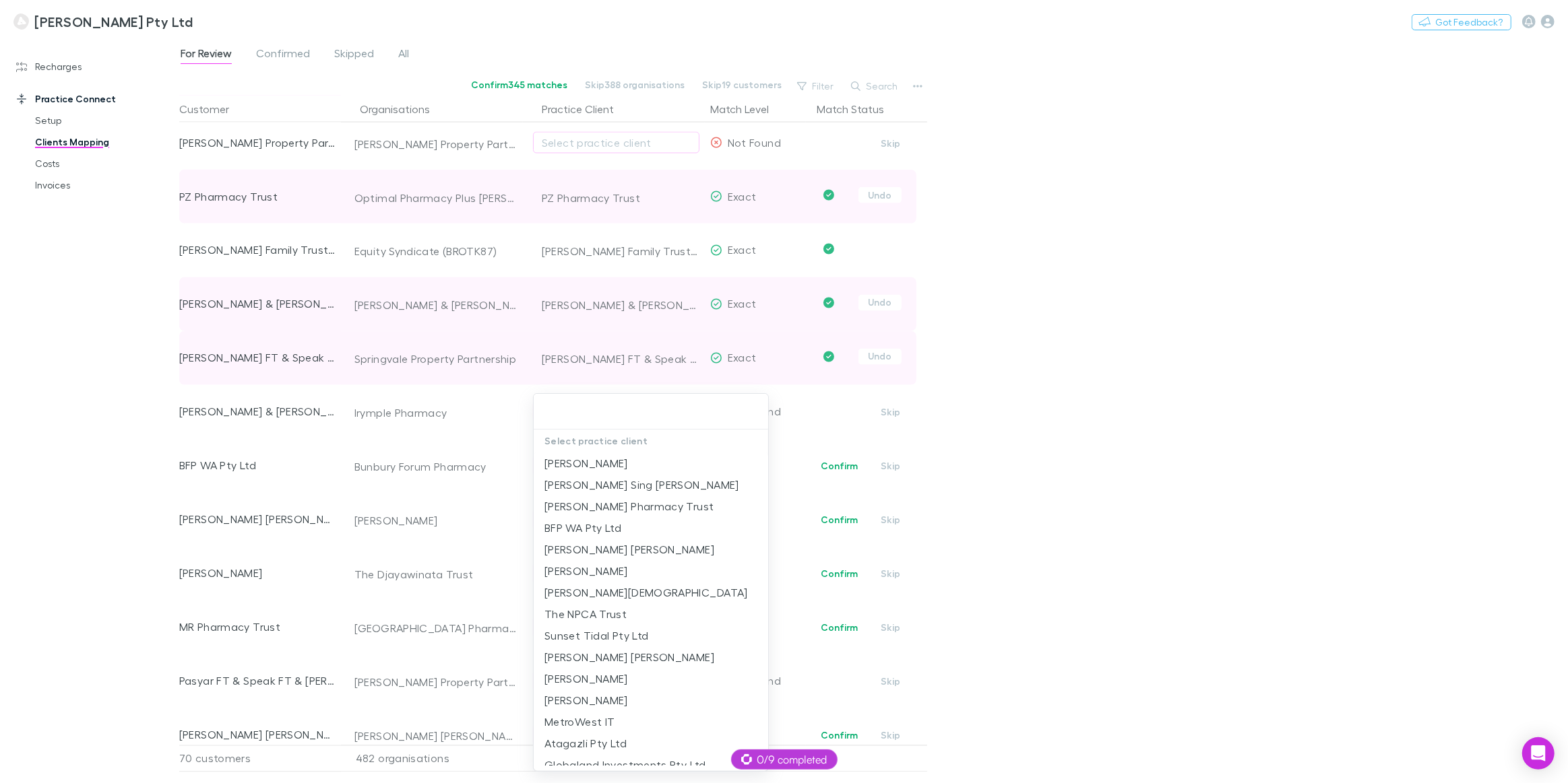
click at [503, 417] on div at bounding box center [784, 391] width 1568 height 783
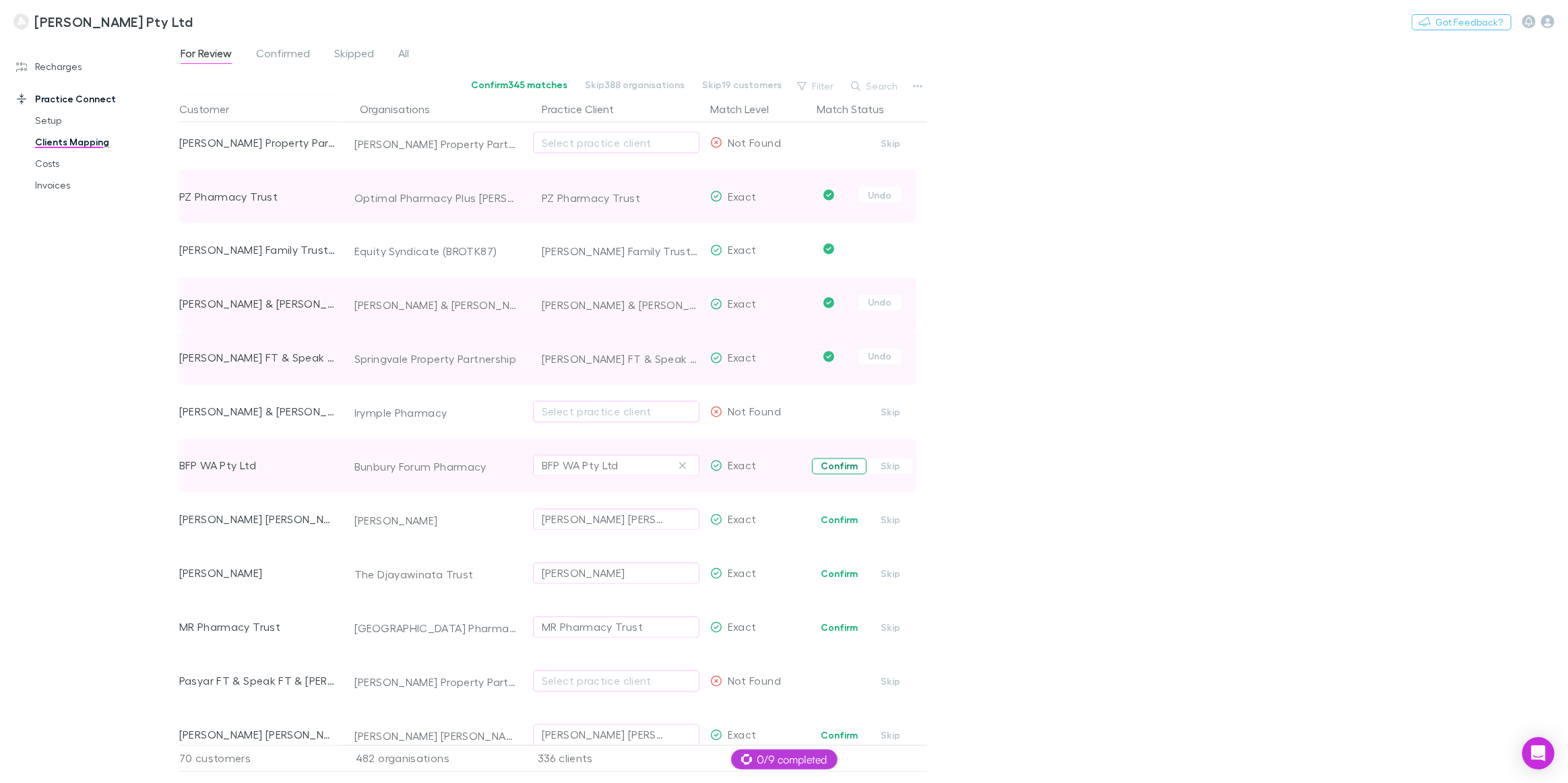
click at [838, 466] on button "Confirm" at bounding box center [839, 466] width 55 height 16
click at [835, 524] on button "Confirm" at bounding box center [839, 520] width 55 height 16
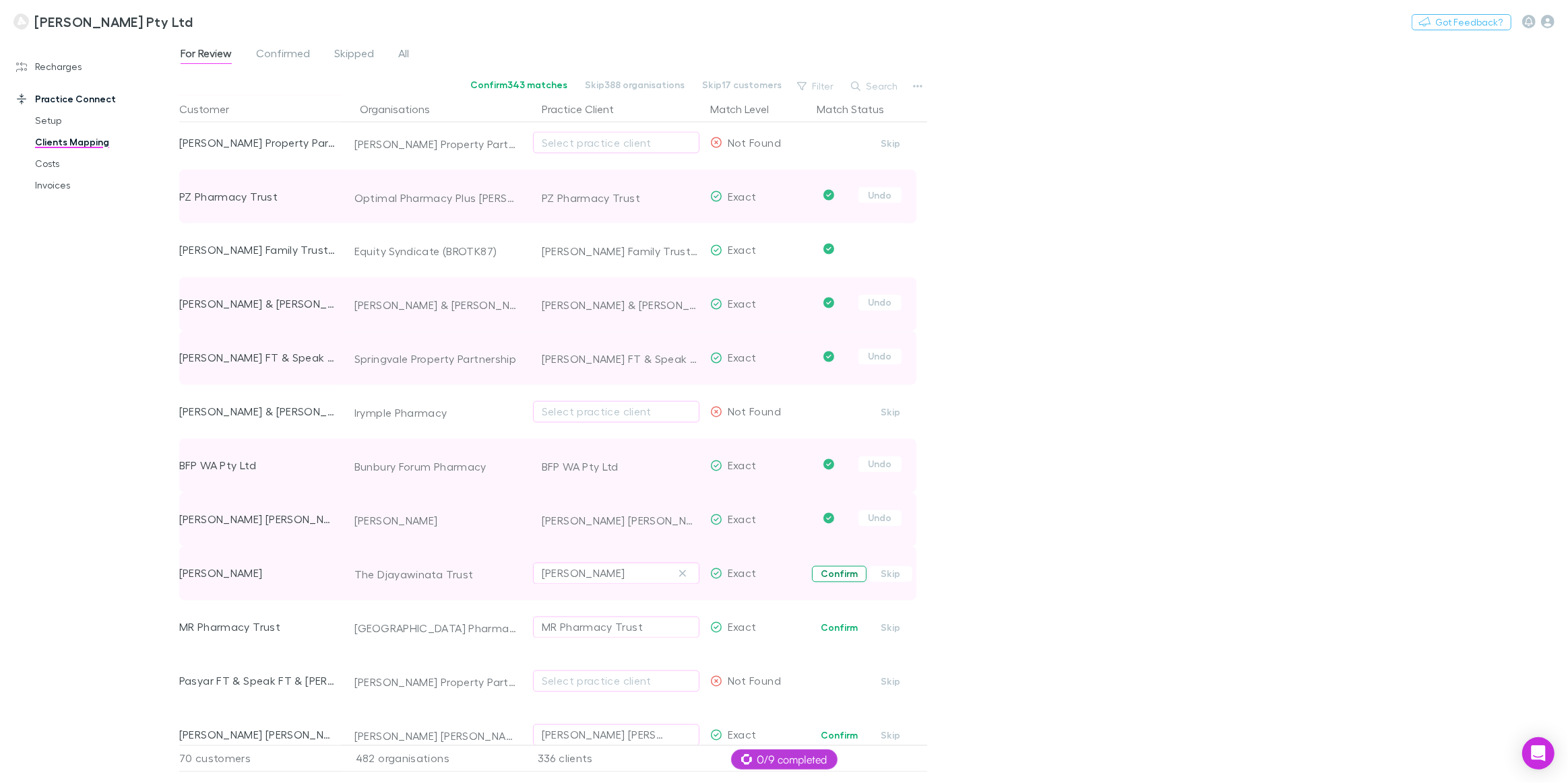
click at [836, 574] on button "Confirm" at bounding box center [839, 574] width 55 height 16
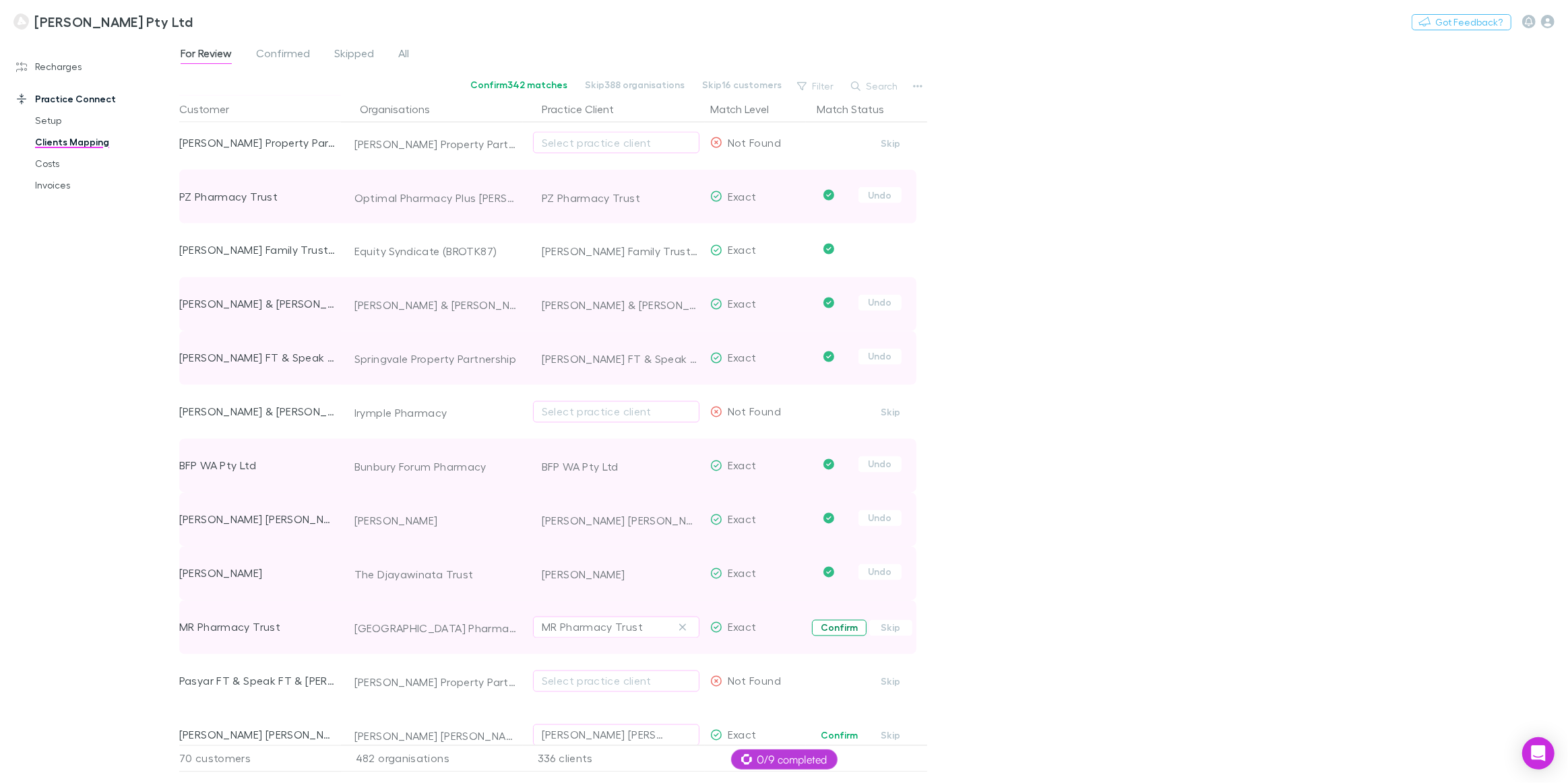
click at [842, 626] on button "Confirm" at bounding box center [839, 628] width 55 height 16
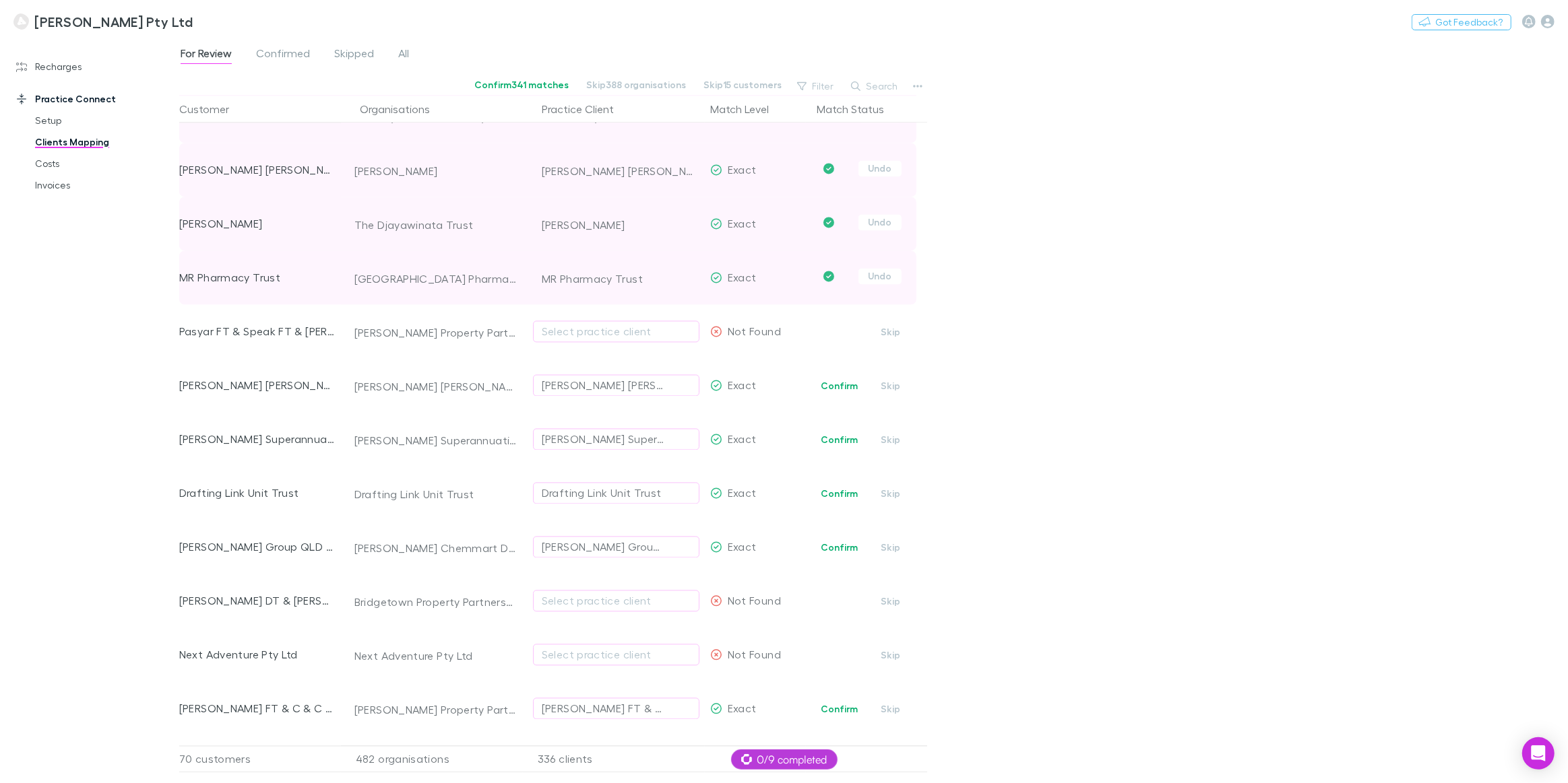
scroll to position [3122, 0]
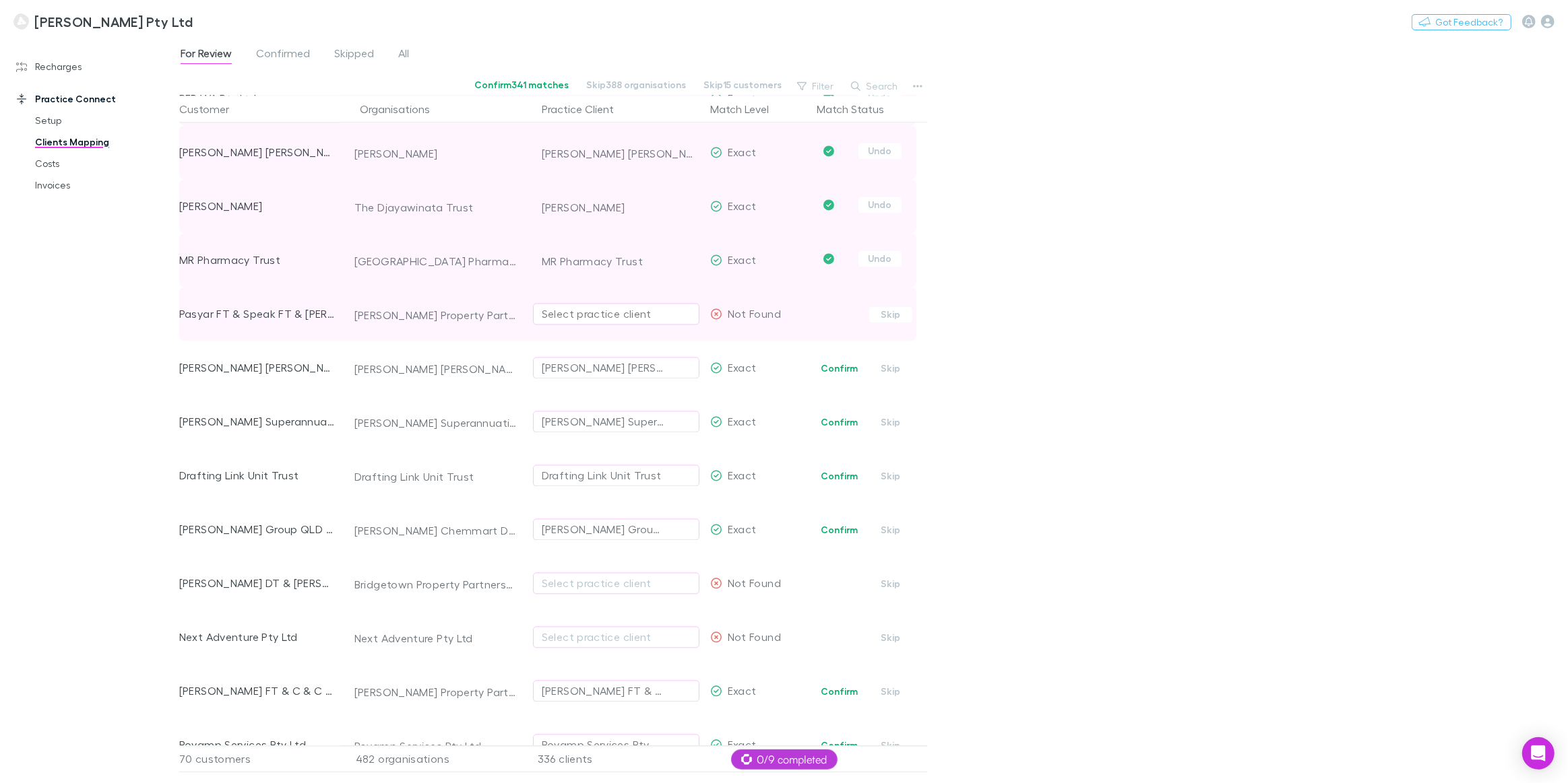
click at [567, 314] on div "Select practice client" at bounding box center [617, 313] width 149 height 16
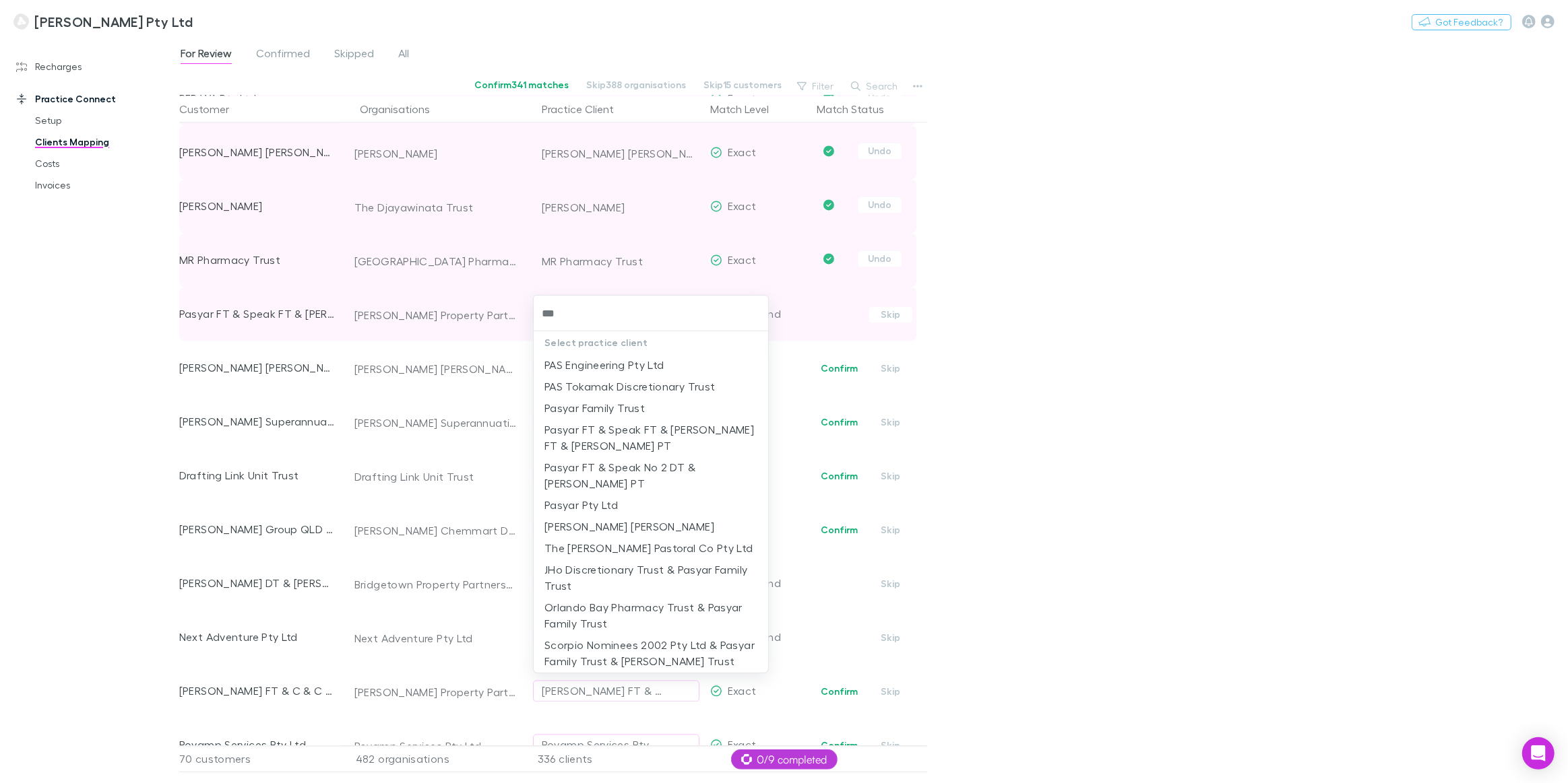
type input "****"
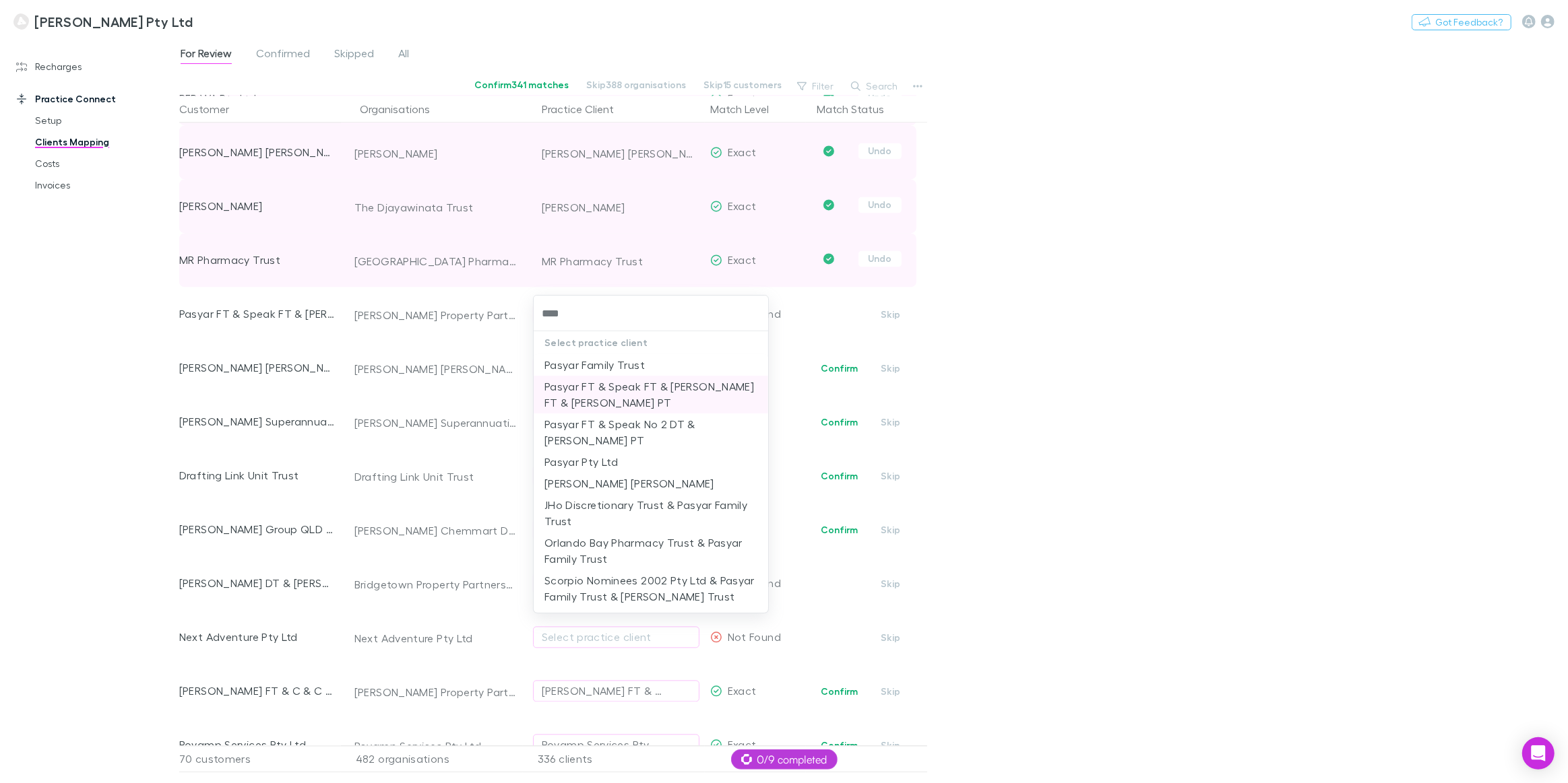
click at [593, 390] on li "Pasyar FT & Speak FT & [PERSON_NAME] FT & [PERSON_NAME] PT" at bounding box center [650, 395] width 234 height 38
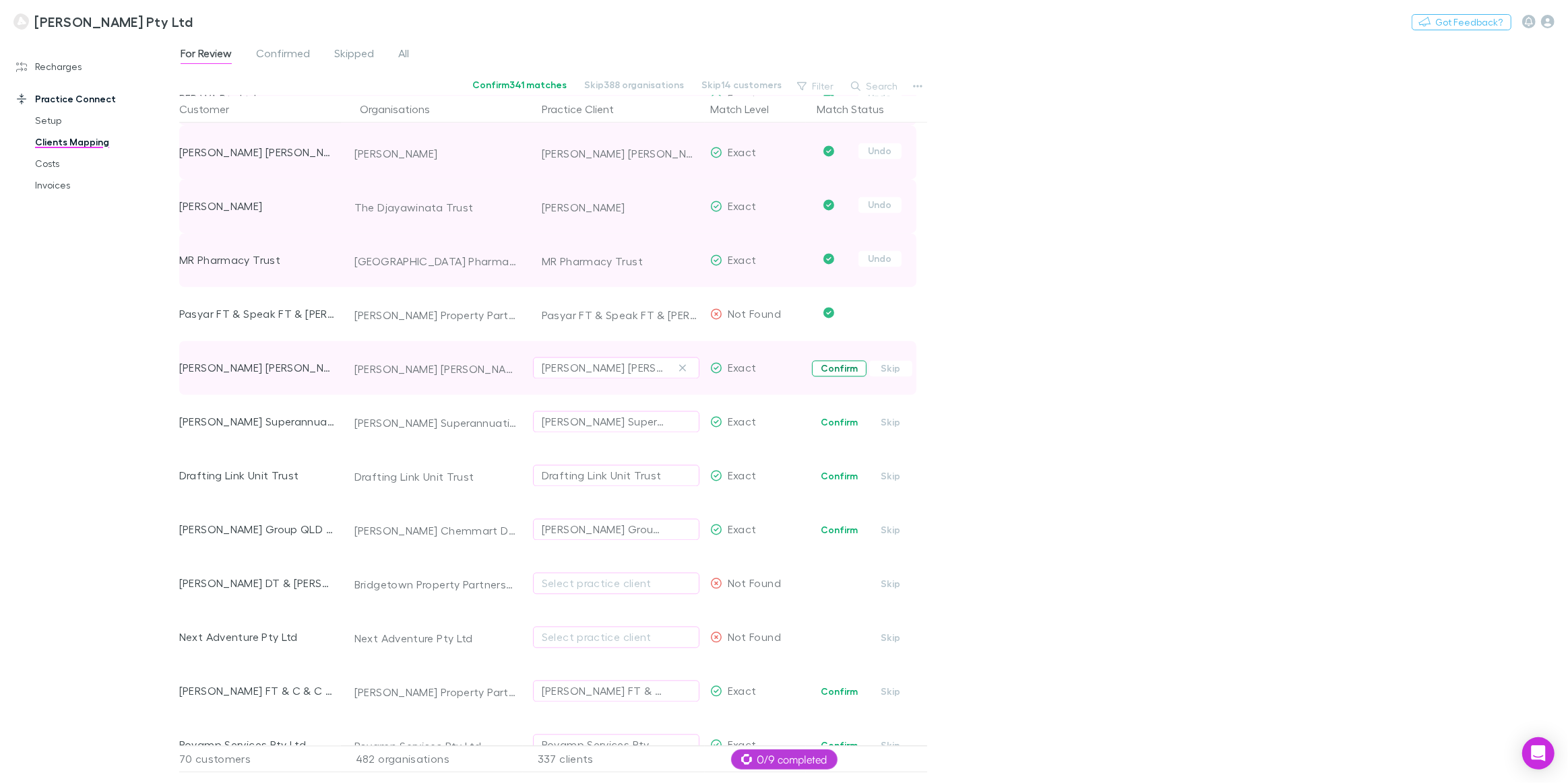
click at [840, 368] on button "Confirm" at bounding box center [839, 368] width 55 height 16
click at [836, 425] on button "Confirm" at bounding box center [839, 422] width 55 height 16
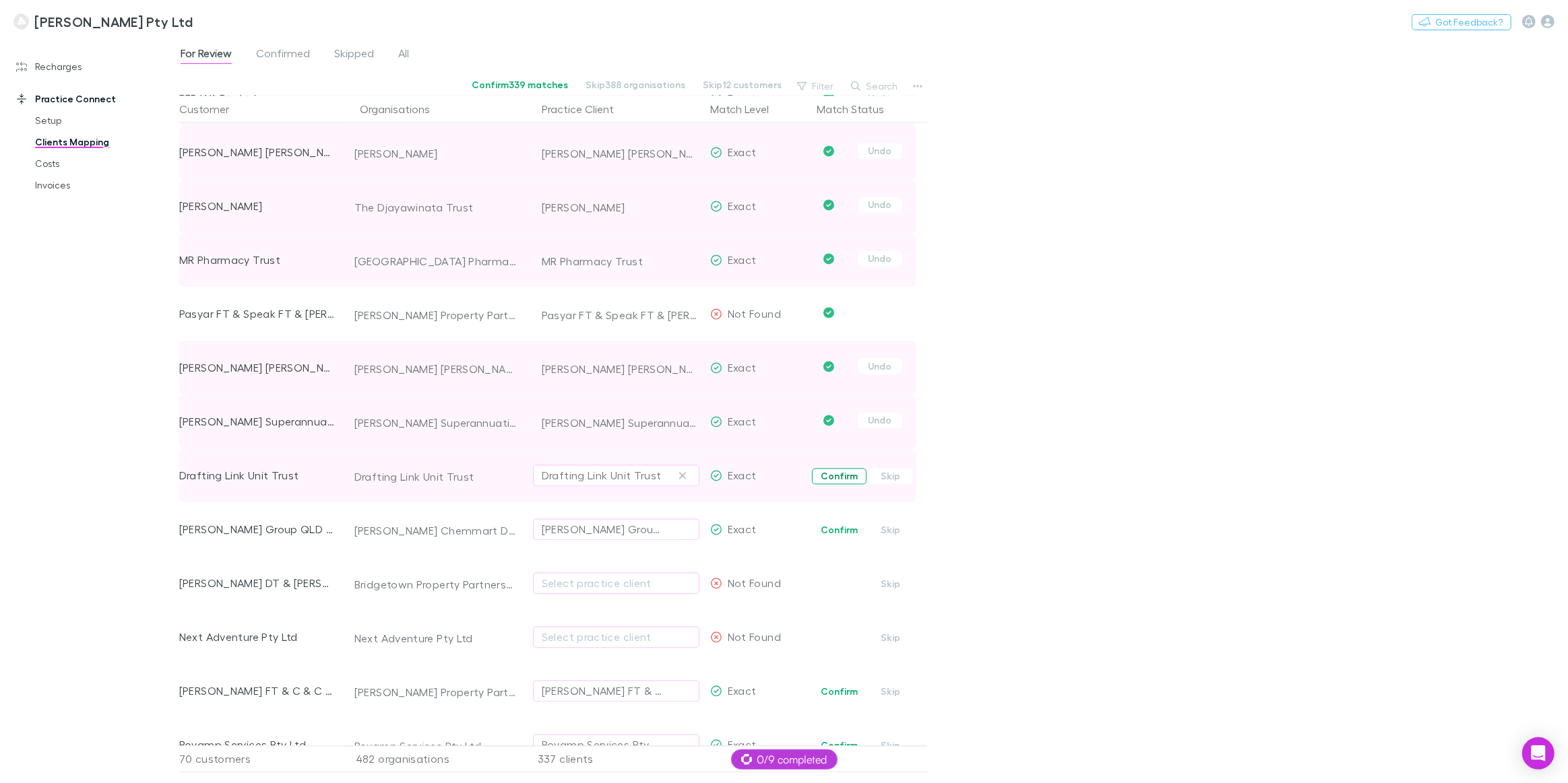
click at [842, 482] on button "Confirm" at bounding box center [839, 476] width 55 height 16
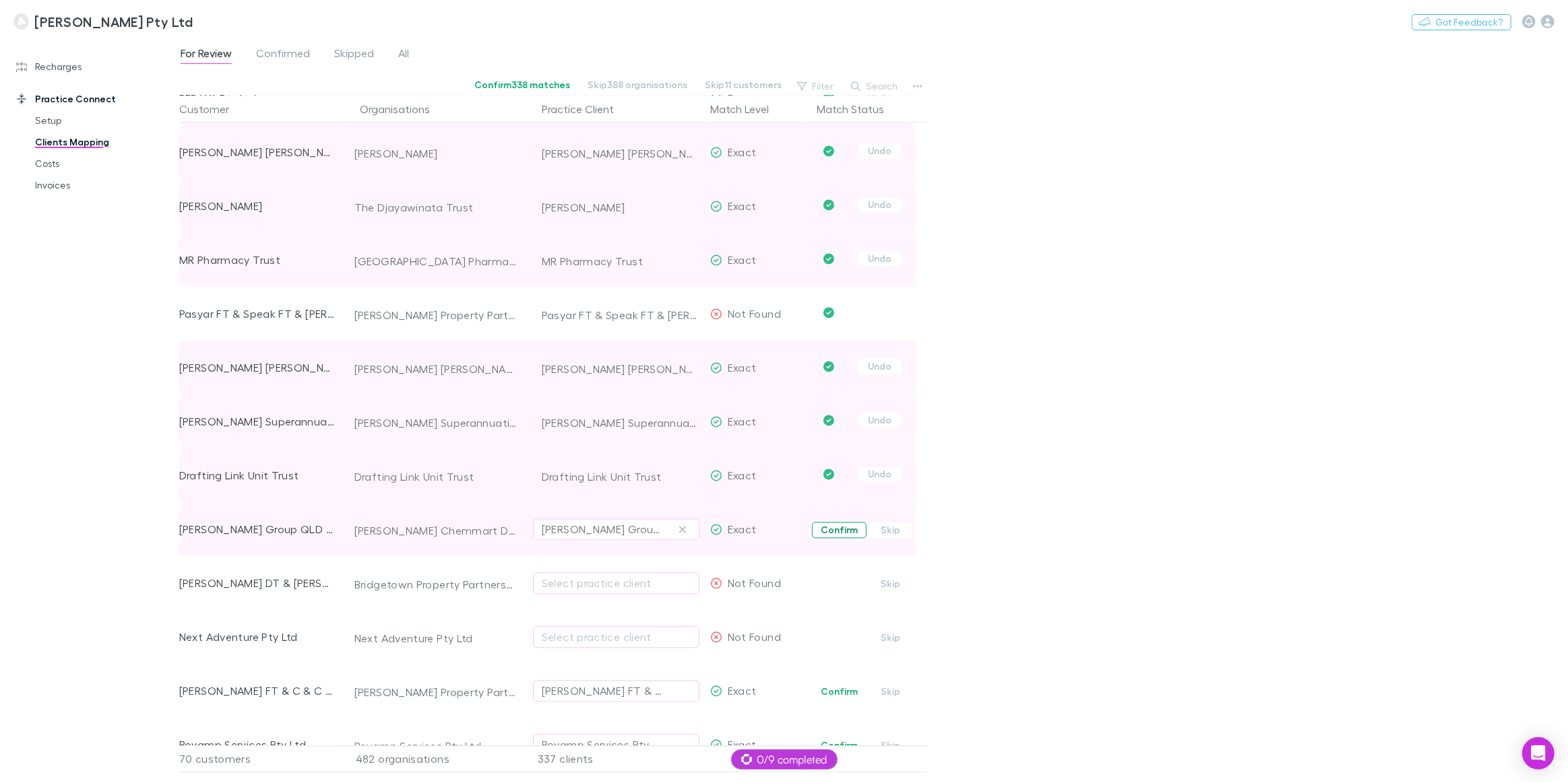
click at [837, 530] on button "Confirm" at bounding box center [839, 530] width 55 height 16
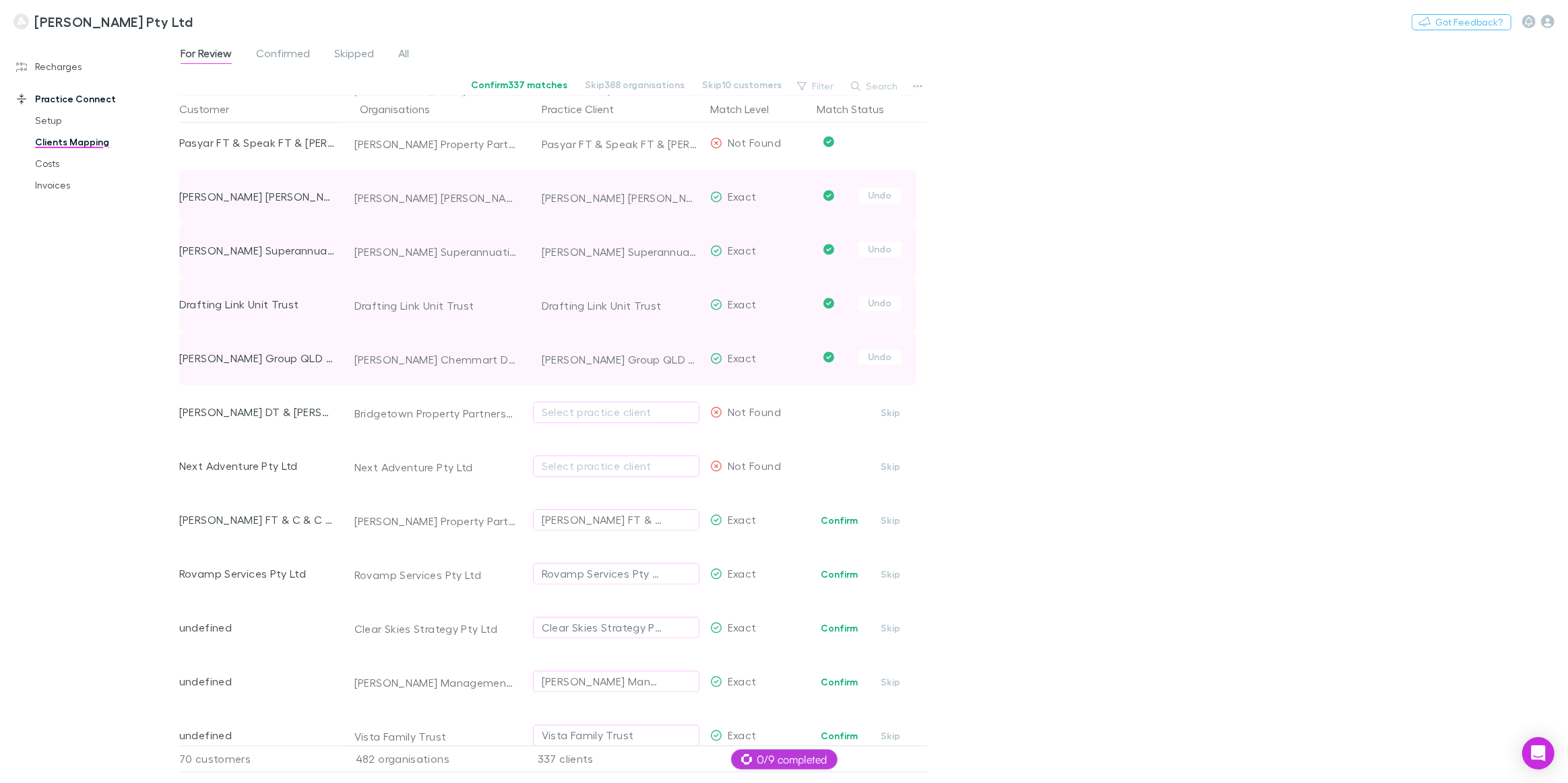
scroll to position [3307, 0]
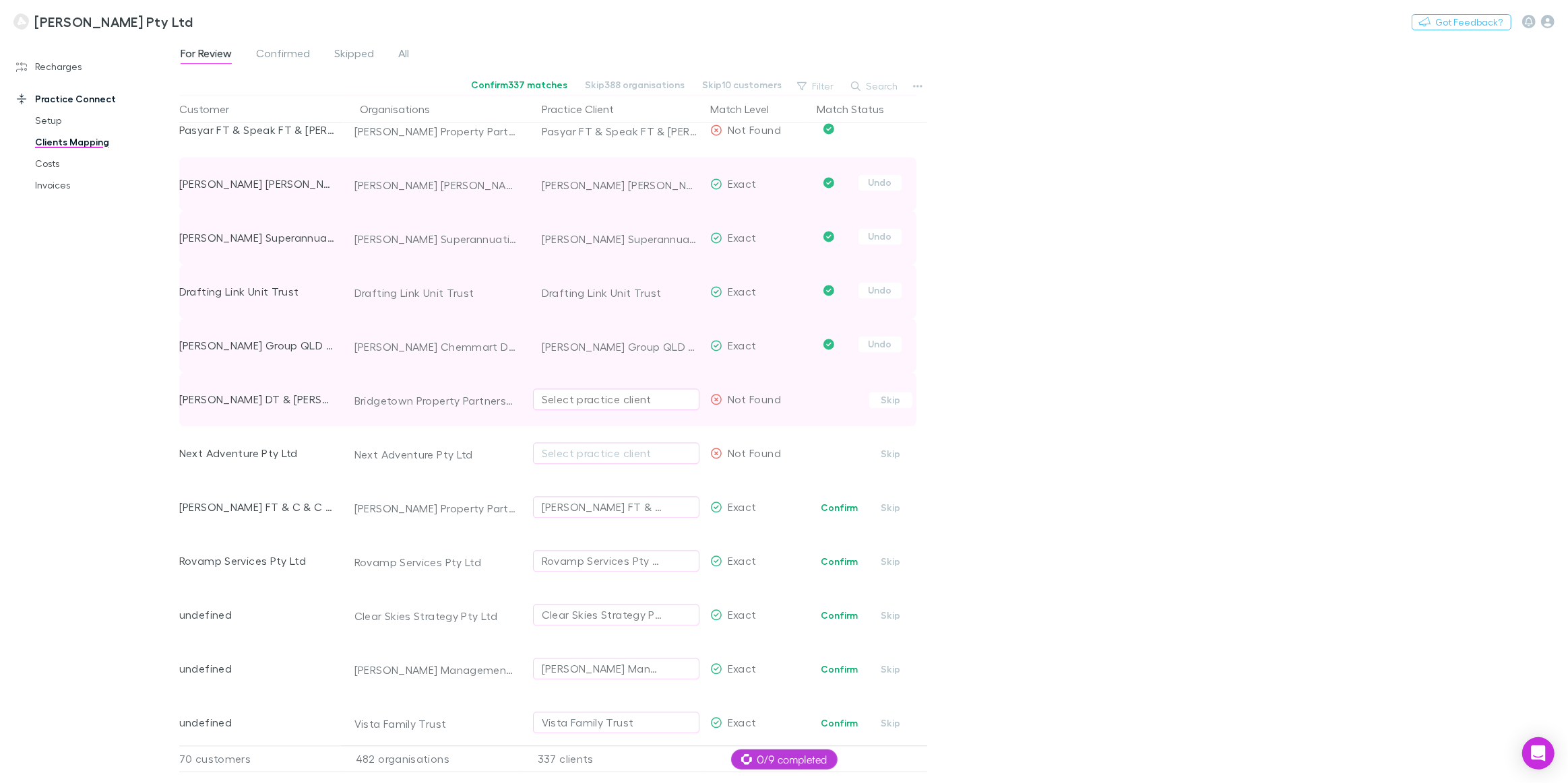
click at [572, 402] on div "Select practice client" at bounding box center [617, 399] width 149 height 16
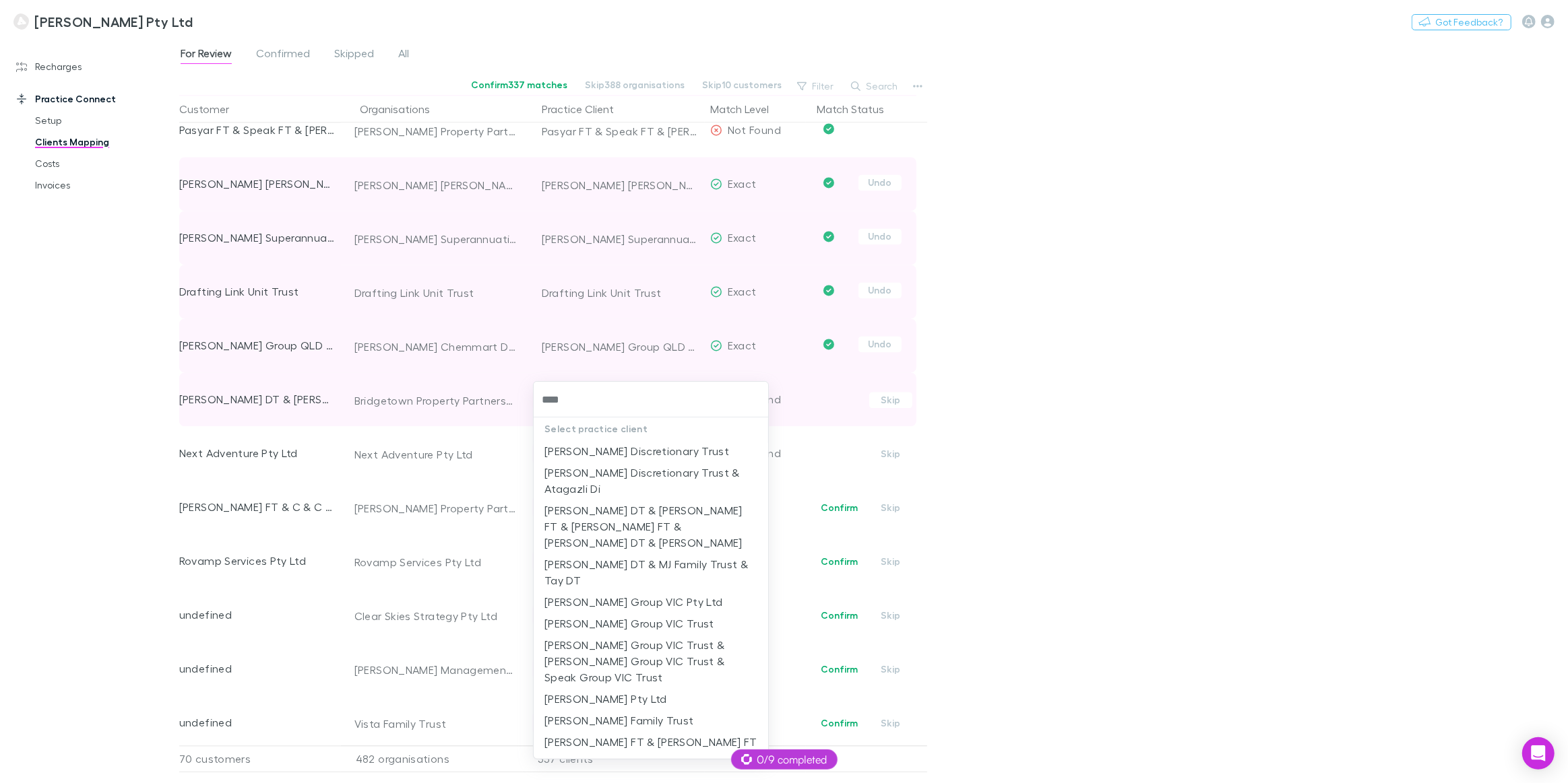
type input "*****"
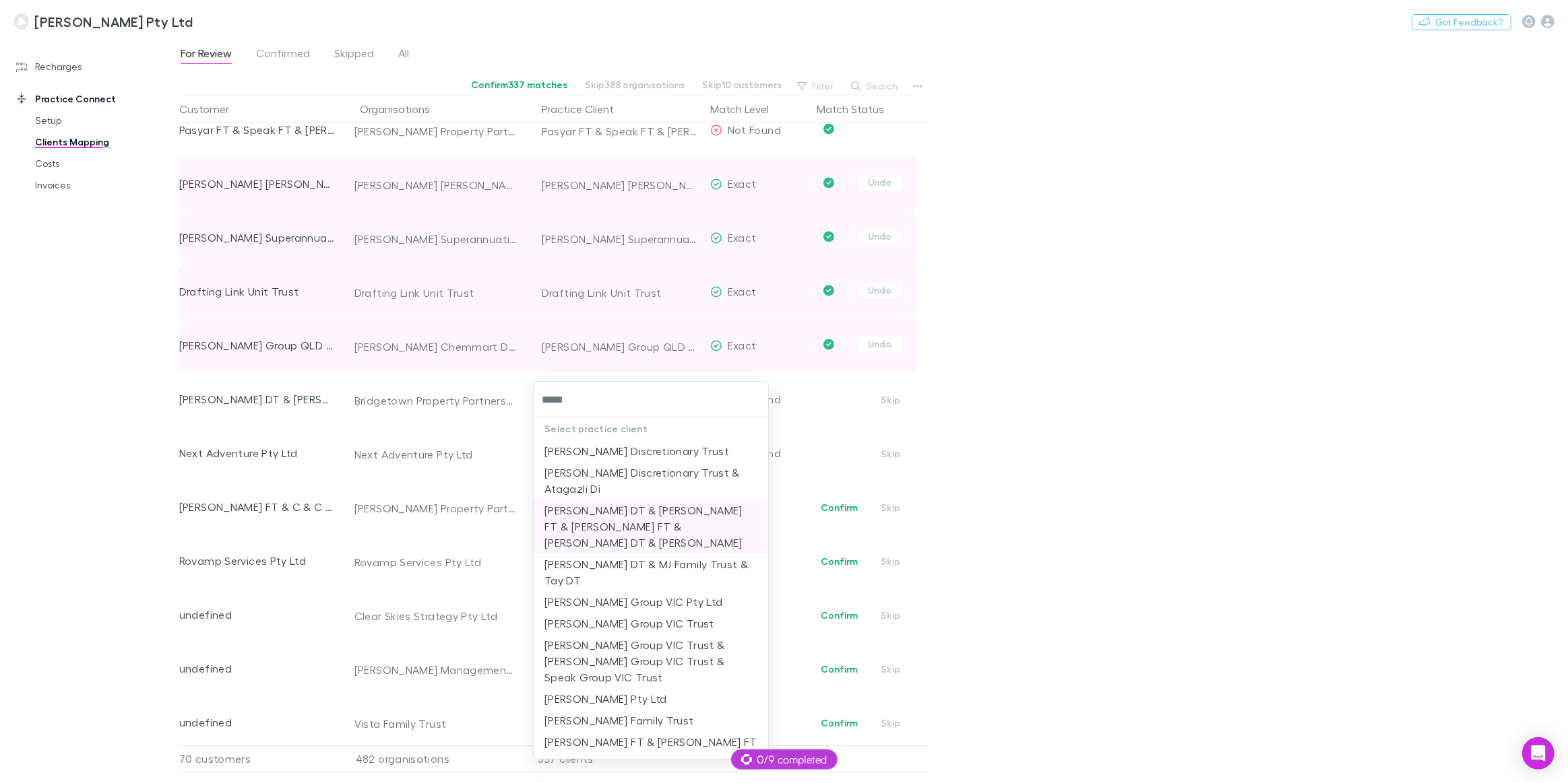
click at [581, 515] on li "[PERSON_NAME] DT & [PERSON_NAME] FT & [PERSON_NAME] FT & [PERSON_NAME] DT & [PE…" at bounding box center [650, 527] width 234 height 54
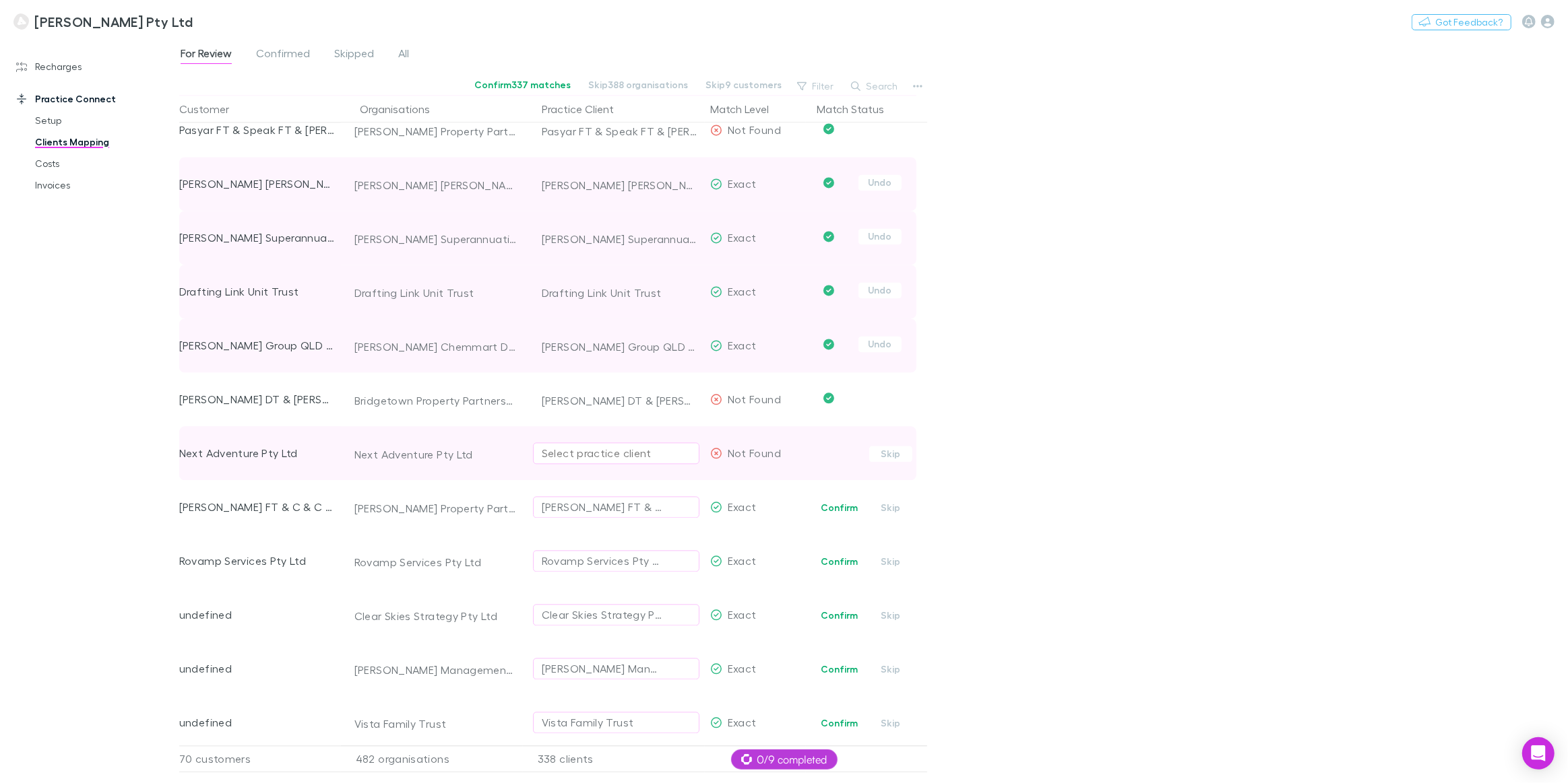
click at [578, 451] on div "Select practice client" at bounding box center [617, 453] width 149 height 16
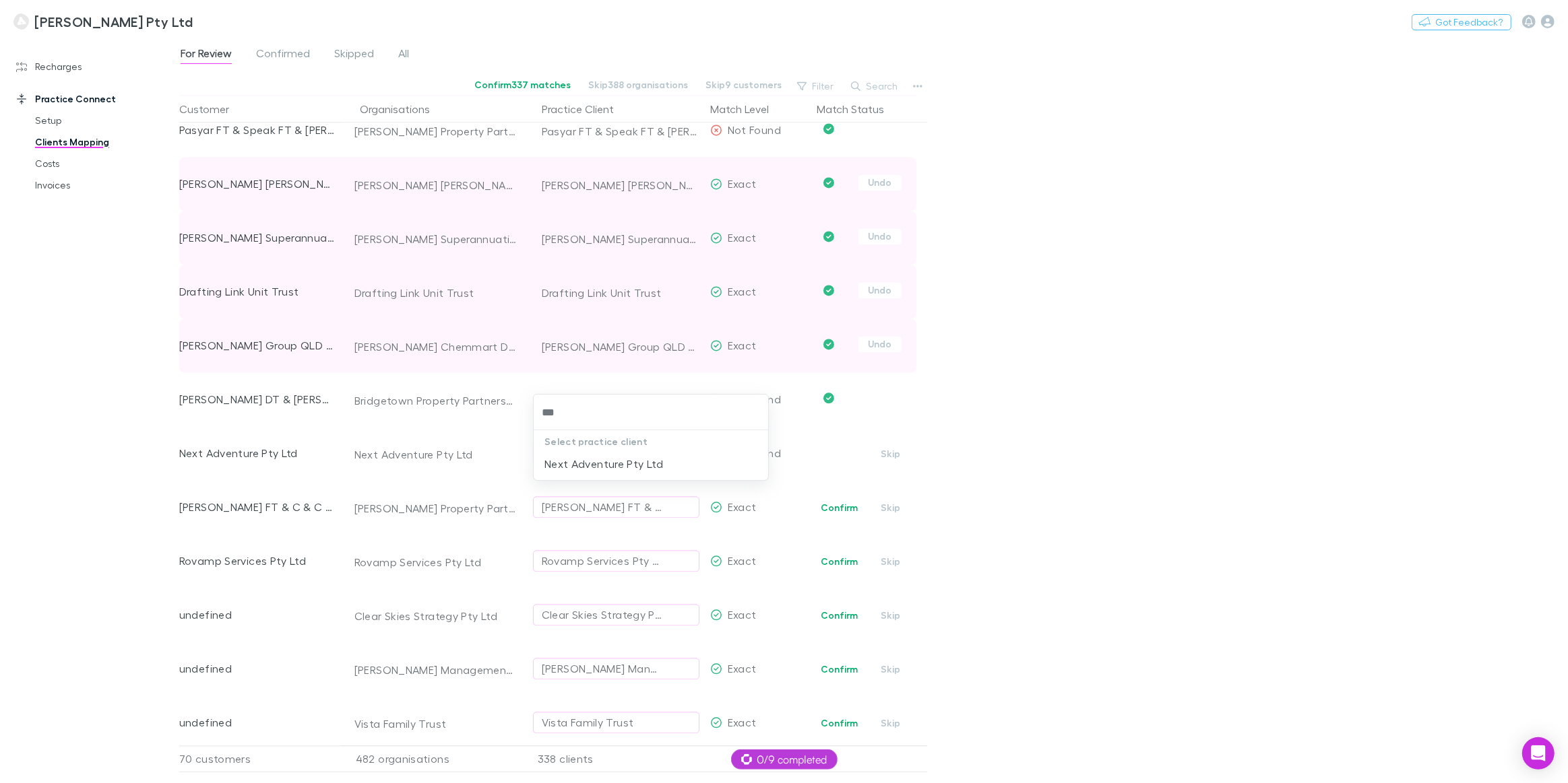
type input "****"
click at [578, 466] on li "Next Adventure Pty Ltd" at bounding box center [650, 463] width 234 height 21
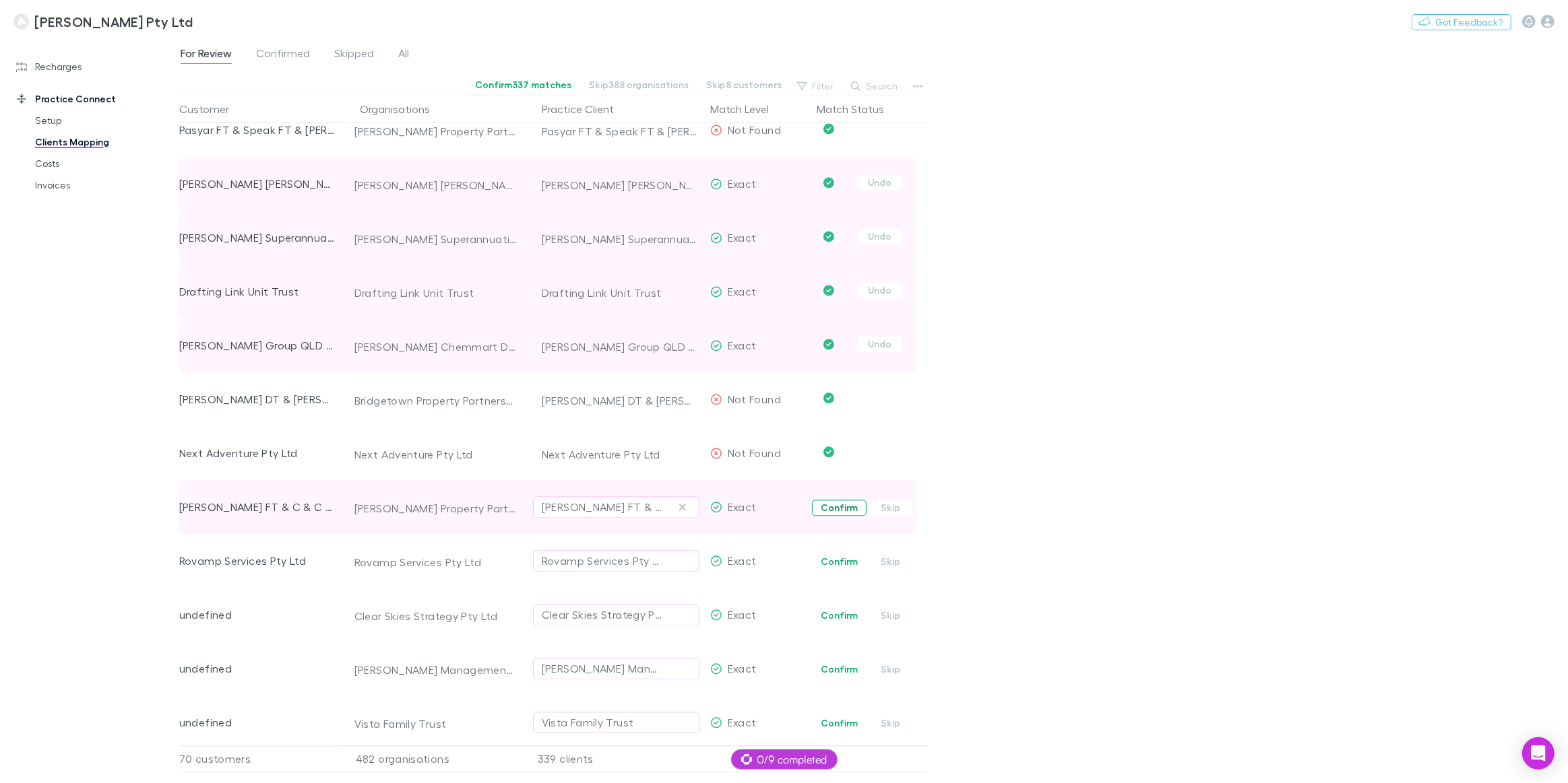
click at [832, 505] on button "Confirm" at bounding box center [839, 508] width 55 height 16
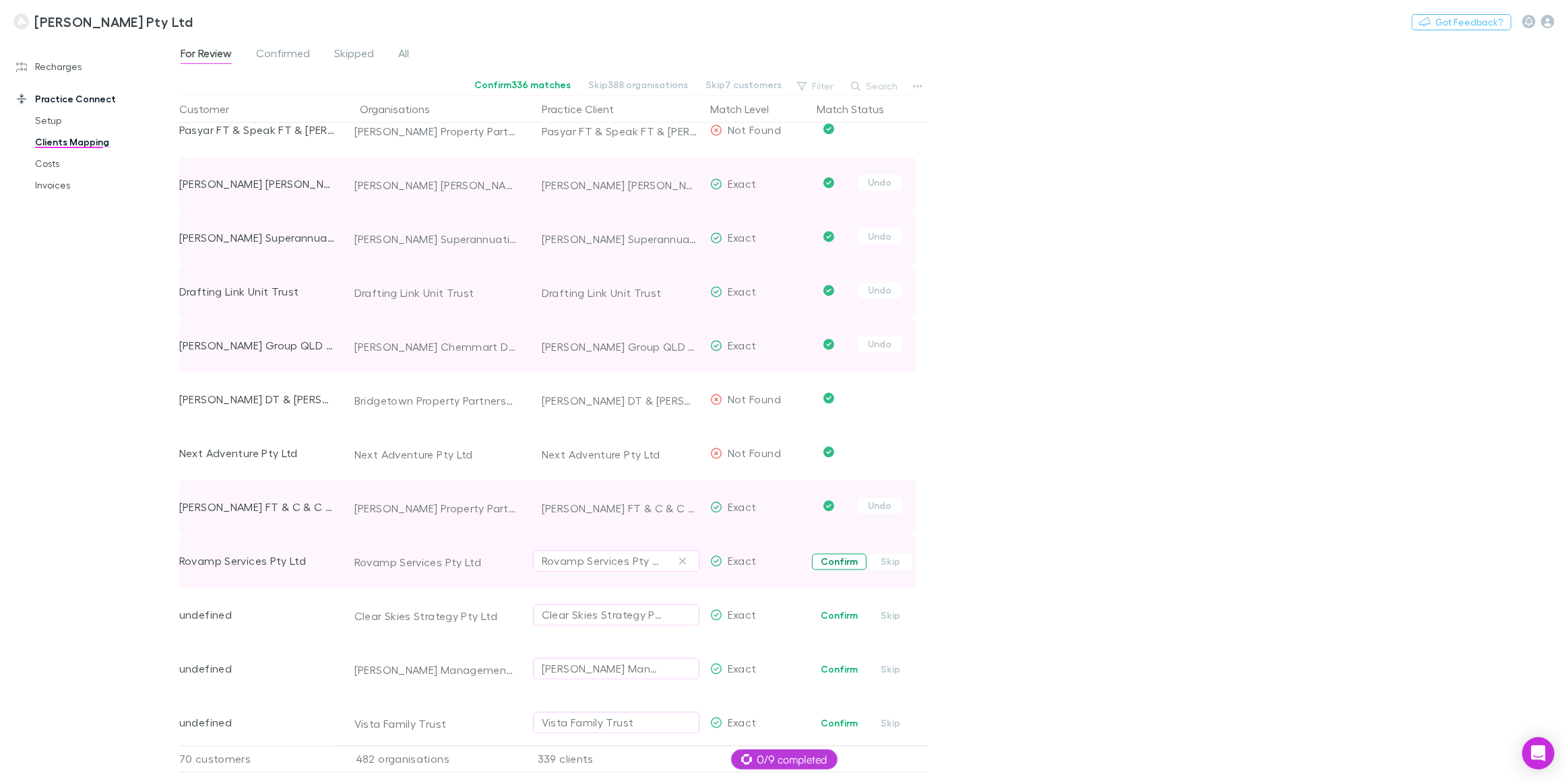
click at [831, 560] on button "Confirm" at bounding box center [839, 562] width 55 height 16
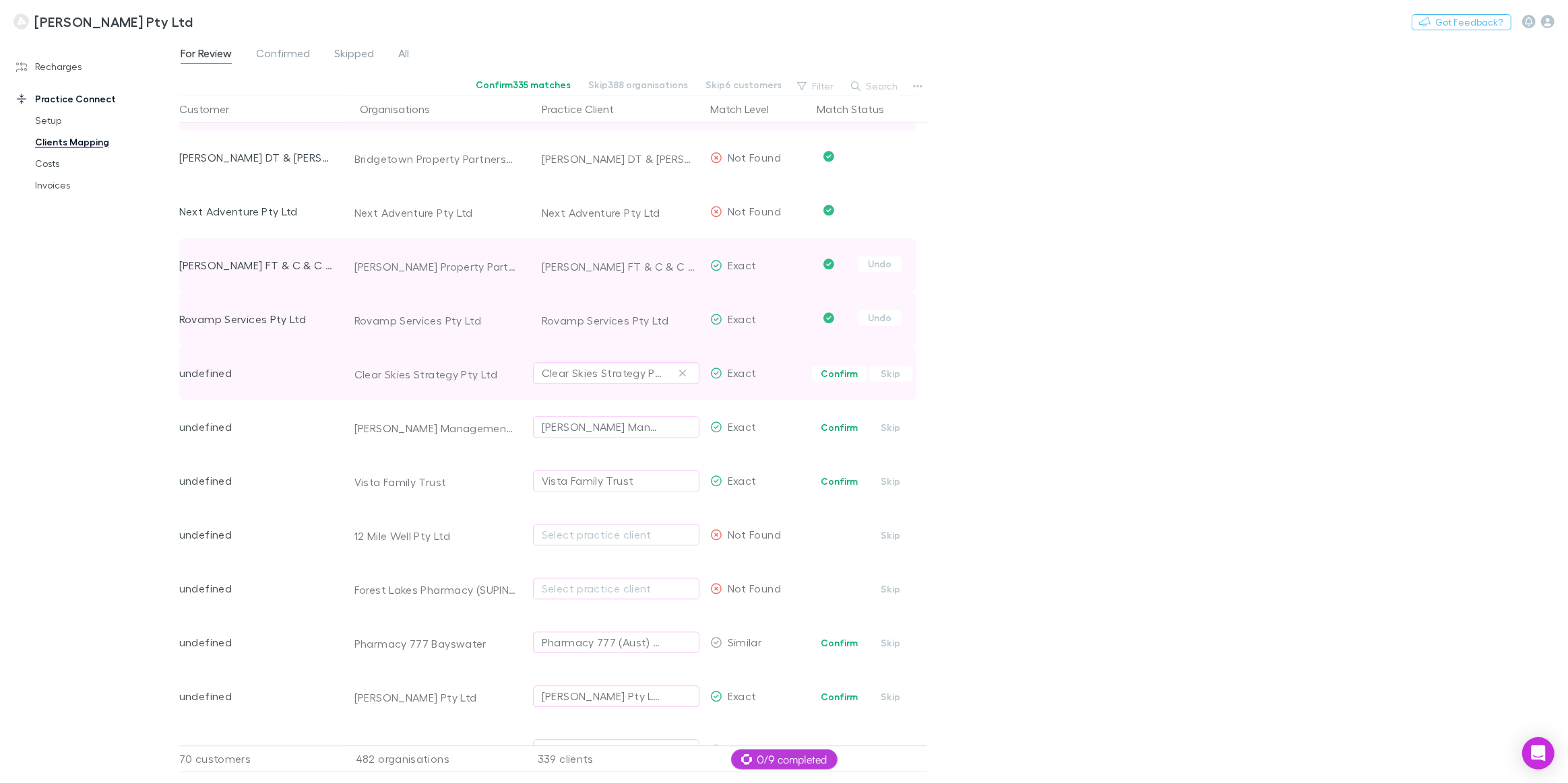
scroll to position [3551, 0]
click at [820, 87] on button "Filter" at bounding box center [816, 86] width 52 height 16
click at [949, 175] on div at bounding box center [784, 391] width 1568 height 783
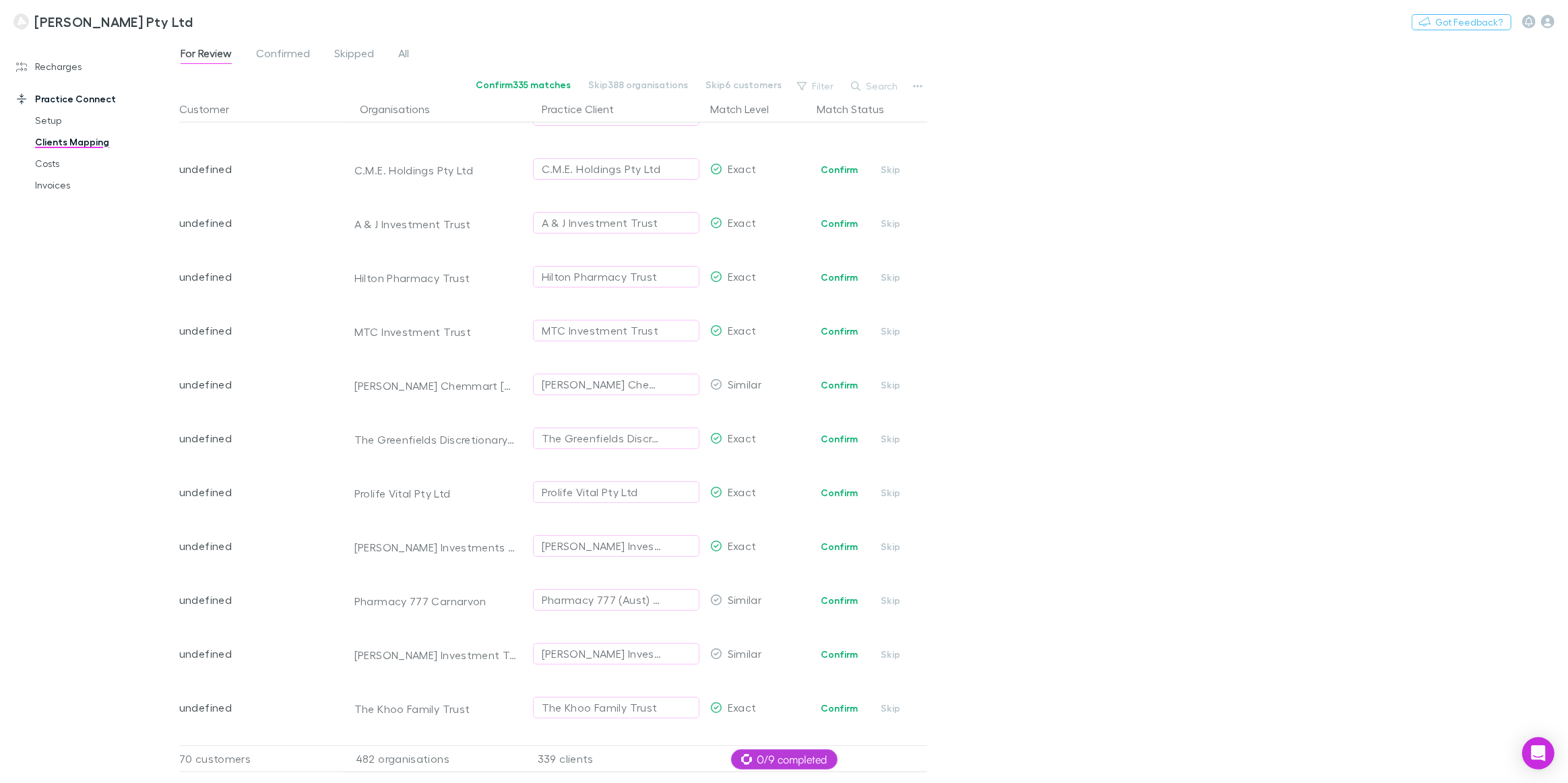
scroll to position [12429, 0]
click at [40, 165] on link "Costs" at bounding box center [103, 163] width 164 height 21
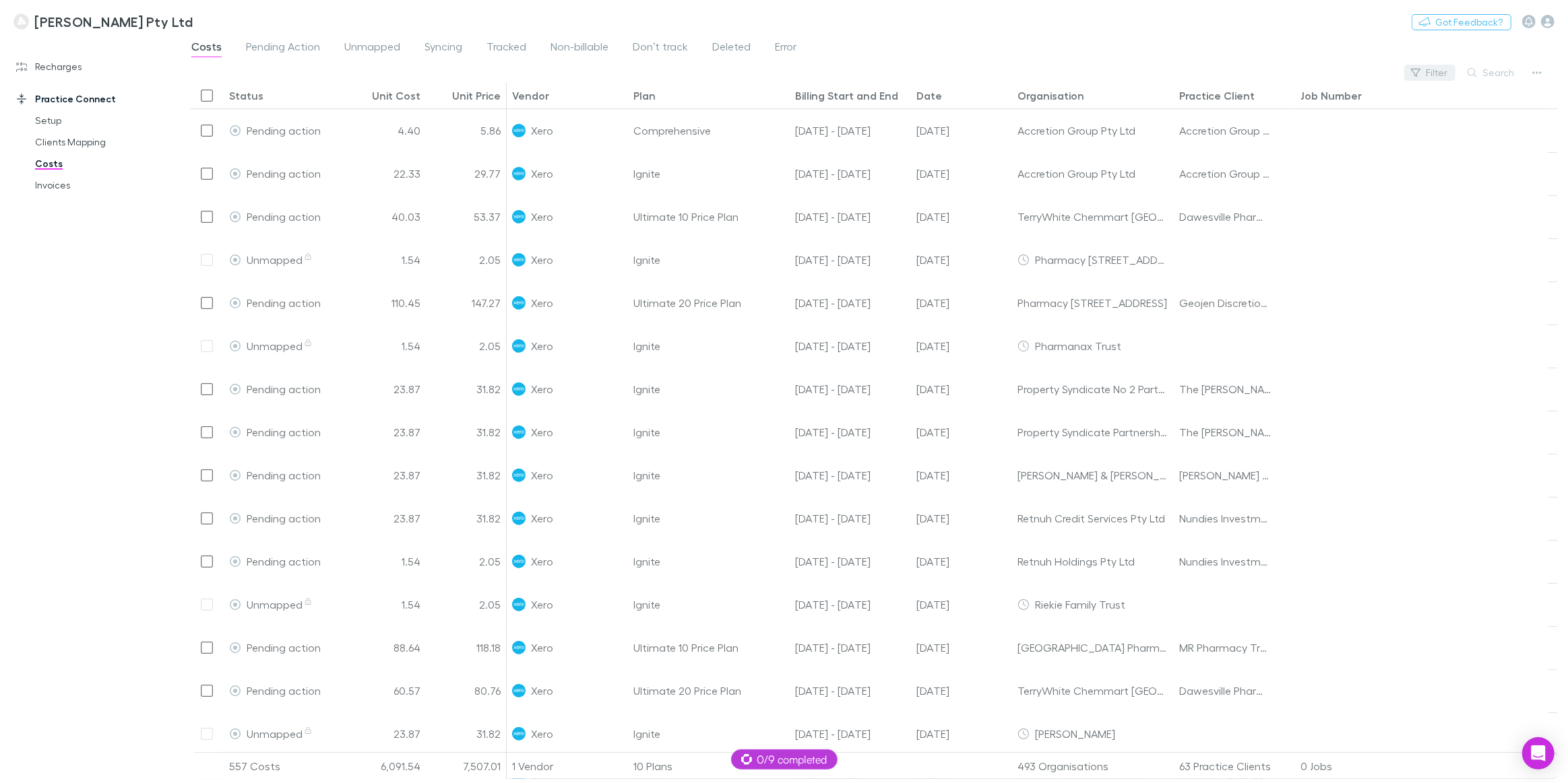
click at [1435, 70] on button "Filter" at bounding box center [1429, 73] width 52 height 16
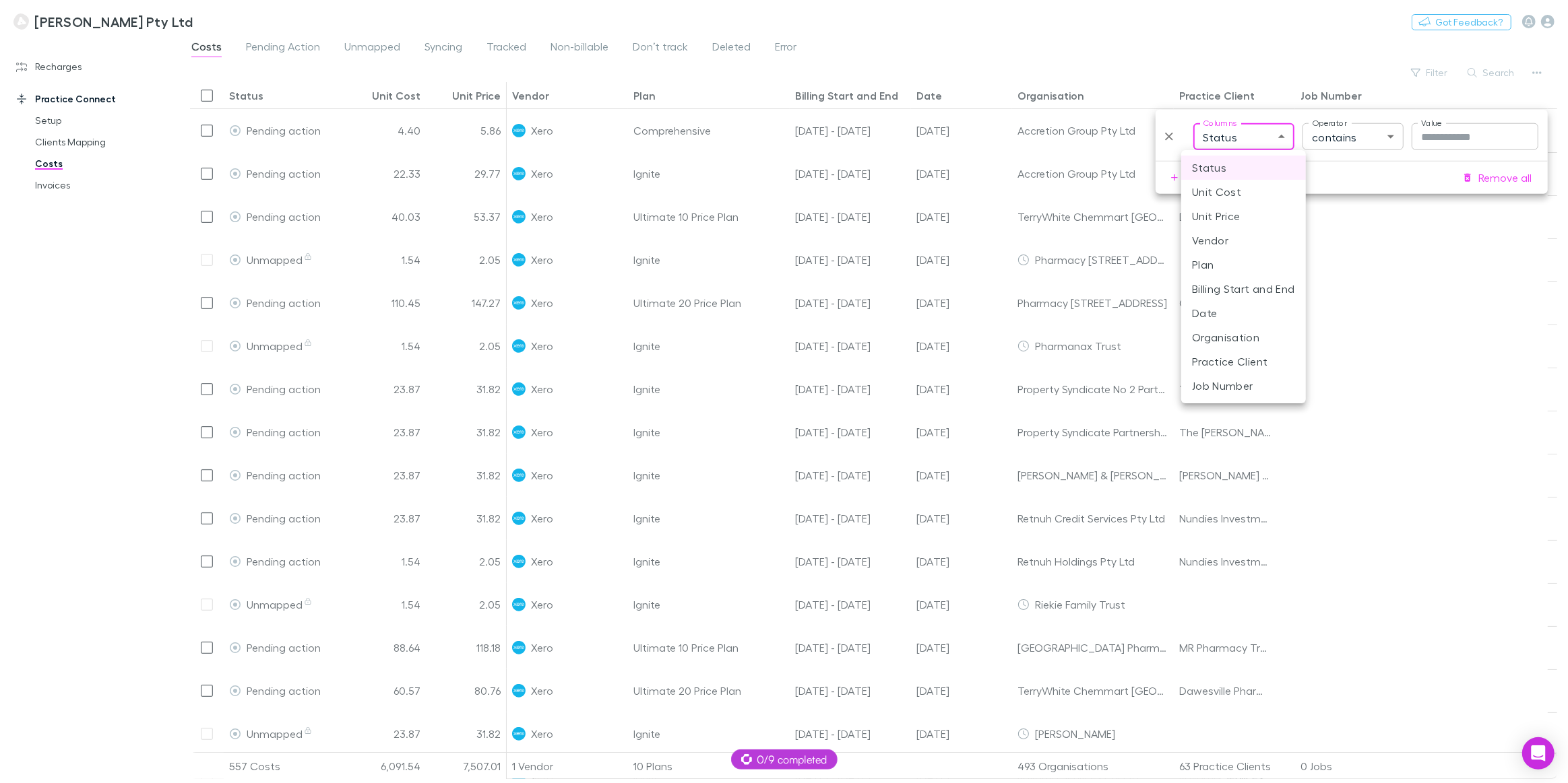
click at [1274, 137] on body "Marshall Michael Pty Ltd Nothing Got Feedback? Recharges Setup Imports Charges …" at bounding box center [784, 391] width 1568 height 783
click at [1228, 255] on li "Plan" at bounding box center [1243, 264] width 125 height 25
type input "****"
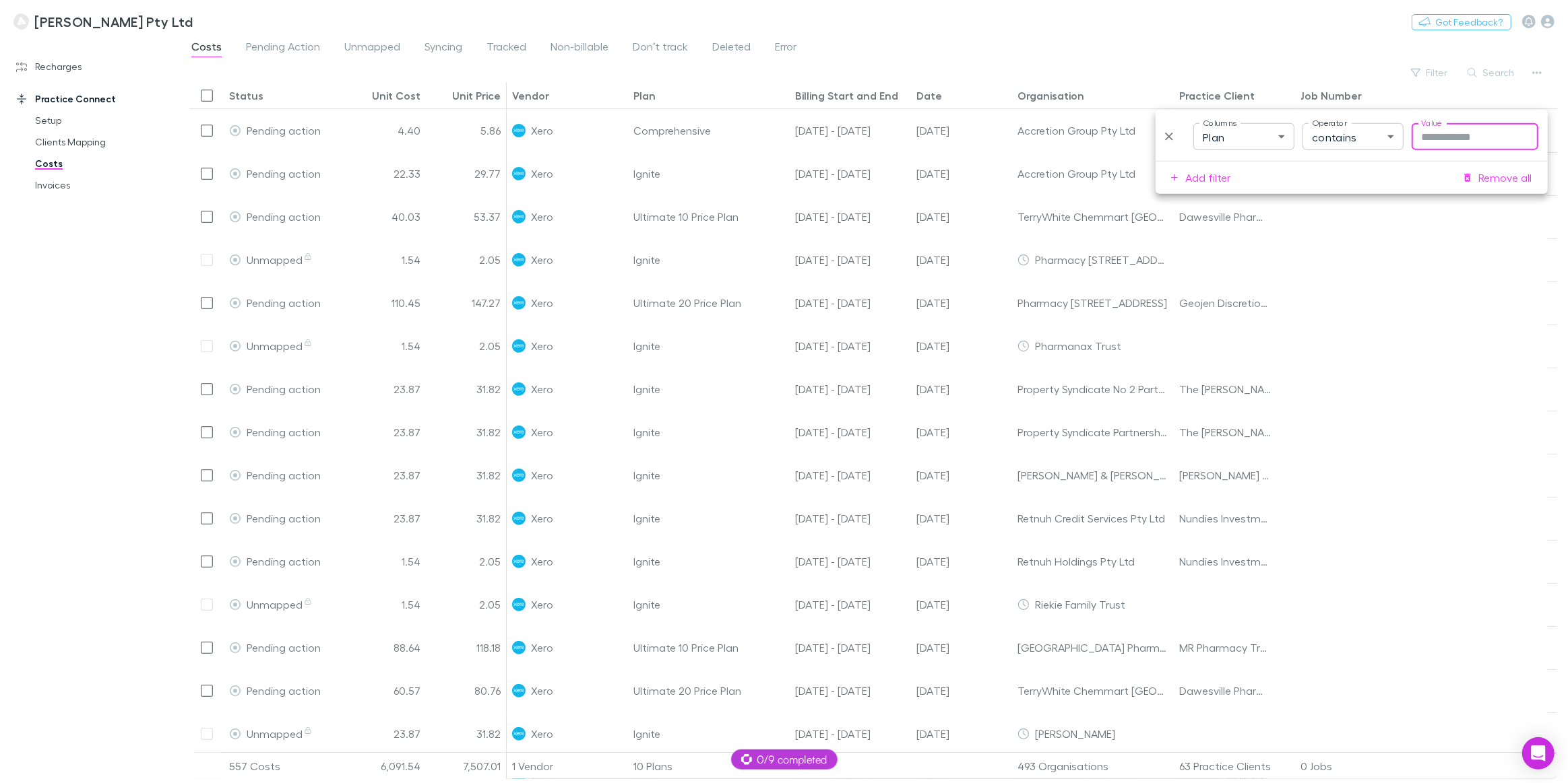
click at [1446, 136] on input "Value" at bounding box center [1475, 136] width 127 height 27
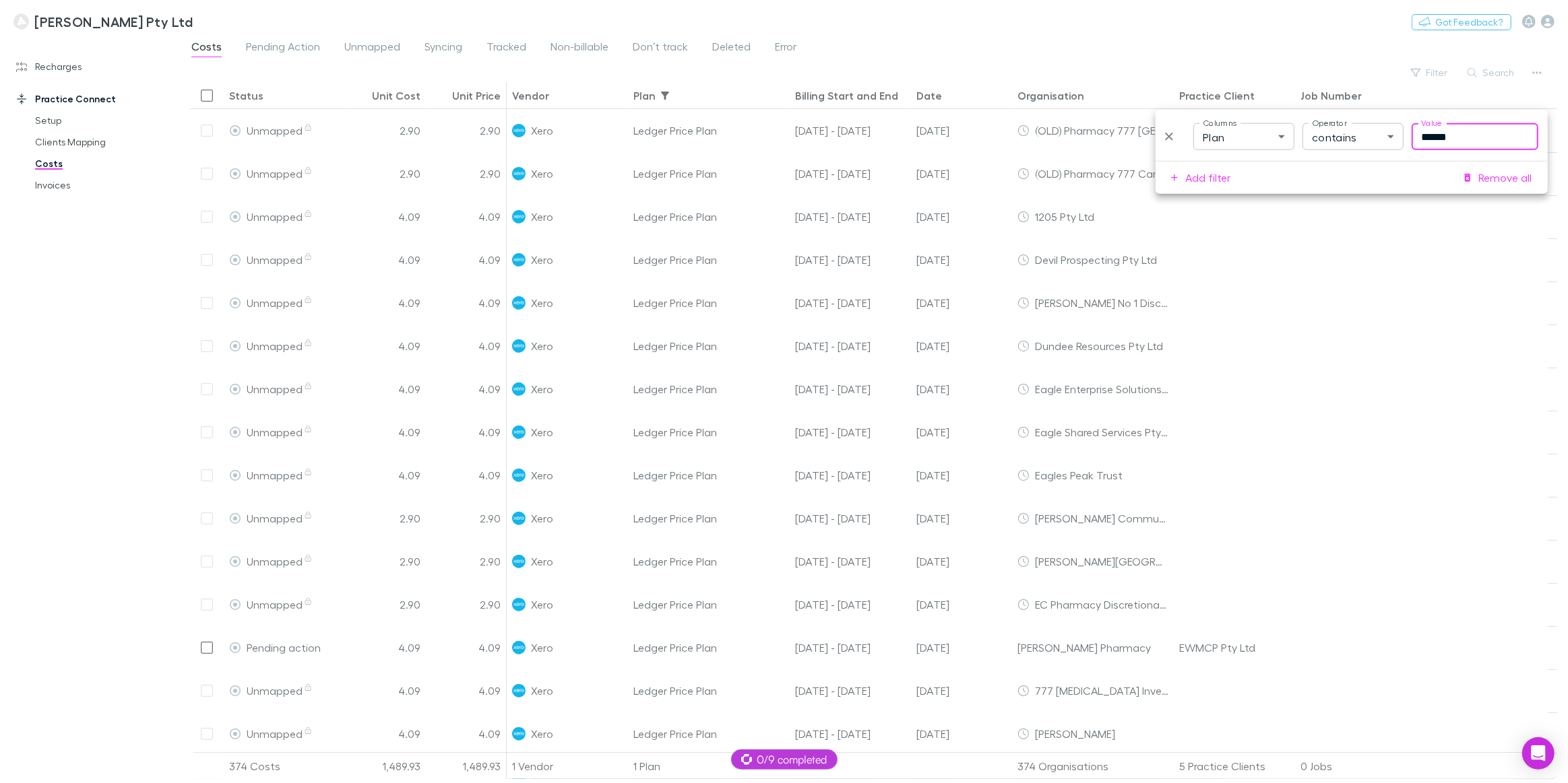
type input "******"
click at [1224, 177] on button "Add filter" at bounding box center [1201, 178] width 80 height 21
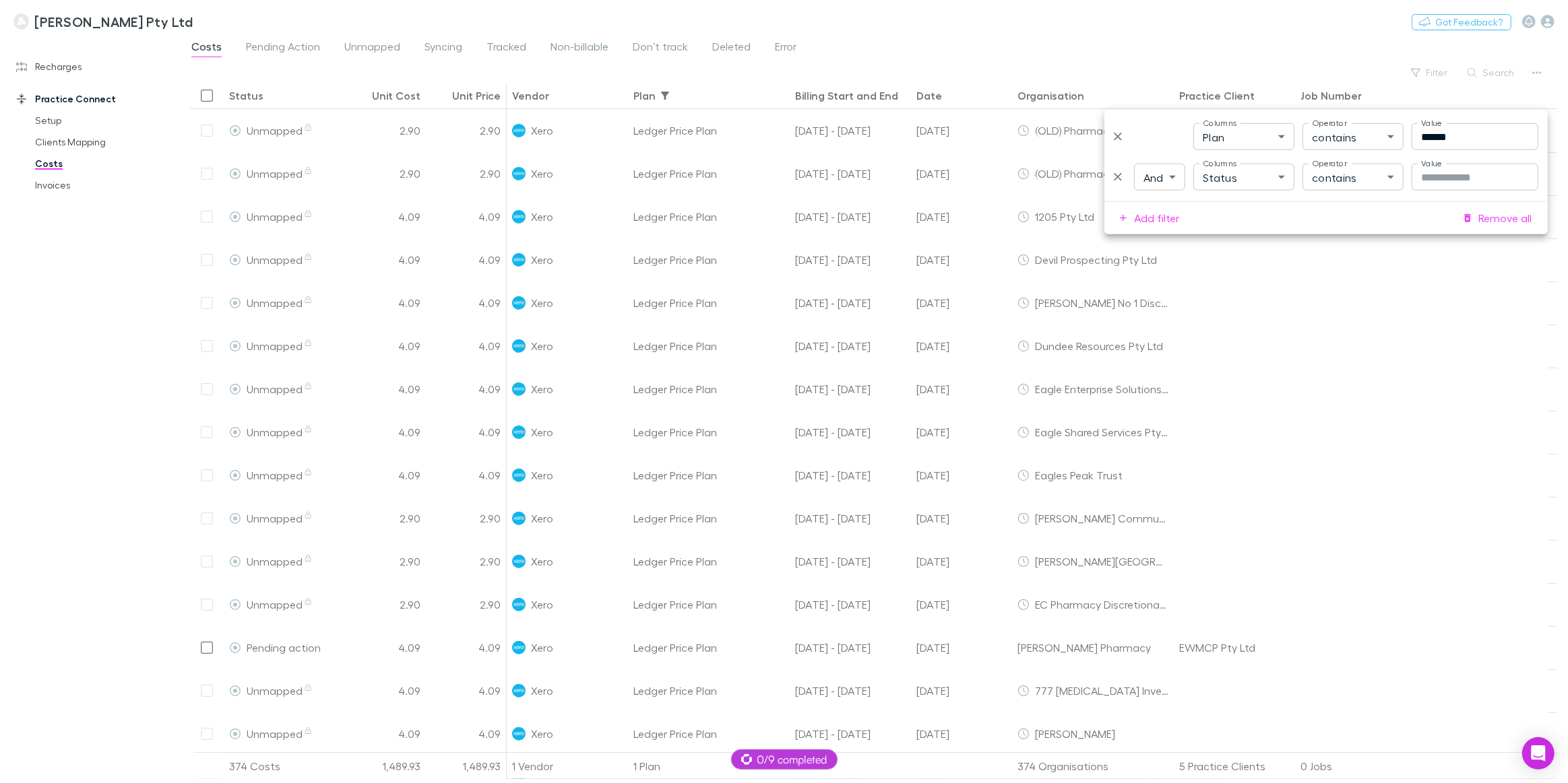
click at [1121, 178] on icon "Delete" at bounding box center [1117, 177] width 13 height 13
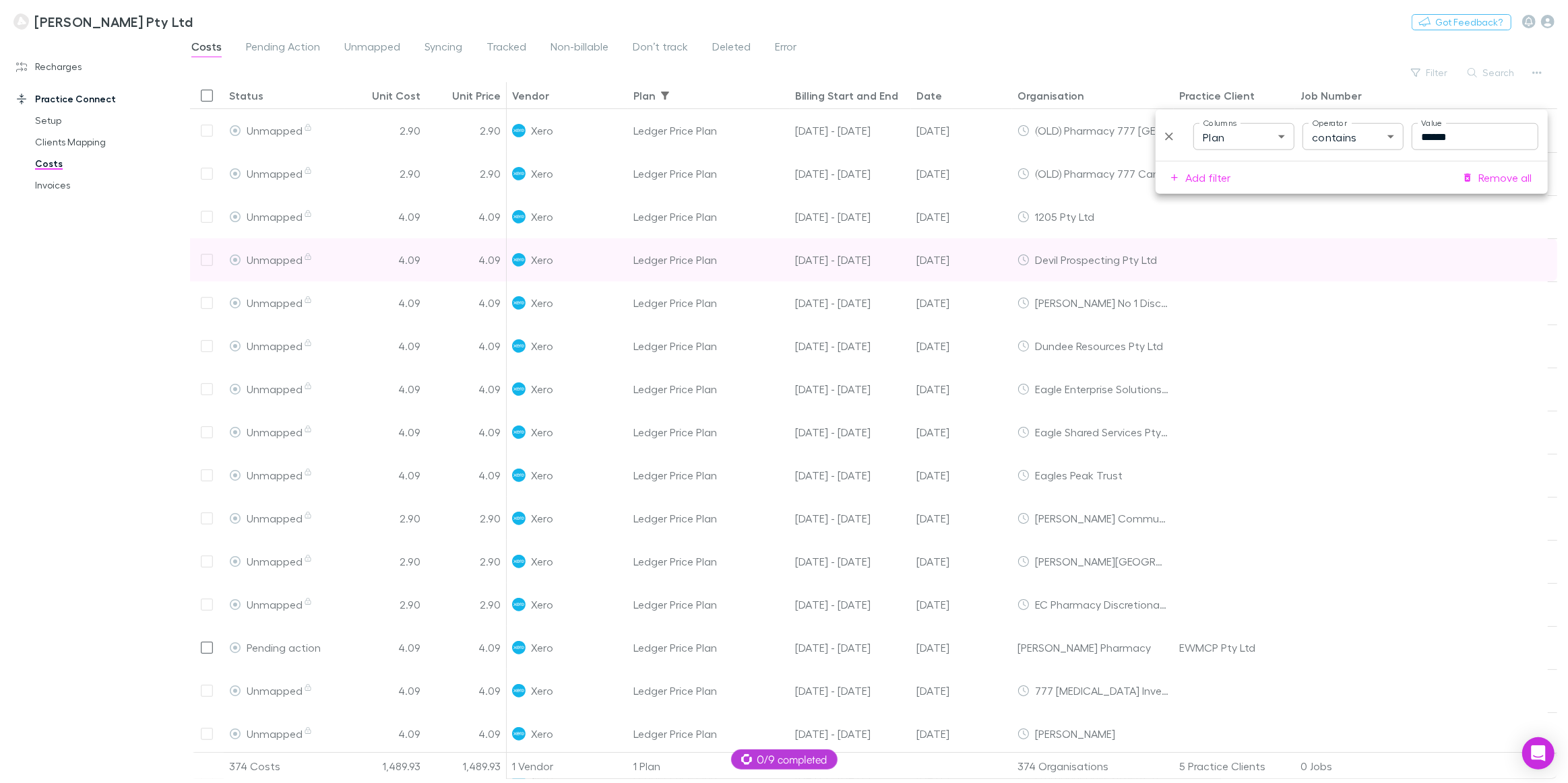
click at [1421, 255] on div at bounding box center [1482, 260] width 132 height 43
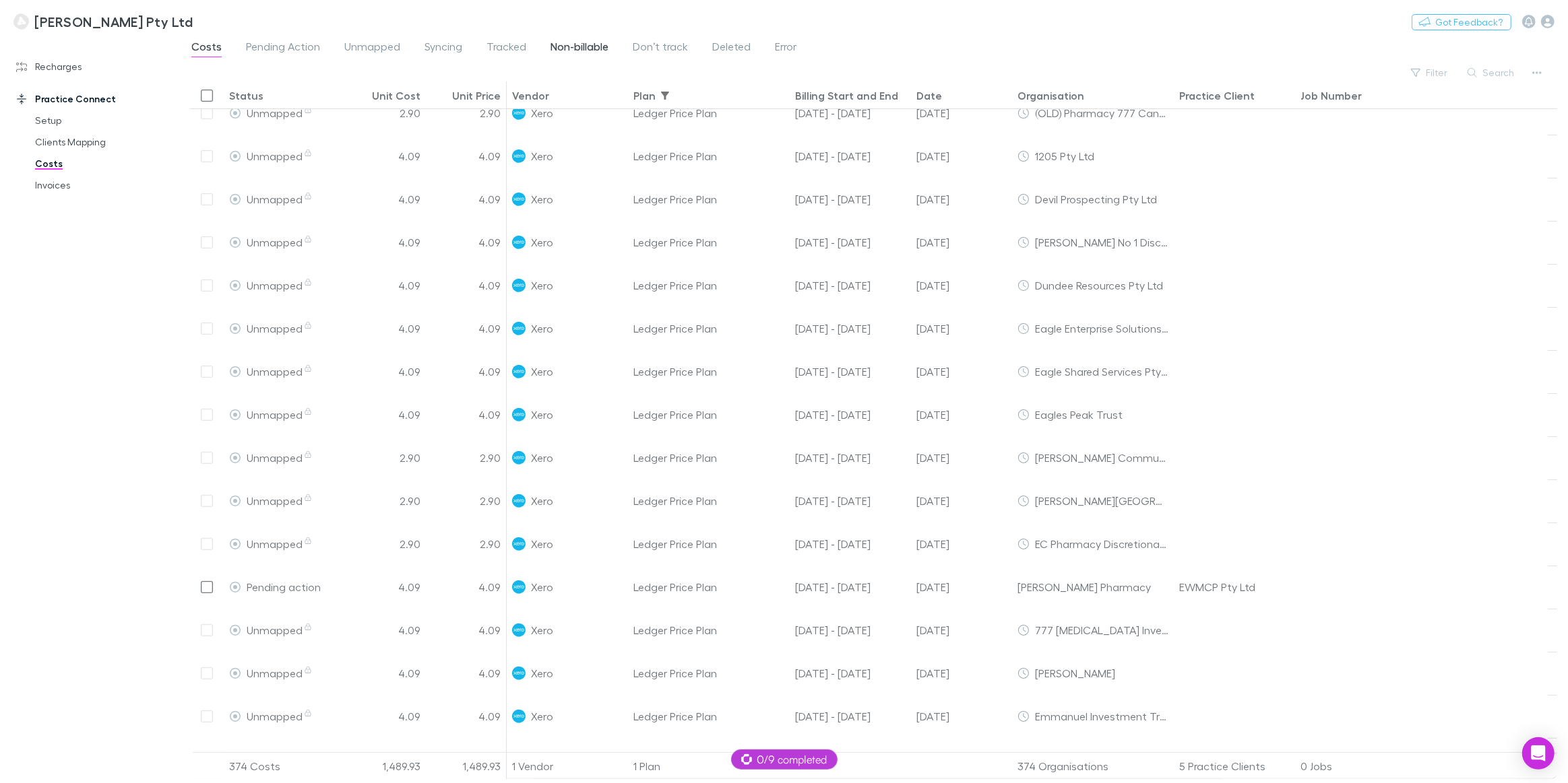
click at [569, 50] on span "Non-billable" at bounding box center [579, 48] width 58 height 17
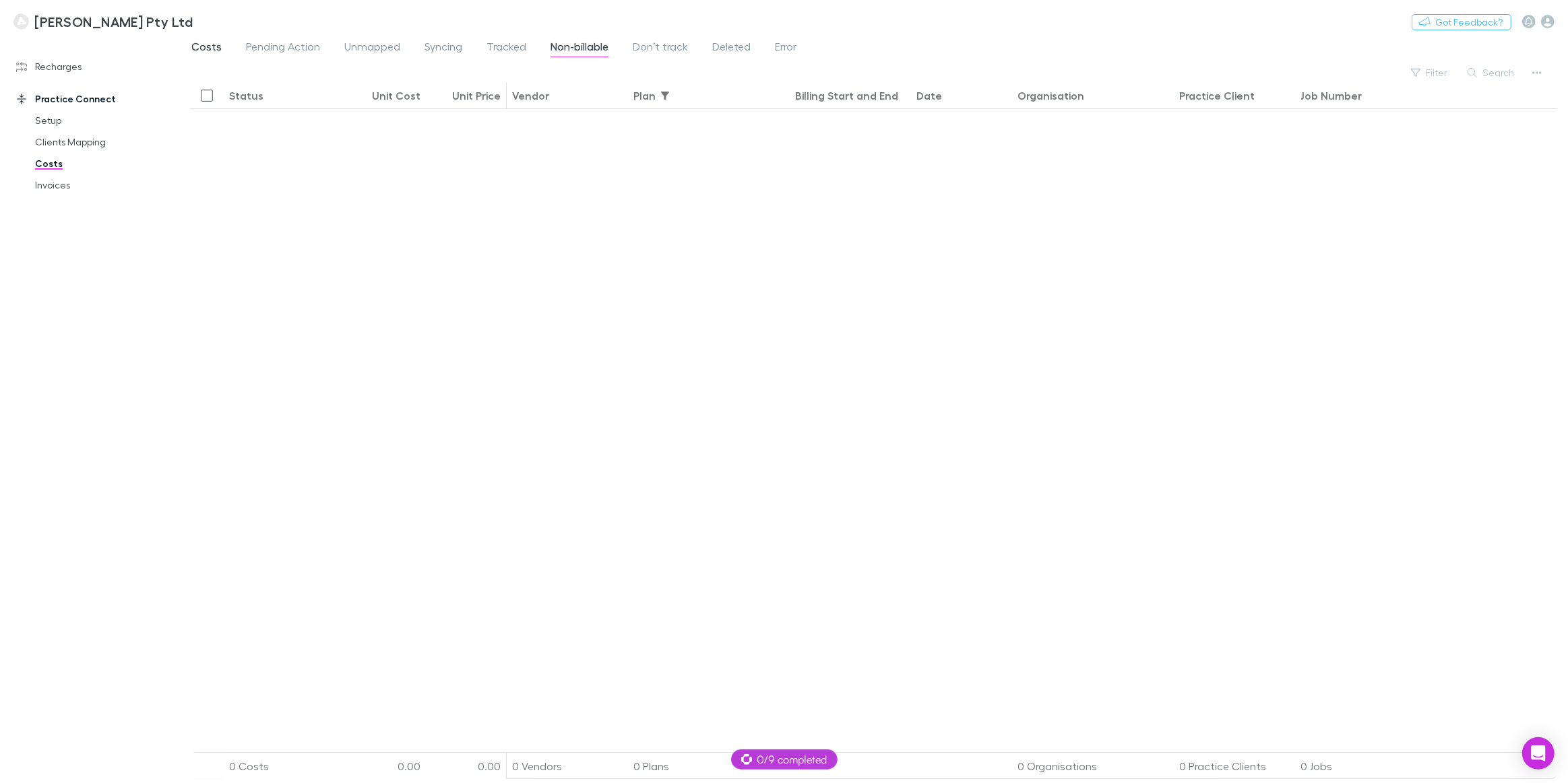
click at [198, 44] on span "Costs" at bounding box center [206, 48] width 30 height 17
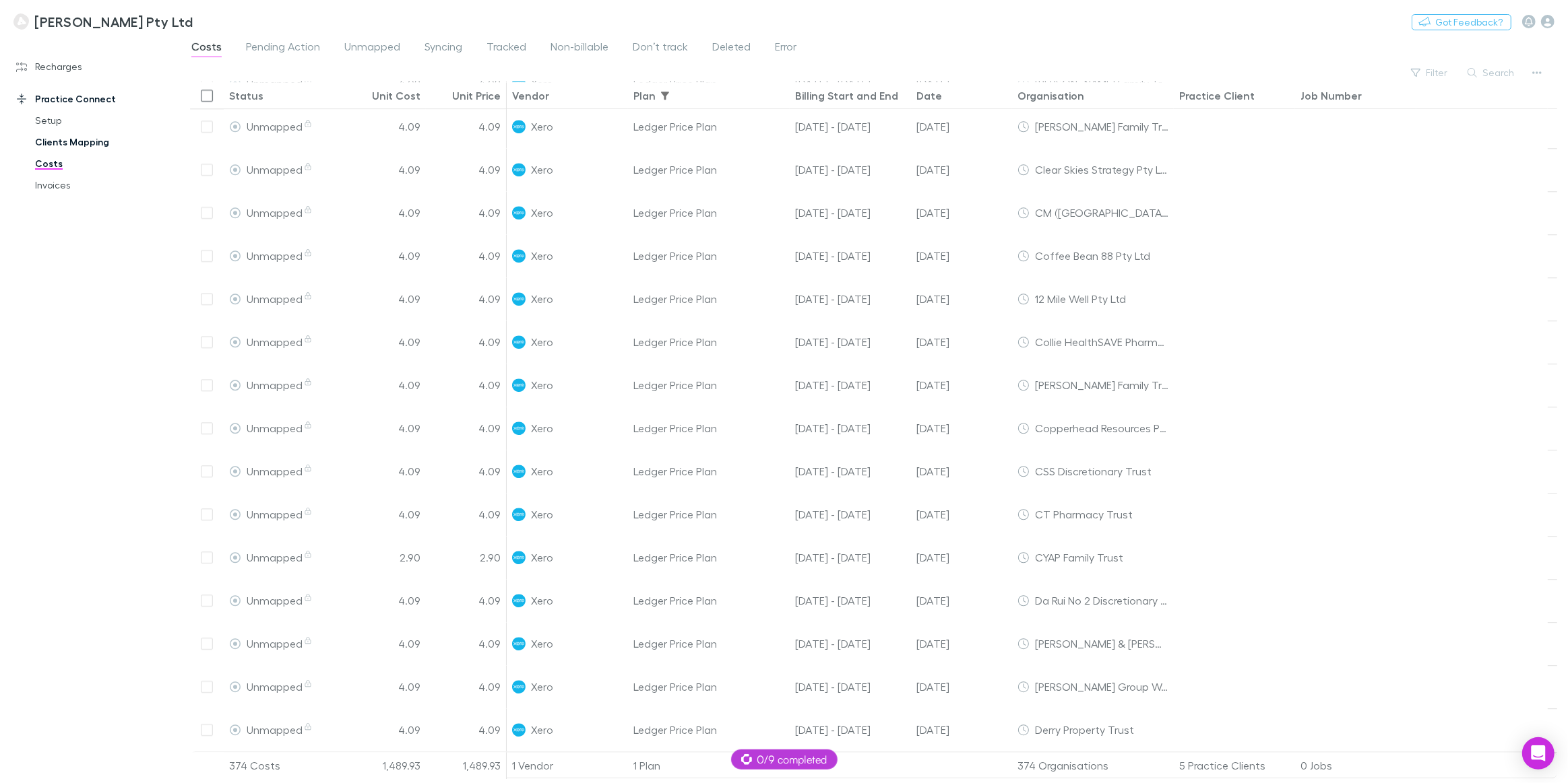
click at [80, 140] on link "Clients Mapping" at bounding box center [103, 142] width 164 height 21
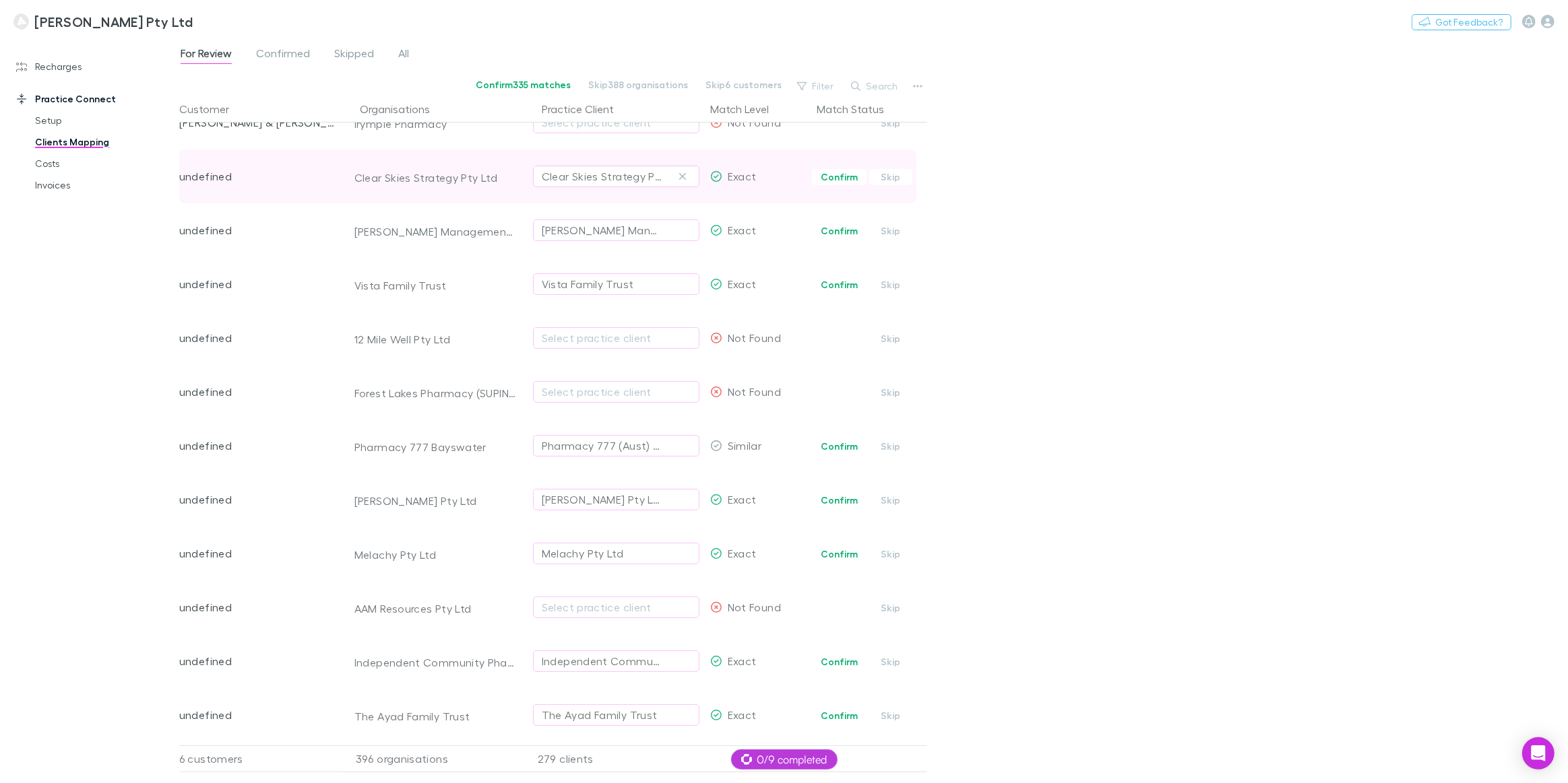
scroll to position [305, 0]
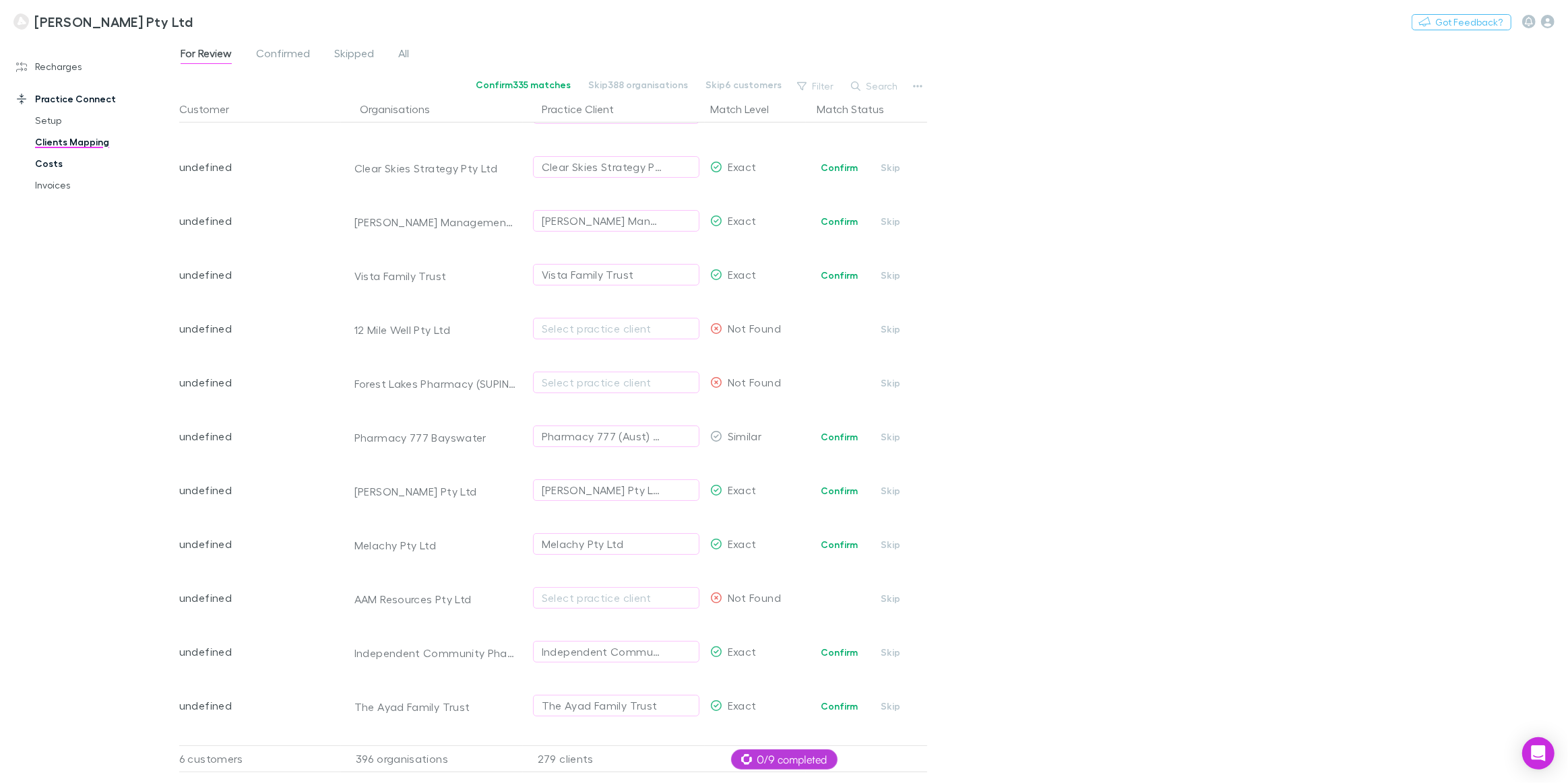
click at [47, 163] on link "Costs" at bounding box center [103, 163] width 164 height 21
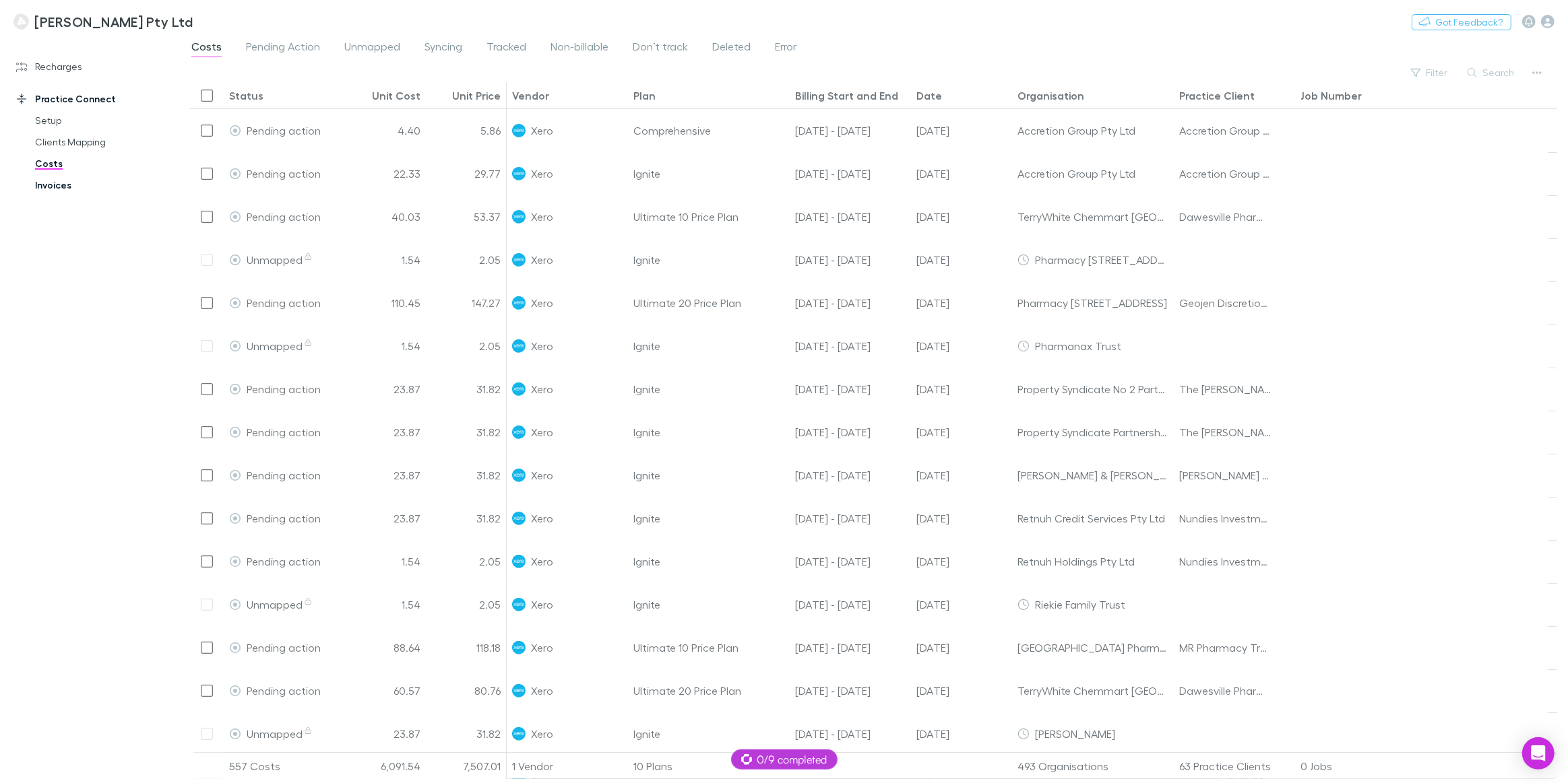
click at [47, 186] on link "Invoices" at bounding box center [103, 185] width 164 height 21
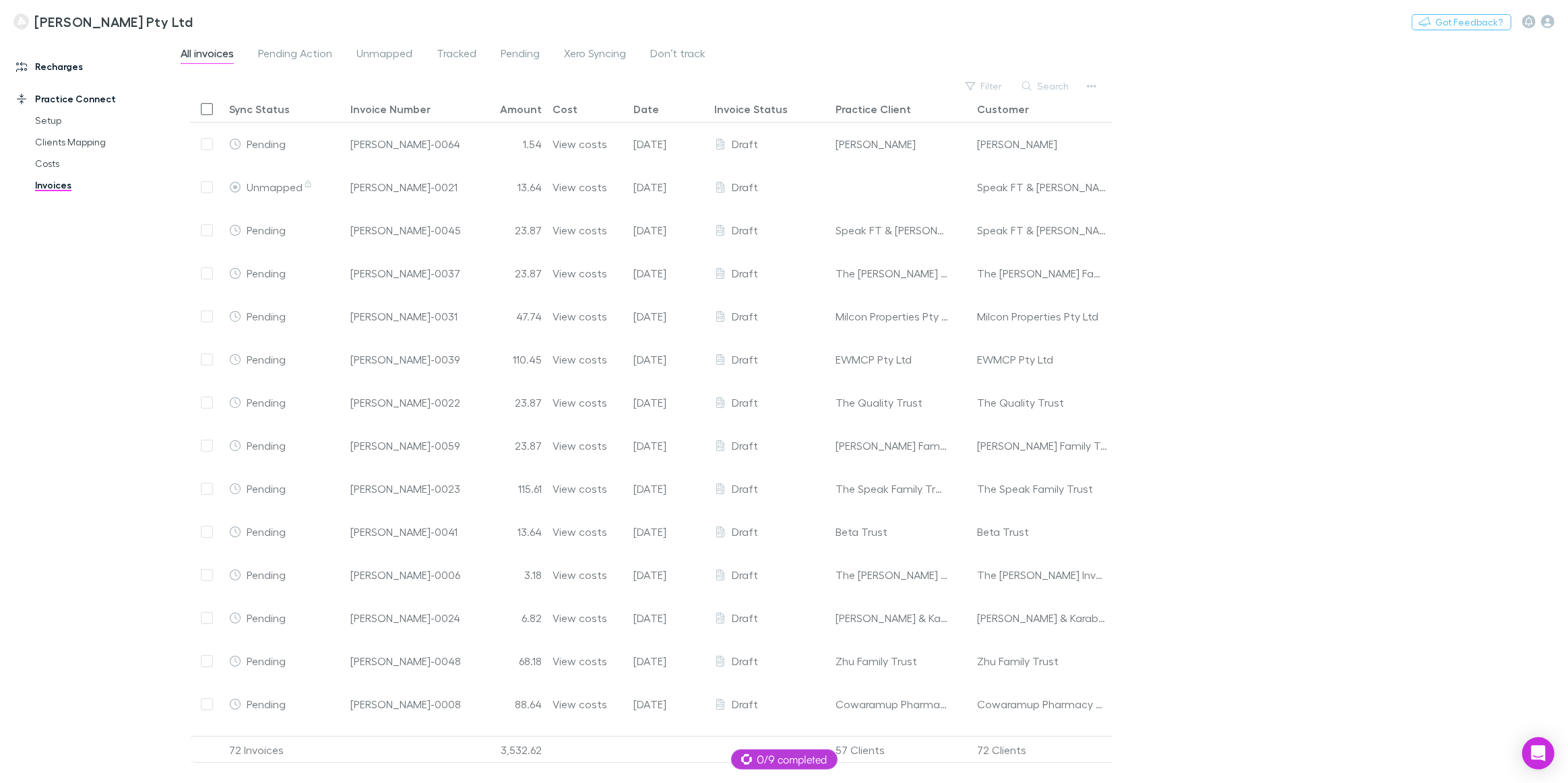
click at [51, 69] on link "Recharges" at bounding box center [94, 66] width 183 height 21
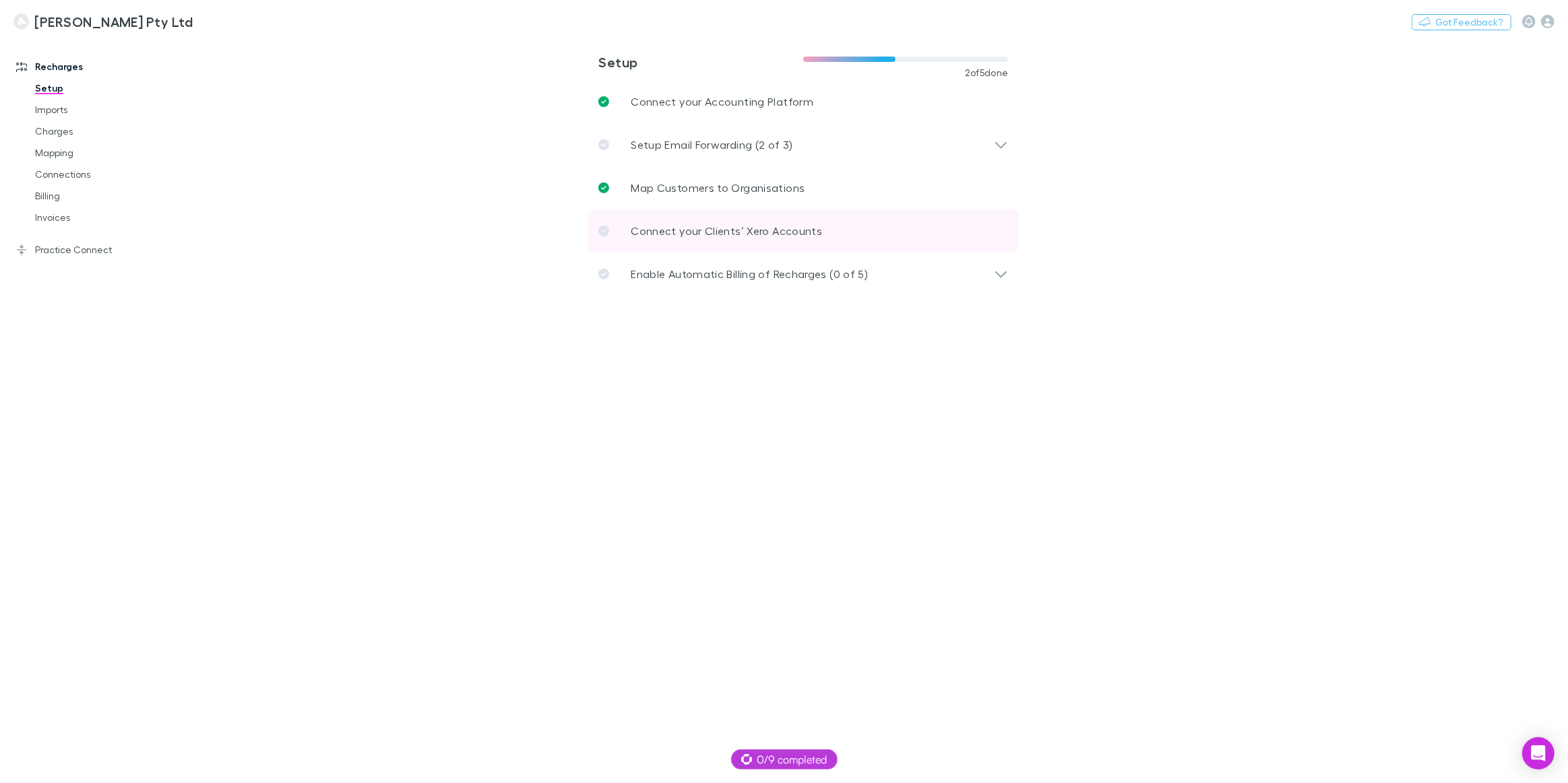
click at [737, 232] on p "Connect your Clients’ Xero Accounts" at bounding box center [726, 231] width 191 height 16
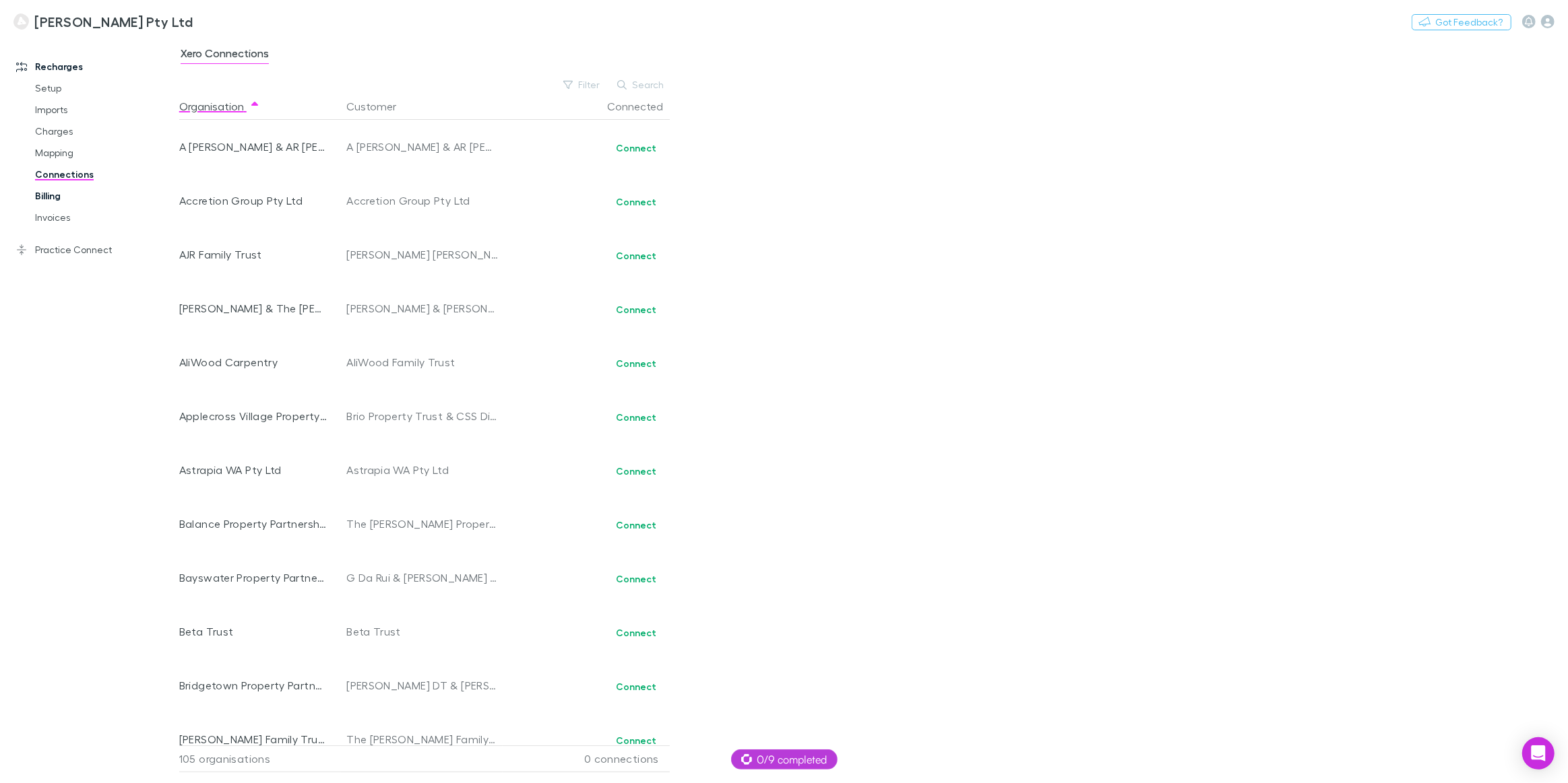
click at [47, 203] on link "Billing" at bounding box center [103, 195] width 164 height 21
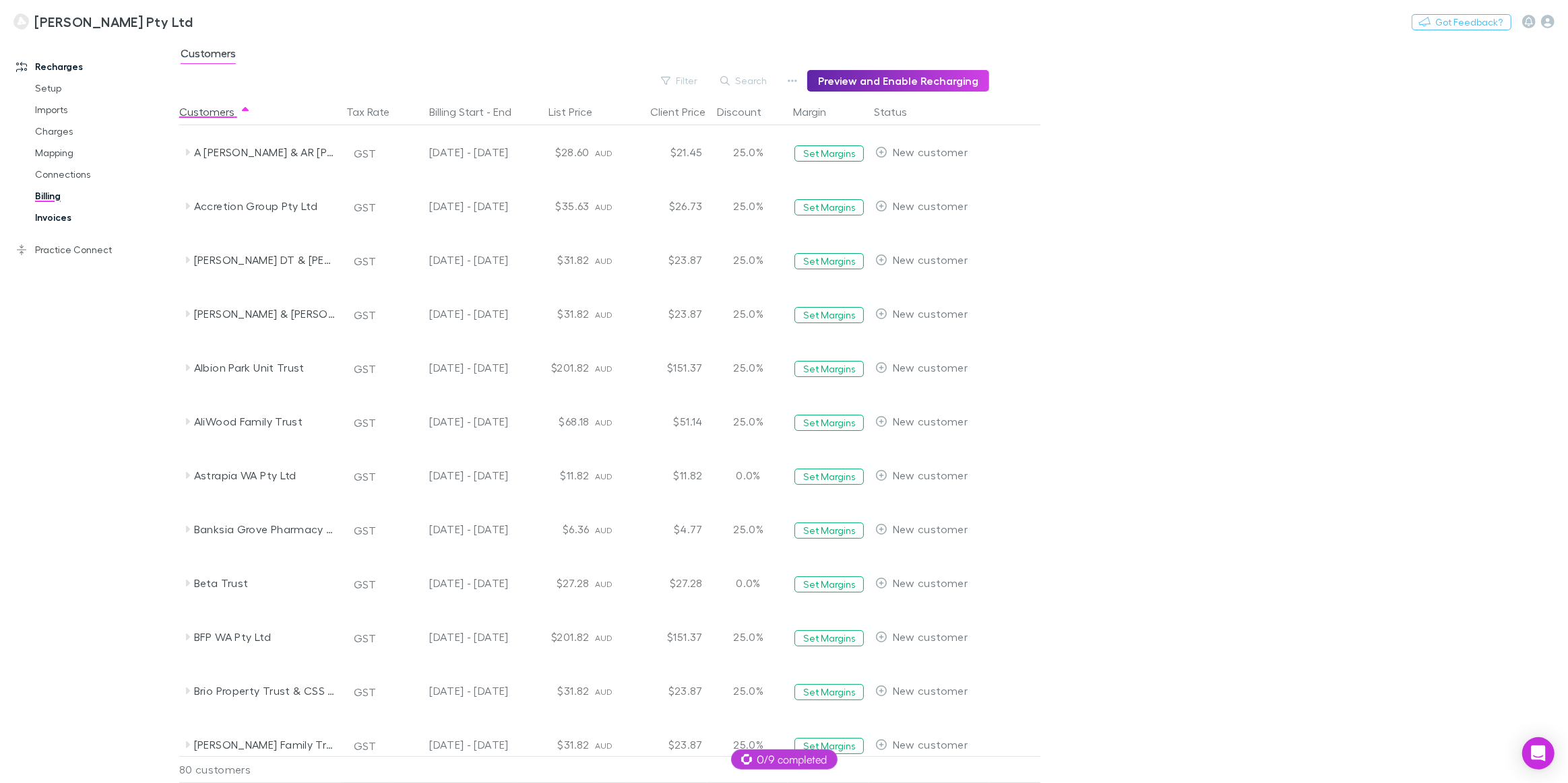
click at [44, 216] on link "Invoices" at bounding box center [103, 217] width 164 height 21
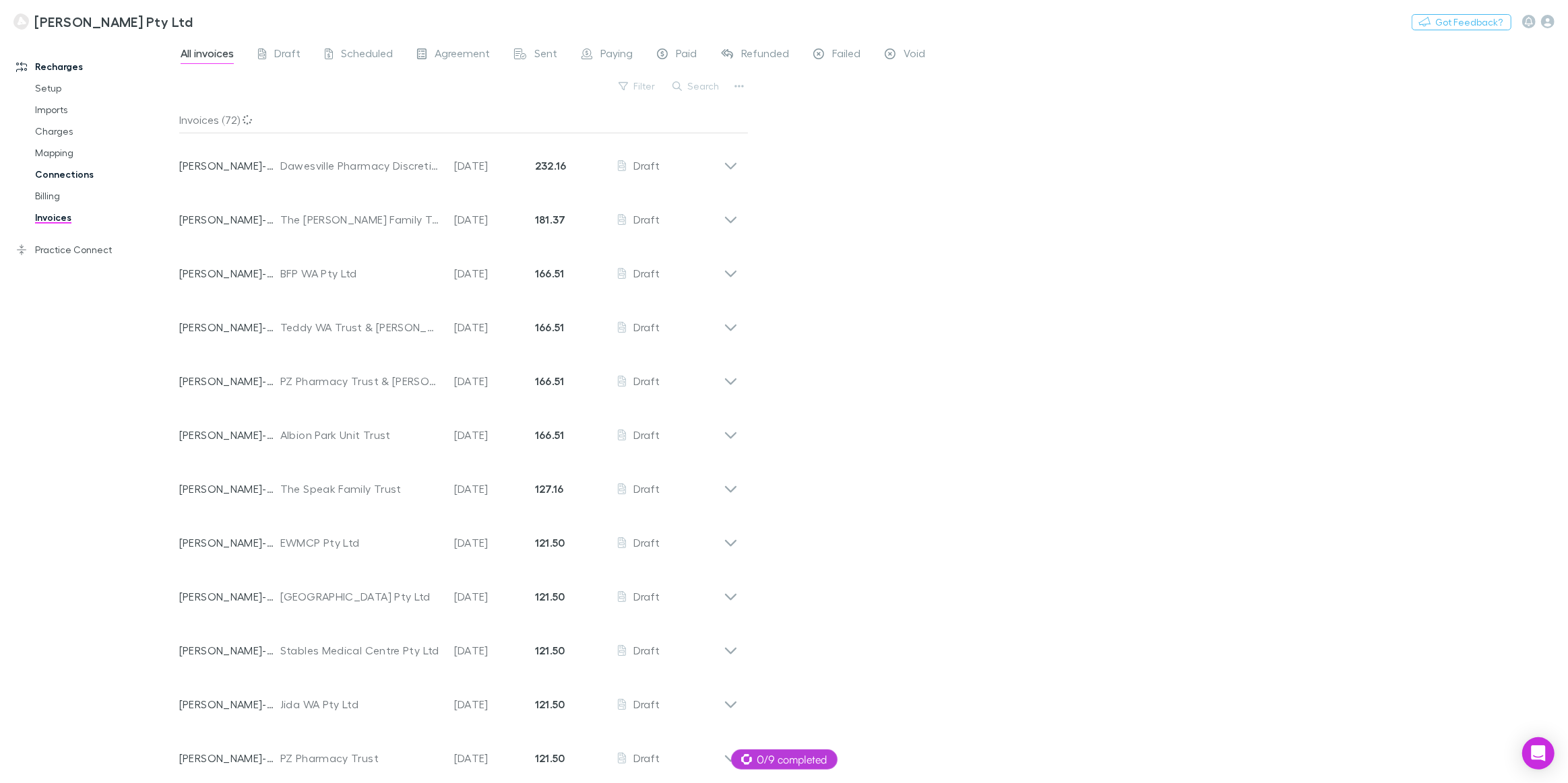
click at [54, 174] on link "Connections" at bounding box center [103, 174] width 164 height 21
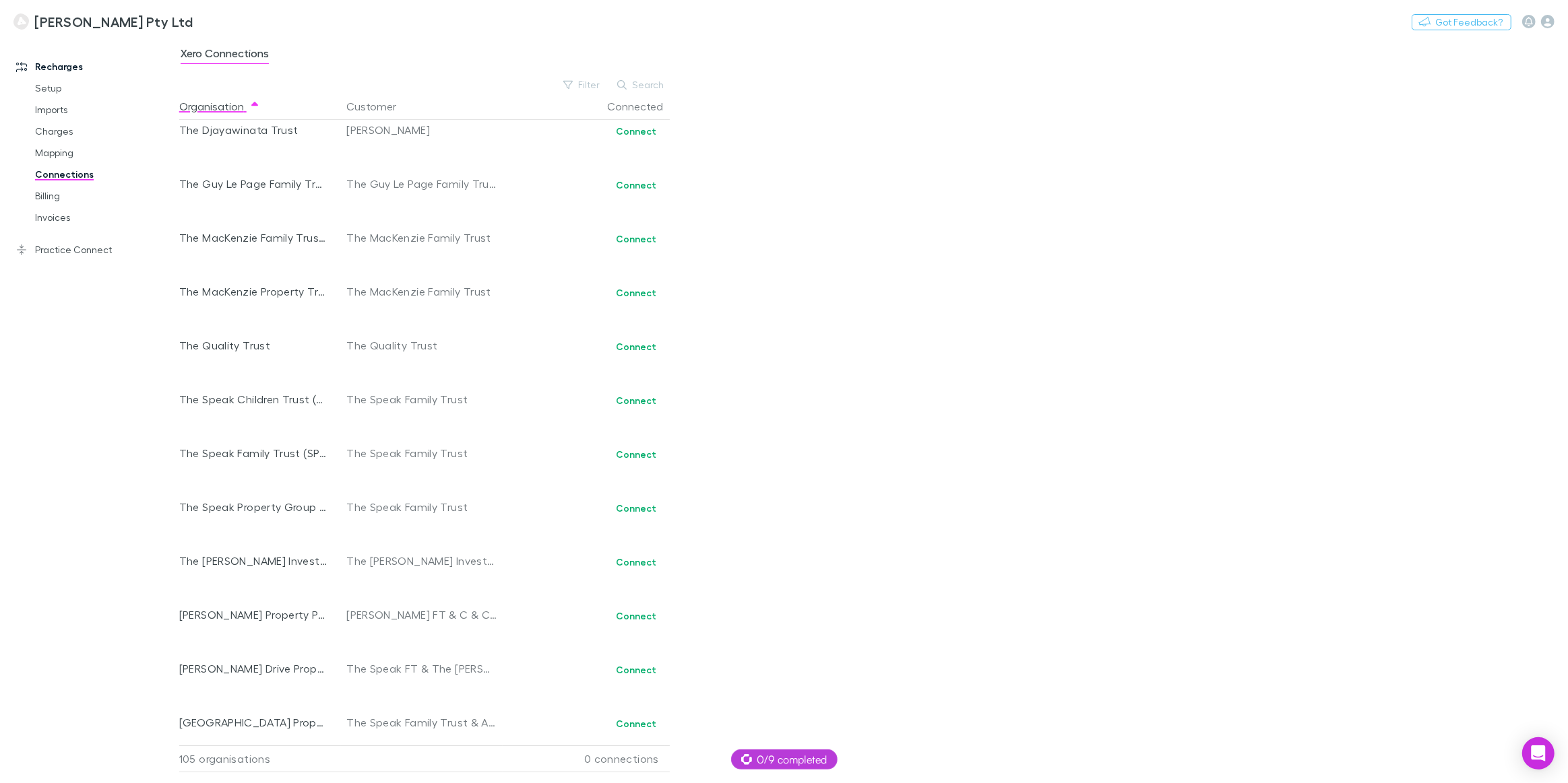
scroll to position [5033, 0]
click at [58, 159] on link "Mapping" at bounding box center [103, 152] width 164 height 21
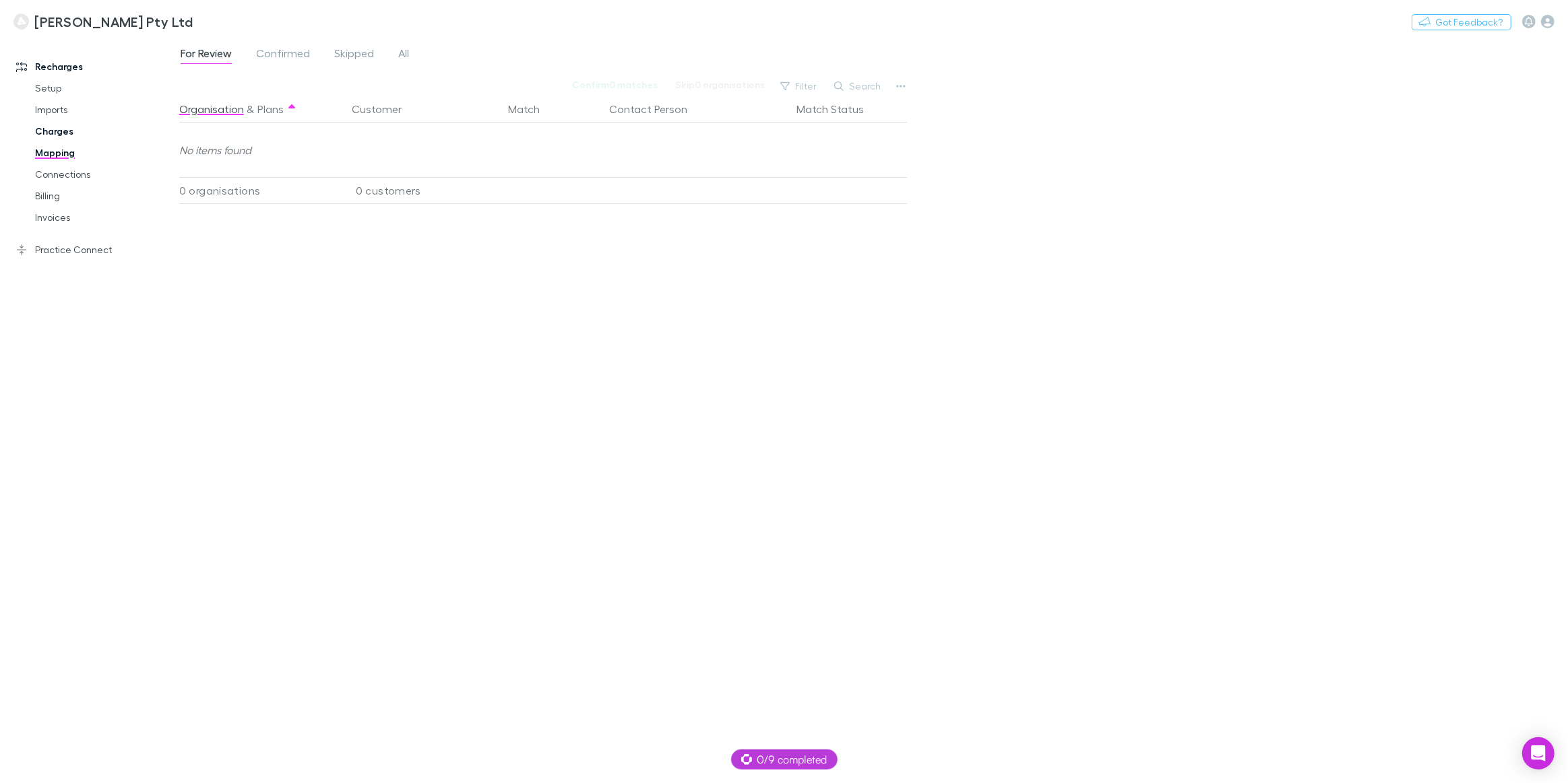
click at [53, 129] on link "Charges" at bounding box center [103, 131] width 164 height 21
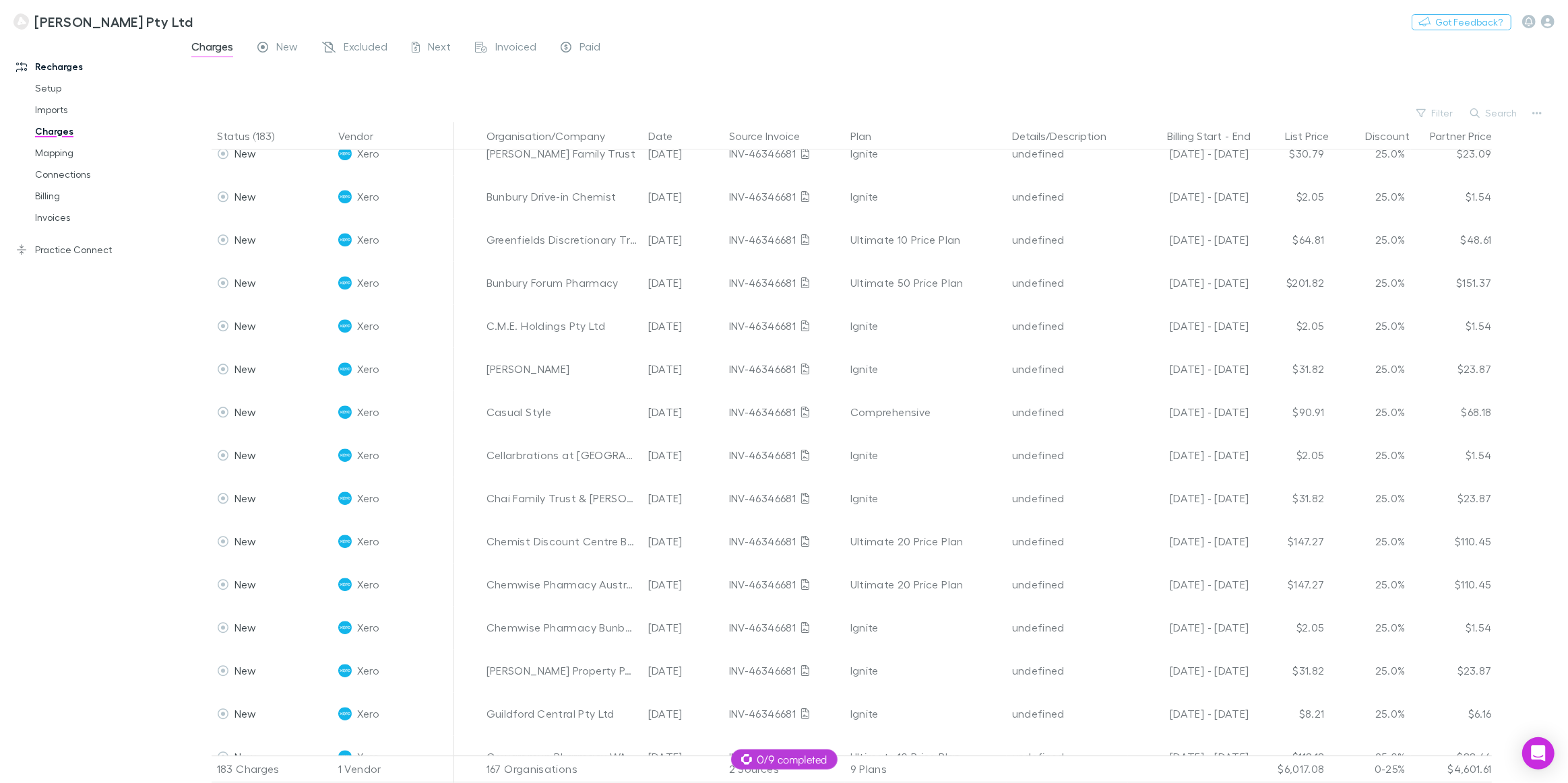
scroll to position [4075, 0]
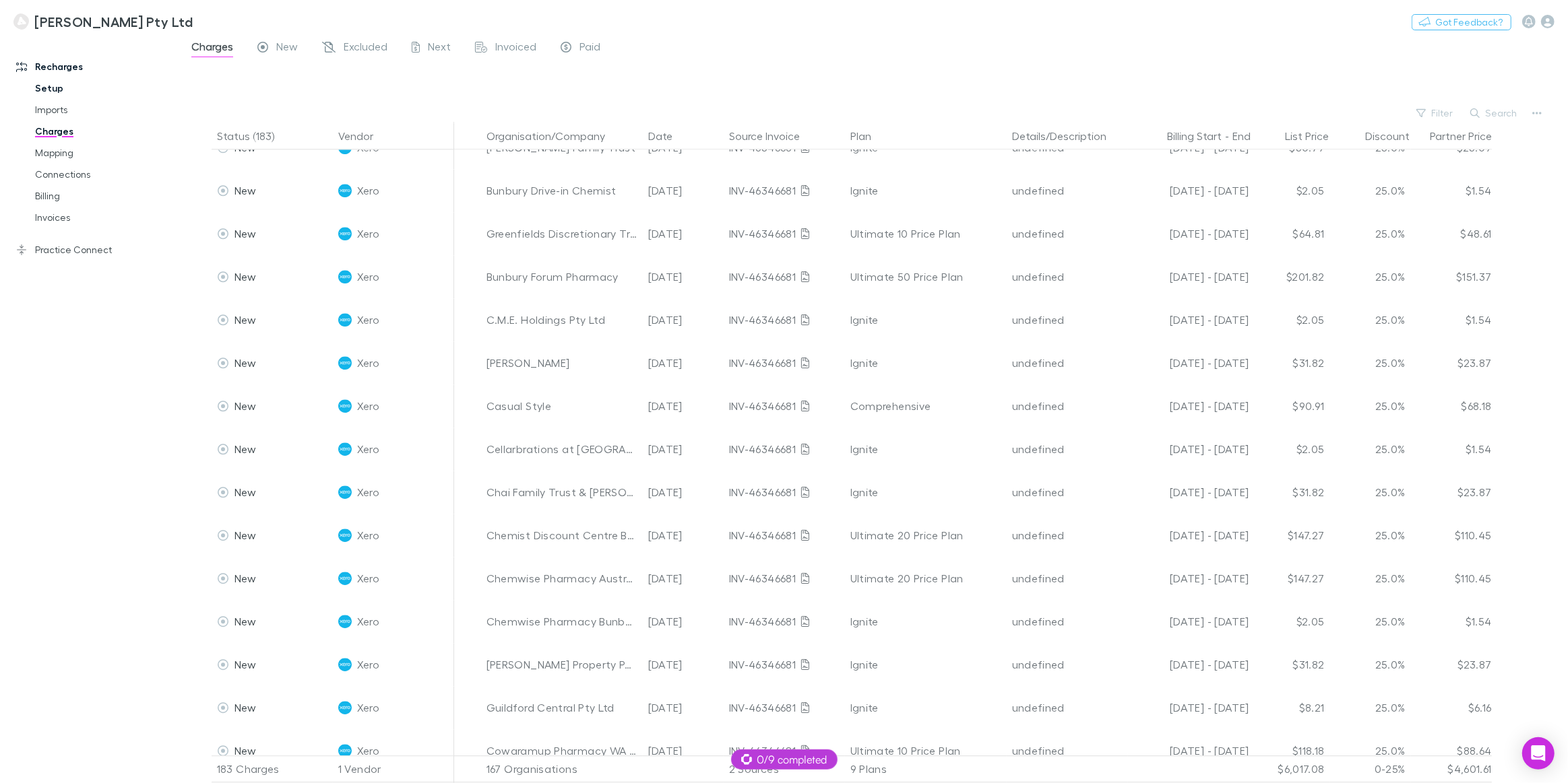
click at [56, 90] on link "Setup" at bounding box center [103, 88] width 164 height 21
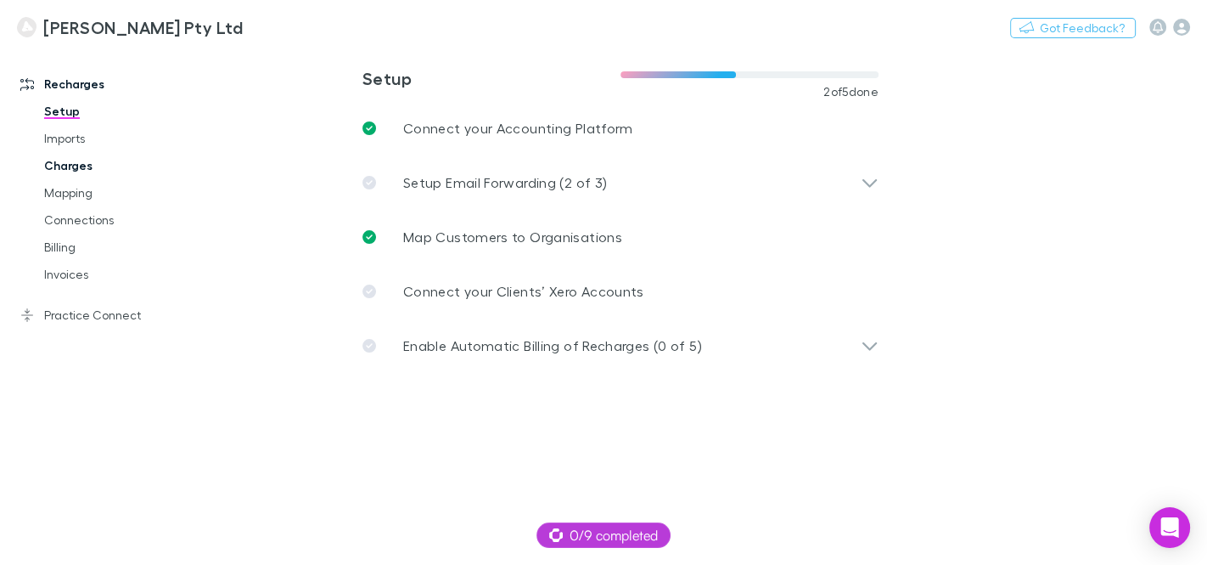
click at [82, 170] on link "Charges" at bounding box center [123, 165] width 192 height 27
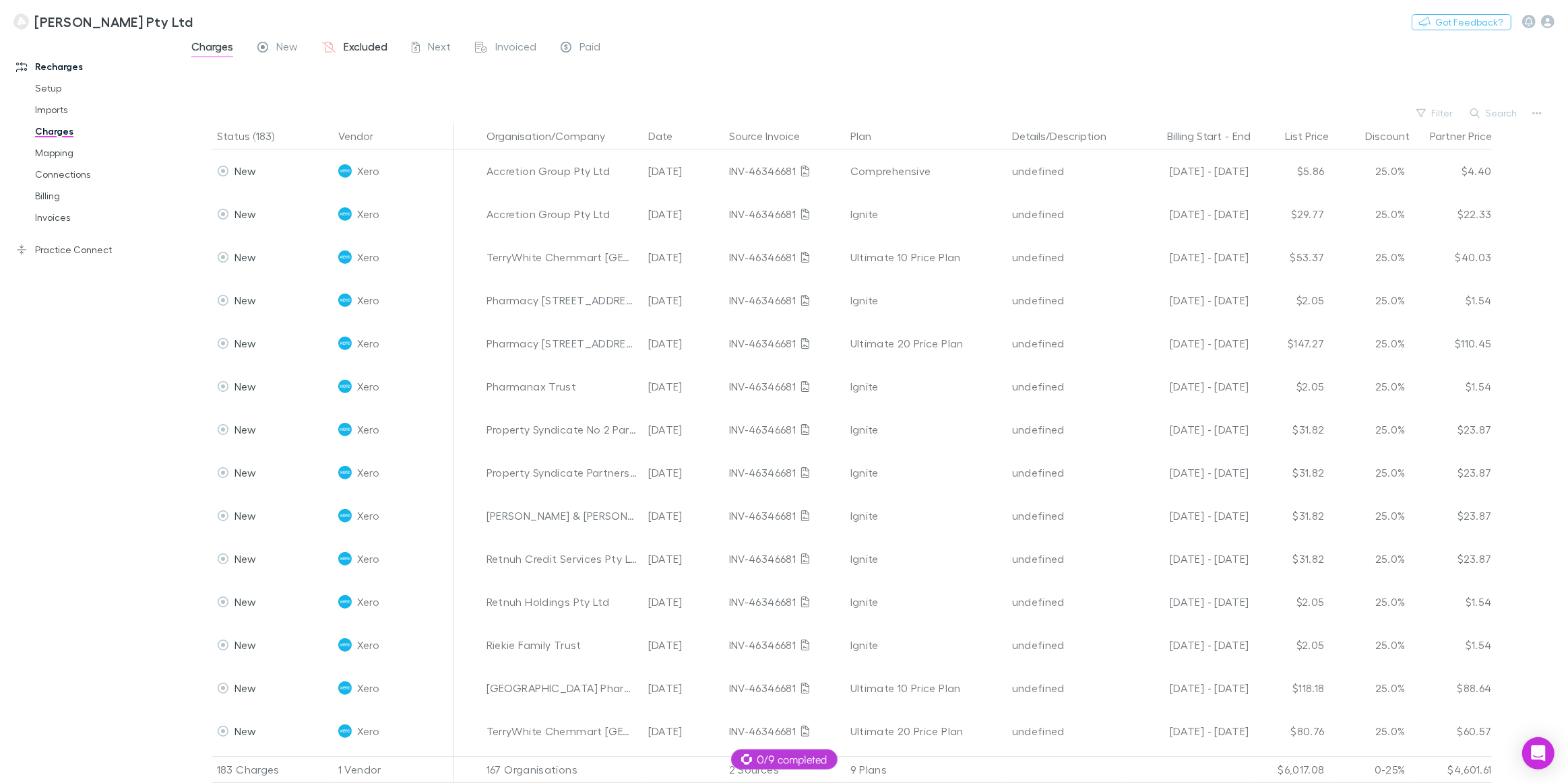
click at [353, 42] on span "Excluded" at bounding box center [365, 48] width 44 height 17
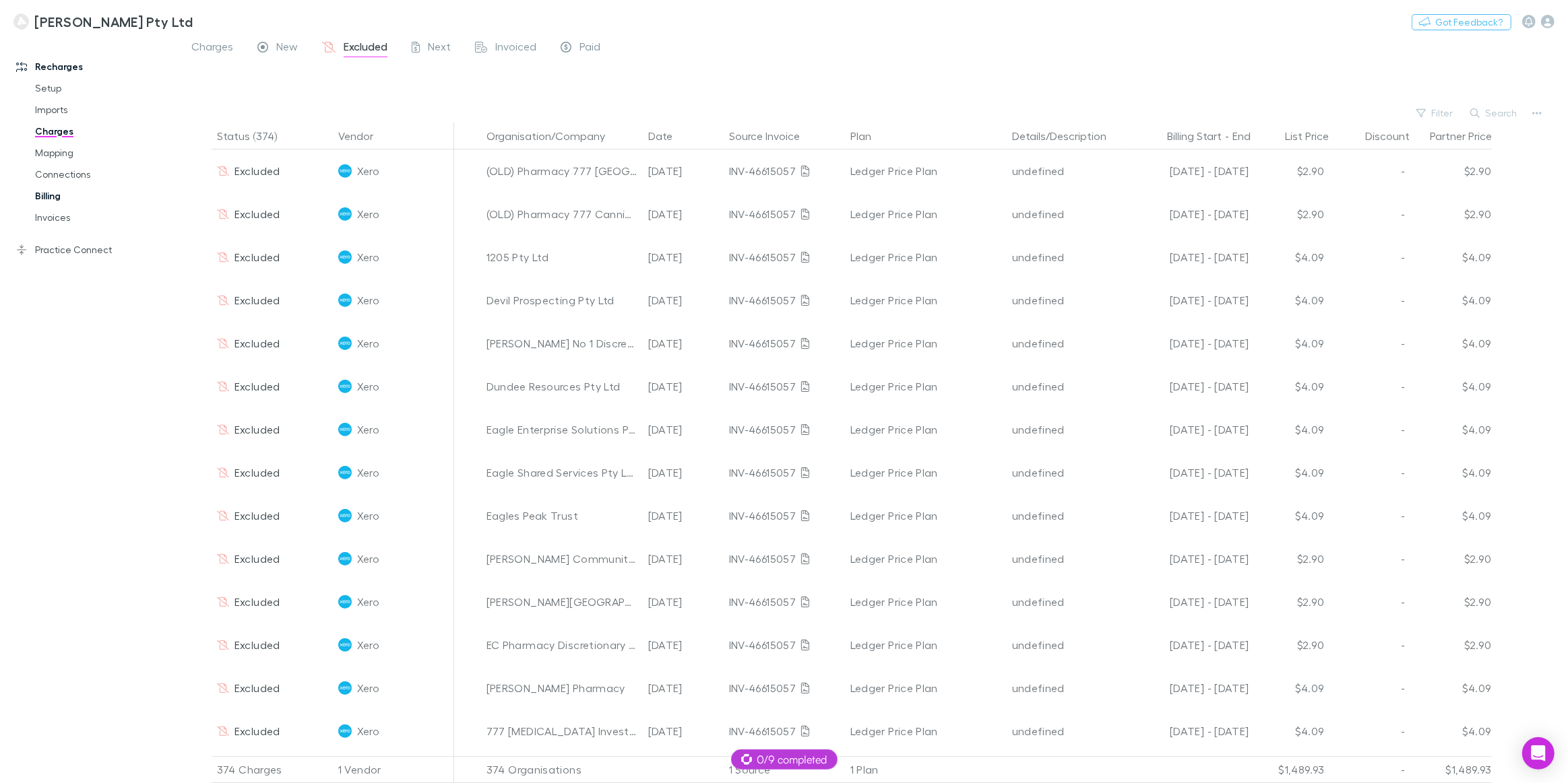
click at [56, 194] on link "Billing" at bounding box center [103, 195] width 164 height 21
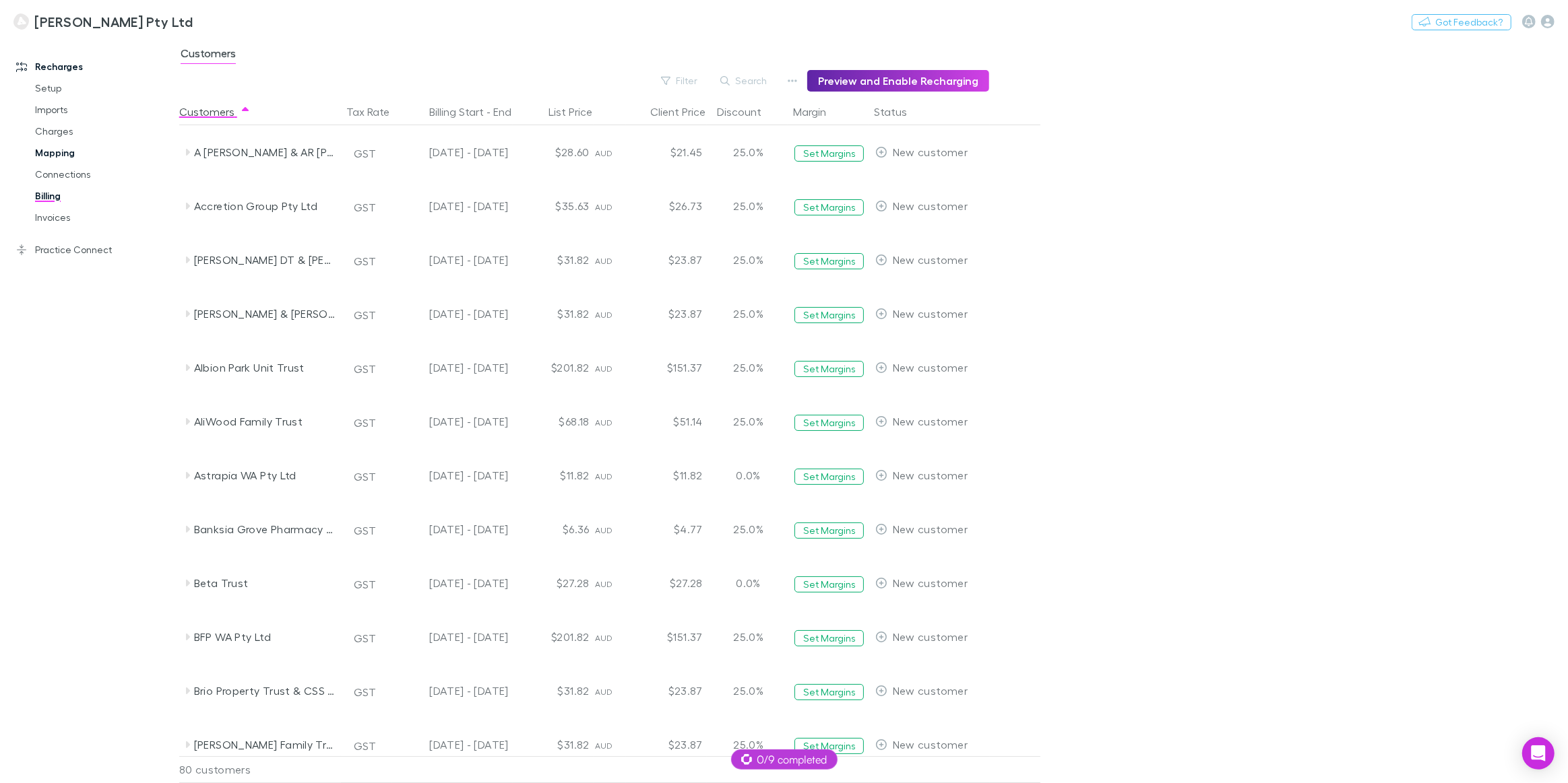
click at [56, 153] on link "Mapping" at bounding box center [103, 152] width 164 height 21
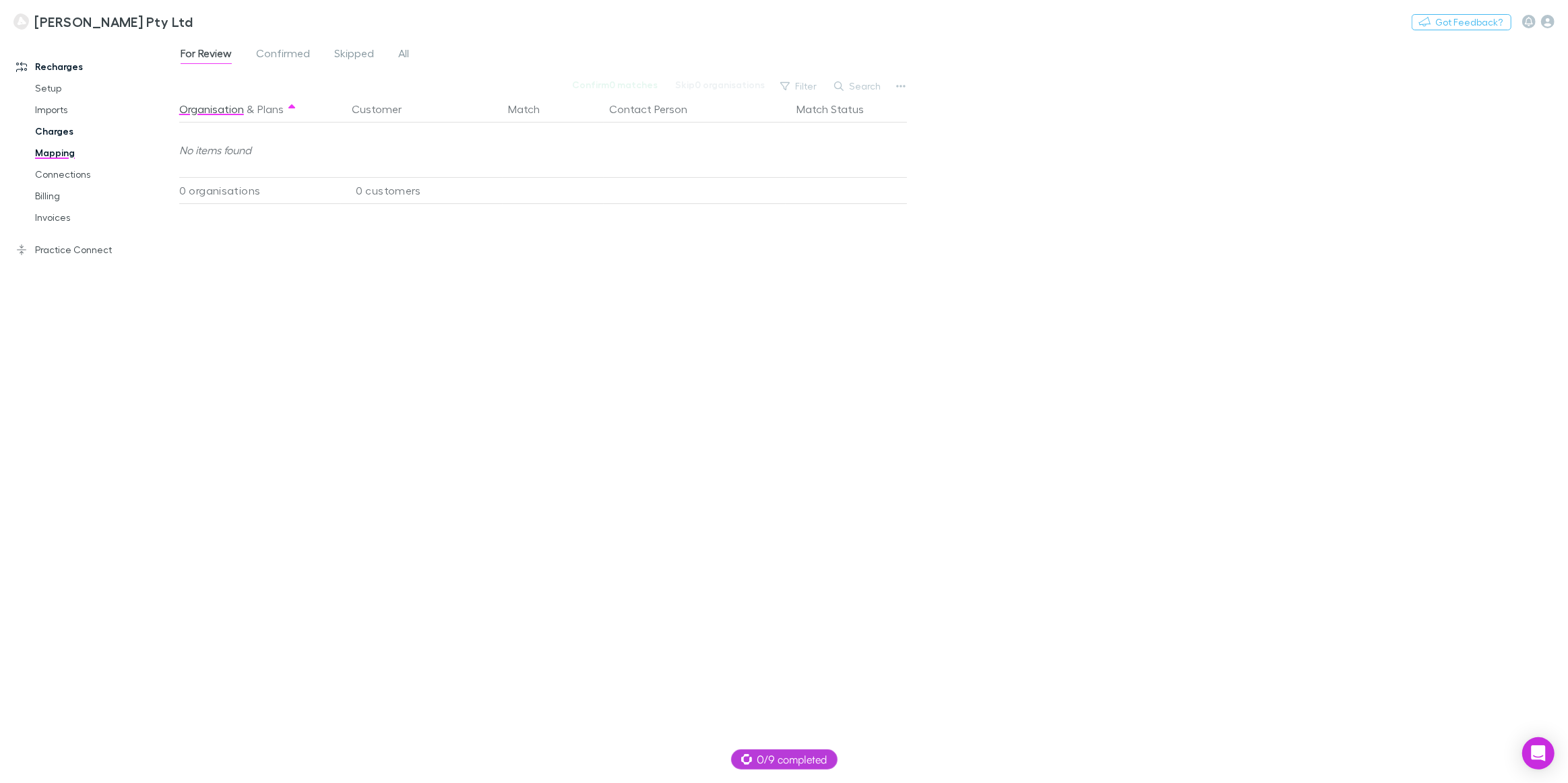
click at [60, 132] on link "Charges" at bounding box center [103, 131] width 164 height 21
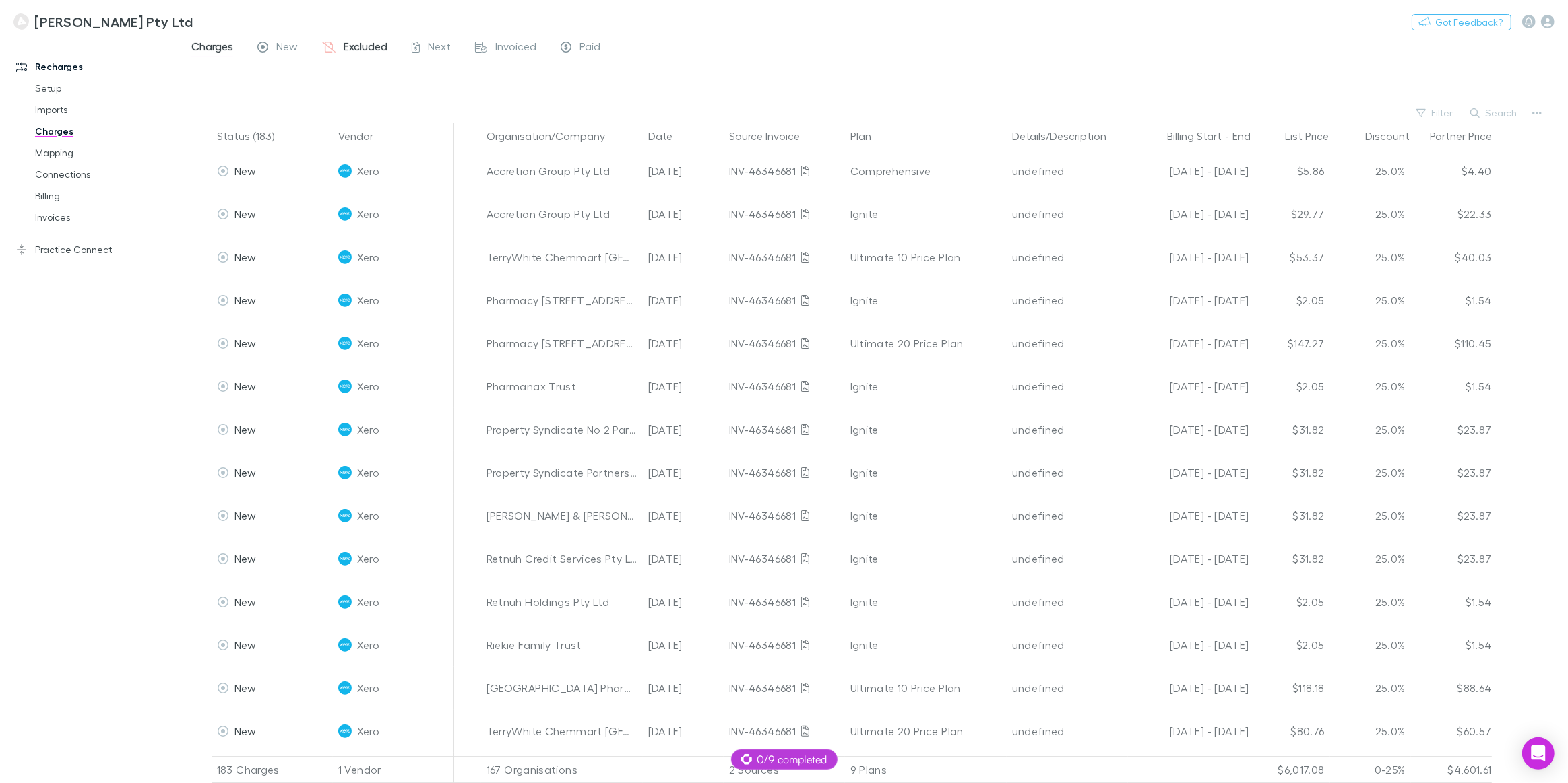
click at [361, 41] on span "Excluded" at bounding box center [365, 48] width 44 height 17
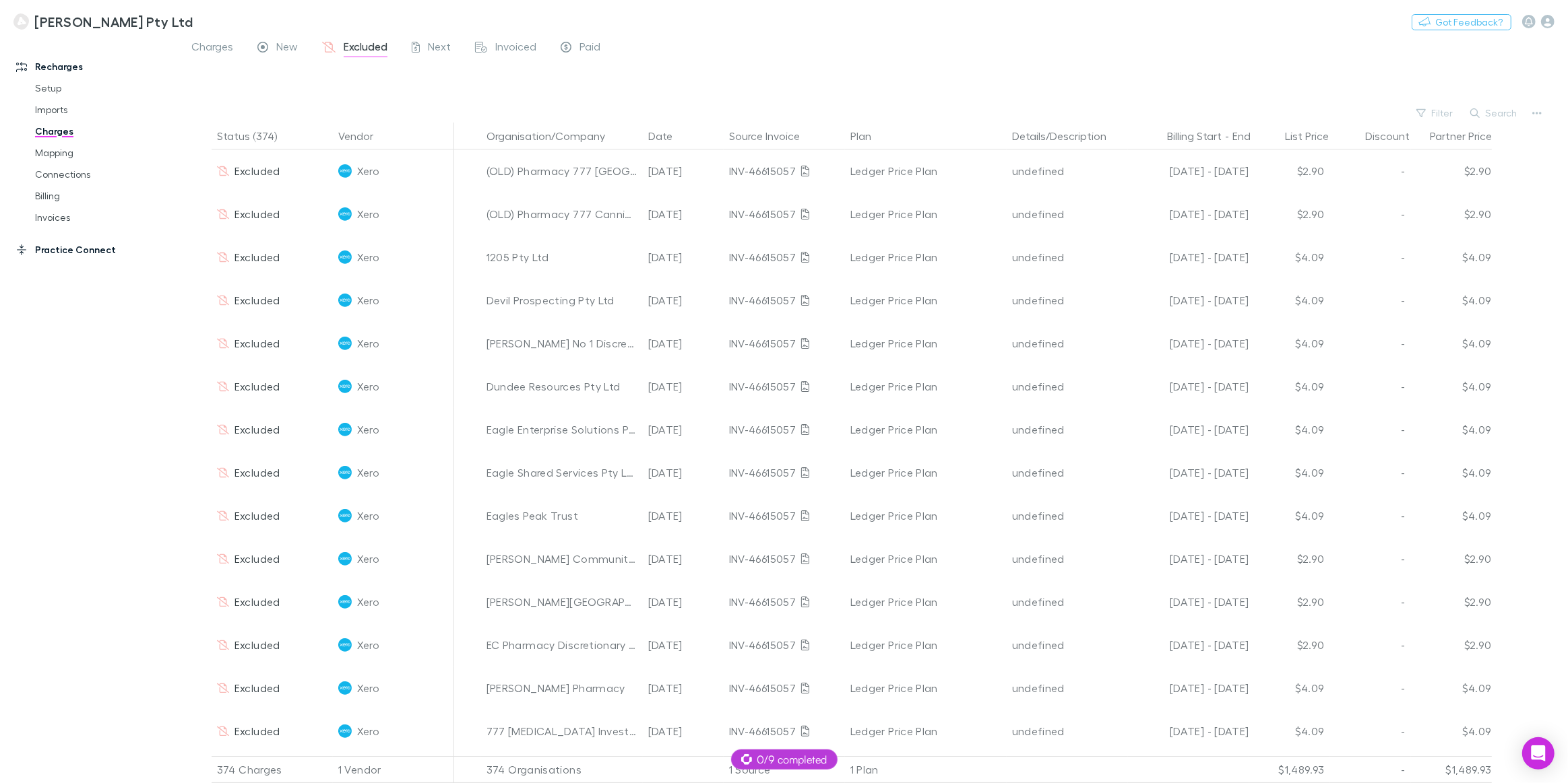
click at [58, 246] on link "Practice Connect" at bounding box center [94, 249] width 183 height 21
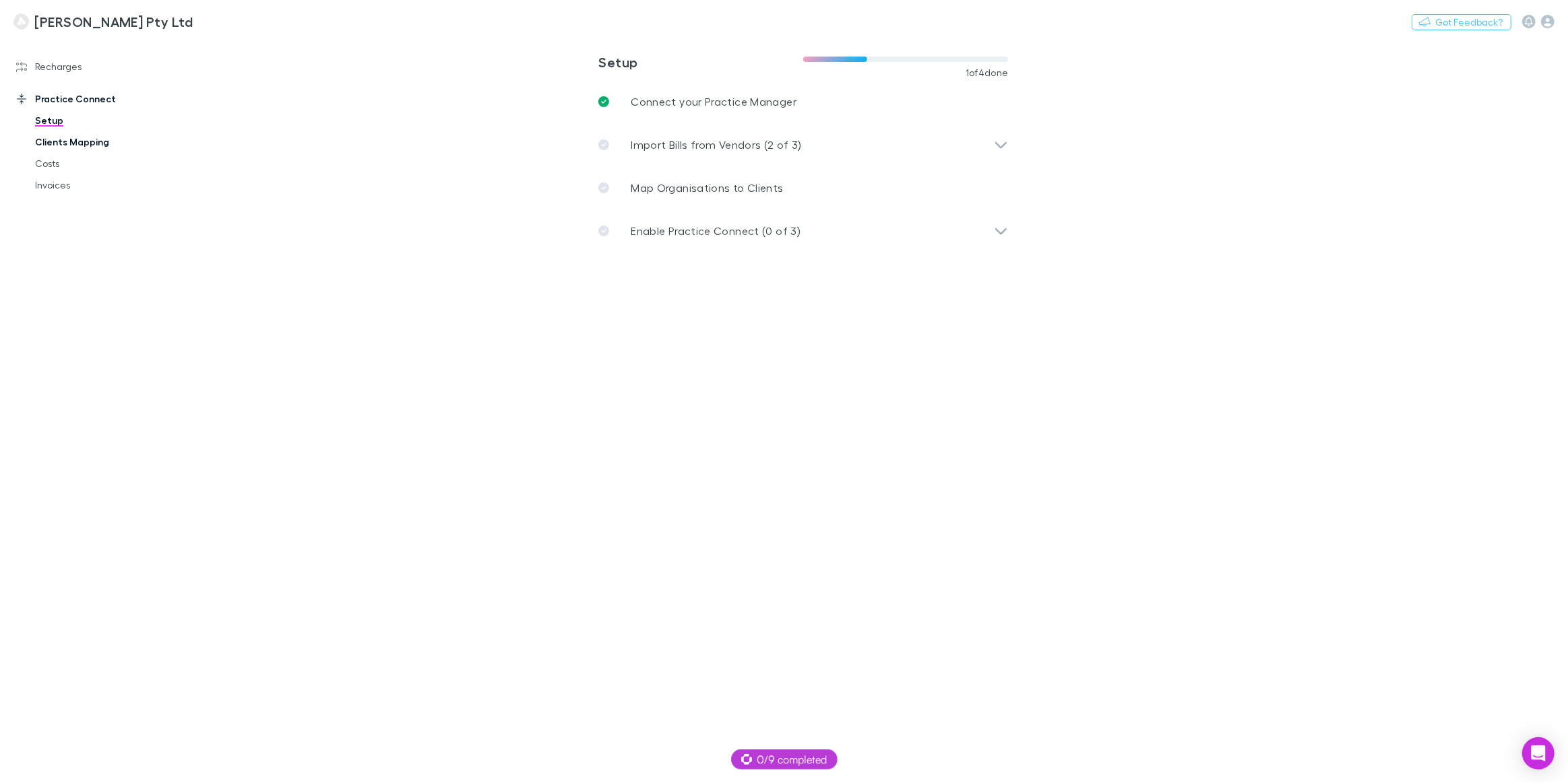
click at [90, 140] on link "Clients Mapping" at bounding box center [103, 142] width 164 height 21
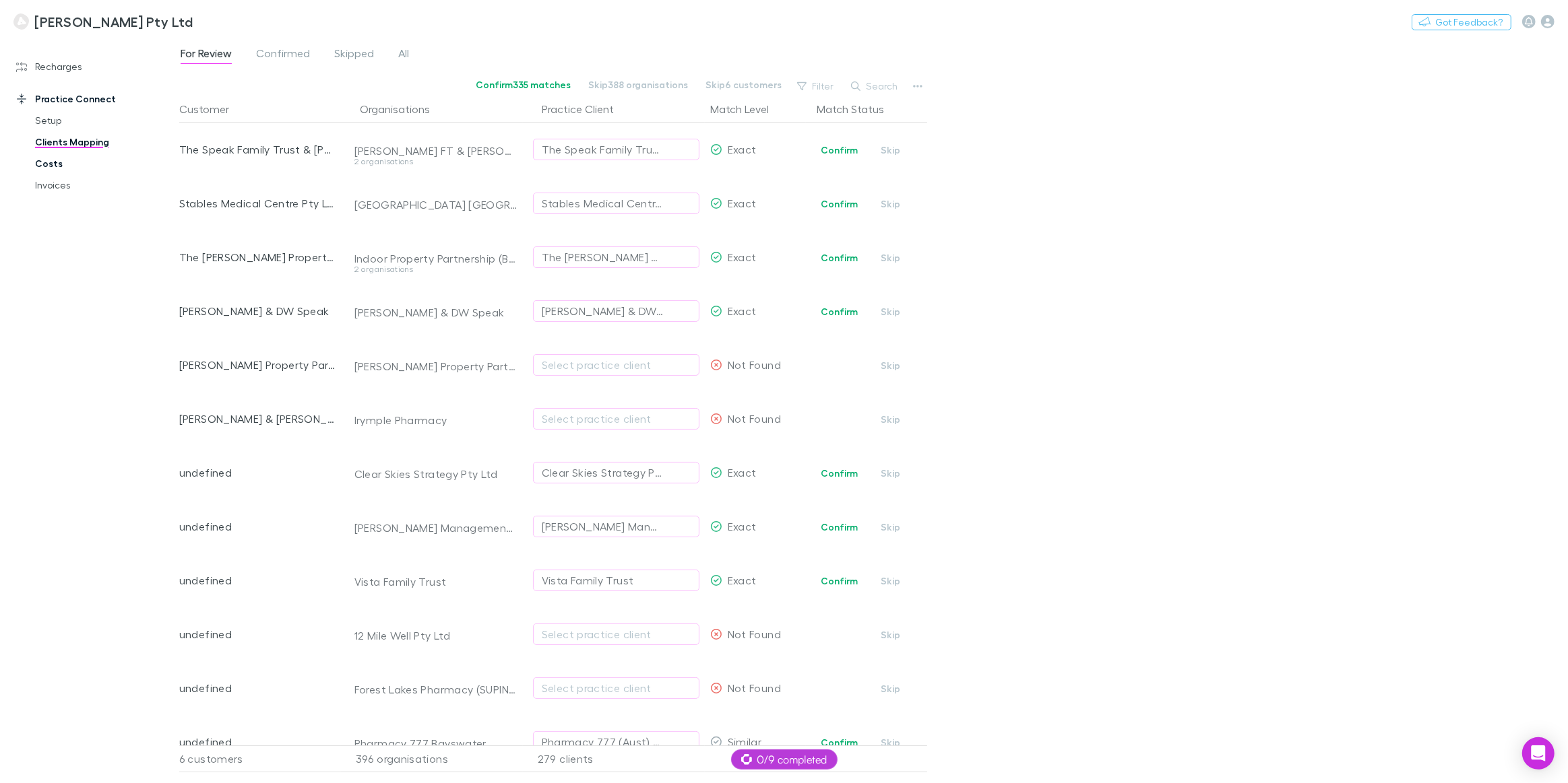
click at [45, 167] on link "Costs" at bounding box center [103, 163] width 164 height 21
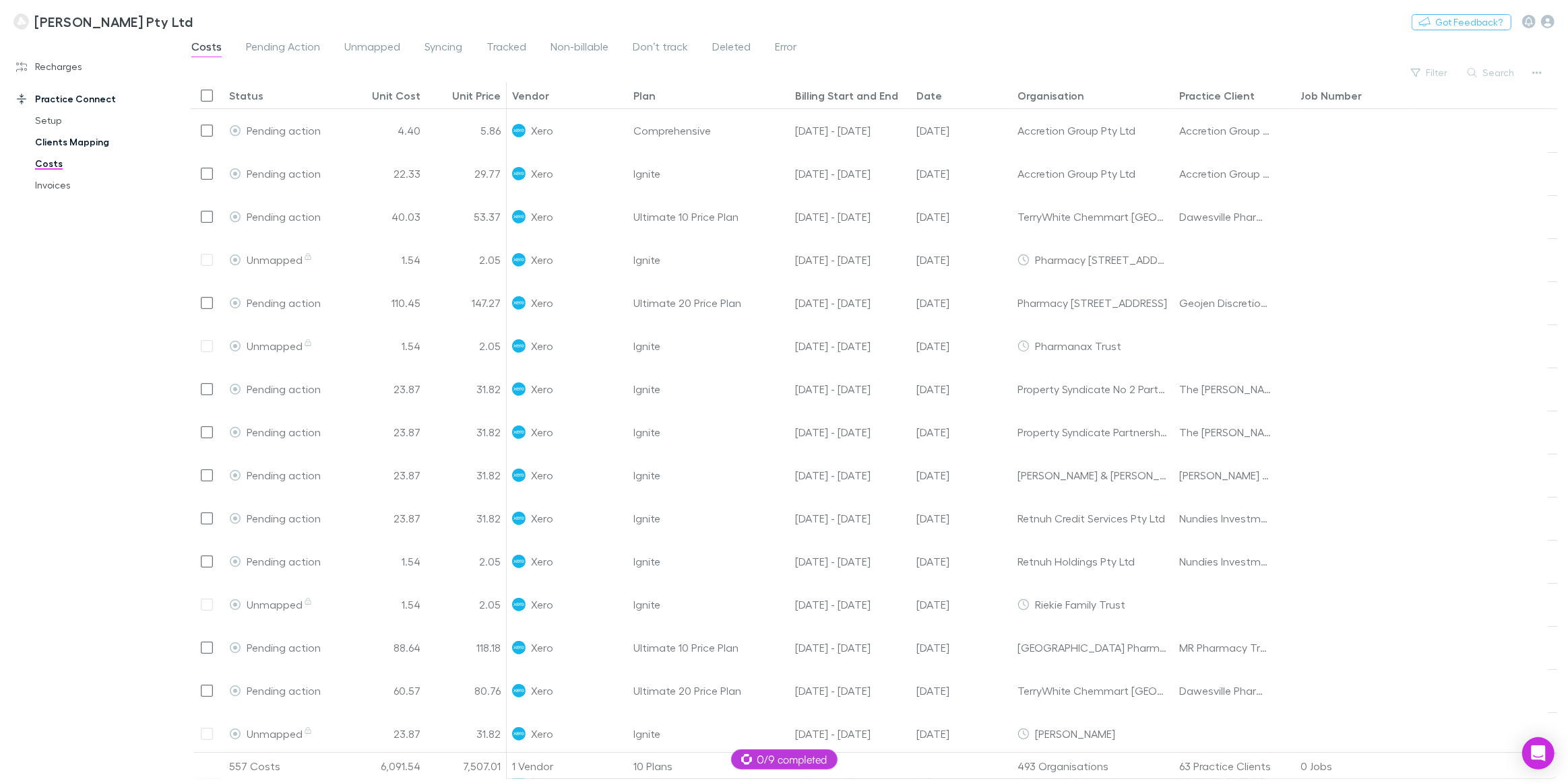
click at [61, 148] on link "Clients Mapping" at bounding box center [103, 142] width 164 height 21
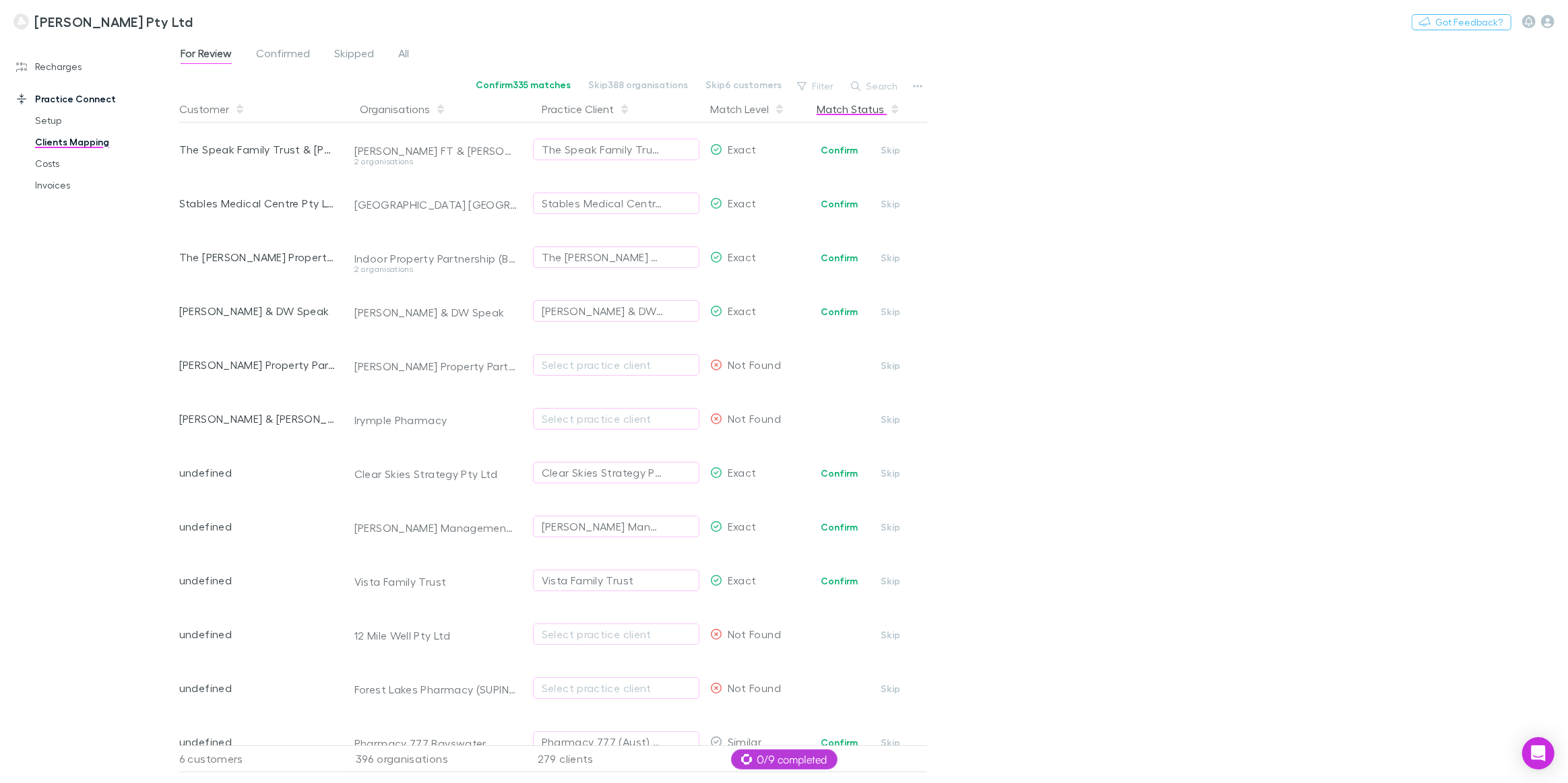
click at [855, 108] on button "Match Status" at bounding box center [858, 109] width 83 height 27
click at [841, 109] on button "Match Status" at bounding box center [858, 109] width 83 height 27
click at [822, 87] on button "Filter" at bounding box center [816, 86] width 52 height 16
click at [685, 176] on li "Exact" at bounding box center [724, 174] width 234 height 21
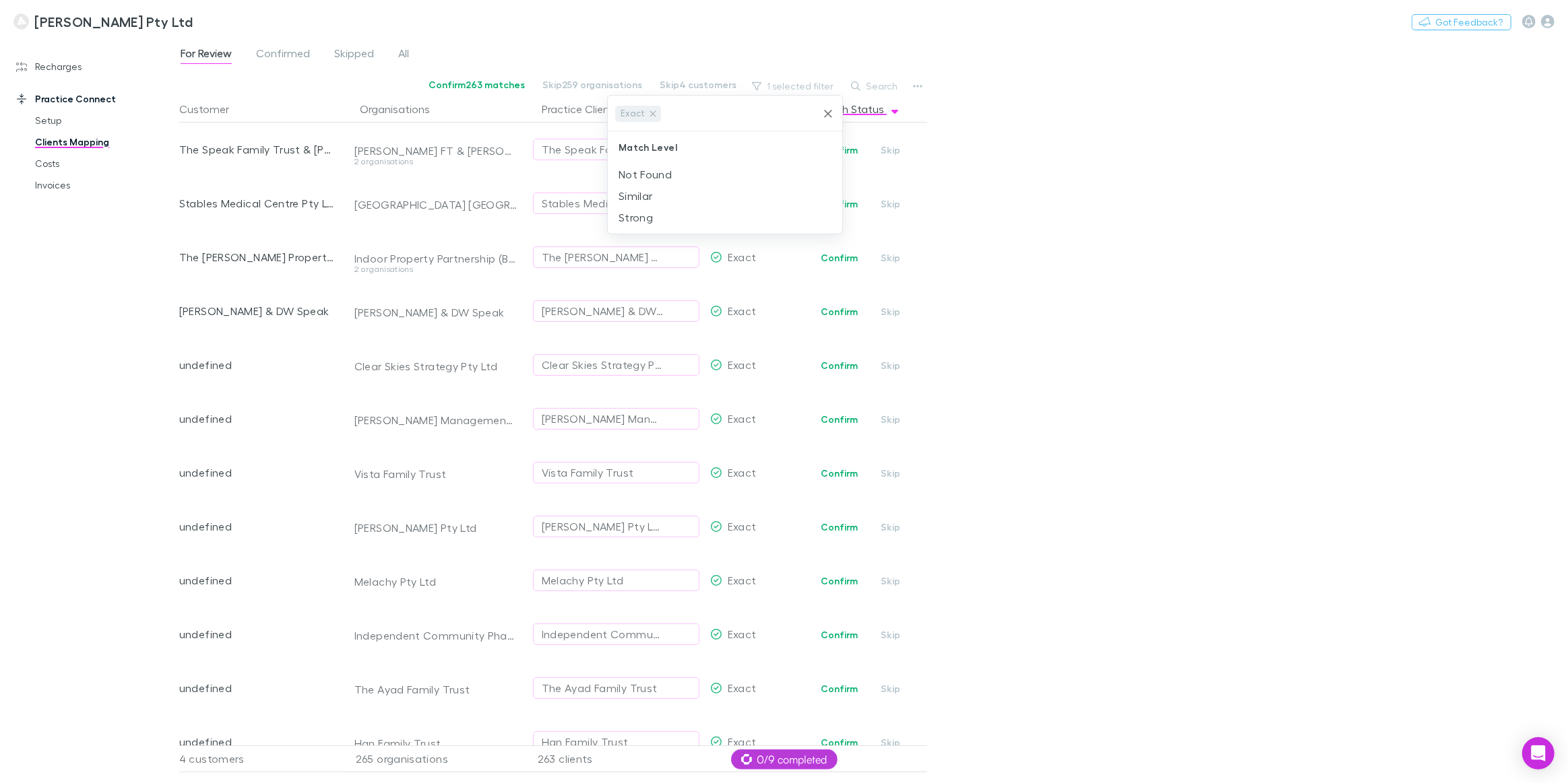
click at [1092, 187] on div at bounding box center [784, 391] width 1568 height 783
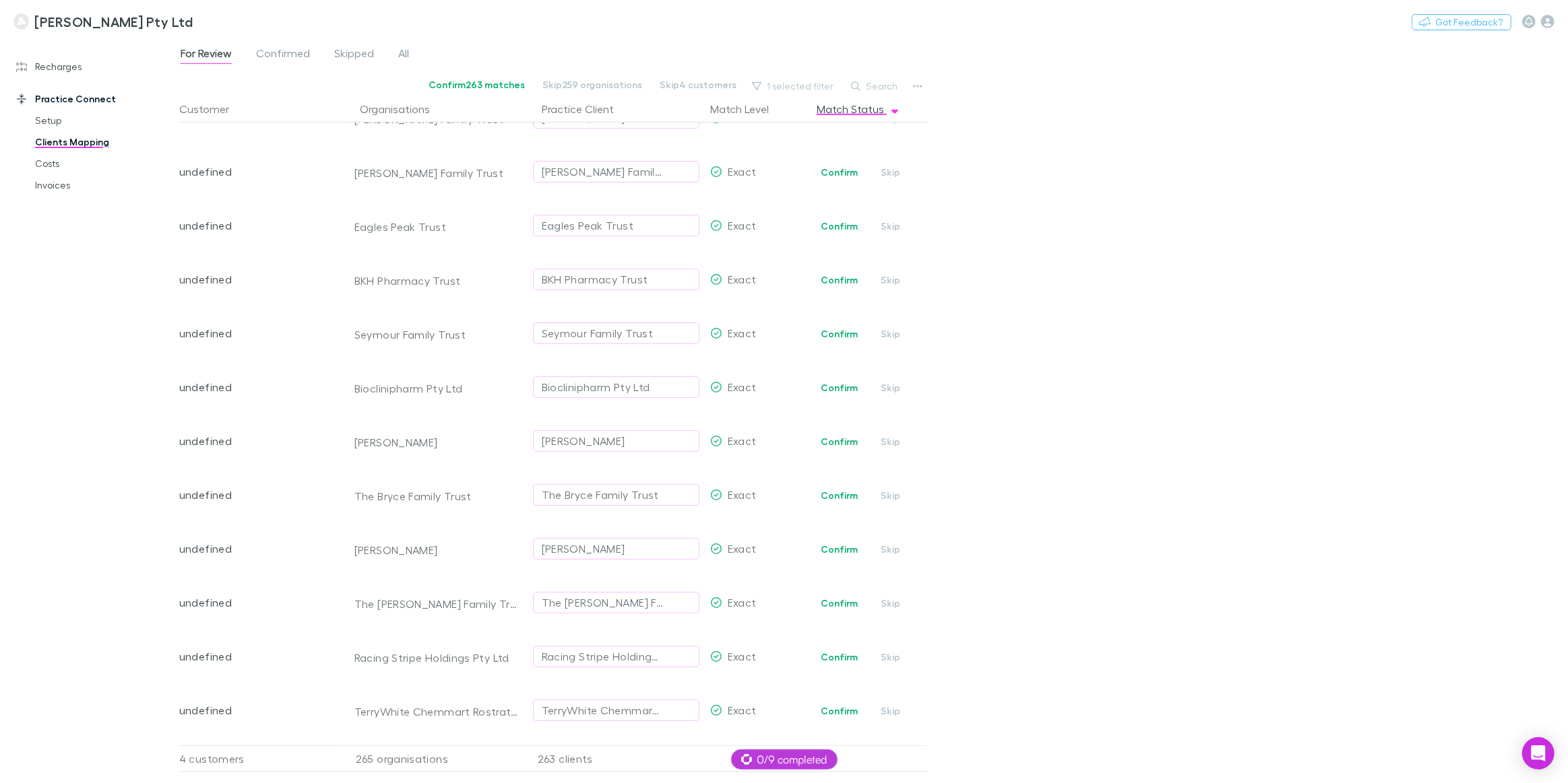
scroll to position [12857, 0]
click at [56, 69] on link "Recharges" at bounding box center [94, 66] width 183 height 21
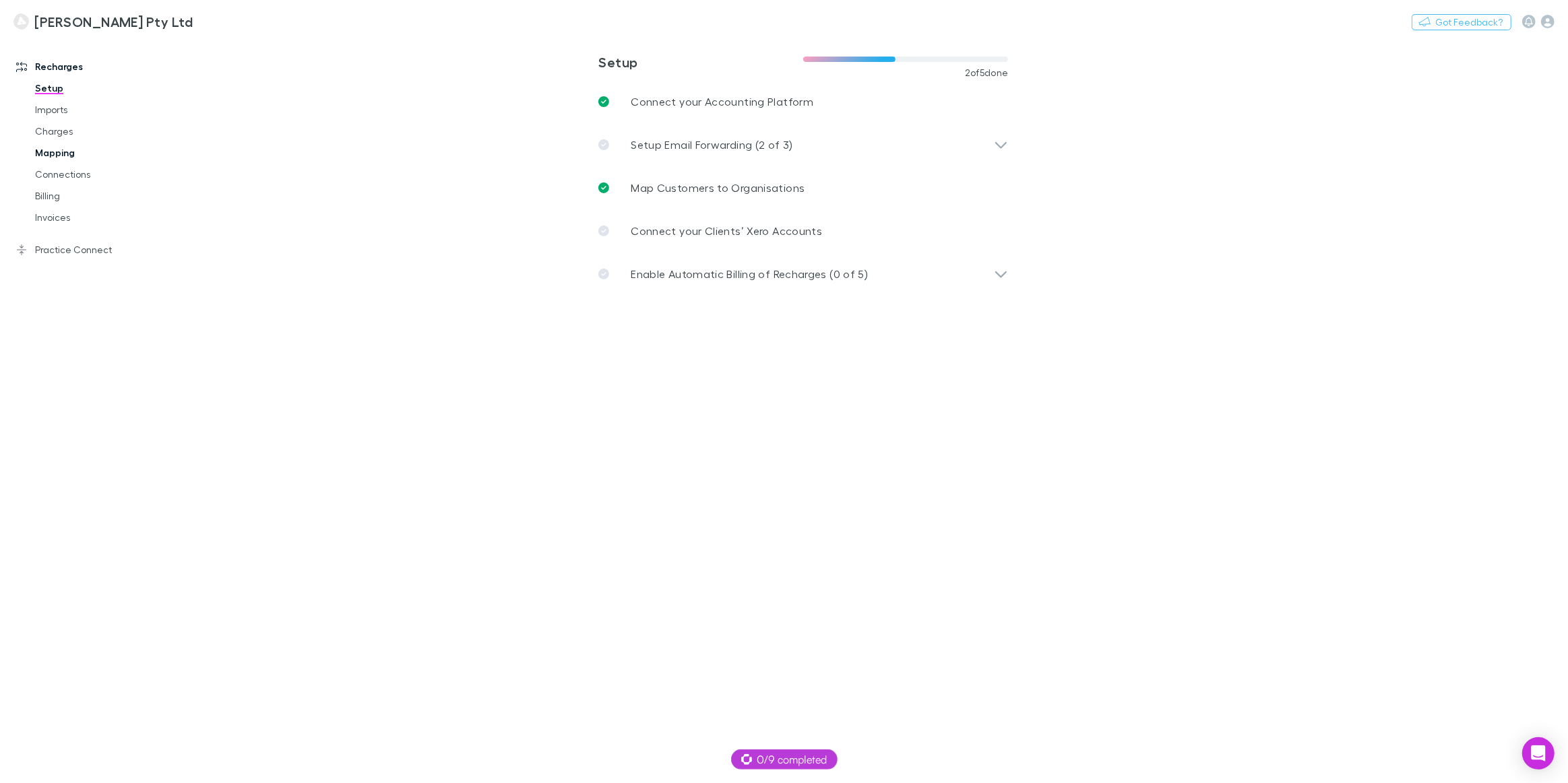
click at [65, 154] on link "Mapping" at bounding box center [103, 152] width 164 height 21
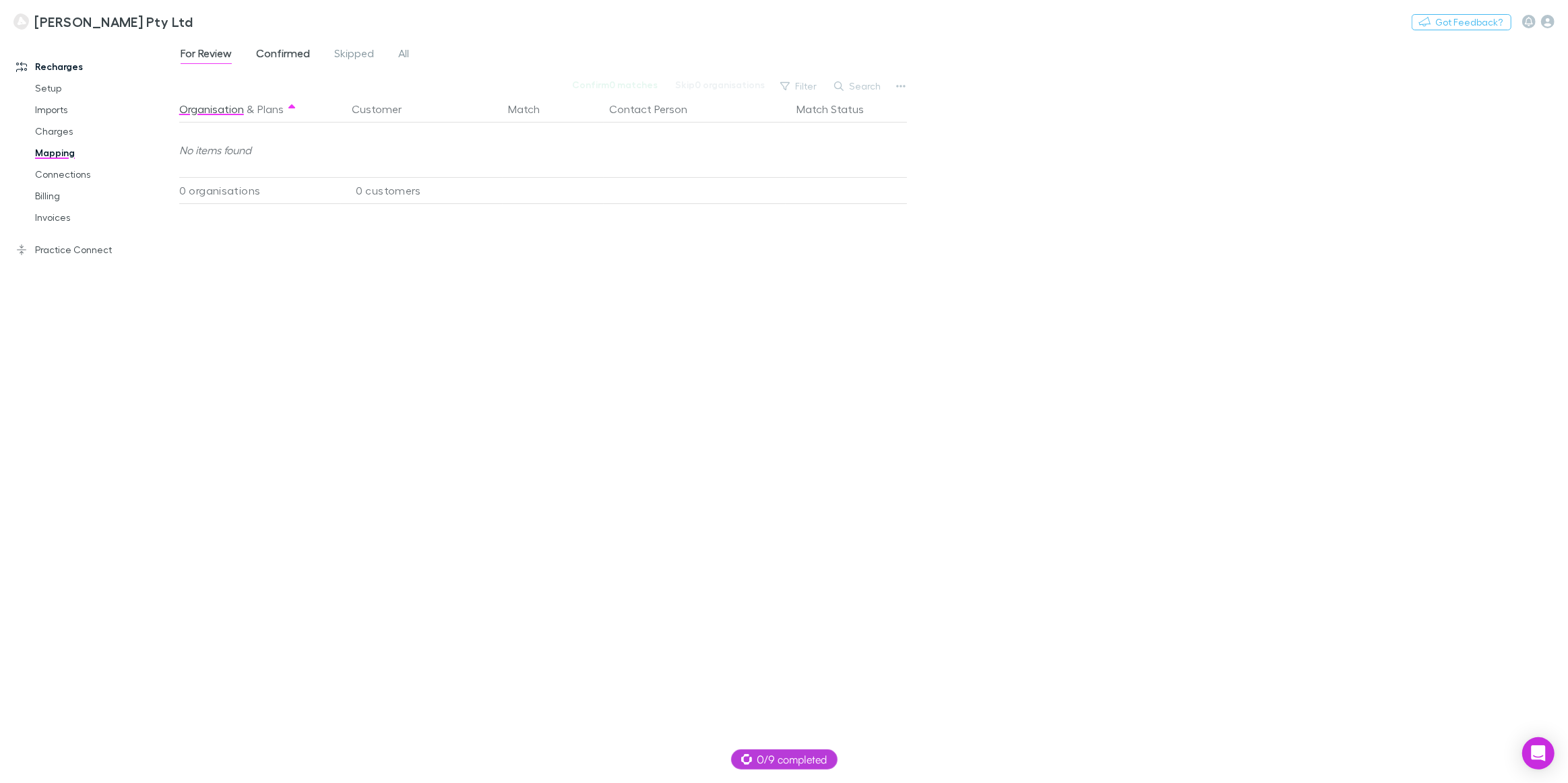
click at [298, 49] on span "Confirmed" at bounding box center [283, 56] width 54 height 17
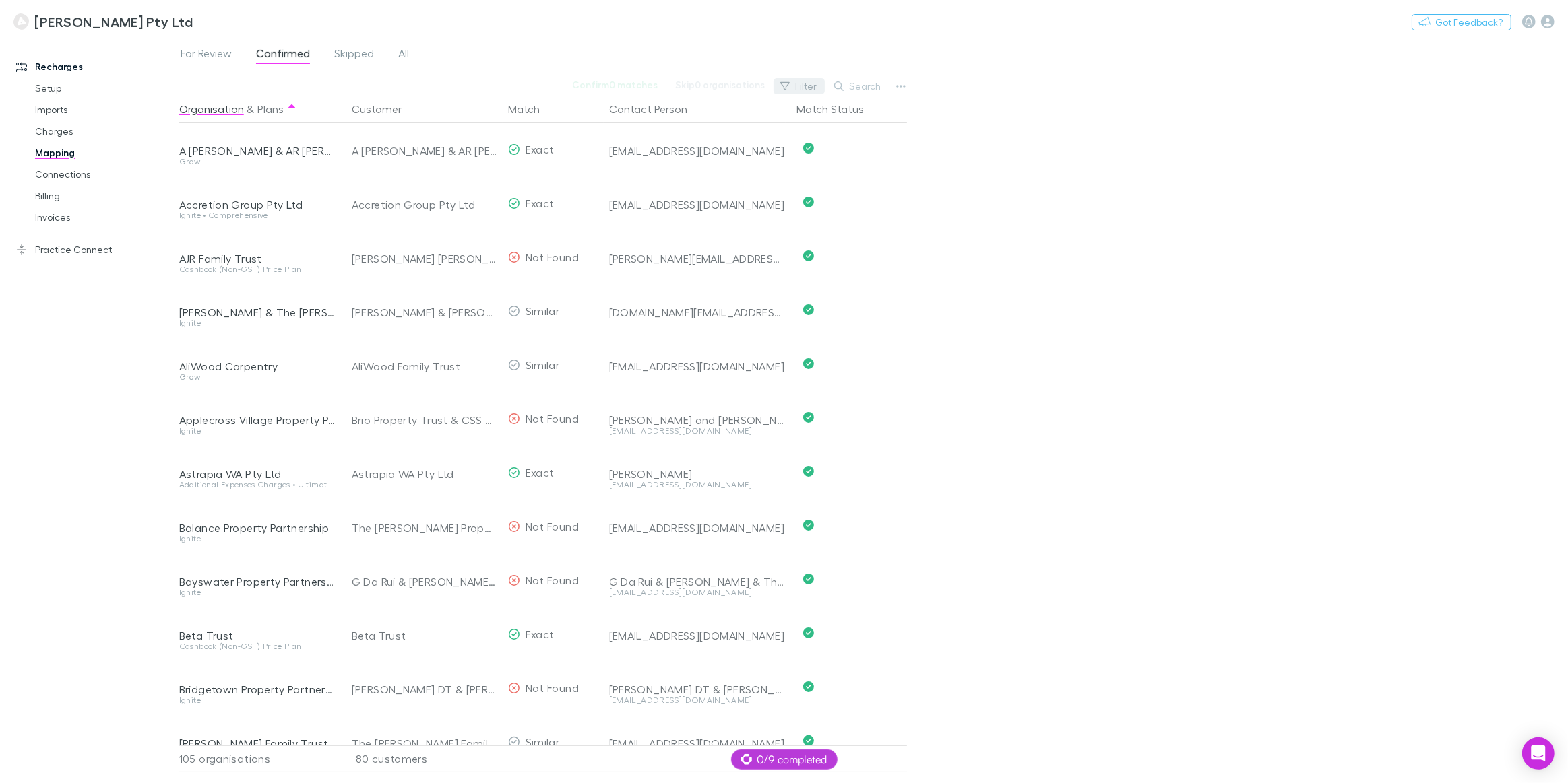
click at [806, 83] on button "Filter" at bounding box center [799, 86] width 52 height 16
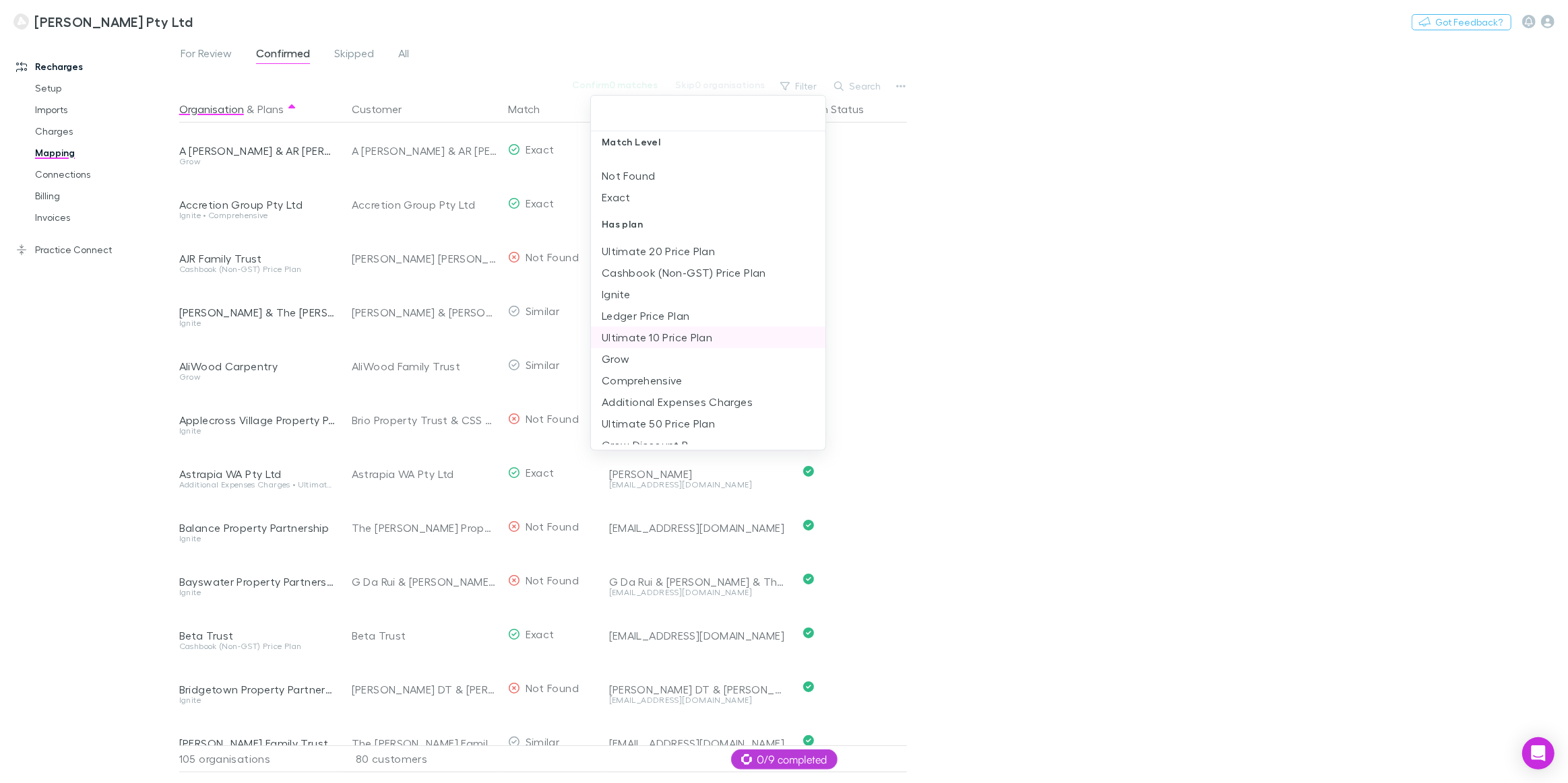
scroll to position [31, 0]
click at [865, 86] on div at bounding box center [784, 391] width 1568 height 783
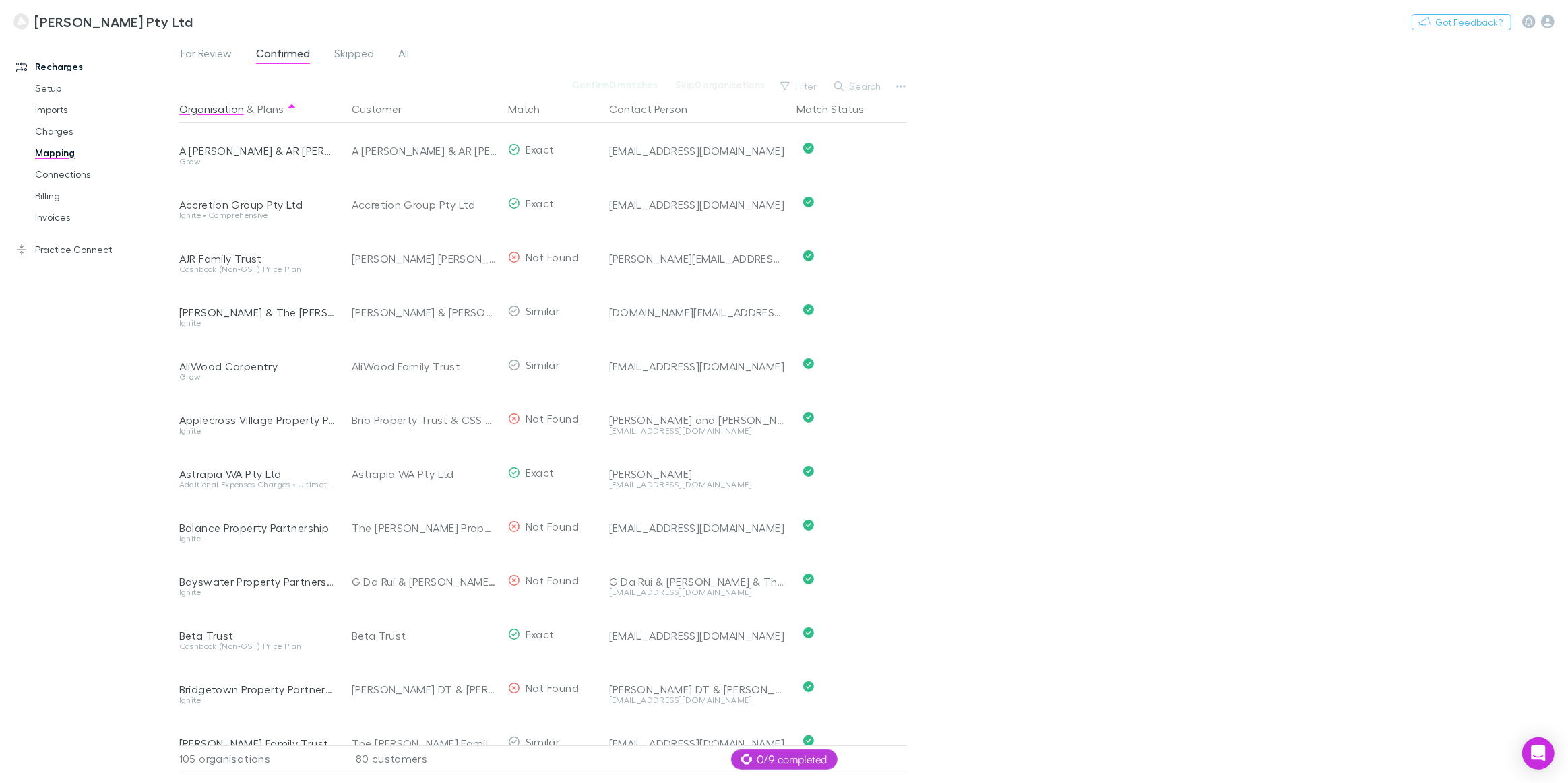
click at [855, 86] on button "Search" at bounding box center [858, 86] width 61 height 16
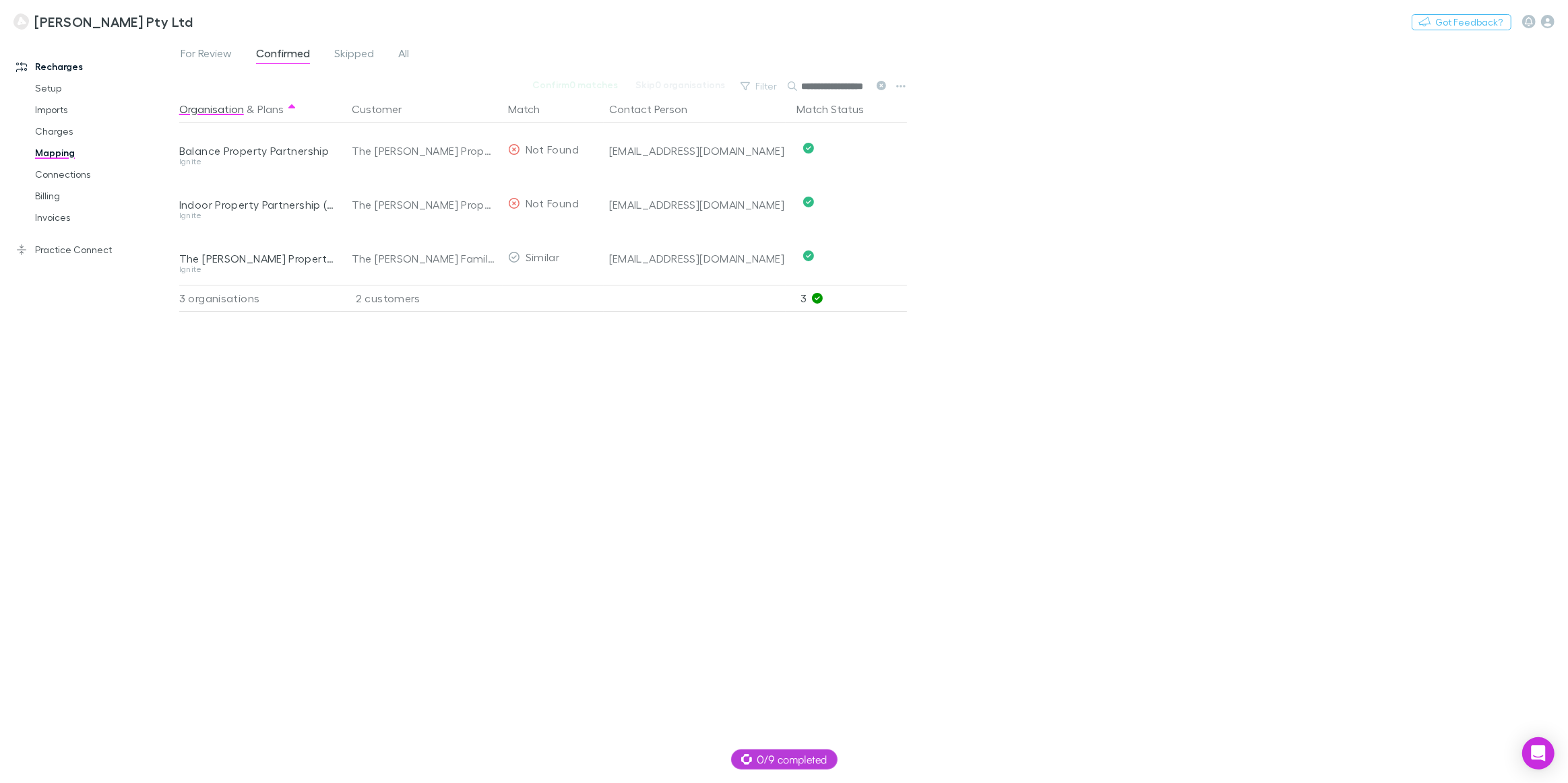
scroll to position [0, 14]
type input "**********"
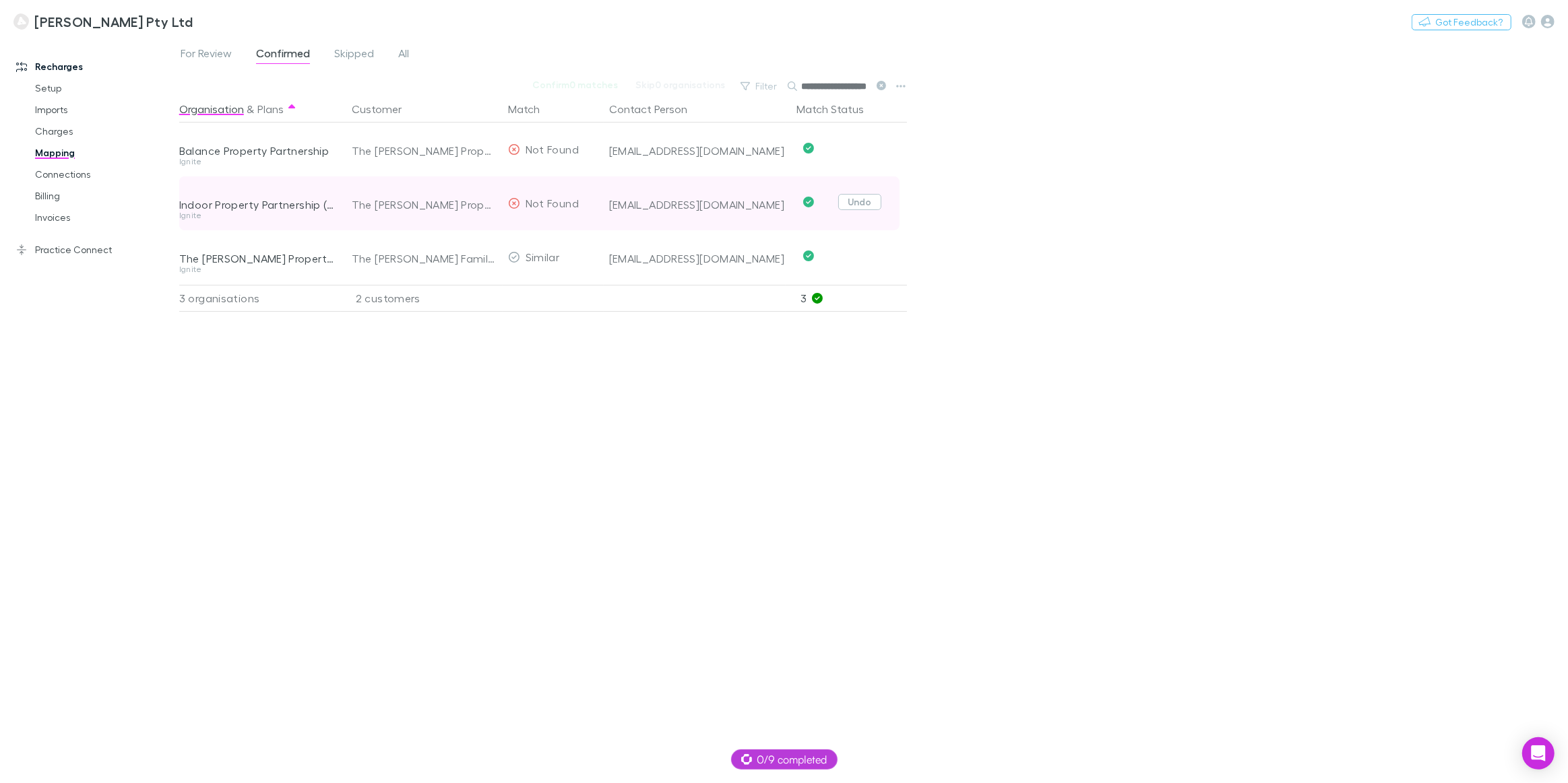
click at [867, 205] on button "Undo" at bounding box center [859, 202] width 43 height 16
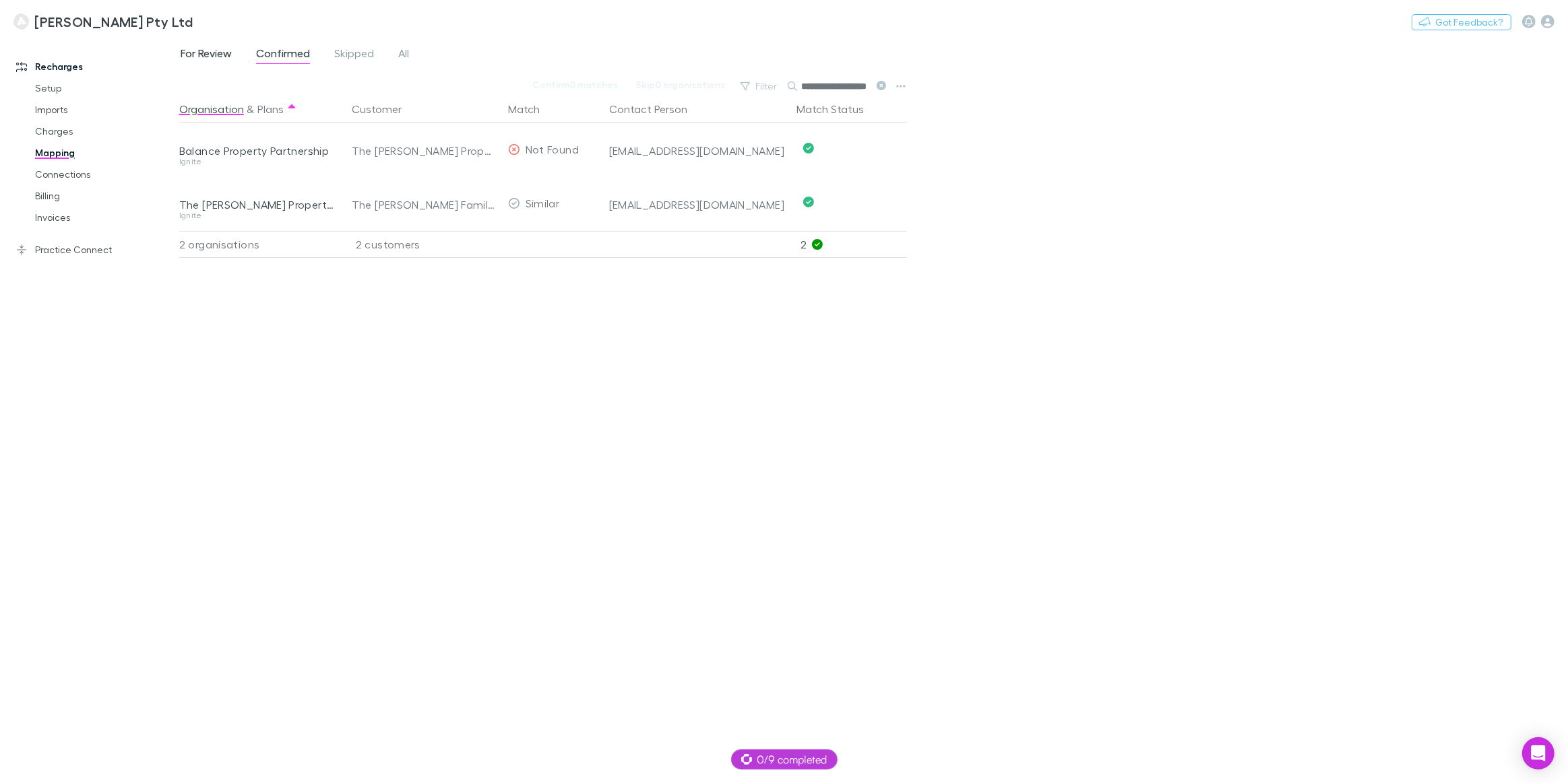
click at [209, 52] on span "For Review" at bounding box center [206, 56] width 52 height 17
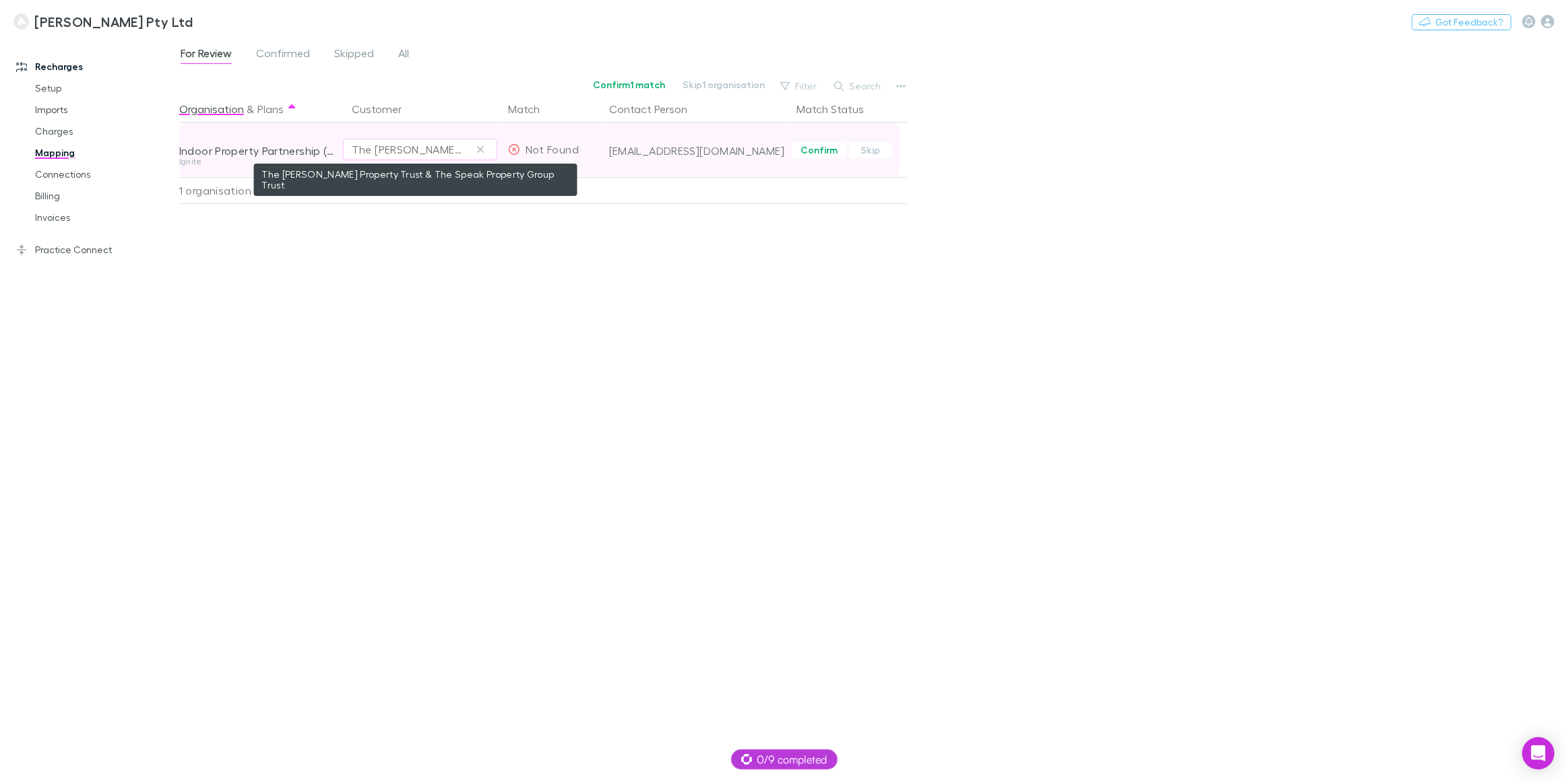
click at [426, 152] on div "The [PERSON_NAME] Property Trust & The Speak Property Group Trust" at bounding box center [406, 149] width 110 height 16
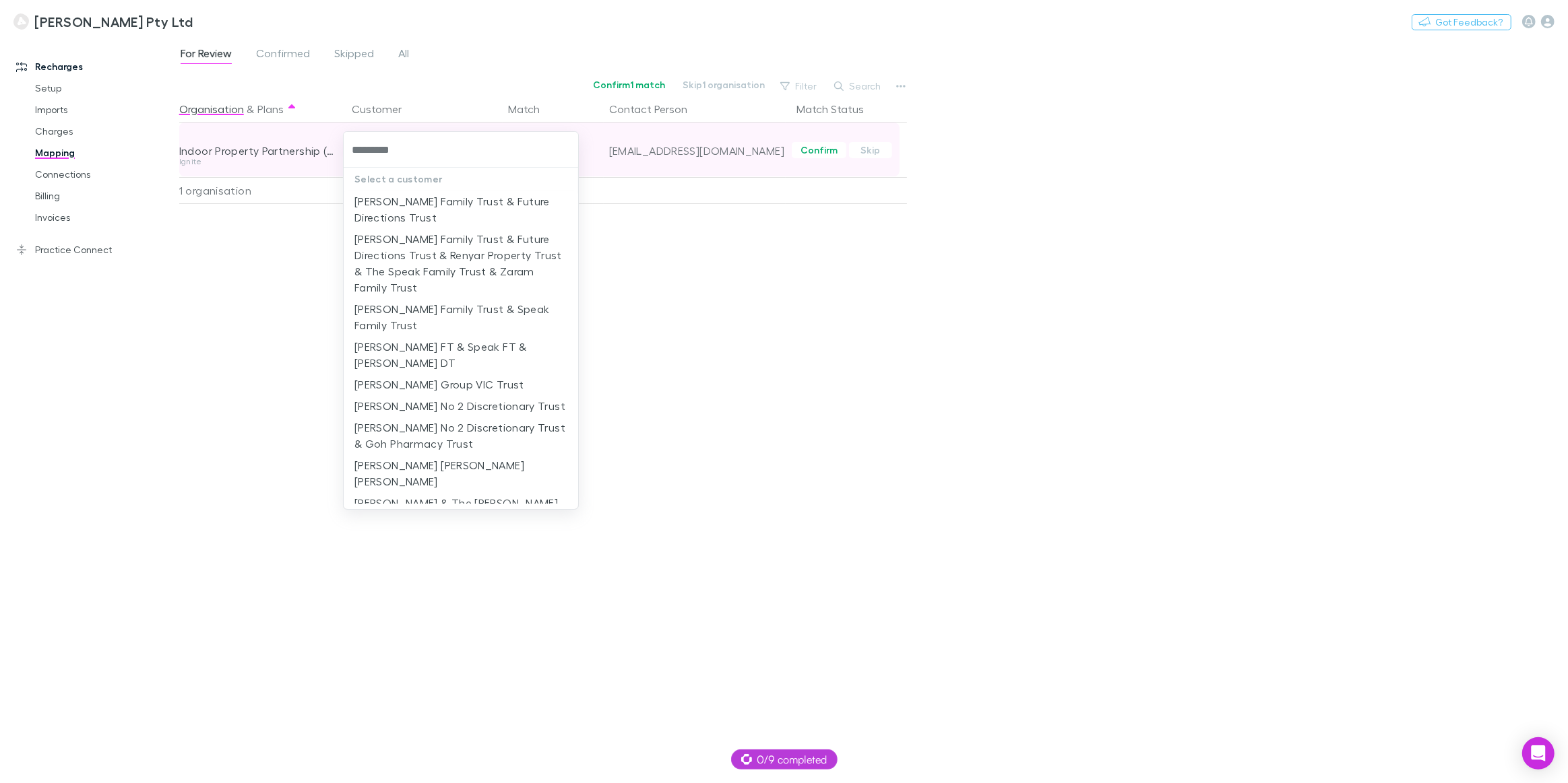
type input "**********"
click at [443, 302] on li "[PERSON_NAME] Family Trust & Speak Family Trust" at bounding box center [460, 317] width 234 height 38
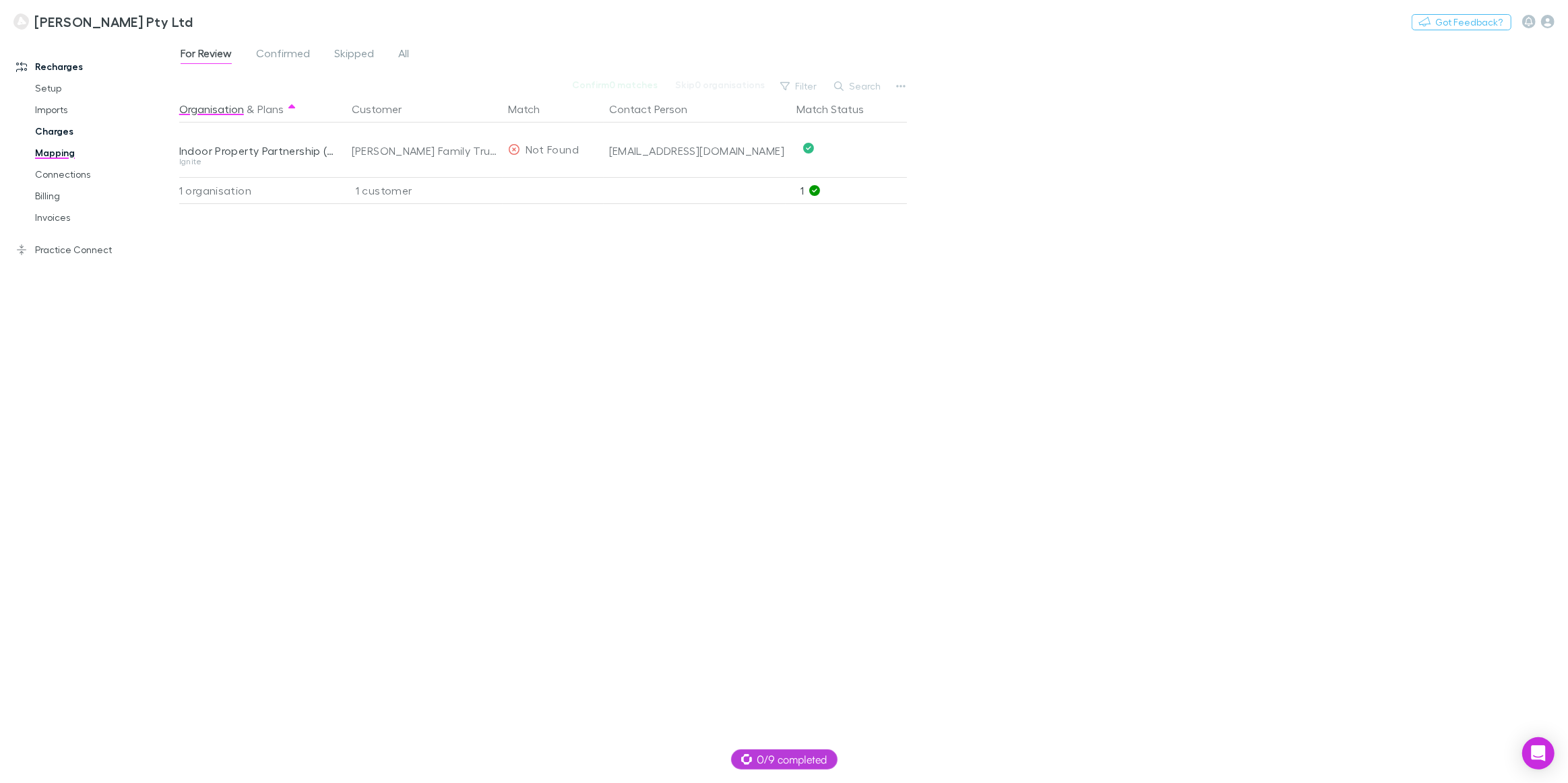
click at [63, 136] on link "Charges" at bounding box center [103, 131] width 164 height 21
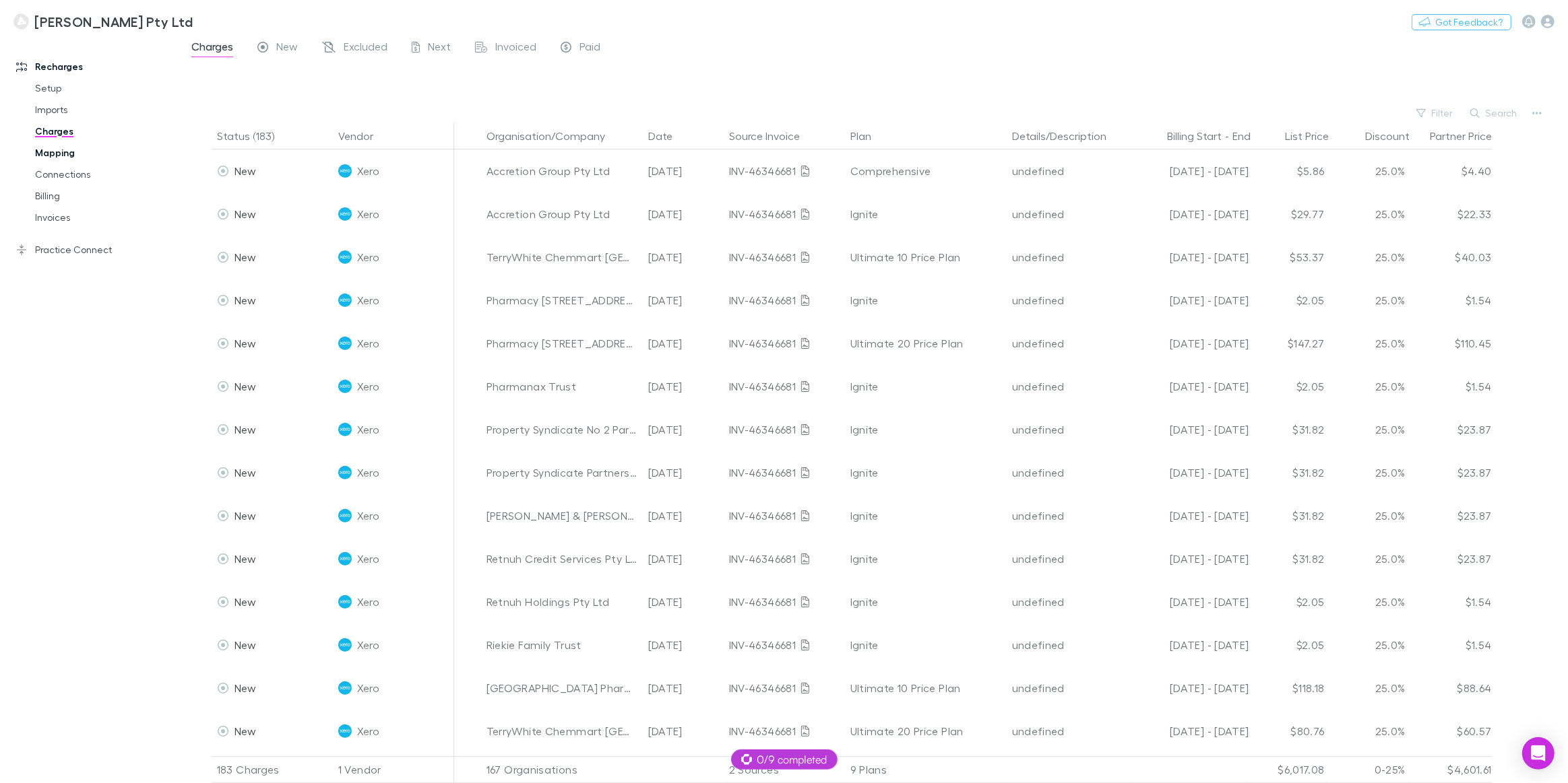
click at [65, 153] on link "Mapping" at bounding box center [103, 152] width 164 height 21
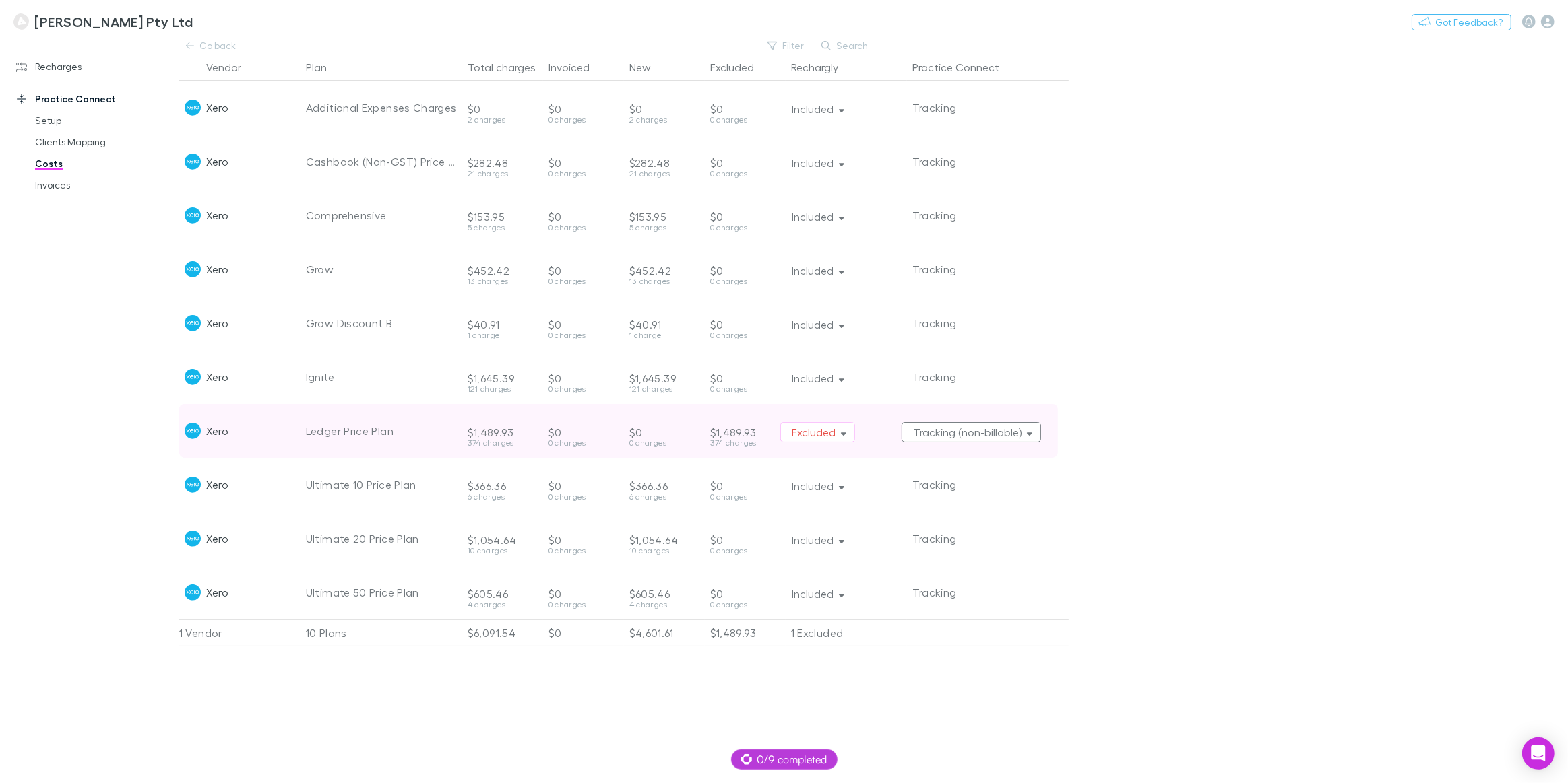
click at [1035, 436] on button "Tracking (non-billable)" at bounding box center [971, 432] width 140 height 20
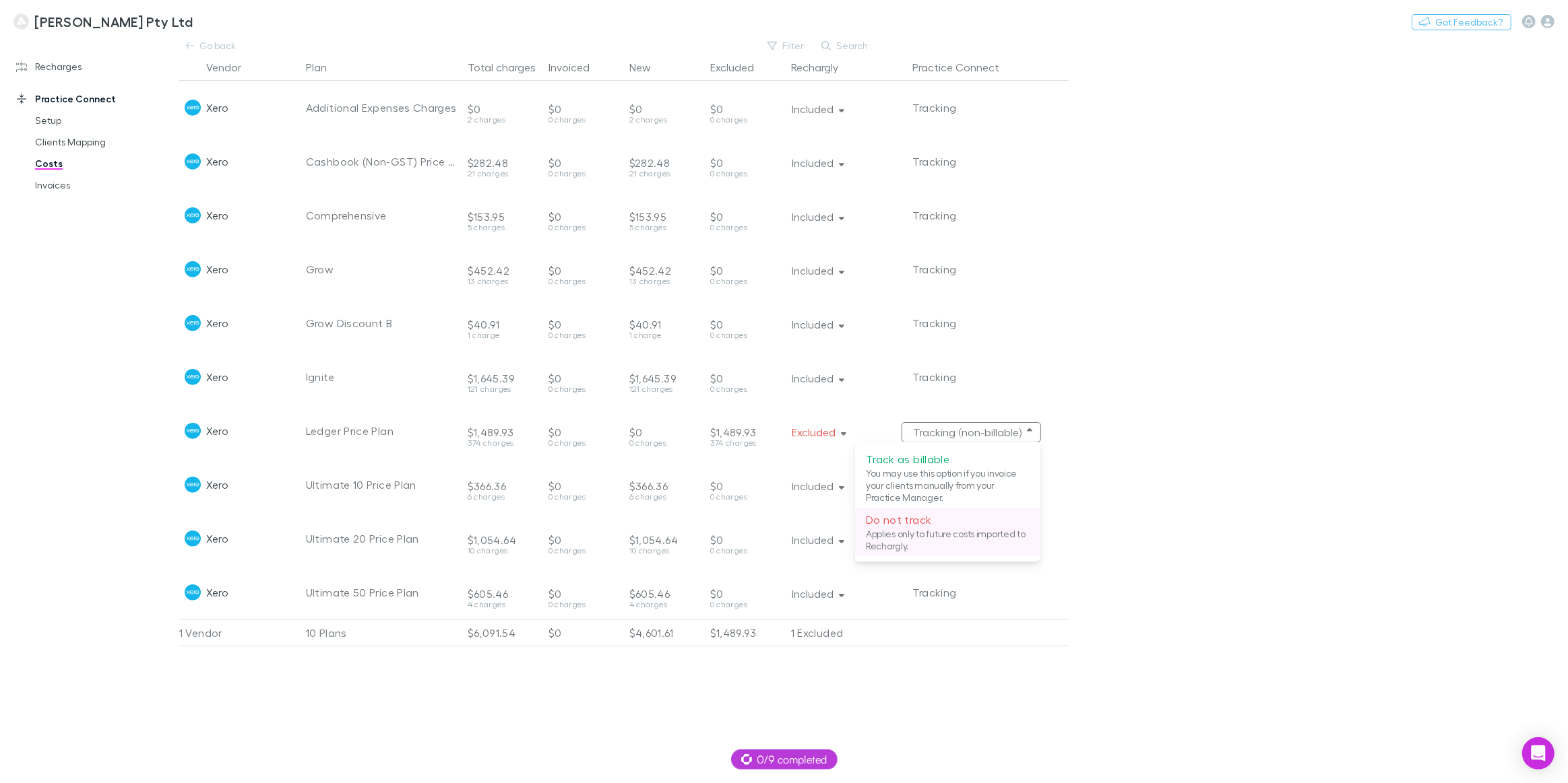
click at [895, 528] on p "Applies only to future costs imported to Rechargly." at bounding box center [947, 540] width 163 height 25
click at [67, 141] on link "Clients Mapping" at bounding box center [103, 142] width 164 height 21
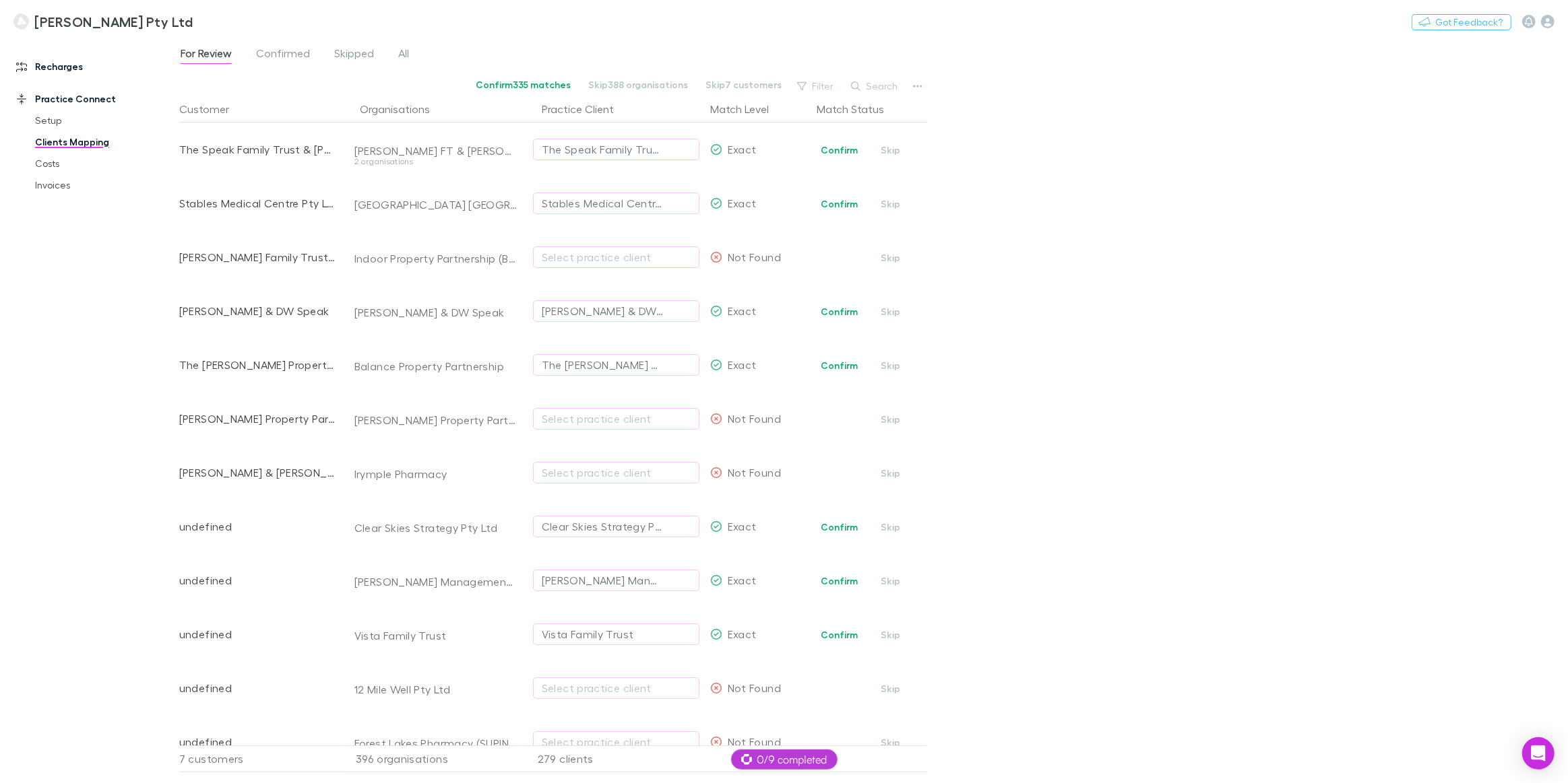
click at [56, 63] on link "Recharges" at bounding box center [94, 66] width 183 height 21
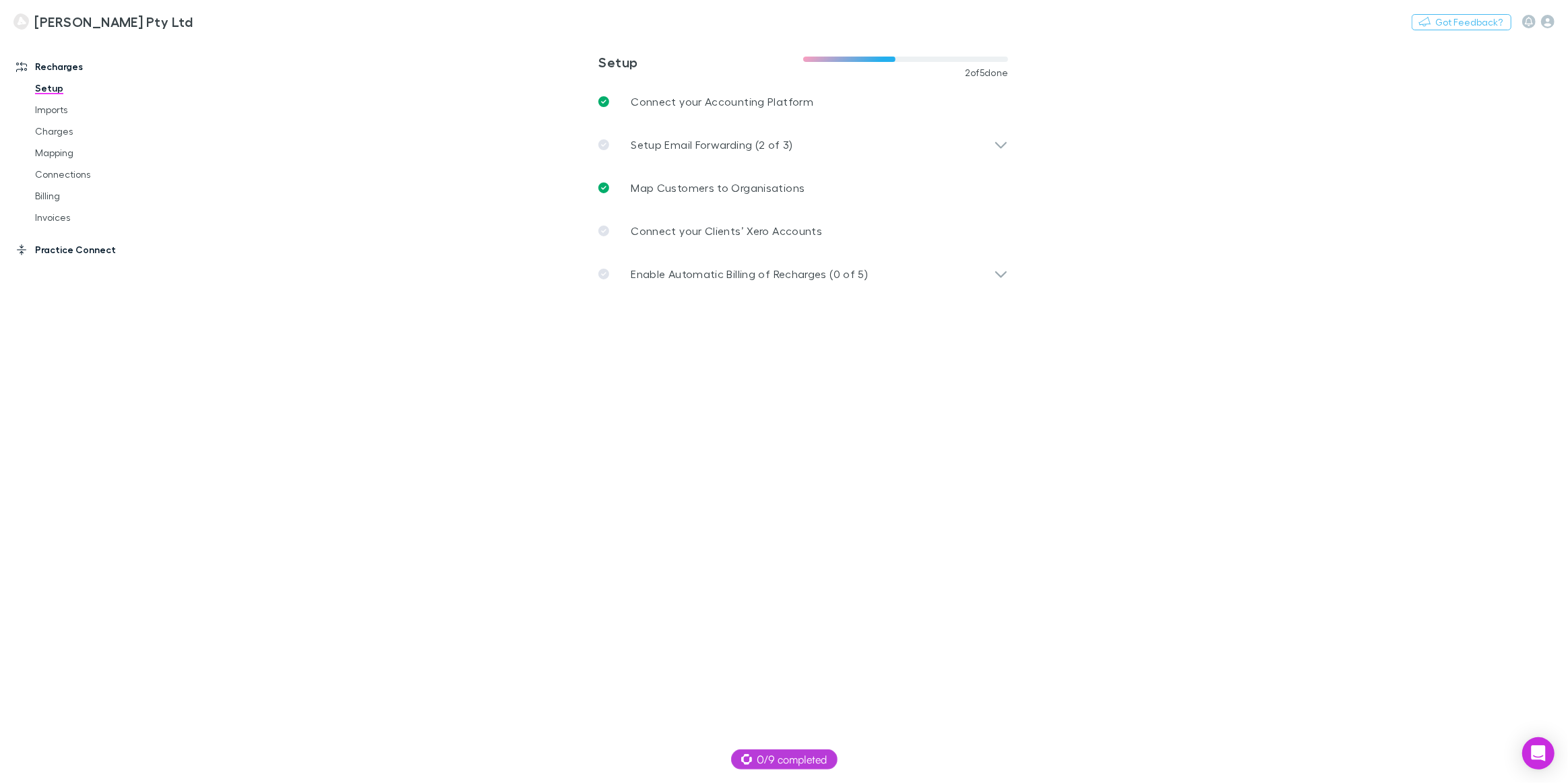
click at [63, 248] on link "Practice Connect" at bounding box center [94, 249] width 183 height 21
click at [60, 142] on link "Clients Mapping" at bounding box center [103, 142] width 164 height 21
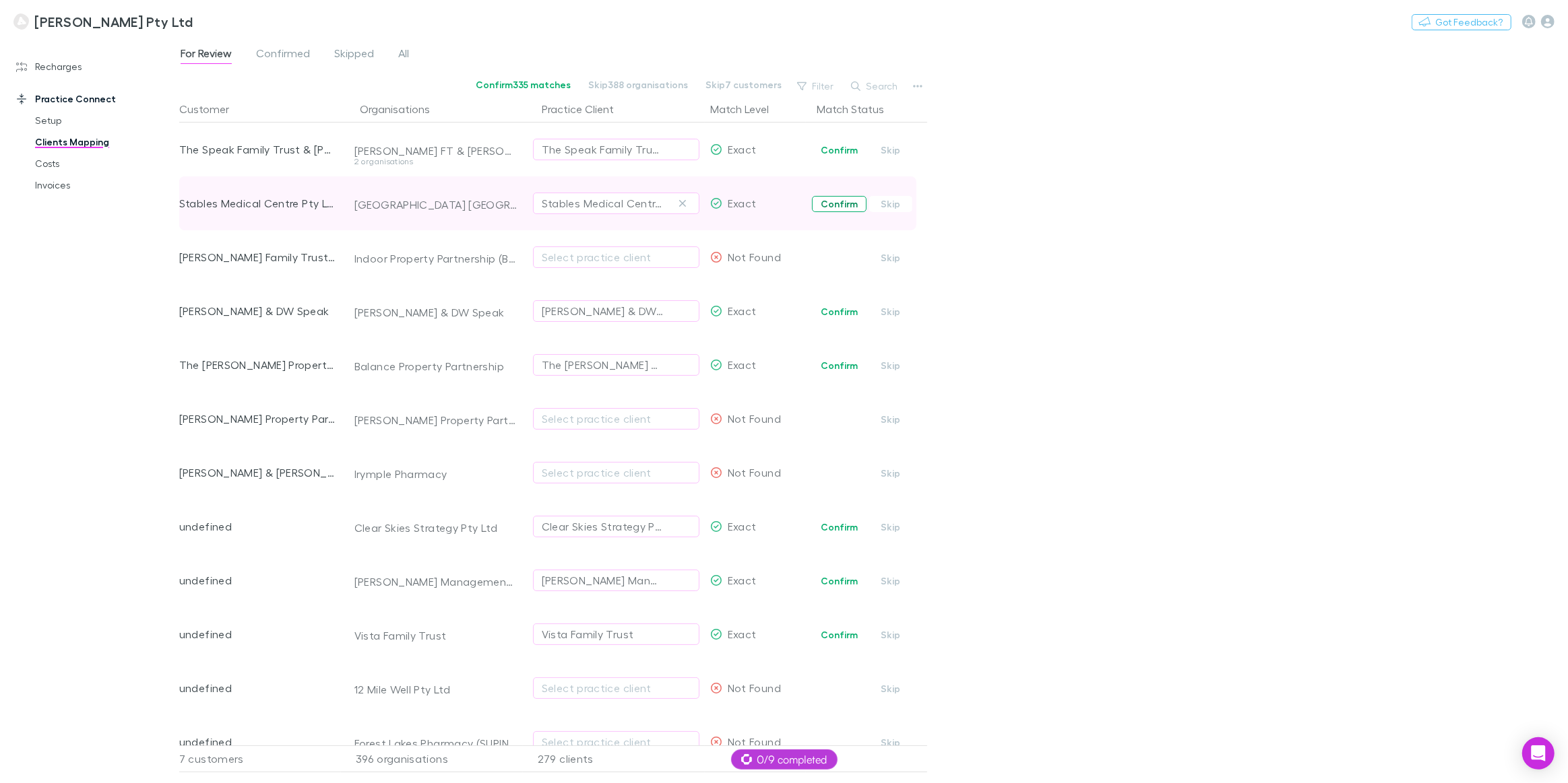
click at [840, 208] on button "Confirm" at bounding box center [839, 204] width 55 height 16
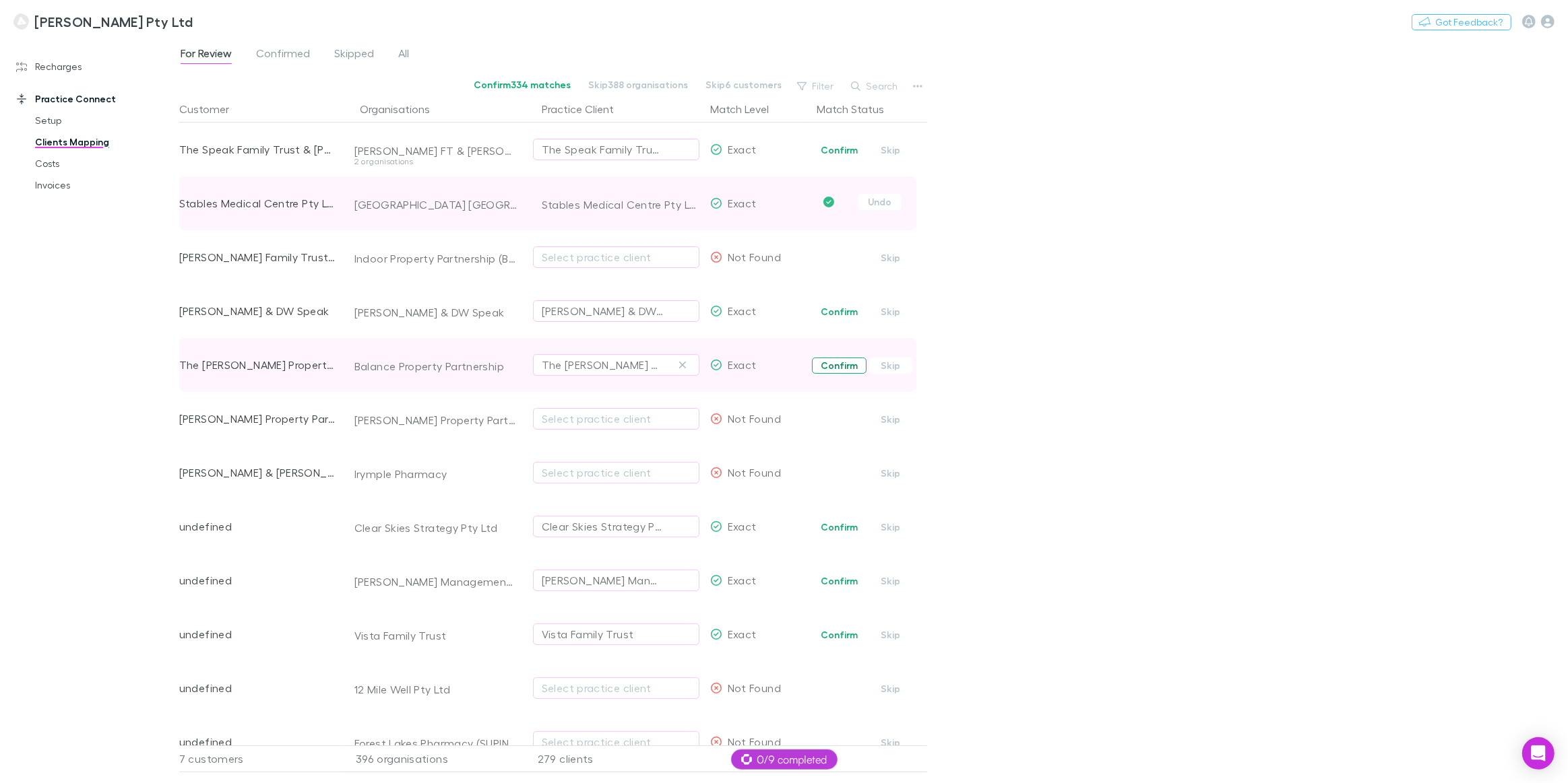
click at [848, 363] on button "Confirm" at bounding box center [839, 366] width 55 height 16
click at [648, 82] on button "Skip 388 organisations" at bounding box center [640, 85] width 117 height 16
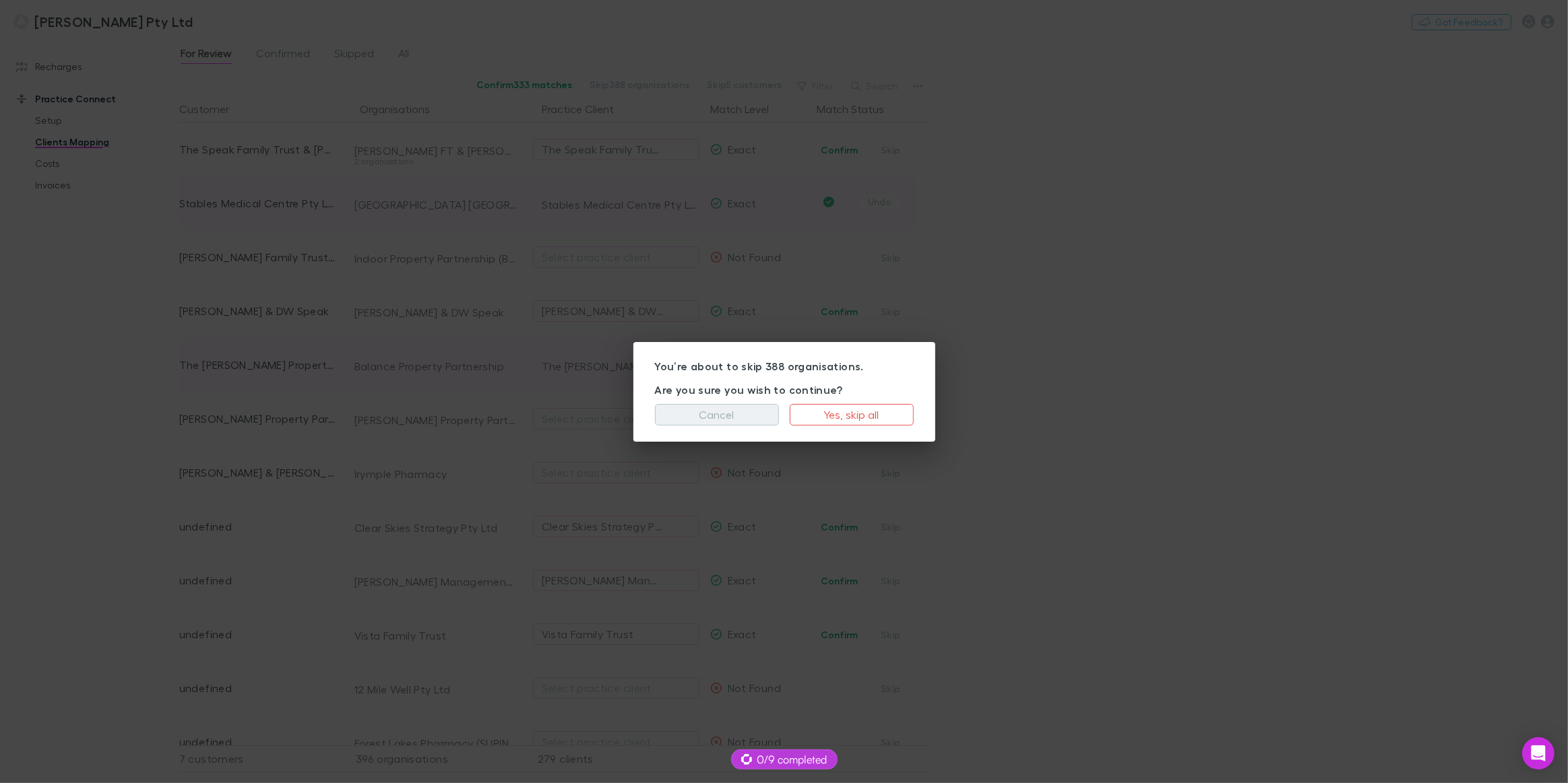
click at [694, 420] on button "Cancel" at bounding box center [717, 414] width 124 height 21
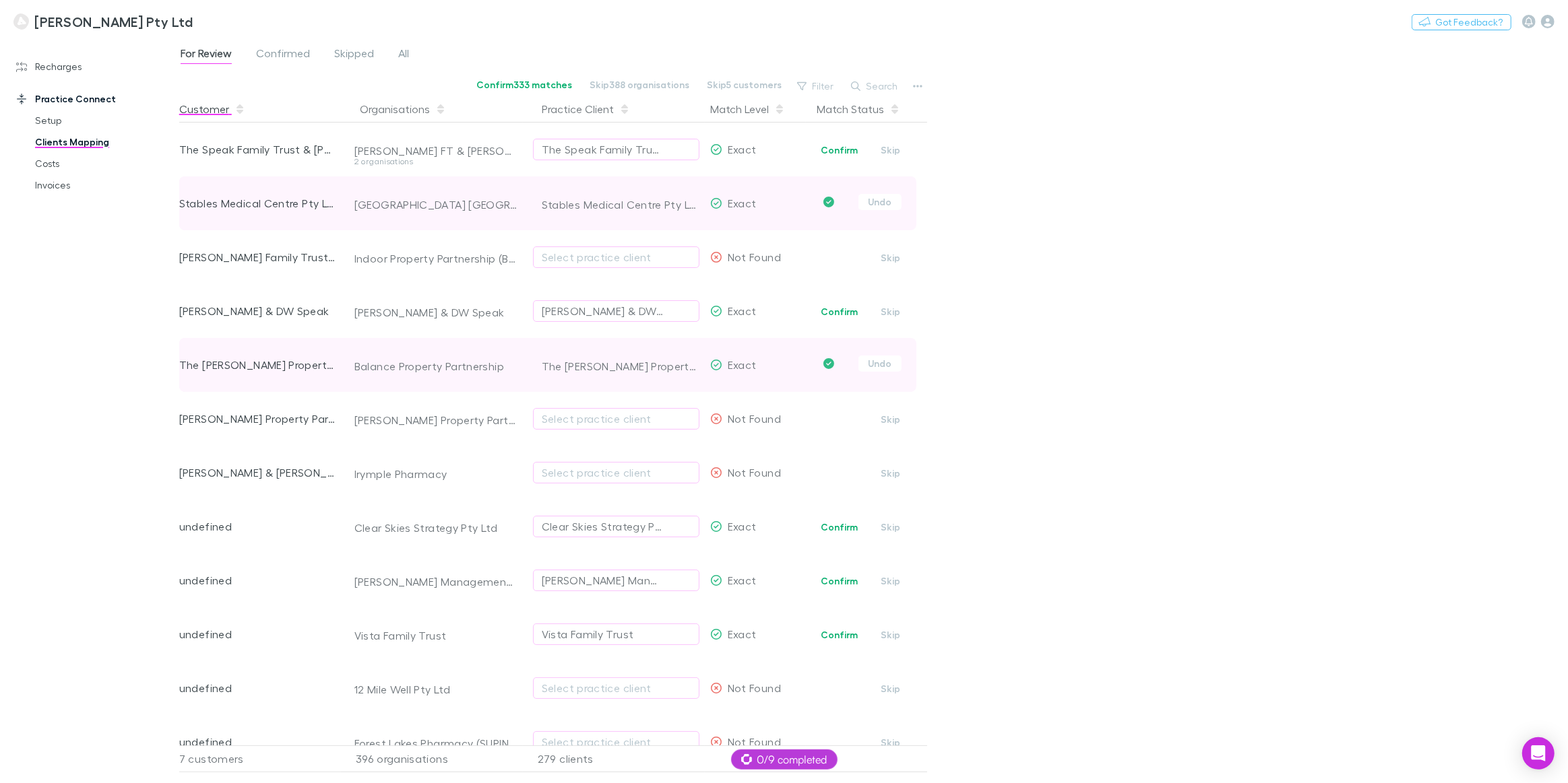
click at [217, 109] on button "Customer" at bounding box center [212, 109] width 66 height 27
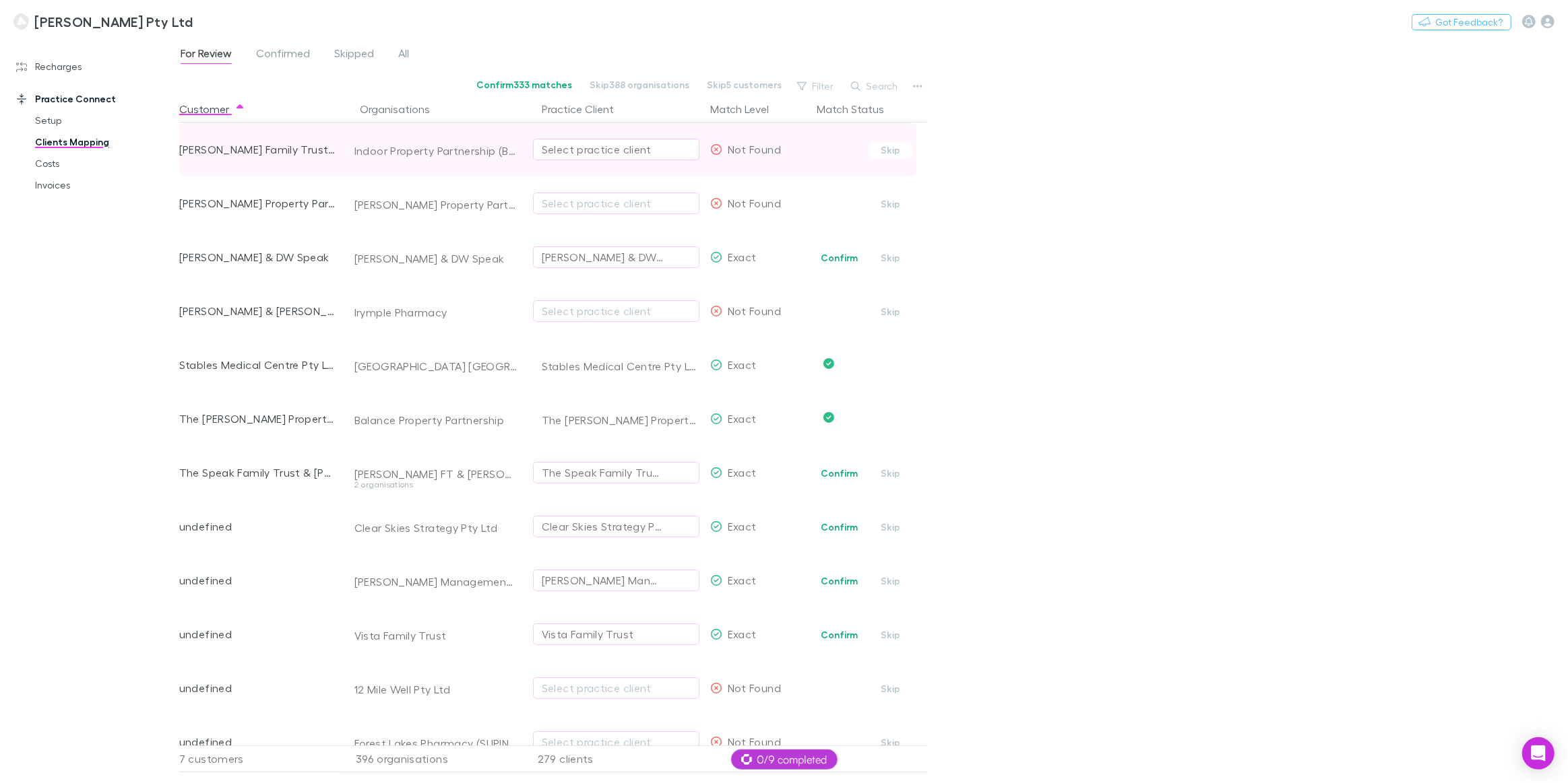
click at [557, 156] on div "Select practice client" at bounding box center [617, 149] width 149 height 16
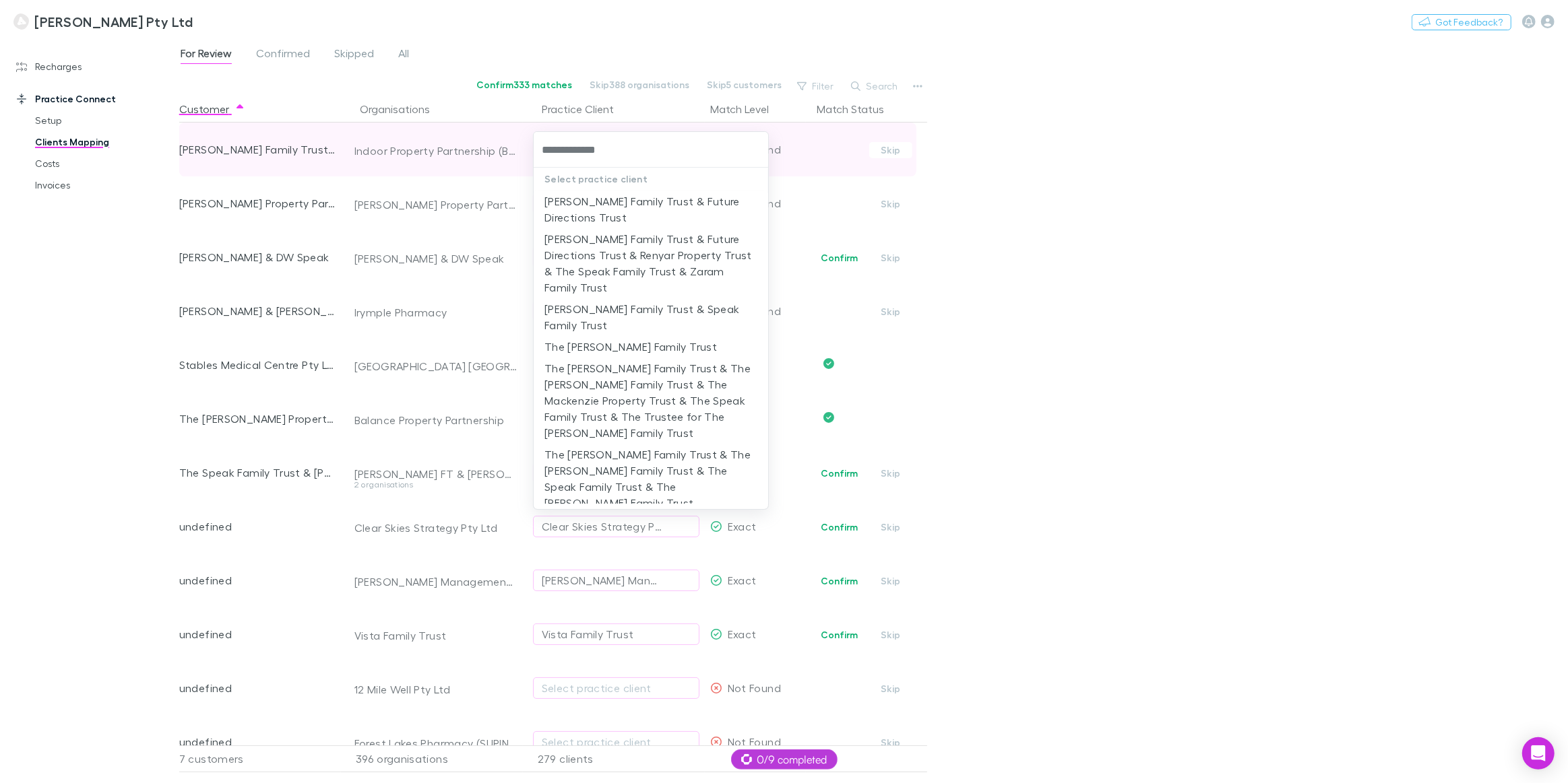
type input "**********"
click at [624, 313] on li "[PERSON_NAME] Family Trust & Speak Family Trust" at bounding box center [650, 317] width 234 height 38
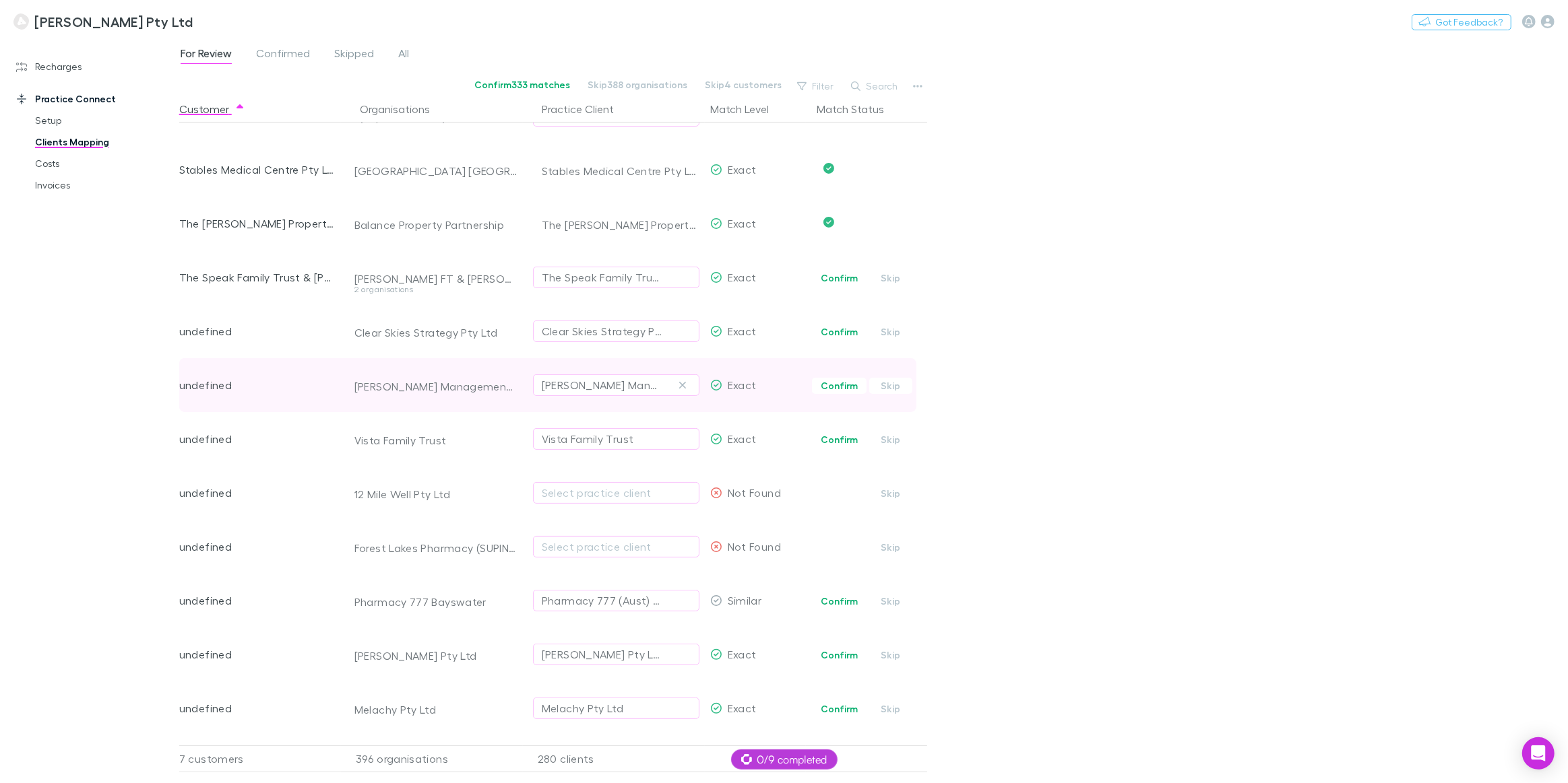
scroll to position [244, 0]
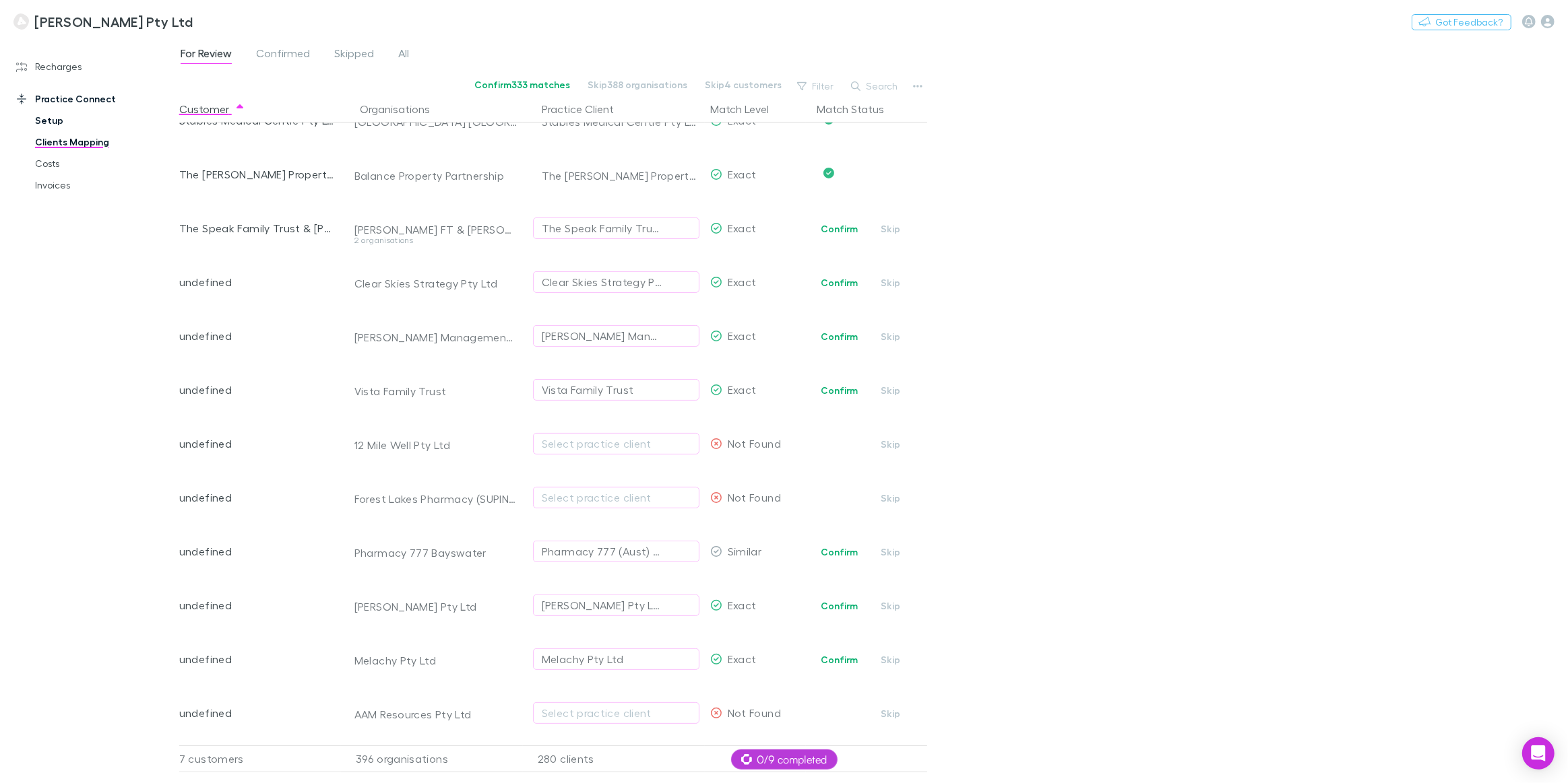
click at [56, 120] on link "Setup" at bounding box center [103, 120] width 164 height 21
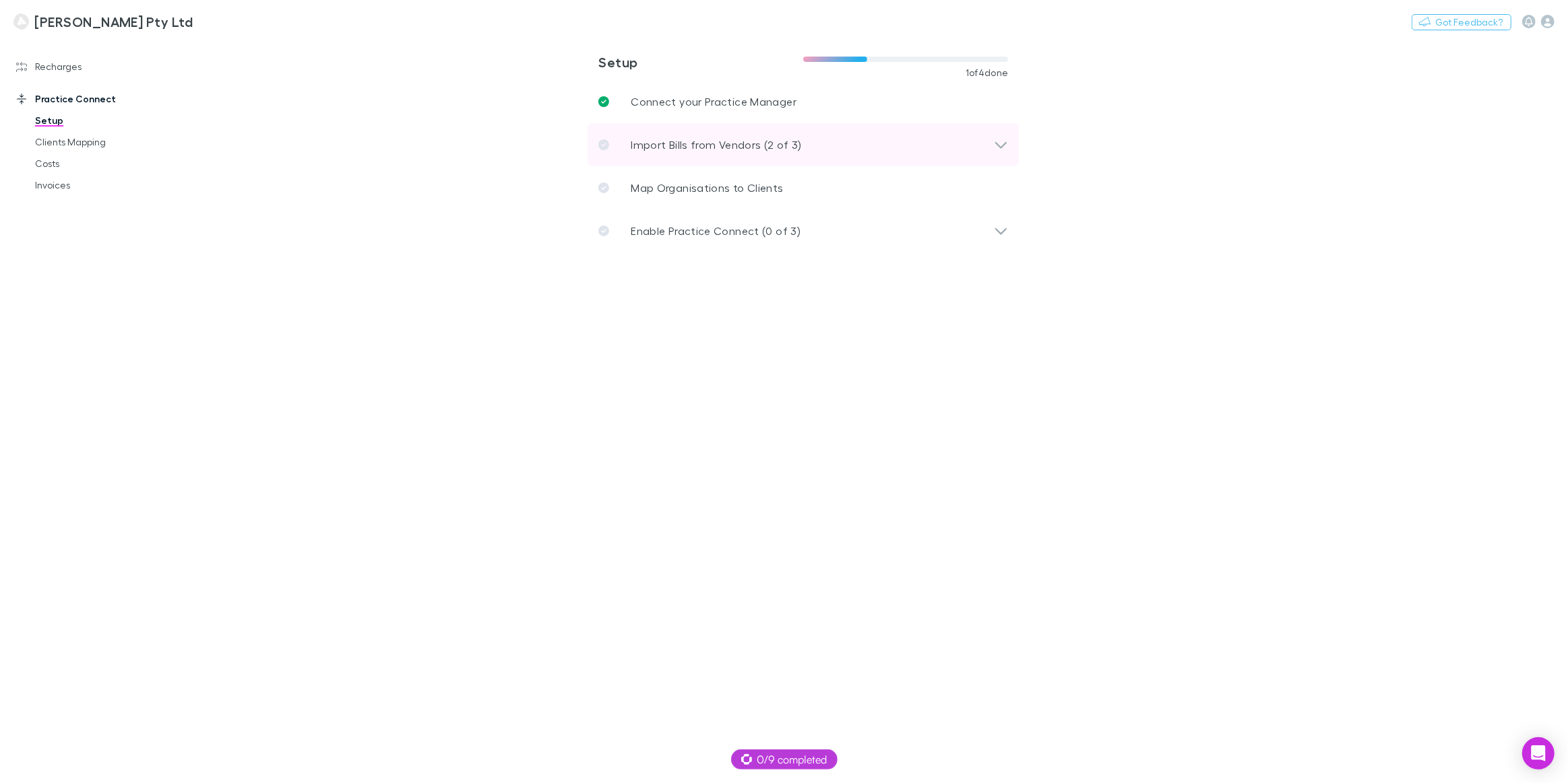
click at [717, 149] on p "Import Bills from Vendors (2 of 3)" at bounding box center [717, 144] width 171 height 16
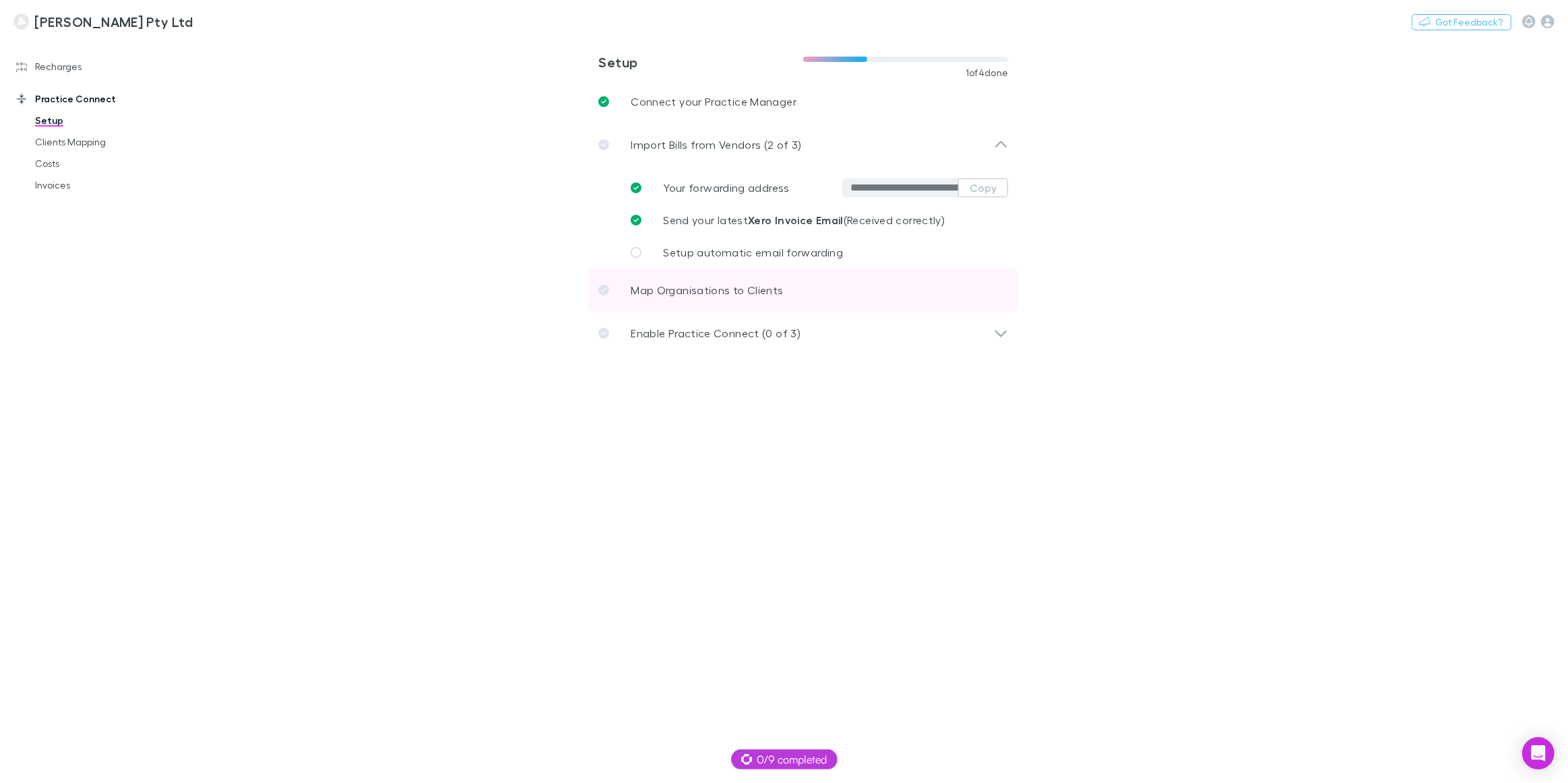
click at [709, 302] on link "Map Organisations to Clients" at bounding box center [802, 290] width 431 height 43
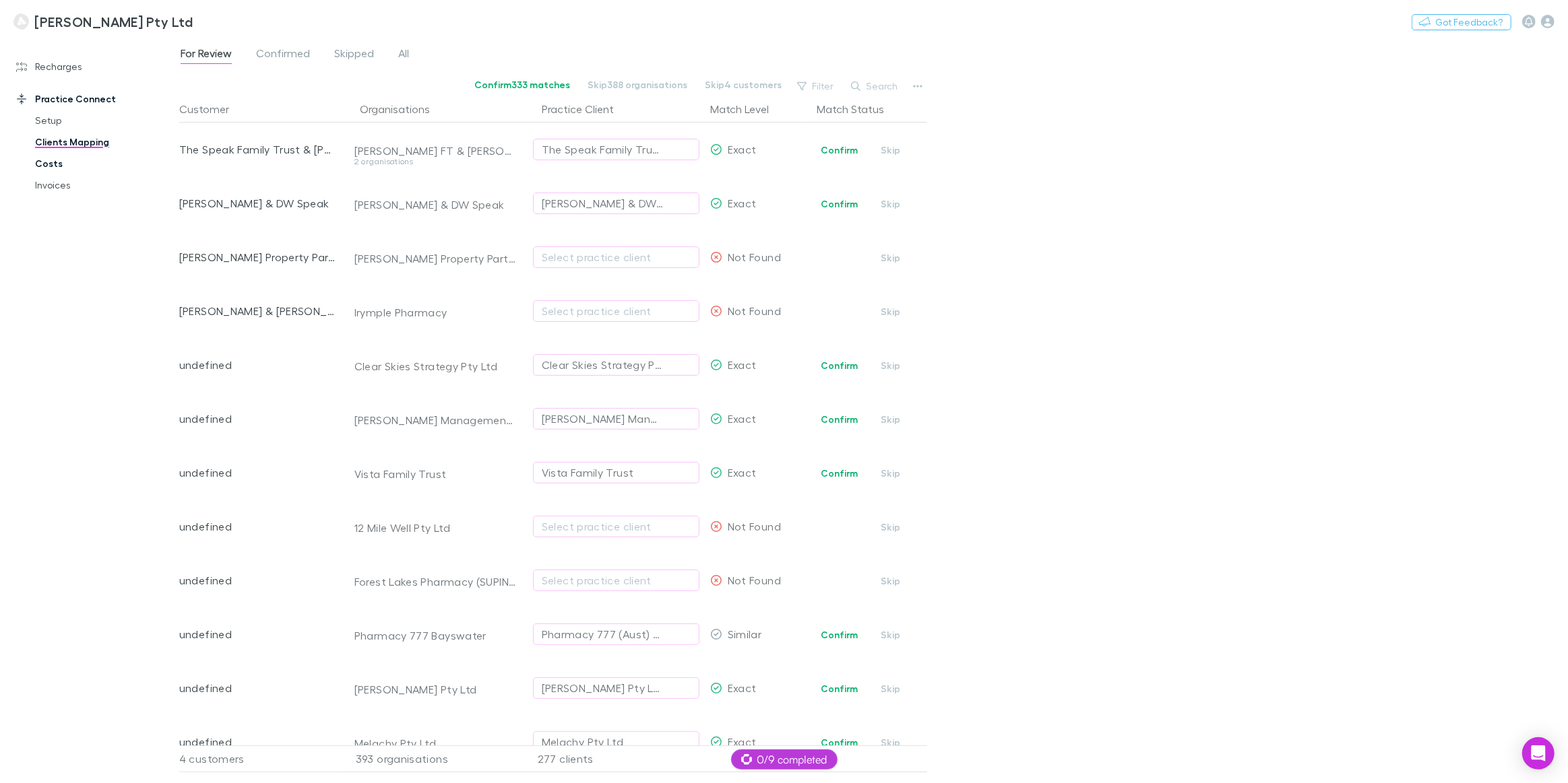
click at [40, 160] on link "Costs" at bounding box center [103, 163] width 164 height 21
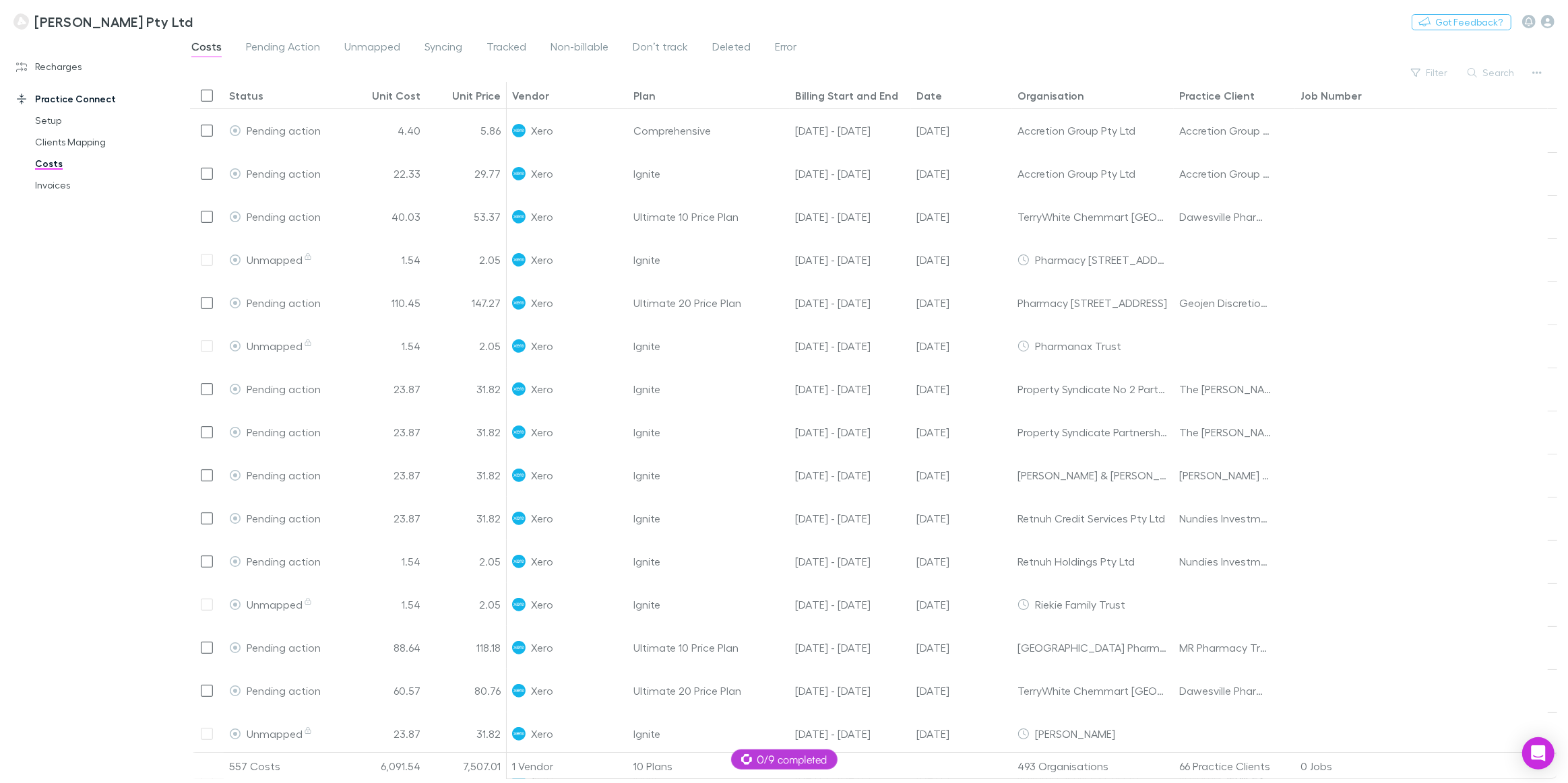
click at [238, 101] on div "Status" at bounding box center [246, 95] width 34 height 13
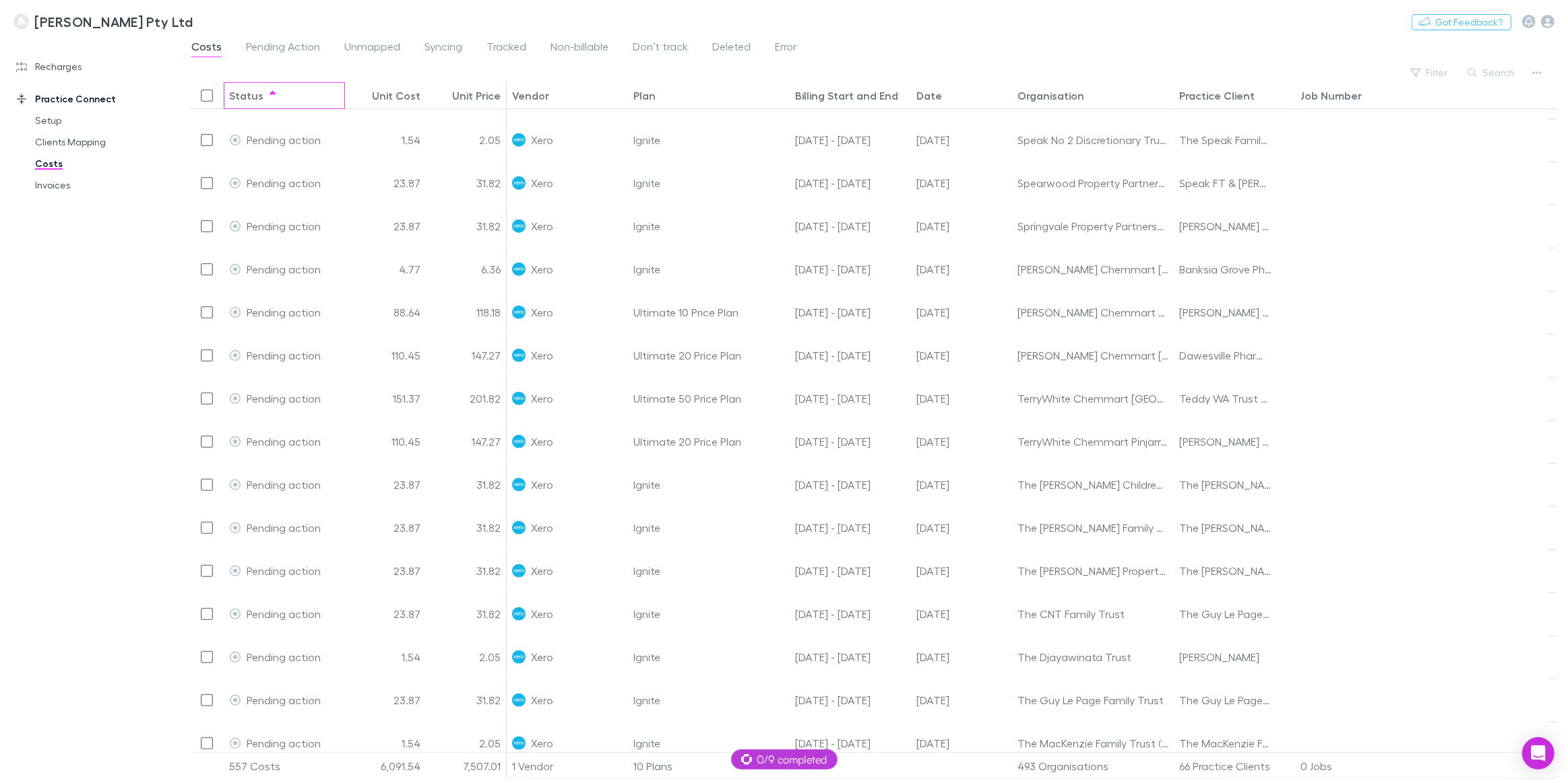
scroll to position [308, 0]
